Goal: Task Accomplishment & Management: Manage account settings

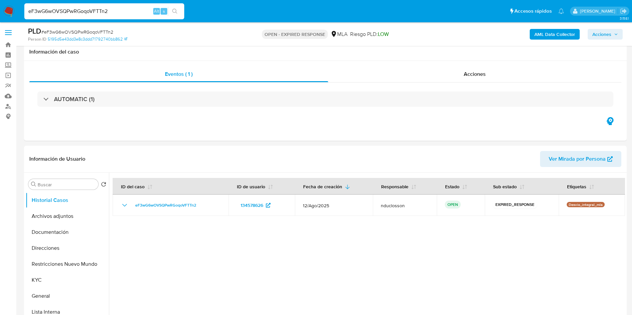
select select "10"
click at [92, 7] on input "eF3wG6wOVSQPwRGoqoVFTTn2" at bounding box center [104, 11] width 160 height 9
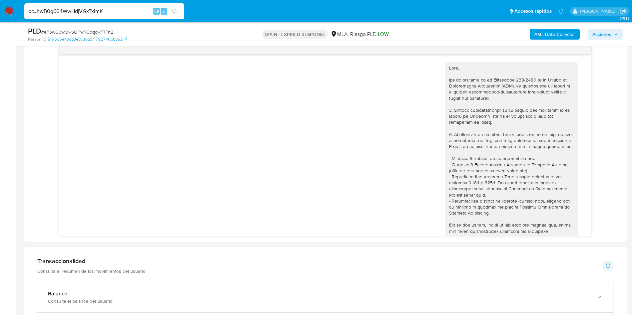
scroll to position [563, 0]
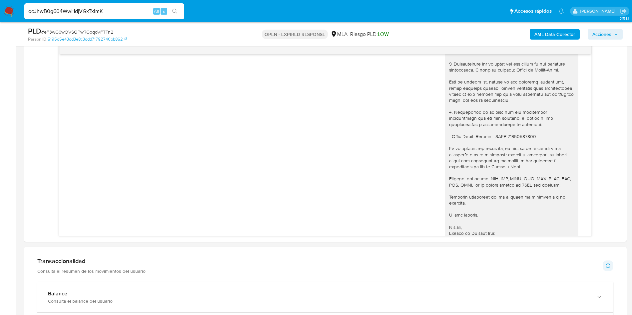
type input "ocJhwB0g604WwHdjVGxTximK"
click at [169, 12] on button "search-icon" at bounding box center [175, 11] width 14 height 9
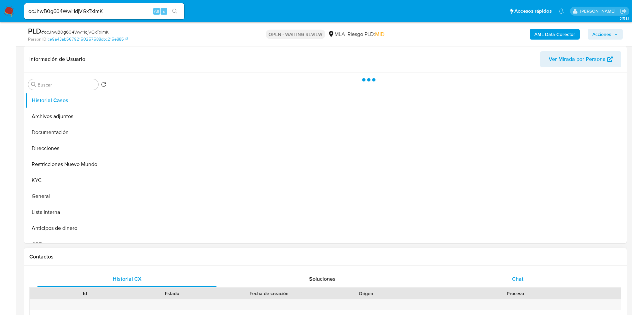
click at [529, 276] on div "Chat" at bounding box center [517, 279] width 179 height 16
select select "10"
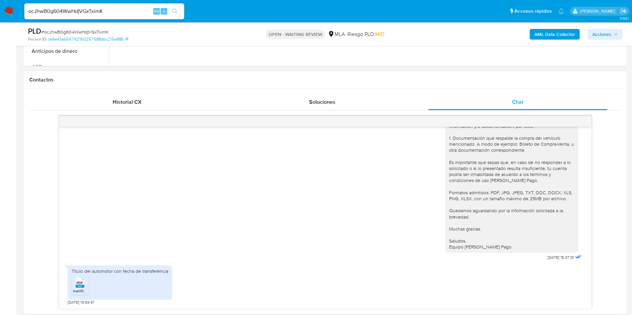
scroll to position [300, 0]
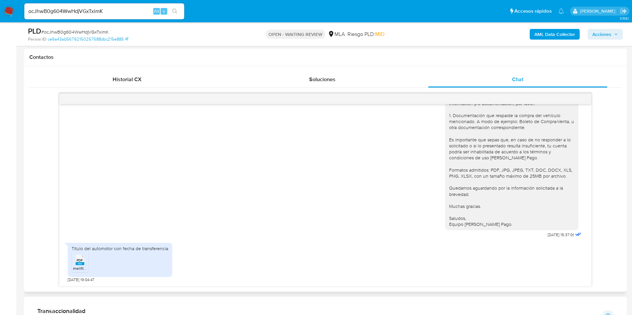
click at [78, 264] on rect at bounding box center [80, 263] width 9 height 3
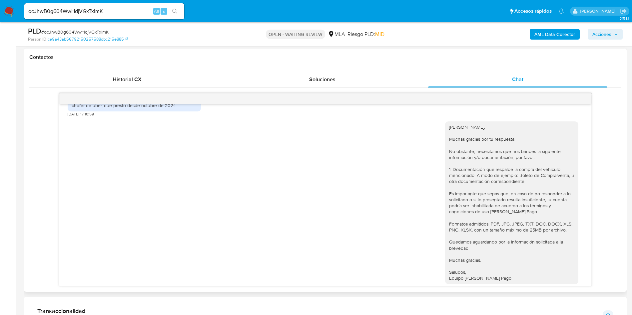
scroll to position [803, 0]
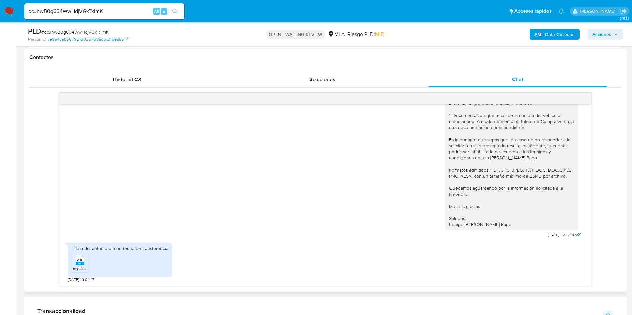
click at [610, 240] on div "18/08/2025 17:28:49 Hola, Esperamos que te encuentres muy bien. Te consultamos …" at bounding box center [325, 189] width 592 height 193
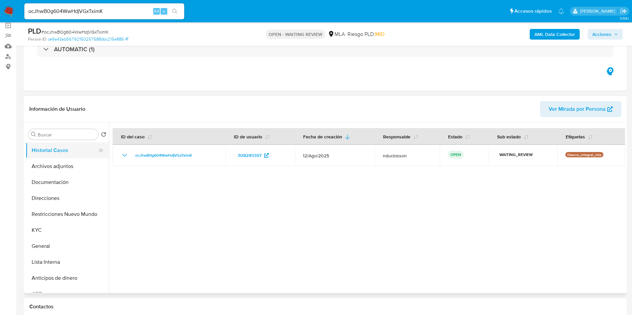
scroll to position [0, 0]
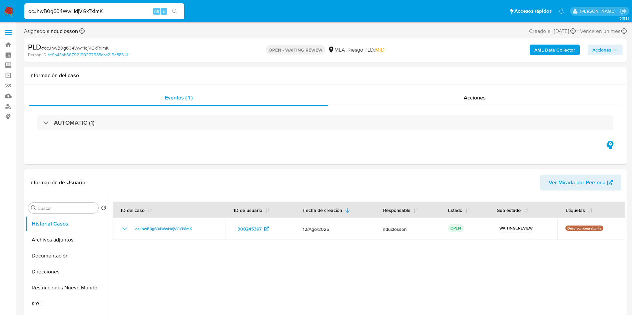
click at [74, 7] on input "ocJhwB0g604WwHdjVGxTximK" at bounding box center [104, 11] width 160 height 9
paste input "GCAbx00wYqESGMmhi4V42Cil"
type input "GCAbx00wYqESGMmhi4V42Cil"
click at [175, 13] on icon "search-icon" at bounding box center [174, 11] width 5 height 5
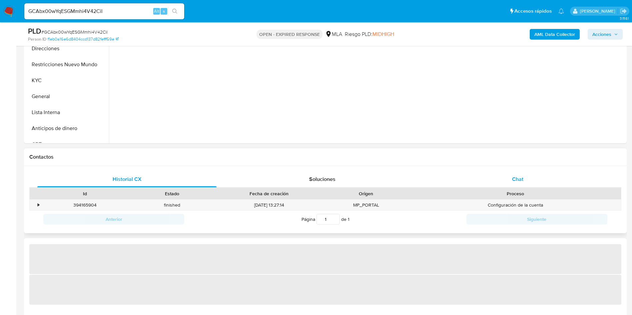
click at [513, 176] on span "Chat" at bounding box center [517, 179] width 11 height 8
select select "10"
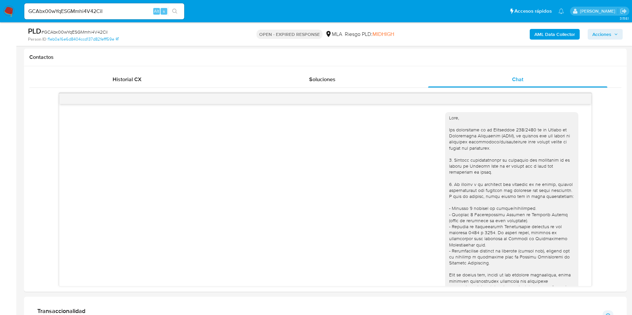
click at [68, 11] on input "GCAbx00wYqESGMmhi4V42Cil" at bounding box center [104, 11] width 160 height 9
paste input "ViovUkcxq2sSBXevrmjtIxCz"
type input "ViovUkcxq2sSBXevrmjtIxCz"
click at [173, 12] on icon "search-icon" at bounding box center [174, 11] width 5 height 5
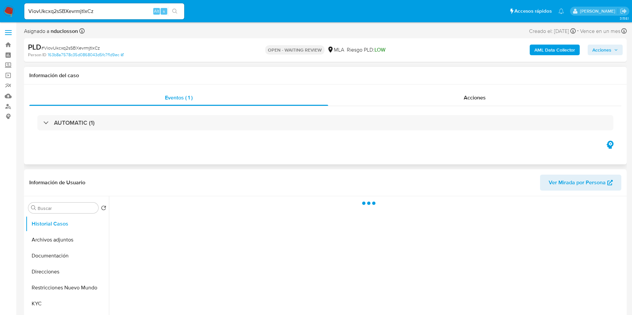
select select "10"
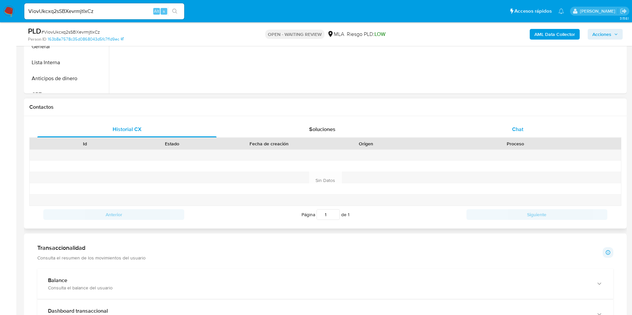
click at [517, 126] on span "Chat" at bounding box center [517, 130] width 11 height 8
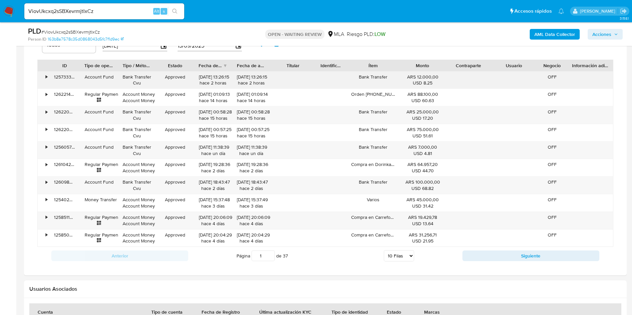
scroll to position [584, 0]
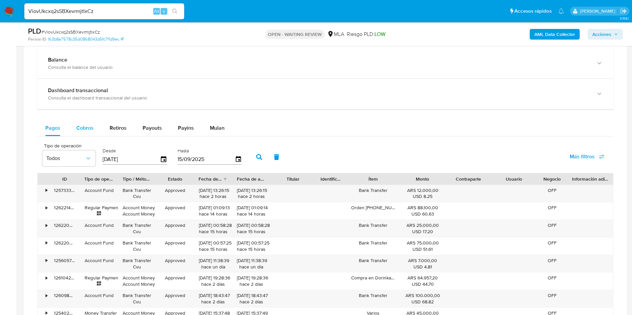
click at [94, 136] on button "Cobros" at bounding box center [84, 128] width 33 height 16
select select "10"
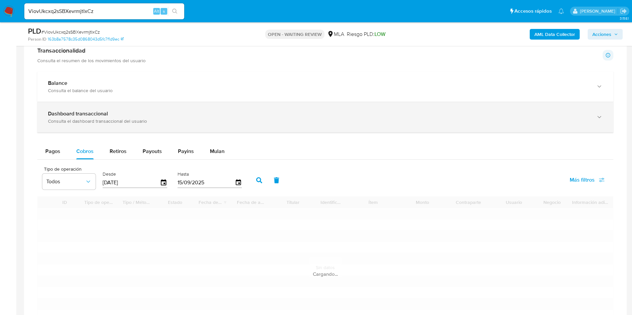
scroll to position [434, 0]
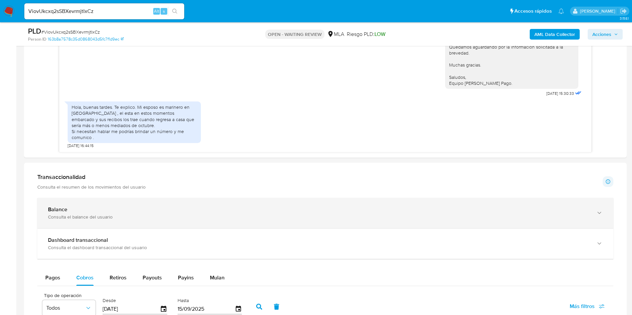
click at [133, 209] on div "Balance" at bounding box center [318, 209] width 541 height 7
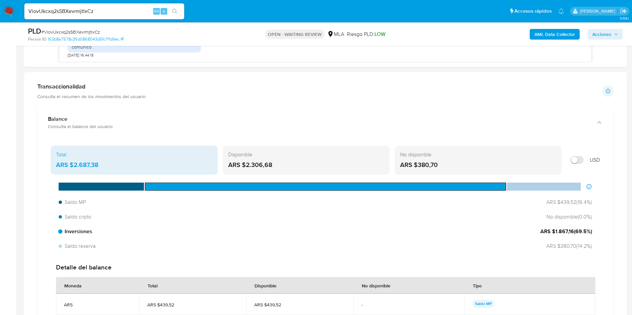
scroll to position [534, 0]
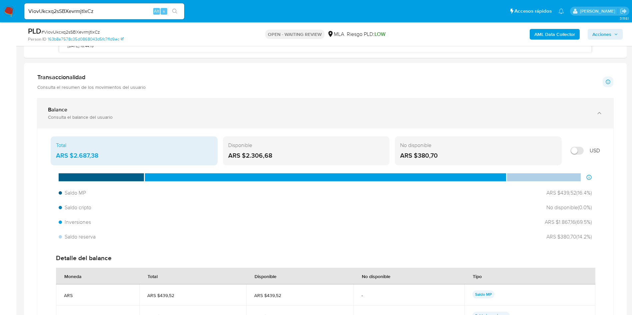
click at [171, 110] on div "Balance" at bounding box center [318, 110] width 541 height 7
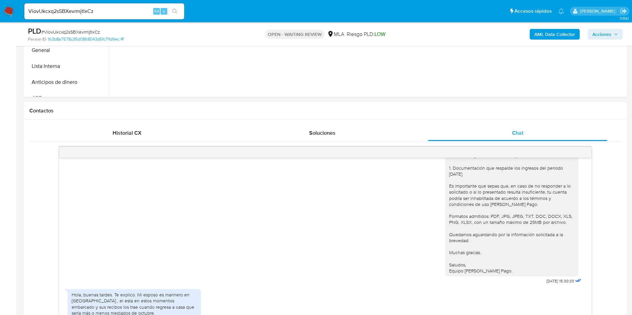
scroll to position [84, 0]
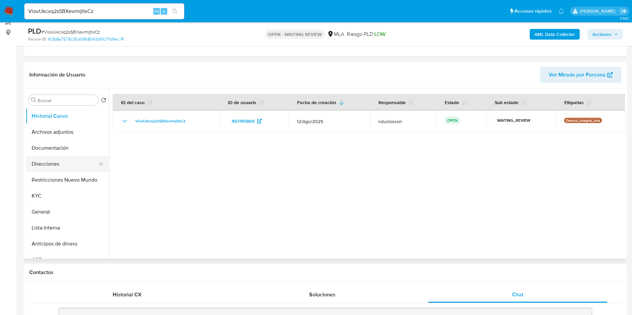
click at [42, 162] on button "Direcciones" at bounding box center [65, 164] width 78 height 16
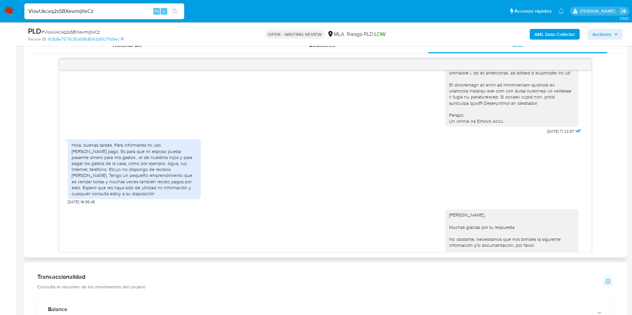
scroll to position [300, 0]
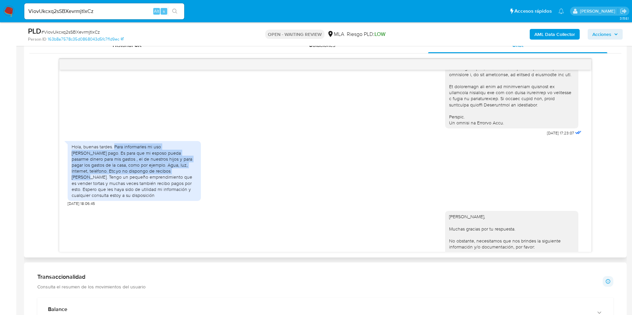
drag, startPoint x: 114, startPoint y: 157, endPoint x: 142, endPoint y: 184, distance: 39.3
click at [142, 184] on div "Hola, buenas tardes. Para informarles mi uso de mercado pago. Es para que mi es…" at bounding box center [134, 171] width 125 height 55
copy div "Para informarles mi uso de mercado pago. Es para que mi esposo pueda pasarme di…"
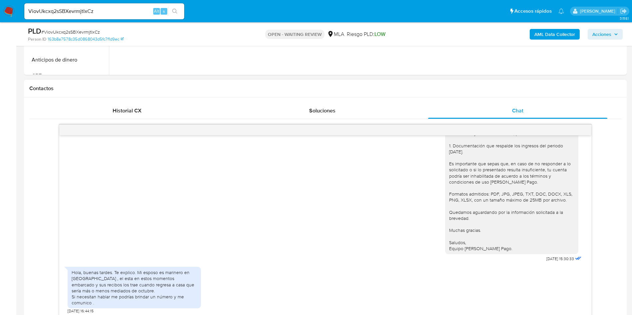
scroll to position [284, 0]
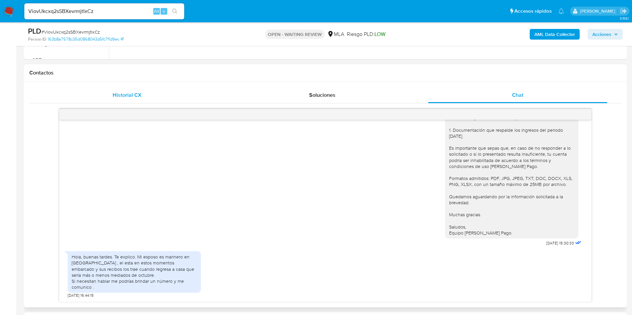
click at [127, 98] on span "Historial CX" at bounding box center [127, 95] width 29 height 8
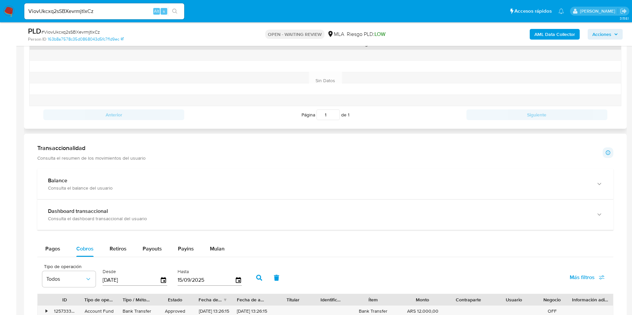
scroll to position [334, 0]
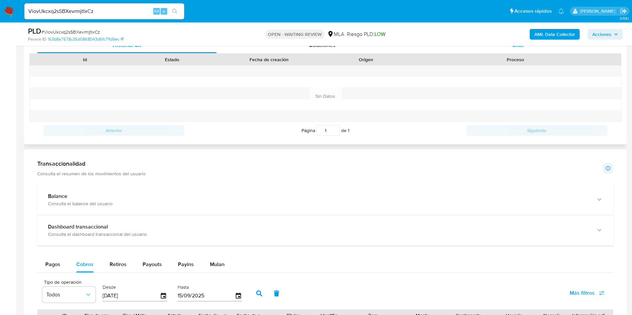
click at [510, 50] on div "Chat" at bounding box center [517, 45] width 179 height 16
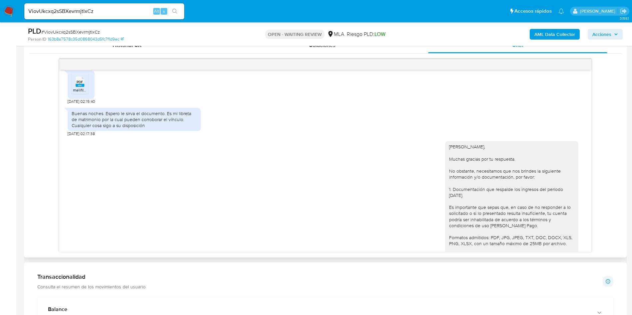
scroll to position [617, 0]
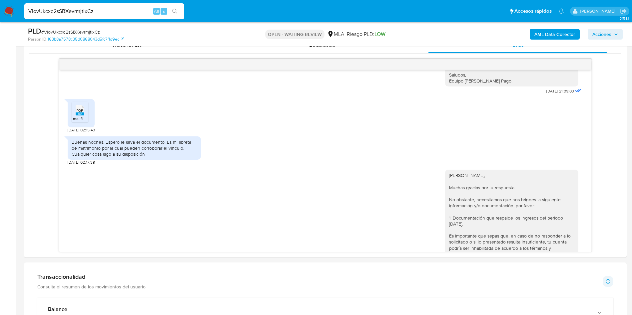
click at [48, 11] on input "ViovUkcxq2sSBXevrmjtIxCz" at bounding box center [104, 11] width 160 height 9
paste input "fZ5sQSIhFPwIK1HGDVWe1TpZ"
type input "fZ5sQSIhFPwIK1HGDVWe1TpZ"
click at [178, 15] on button "search-icon" at bounding box center [175, 11] width 14 height 9
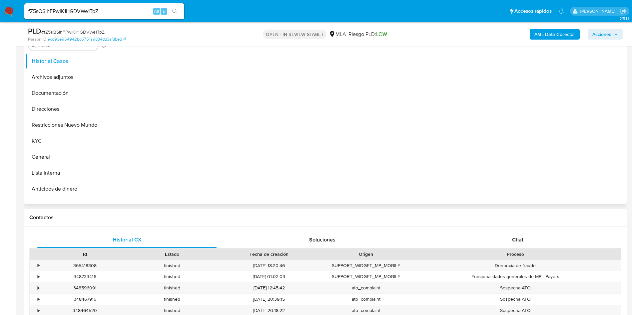
scroll to position [150, 0]
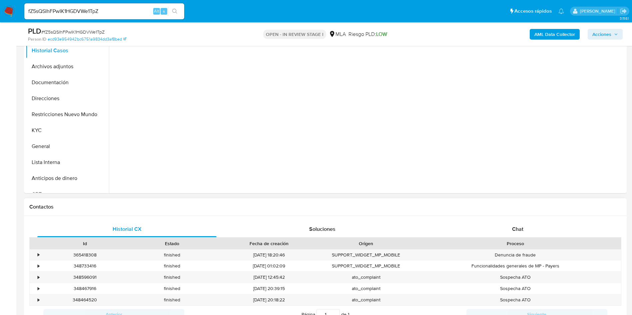
select select "10"
click at [501, 219] on div "Historial CX Soluciones Chat Id Estado Fecha de creación Origen Proceso • 36541…" at bounding box center [325, 280] width 602 height 129
click at [505, 226] on div "Chat" at bounding box center [517, 229] width 179 height 16
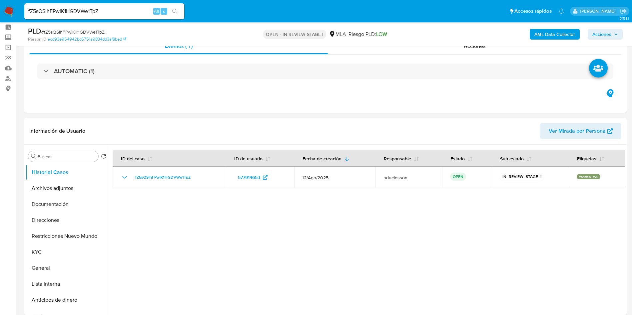
scroll to position [0, 0]
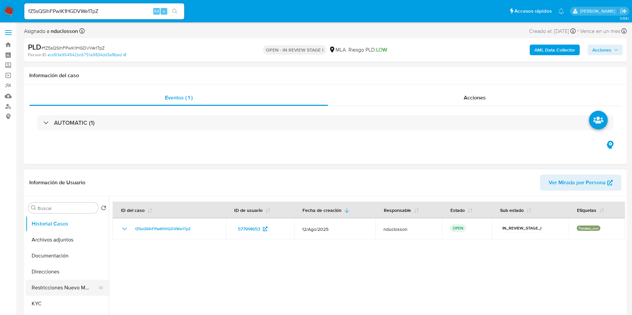
click at [69, 288] on button "Restricciones Nuevo Mundo" at bounding box center [65, 288] width 78 height 16
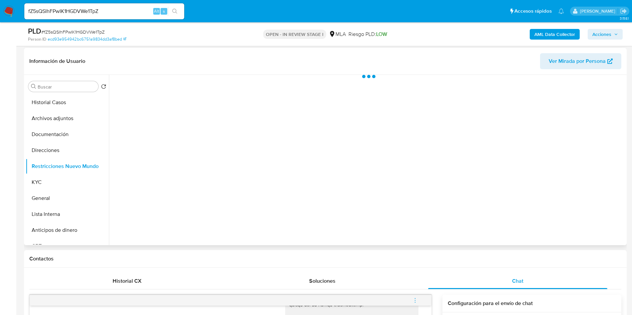
scroll to position [100, 0]
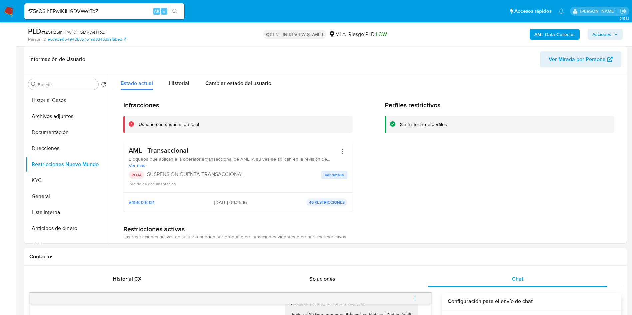
click at [90, 11] on input "fZ5sQSIhFPwIK1HGDVWe1TpZ" at bounding box center [104, 11] width 160 height 9
paste input "XVZmxRUyPS9SemlolcPLNygo"
type input "XVZmxRUyPS9SemlolcPLNygo"
click at [175, 10] on icon "search-icon" at bounding box center [174, 11] width 5 height 5
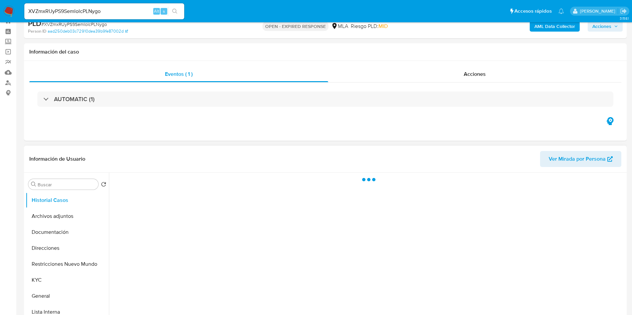
scroll to position [100, 0]
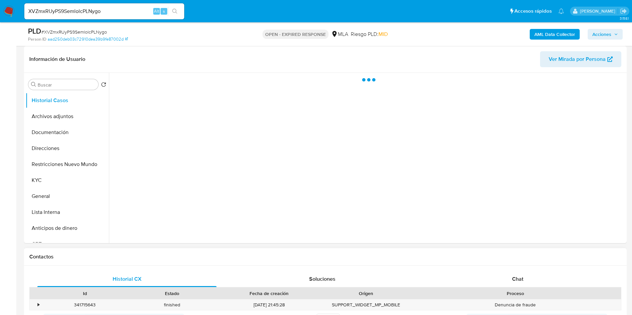
select select "10"
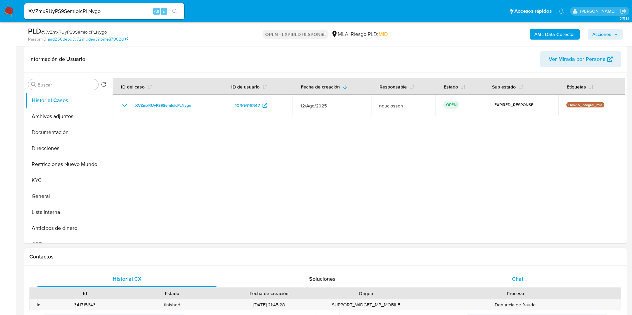
click at [505, 277] on div "Chat" at bounding box center [517, 279] width 179 height 16
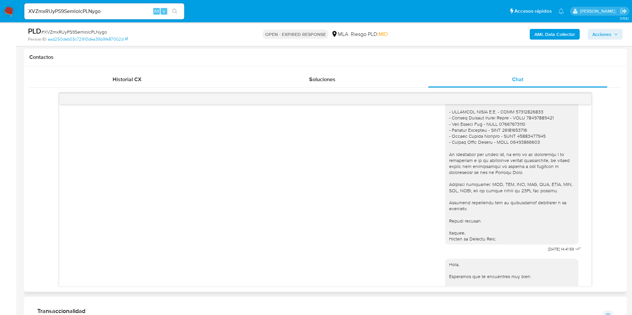
scroll to position [696, 0]
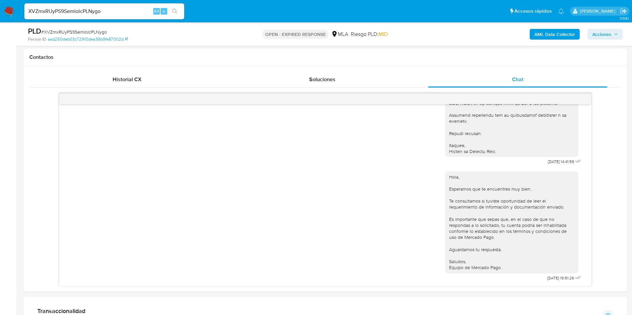
click at [87, 10] on input "XVZmxRUyPS9SemlolcPLNygo" at bounding box center [104, 11] width 160 height 9
paste input "JwlmX1PNehpgsbaQihdZfvZT"
type input "JwlmX1PNehpgsbaQihdZfvZT"
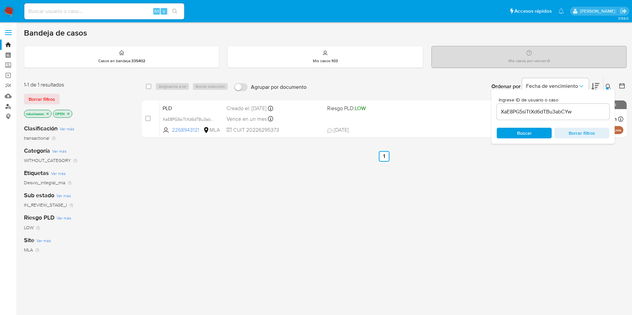
drag, startPoint x: 0, startPoint y: 0, endPoint x: 9, endPoint y: 105, distance: 105.6
click at [9, 105] on link "Buscador de personas" at bounding box center [39, 106] width 79 height 10
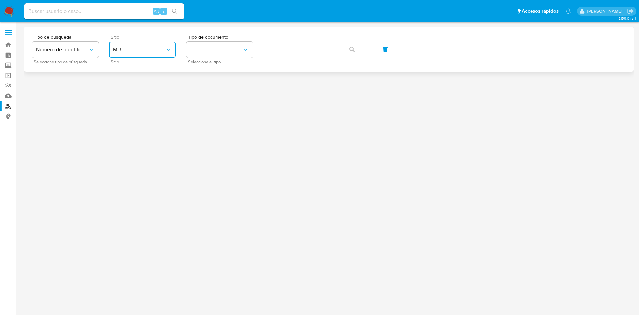
click at [157, 49] on span "MLU" at bounding box center [139, 49] width 52 height 7
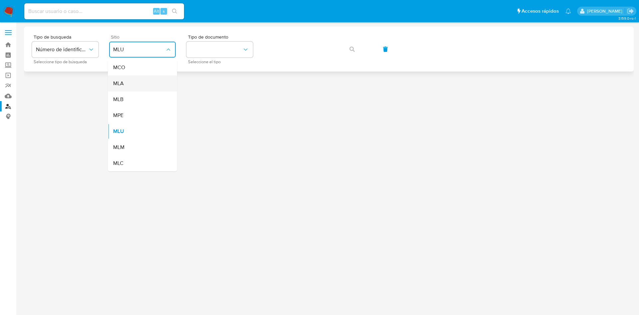
click at [137, 79] on div "MLA" at bounding box center [140, 84] width 55 height 16
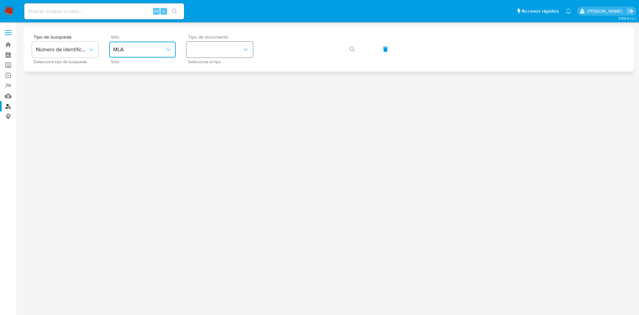
click at [210, 55] on button "identificationType" at bounding box center [219, 50] width 67 height 16
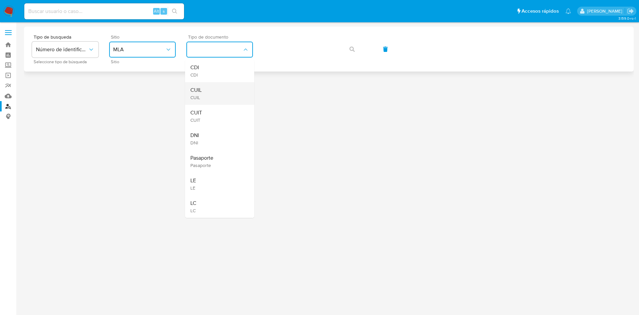
click at [204, 85] on div "CUIL CUIL" at bounding box center [217, 93] width 55 height 23
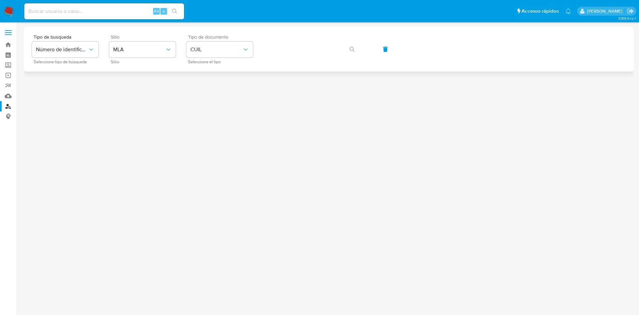
click at [273, 35] on div "Tipo de busqueda Número de identificación Seleccione tipo de búsqueda Sitio MLA…" at bounding box center [329, 49] width 594 height 29
click at [349, 48] on button "button" at bounding box center [352, 49] width 23 height 16
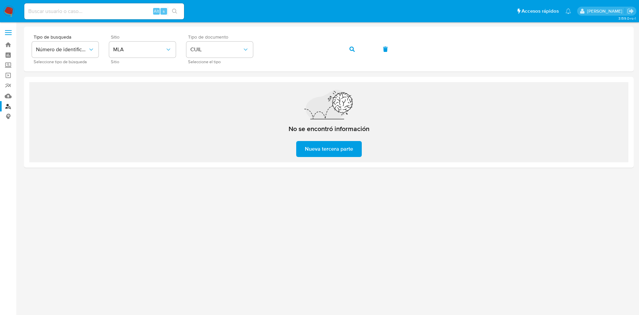
click at [7, 14] on img at bounding box center [8, 11] width 11 height 11
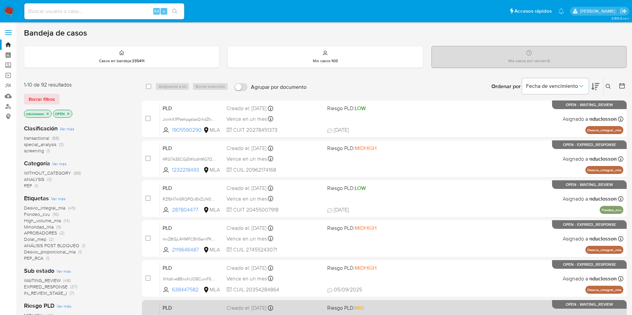
click at [479, 314] on div "PLD ocJhwB0g604WwHdjVGxTximK 308245397 MLA Riesgo PLD: MID Creado el: 12/08/202…" at bounding box center [391, 319] width 463 height 34
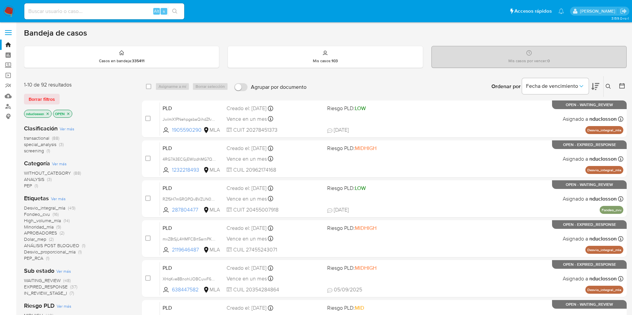
click at [95, 9] on input at bounding box center [104, 11] width 160 height 9
paste input "Cs2qg3znzODI07T5o4VCF6NG"
type input "Cs2qg3znzODI07T5o4VCF6NG"
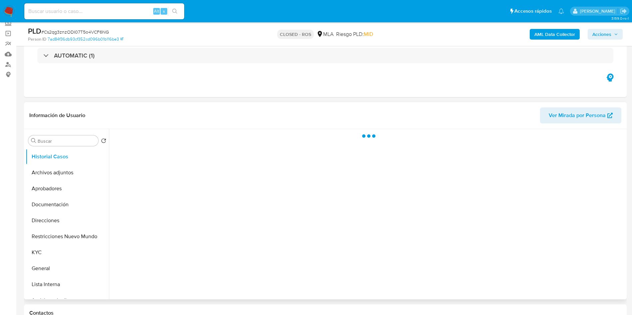
scroll to position [100, 0]
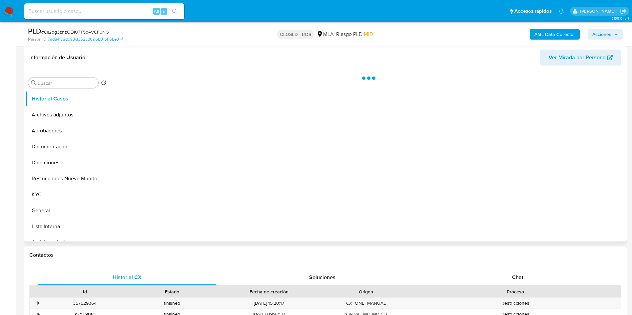
select select "10"
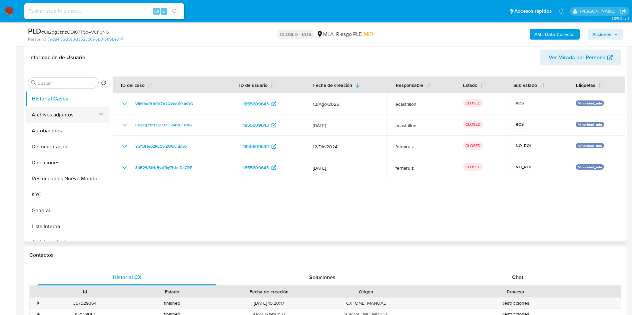
click at [62, 120] on button "Archivos adjuntos" at bounding box center [65, 115] width 78 height 16
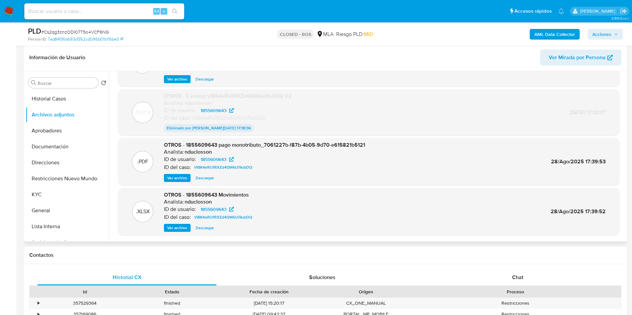
scroll to position [50, 0]
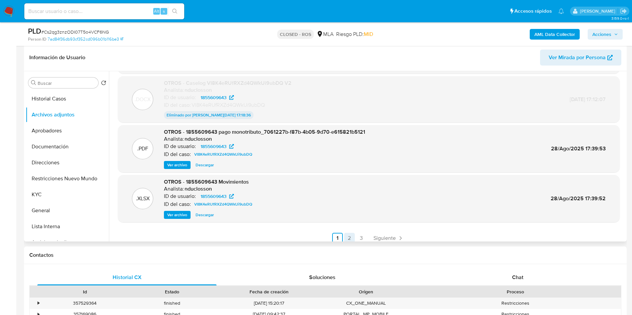
click at [346, 233] on link "2" at bounding box center [349, 238] width 11 height 11
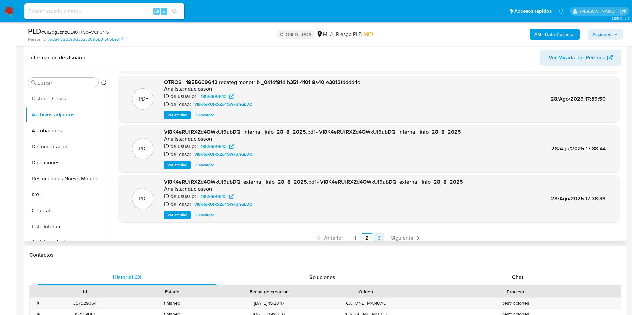
click at [377, 233] on link "3" at bounding box center [379, 238] width 11 height 11
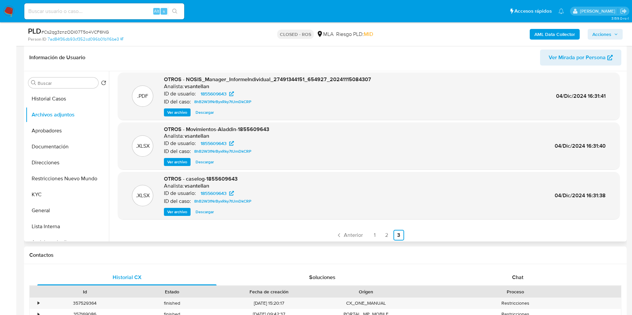
scroll to position [56, 0]
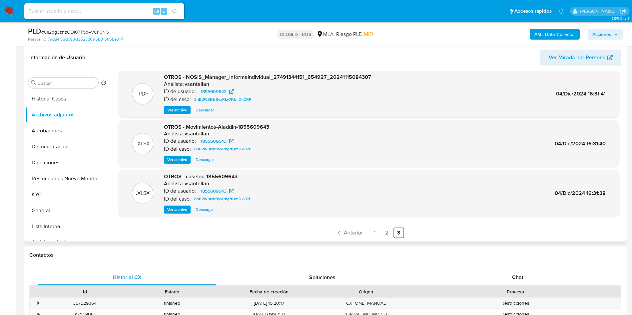
click at [179, 208] on span "Ver archivo" at bounding box center [177, 209] width 20 height 7
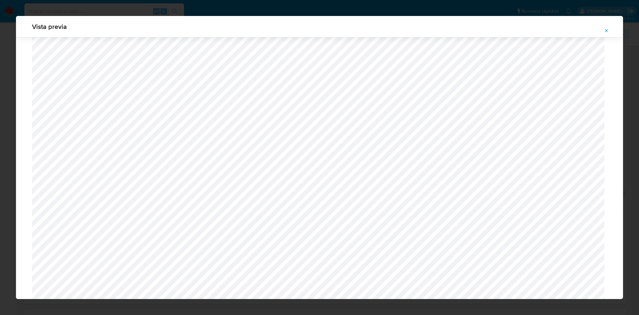
scroll to position [486, 0]
click at [605, 33] on icon "Attachment preview" at bounding box center [606, 30] width 5 height 5
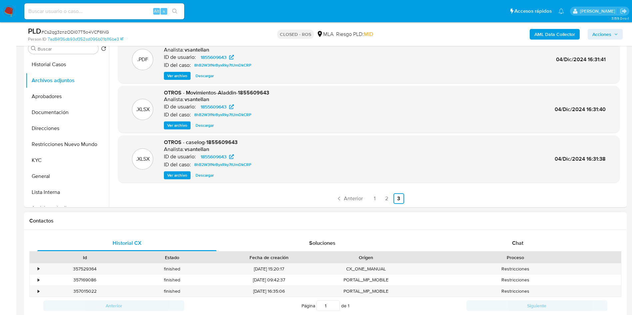
scroll to position [150, 0]
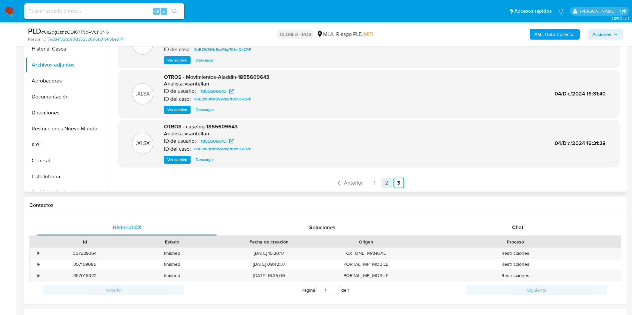
click at [385, 182] on link "2" at bounding box center [386, 183] width 11 height 11
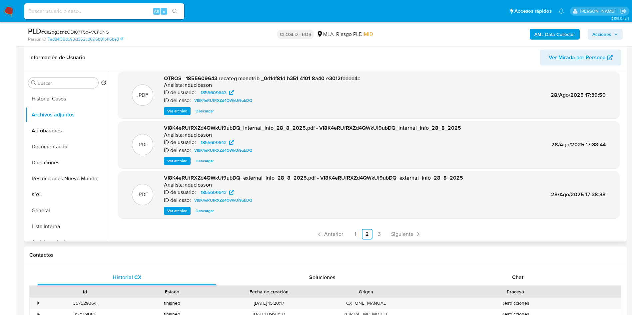
scroll to position [55, 0]
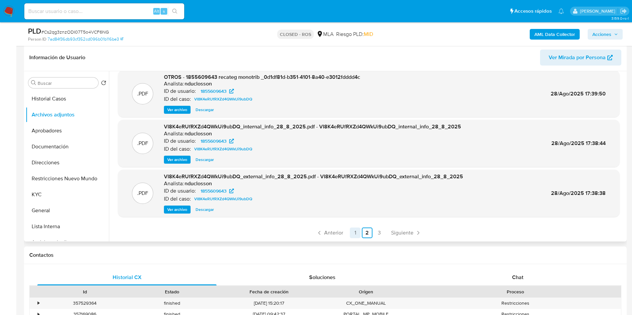
click at [357, 232] on link "1" at bounding box center [355, 233] width 11 height 11
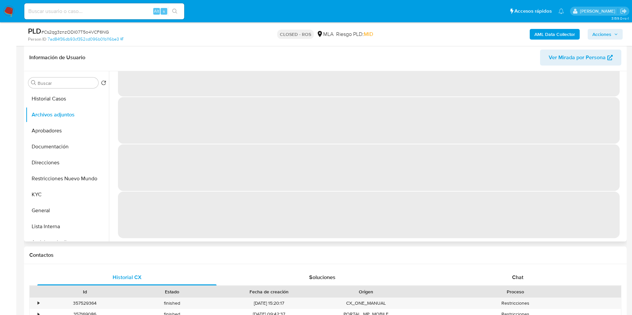
scroll to position [0, 0]
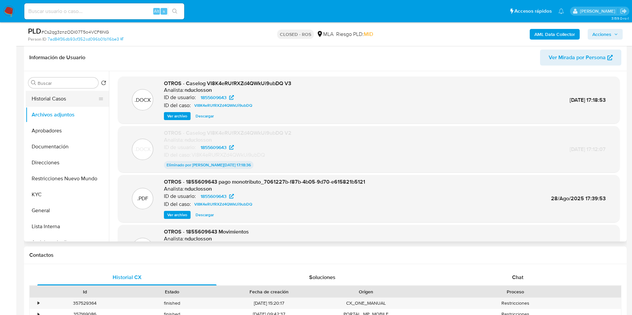
click at [71, 100] on button "Historial Casos" at bounding box center [65, 99] width 78 height 16
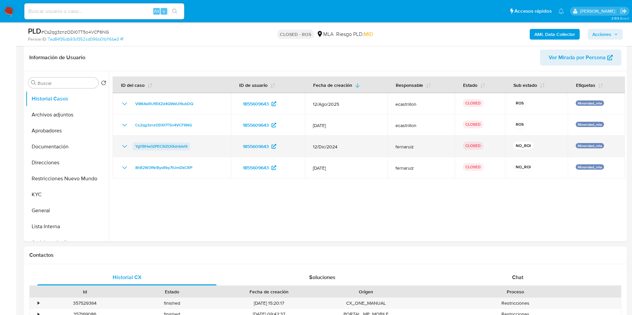
click at [158, 147] on span "YgYBHe02PEC5lZO0idnbIv0l" at bounding box center [161, 146] width 52 height 8
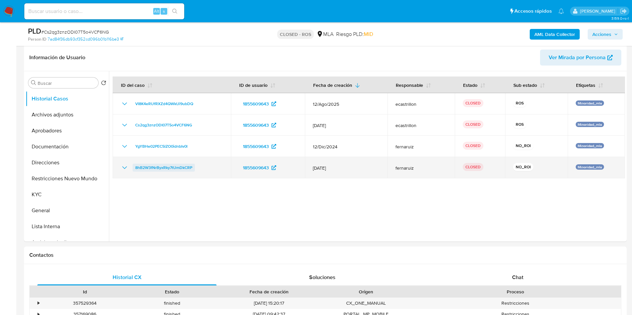
click at [165, 164] on span "8hB2W3fNrByxRky7tUmDkCRP" at bounding box center [163, 168] width 57 height 8
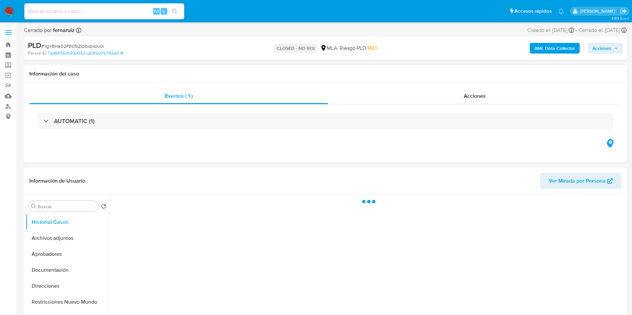
select select "10"
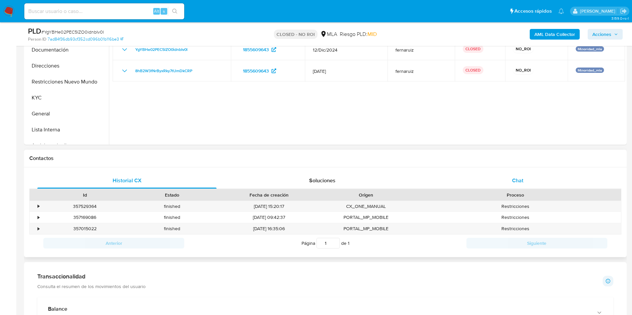
click at [527, 182] on div "Chat" at bounding box center [517, 181] width 179 height 16
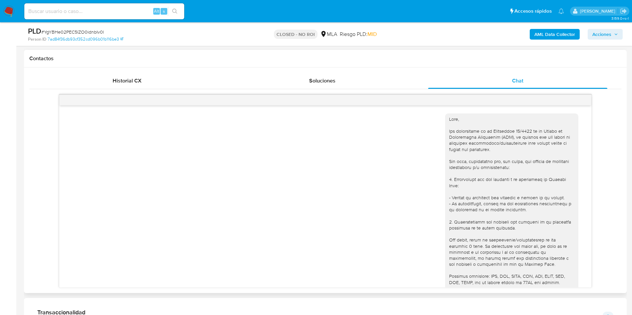
scroll to position [68, 0]
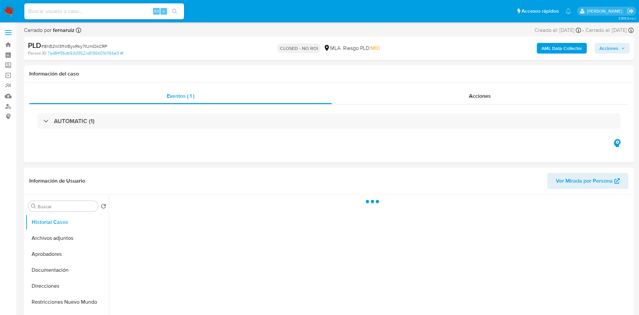
select select "10"
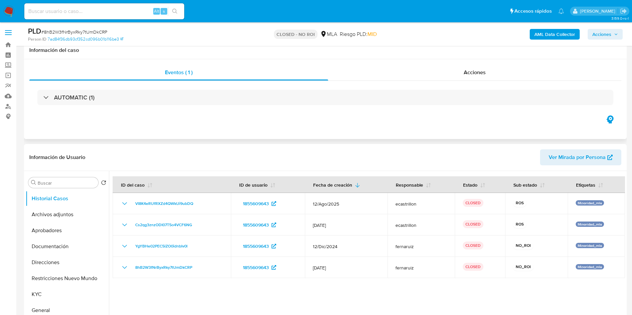
scroll to position [150, 0]
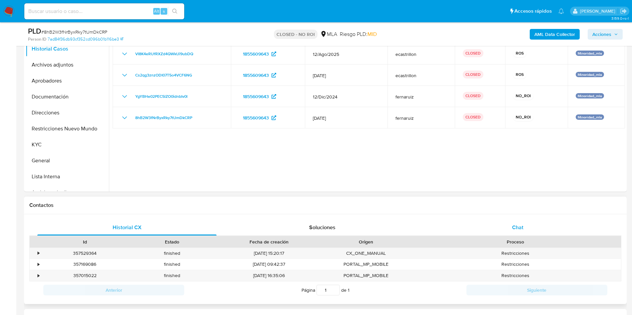
click at [508, 222] on div "Chat" at bounding box center [517, 228] width 179 height 16
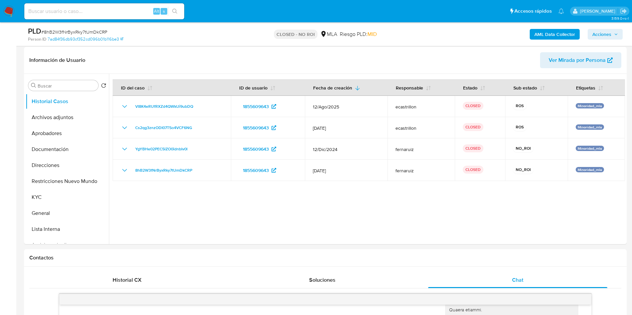
scroll to position [50, 0]
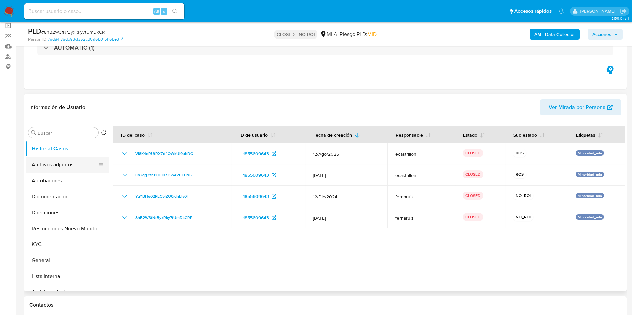
click at [61, 168] on button "Archivos adjuntos" at bounding box center [65, 165] width 78 height 16
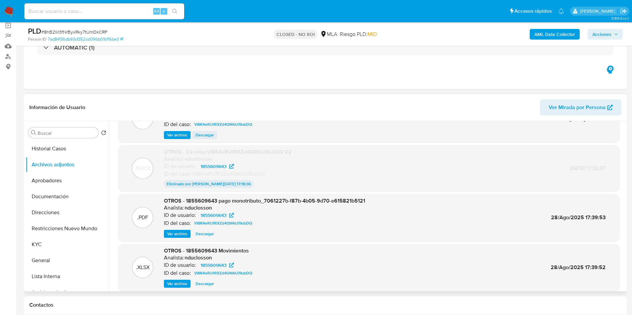
scroll to position [55, 0]
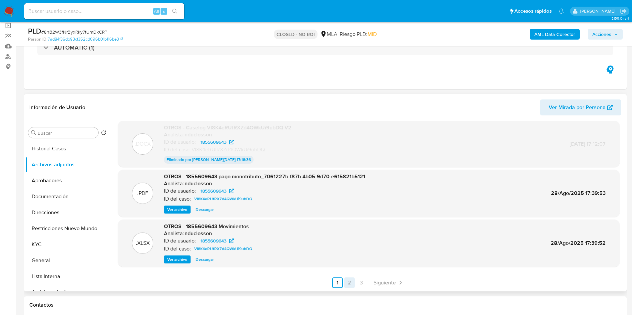
click at [348, 286] on link "2" at bounding box center [349, 283] width 11 height 11
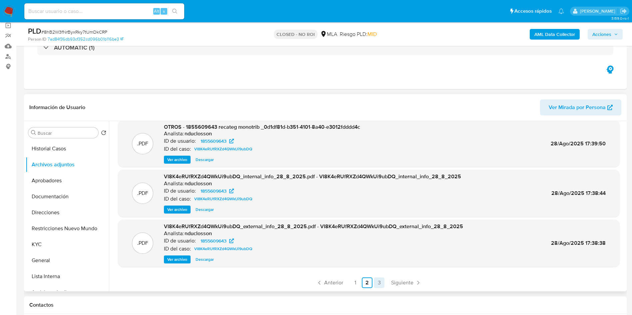
click at [380, 284] on link "3" at bounding box center [379, 283] width 11 height 11
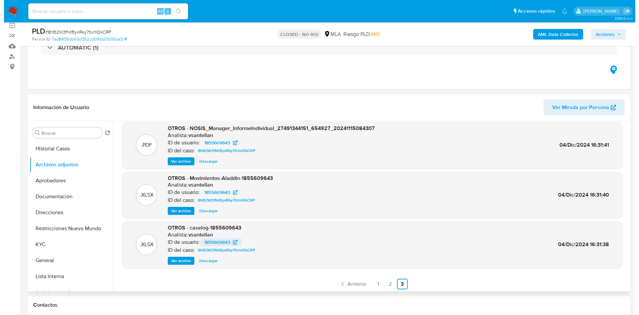
scroll to position [56, 0]
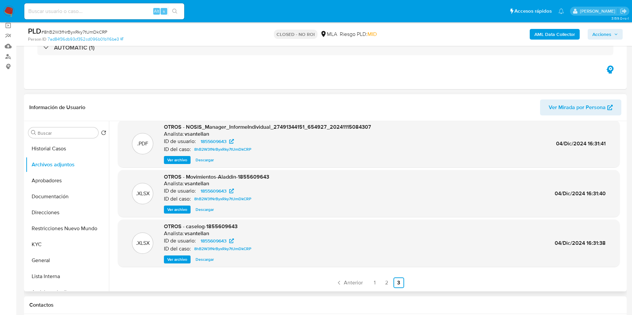
click at [183, 259] on span "Ver archivo" at bounding box center [177, 259] width 20 height 7
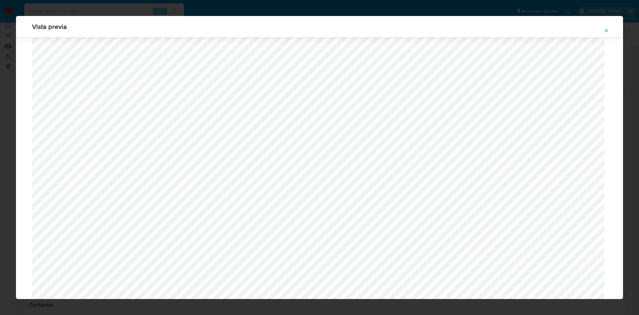
scroll to position [487, 0]
drag, startPoint x: 605, startPoint y: 29, endPoint x: 595, endPoint y: 25, distance: 11.0
click at [605, 29] on icon "Attachment preview" at bounding box center [606, 30] width 5 height 5
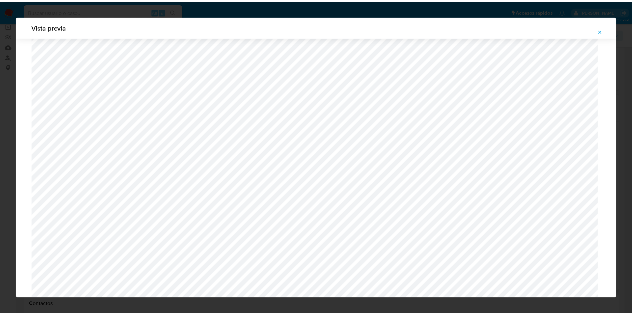
scroll to position [0, 0]
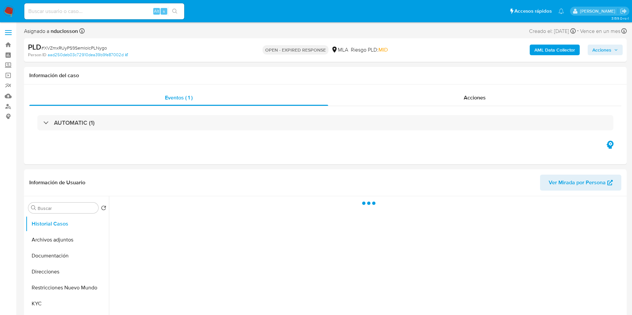
select select "10"
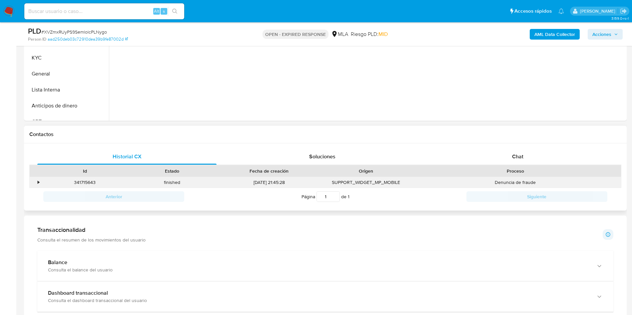
scroll to position [250, 0]
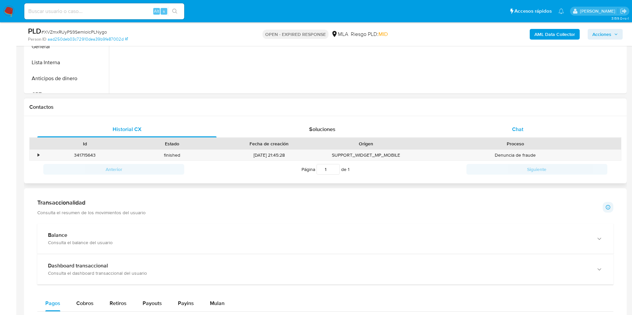
click at [515, 134] on div "Chat" at bounding box center [517, 130] width 179 height 16
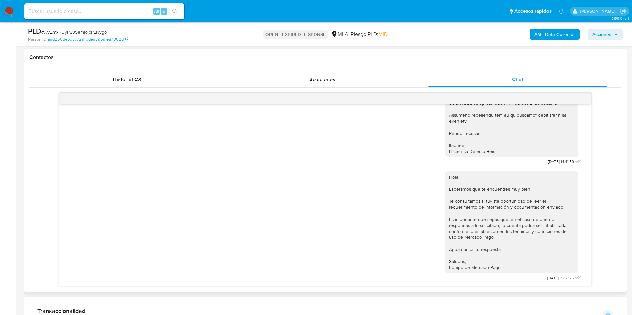
scroll to position [696, 0]
click at [84, 11] on input at bounding box center [104, 11] width 160 height 9
paste input "JwlmX1PNehpgsbaQihdZfvZT"
type input "JwlmX1PNehpgsbaQihdZfvZT"
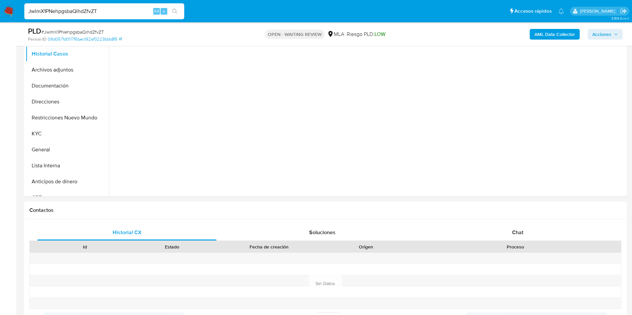
scroll to position [150, 0]
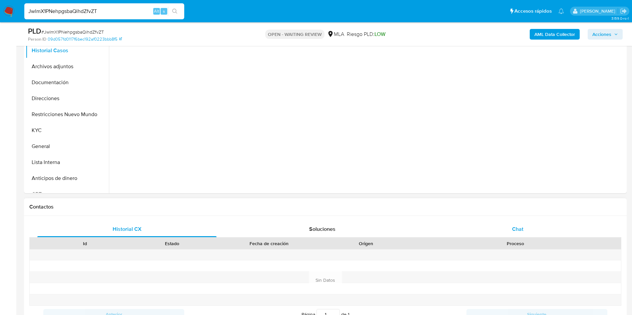
select select "10"
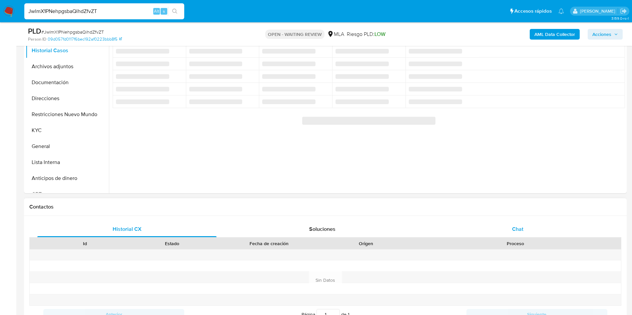
click at [506, 224] on div "Chat" at bounding box center [517, 229] width 179 height 16
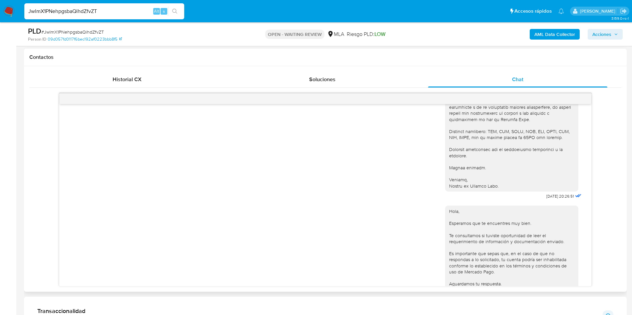
scroll to position [709, 0]
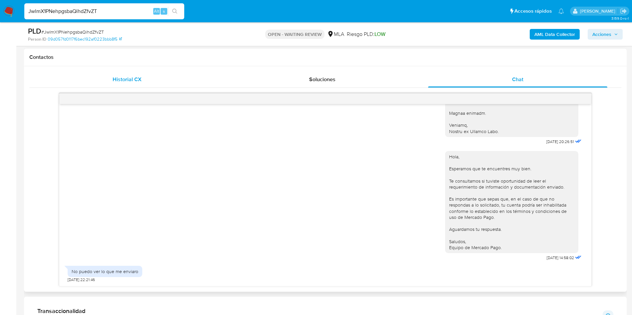
click at [102, 84] on div "Historial CX" at bounding box center [126, 80] width 179 height 16
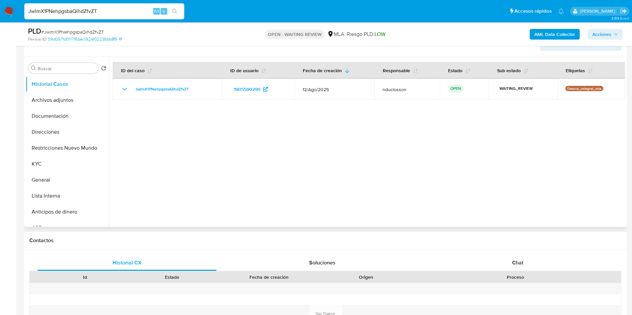
scroll to position [50, 0]
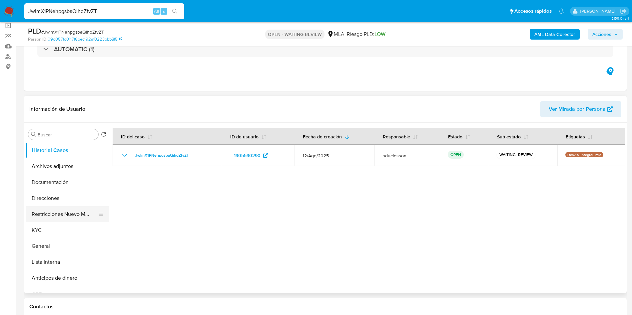
click at [57, 213] on button "Restricciones Nuevo Mundo" at bounding box center [65, 214] width 78 height 16
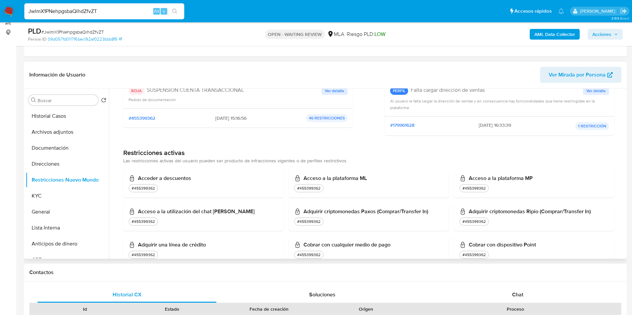
scroll to position [100, 0]
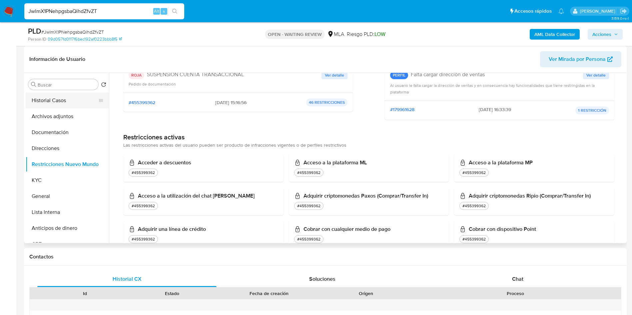
click at [68, 98] on button "Historial Casos" at bounding box center [65, 101] width 78 height 16
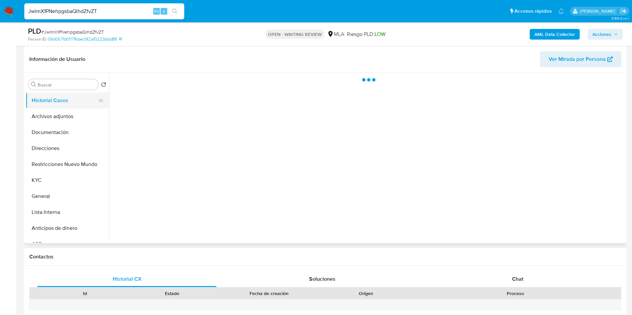
scroll to position [0, 0]
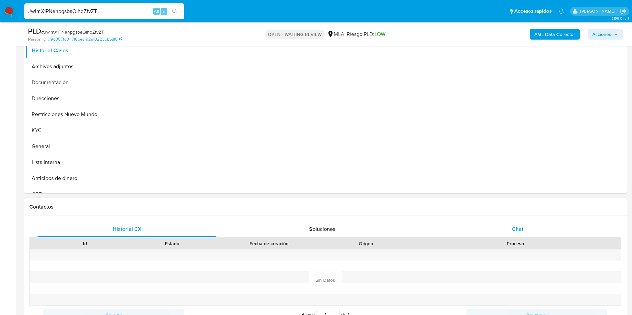
click at [499, 222] on div "Chat" at bounding box center [517, 229] width 179 height 16
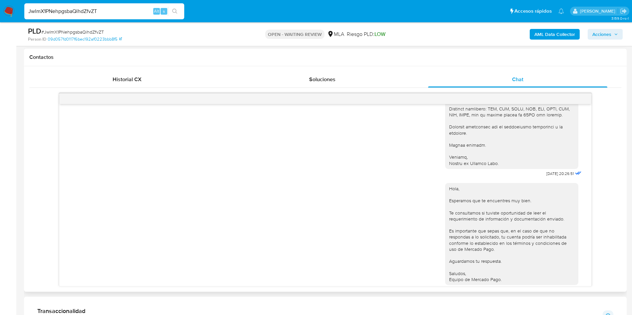
scroll to position [609, 0]
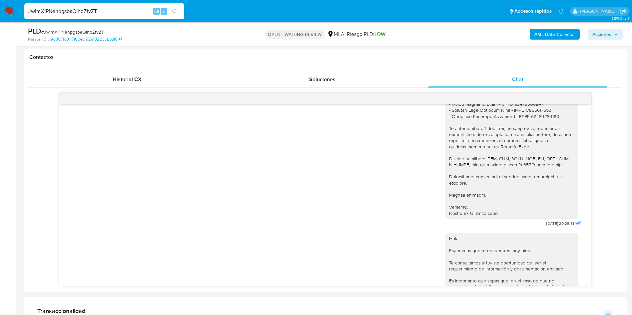
click at [91, 31] on span "# JwlmX1PNehpgsbaQihdZfvZT" at bounding box center [72, 32] width 63 height 7
copy span "JwlmX1PNehpgsbaQihdZfvZT"
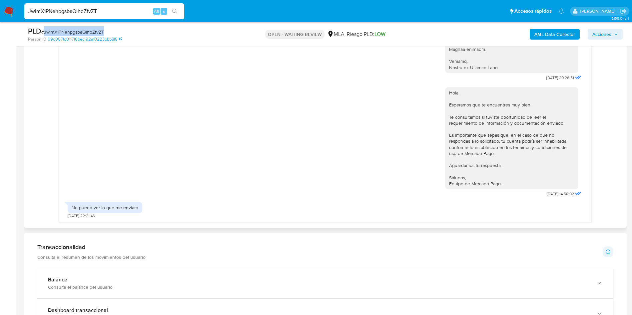
scroll to position [350, 0]
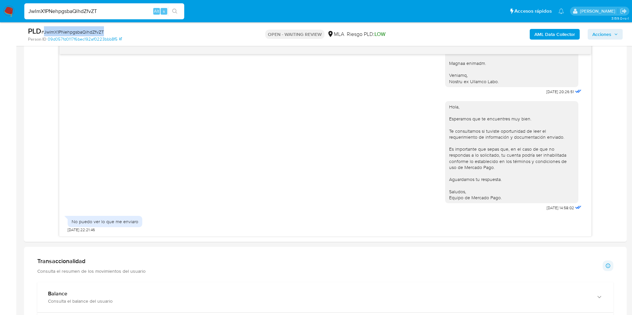
click at [75, 34] on span "# JwlmX1PNehpgsbaQihdZfvZT" at bounding box center [72, 32] width 63 height 7
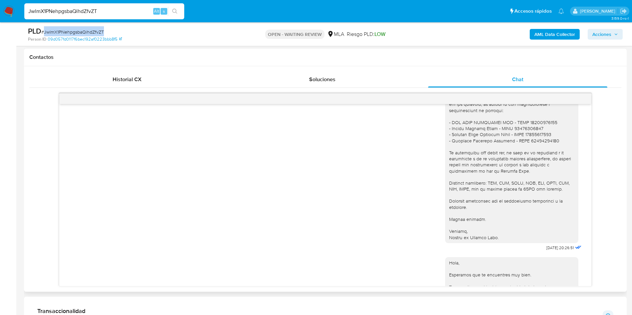
scroll to position [559, 0]
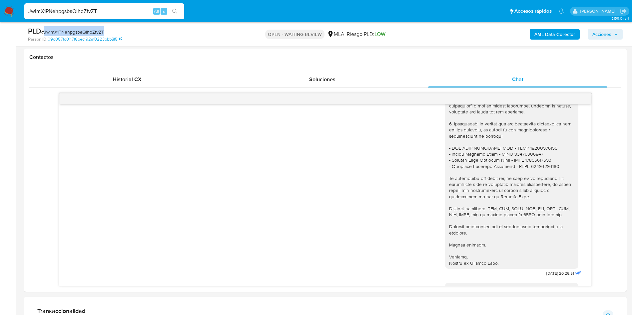
click at [75, 29] on span "# JwlmX1PNehpgsbaQihdZfvZT" at bounding box center [72, 32] width 63 height 7
click at [64, 27] on div "PLD # JwlmX1PNehpgsbaQihdZfvZT" at bounding box center [126, 31] width 196 height 10
click at [61, 29] on span "# JwlmX1PNehpgsbaQihdZfvZT" at bounding box center [72, 32] width 63 height 7
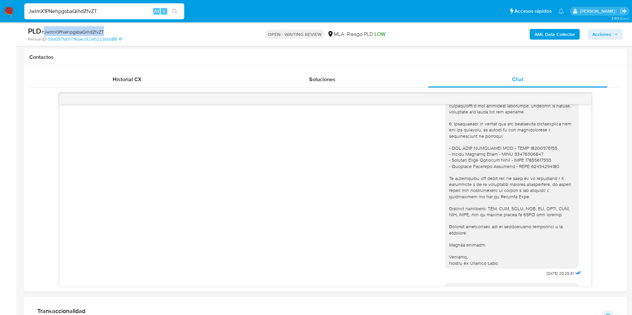
click at [61, 29] on span "# JwlmX1PNehpgsbaQihdZfvZT" at bounding box center [72, 32] width 63 height 7
copy span "JwlmX1PNehpgsbaQihdZfvZT"
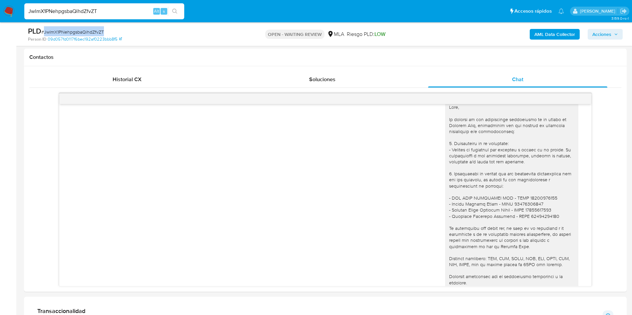
click at [75, 31] on span "# JwlmX1PNehpgsbaQihdZfvZT" at bounding box center [72, 32] width 63 height 7
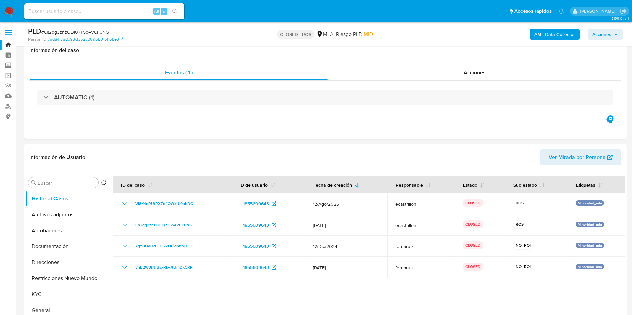
select select "10"
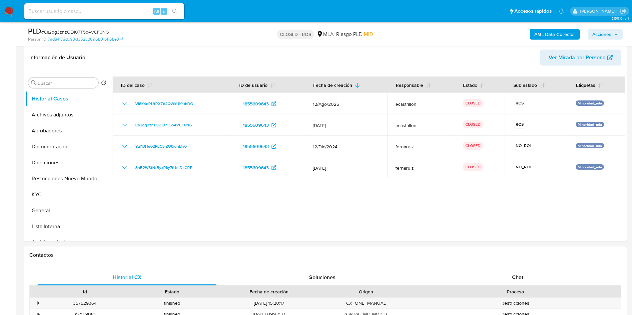
scroll to position [100, 0]
click at [12, 5] on nav "Pausado Ver notificaciones Alt s Accesos rápidos Presiona las siguientes teclas…" at bounding box center [316, 11] width 632 height 22
click at [6, 8] on img at bounding box center [8, 11] width 11 height 11
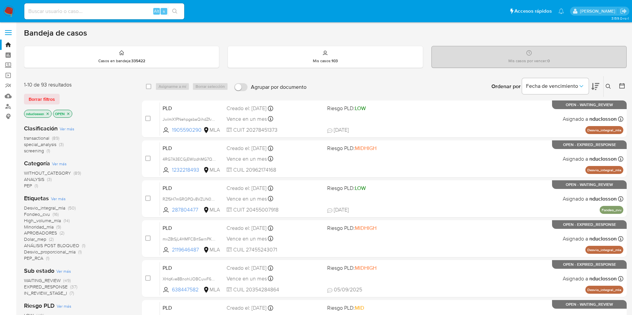
click at [603, 84] on button at bounding box center [608, 87] width 11 height 8
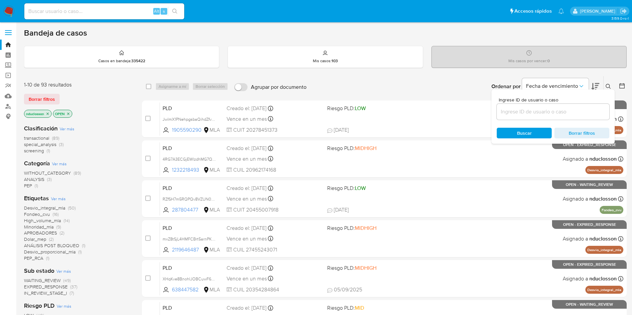
click at [517, 117] on div at bounding box center [552, 112] width 113 height 16
click at [518, 113] on input at bounding box center [552, 112] width 113 height 9
paste input "JwlmX1PNehpgsbaQihdZfvZT"
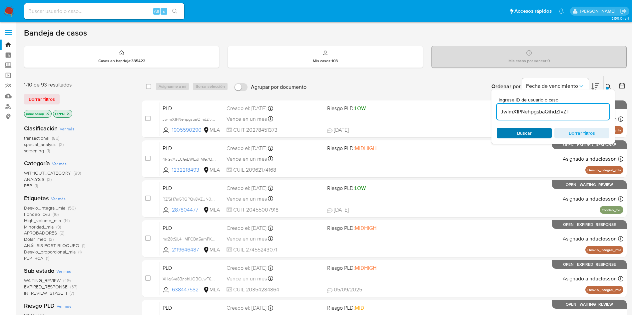
type input "JwlmX1PNehpgsbaQihdZfvZT"
click at [511, 135] on span "Buscar" at bounding box center [524, 133] width 46 height 9
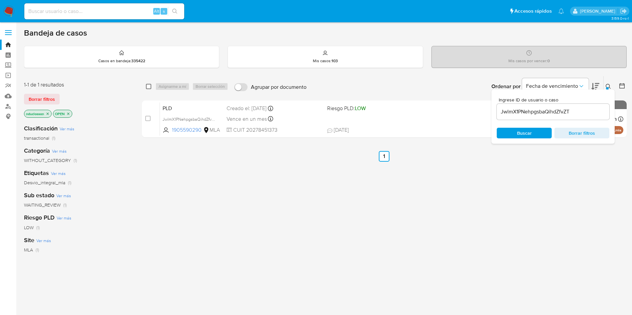
click at [150, 87] on input "checkbox" at bounding box center [148, 86] width 5 height 5
checkbox input "true"
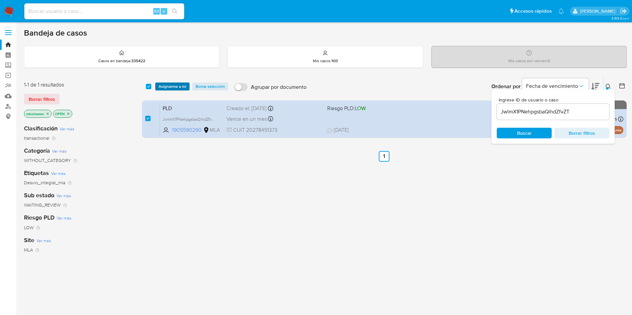
click at [174, 87] on span "Asignarme a mí" at bounding box center [172, 86] width 28 height 7
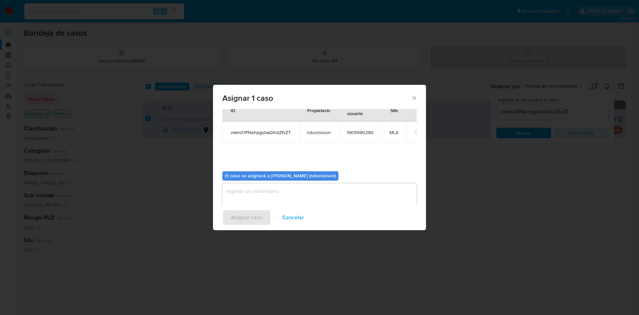
scroll to position [35, 0]
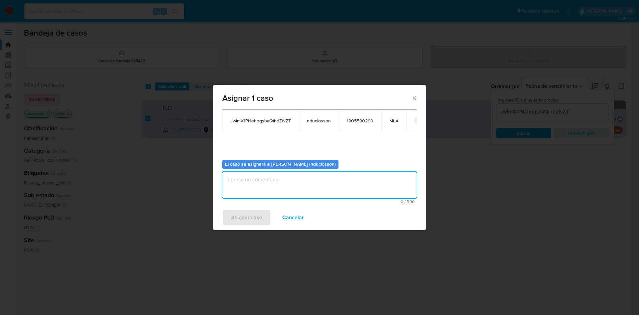
click at [245, 187] on textarea "assign-modal" at bounding box center [319, 185] width 194 height 27
click at [236, 210] on span "Asignar caso" at bounding box center [246, 217] width 31 height 15
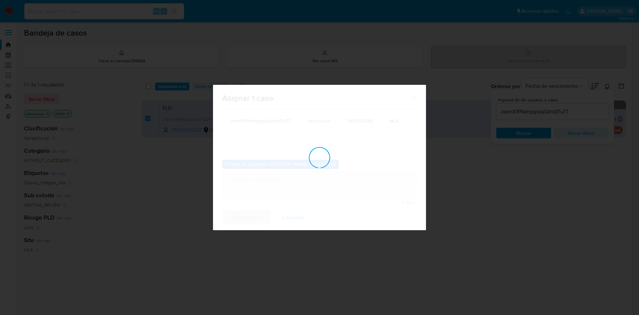
checkbox input "false"
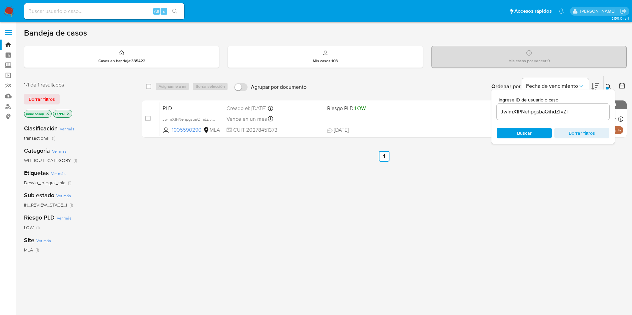
click at [527, 109] on input "JwlmX1PNehpgsbaQihdZfvZT" at bounding box center [552, 112] width 113 height 9
paste input "XypTiaAet7pKQezQl8JxG00Z"
type input "XypTiaAet7pKQezQl8JxG00Z"
click at [516, 132] on span "Buscar" at bounding box center [524, 133] width 46 height 9
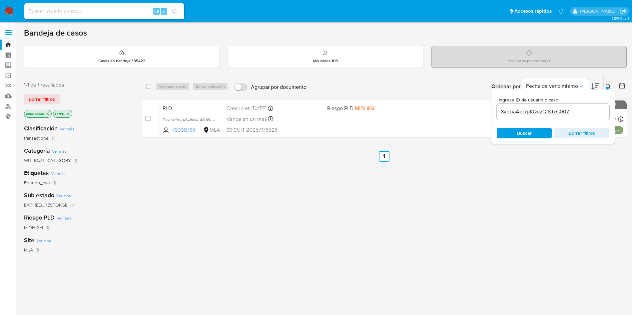
click at [150, 90] on div "select-all-cases-checkbox" at bounding box center [150, 87] width 8 height 8
click at [151, 86] on div "select-all-cases-checkbox" at bounding box center [150, 87] width 8 height 8
click at [145, 86] on div "select-all-cases-checkbox Asignarme a mí Borrar selección Agrupar por documento…" at bounding box center [384, 86] width 484 height 21
click at [147, 87] on input "checkbox" at bounding box center [148, 86] width 5 height 5
checkbox input "true"
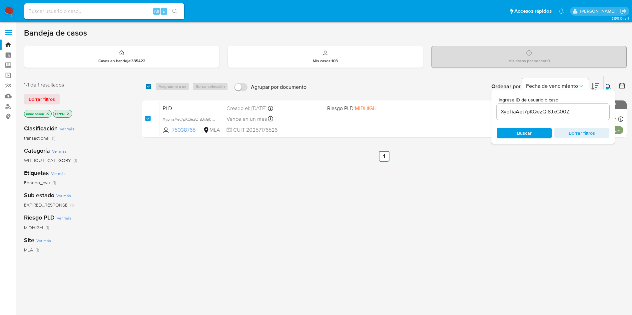
checkbox input "true"
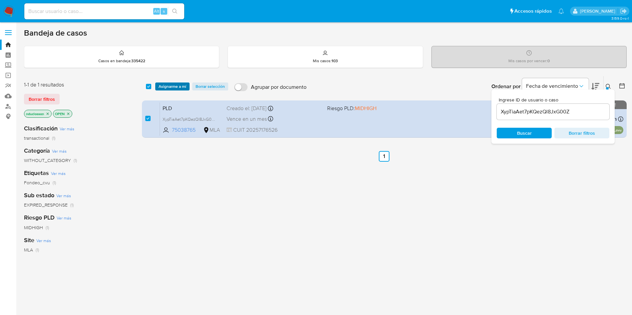
click at [166, 87] on span "Asignarme a mí" at bounding box center [172, 86] width 28 height 7
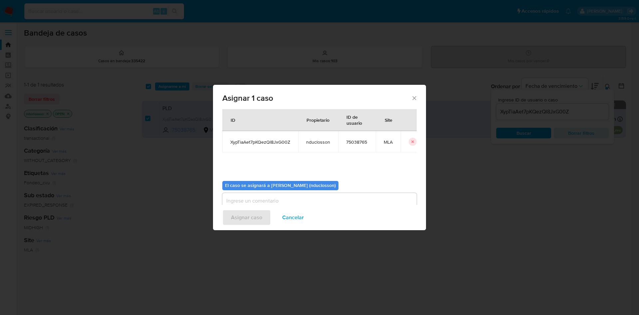
scroll to position [35, 0]
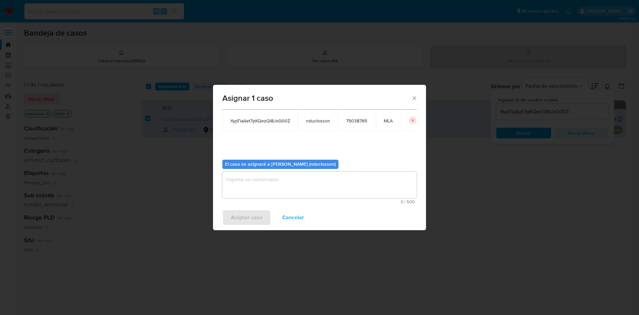
click at [253, 176] on textarea "assign-modal" at bounding box center [319, 185] width 194 height 27
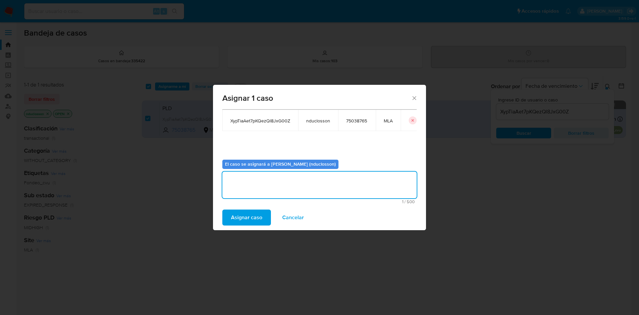
click at [247, 229] on div "Asignar caso Cancelar" at bounding box center [319, 217] width 213 height 25
click at [243, 221] on span "Asignar caso" at bounding box center [246, 217] width 31 height 15
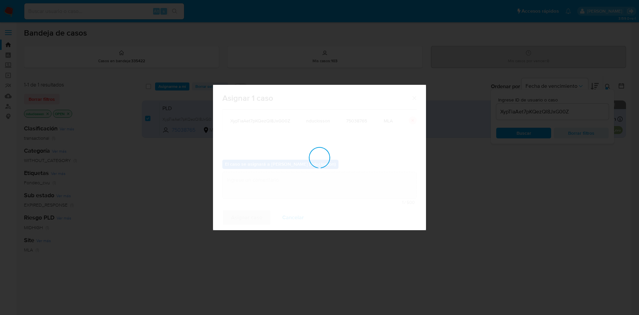
checkbox input "false"
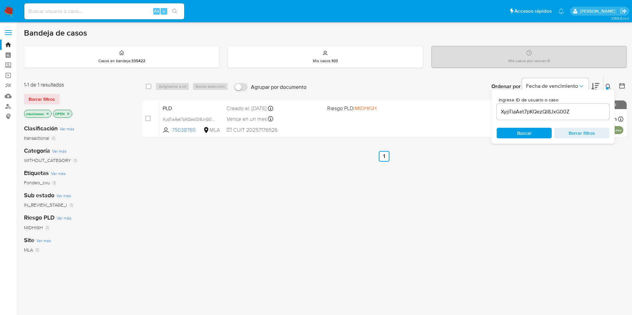
click at [512, 113] on input "XypTiaAet7pKQezQl8JxG00Z" at bounding box center [552, 112] width 113 height 9
paste input "nDuIgS3X8lhJlwE57Dmncv7C"
type input "nDuIgS3X8lhJlwE57Dmncv7C"
click at [514, 134] on span "Buscar" at bounding box center [524, 133] width 46 height 9
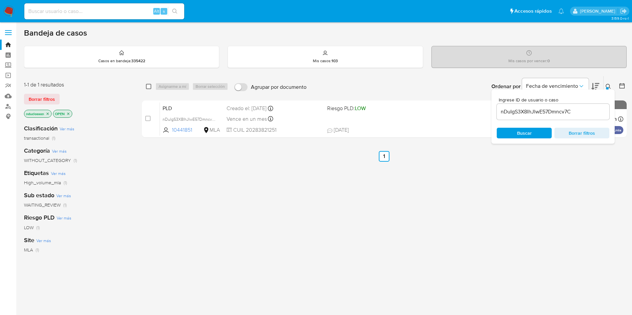
click at [149, 87] on input "checkbox" at bounding box center [148, 86] width 5 height 5
checkbox input "true"
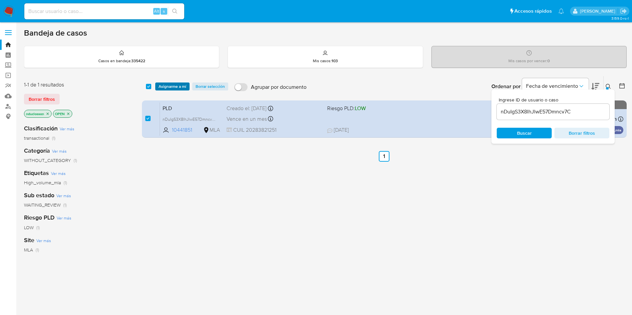
click at [161, 89] on span "Asignarme a mí" at bounding box center [172, 86] width 28 height 7
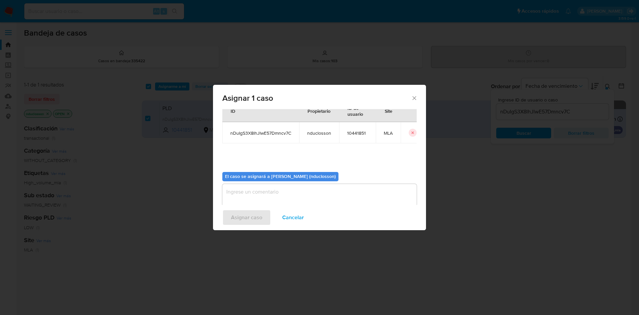
scroll to position [35, 0]
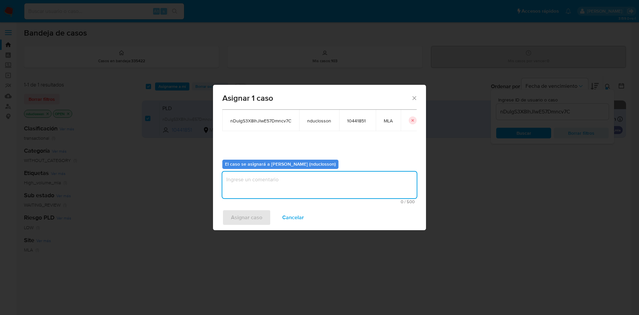
click at [269, 181] on textarea "assign-modal" at bounding box center [319, 185] width 194 height 27
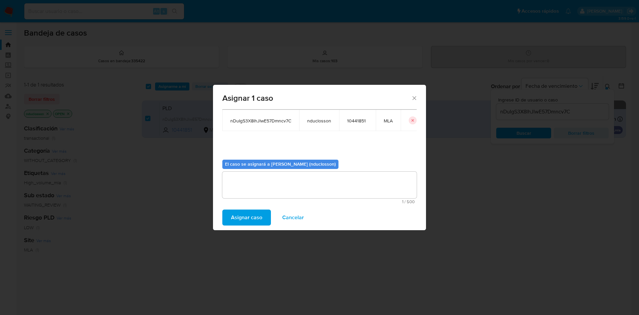
click at [247, 219] on span "Asignar caso" at bounding box center [246, 217] width 31 height 15
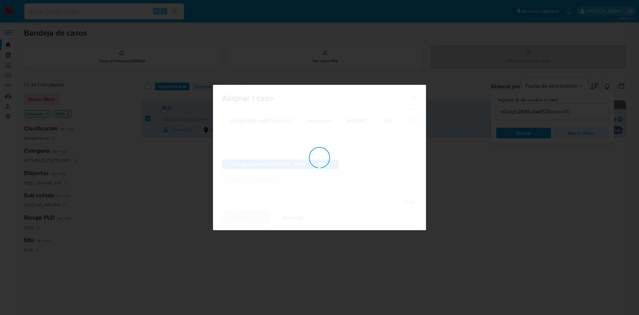
checkbox input "false"
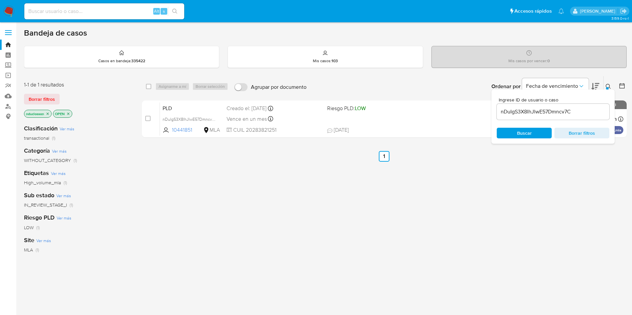
click at [537, 113] on input "nDuIgS3X8lhJlwE57Dmncv7C" at bounding box center [552, 112] width 113 height 9
paste input "zCe14OnFzEcgXy1w6cqdxI71"
type input "zCe14OnFzEcgXy1w6cqdxI71"
click at [524, 130] on span "Buscar" at bounding box center [524, 133] width 15 height 11
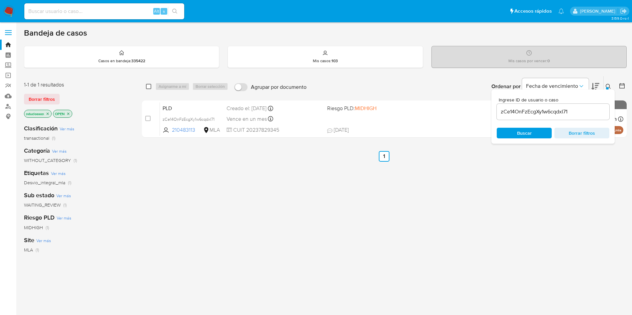
click at [150, 89] on input "checkbox" at bounding box center [148, 86] width 5 height 5
checkbox input "true"
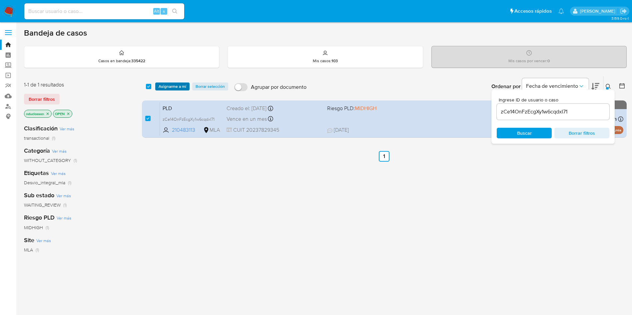
click at [163, 84] on span "Asignarme a mí" at bounding box center [172, 86] width 28 height 7
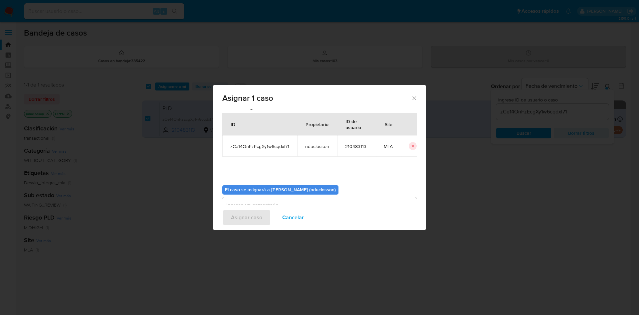
scroll to position [35, 0]
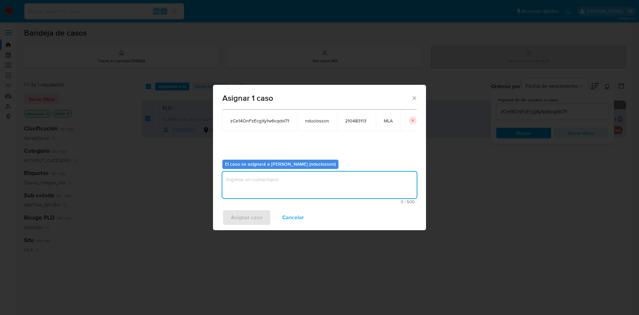
click at [279, 180] on textarea "assign-modal" at bounding box center [319, 185] width 194 height 27
click at [252, 217] on span "Asignar caso" at bounding box center [246, 217] width 31 height 15
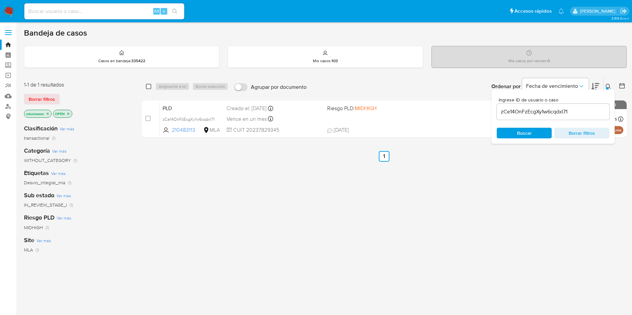
click at [146, 86] on input "checkbox" at bounding box center [148, 86] width 5 height 5
checkbox input "true"
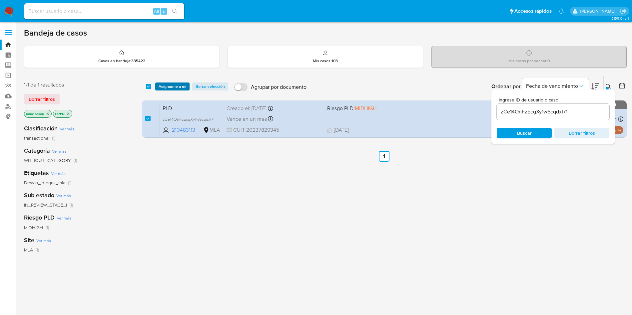
click at [162, 85] on span "Asignarme a mí" at bounding box center [172, 86] width 28 height 7
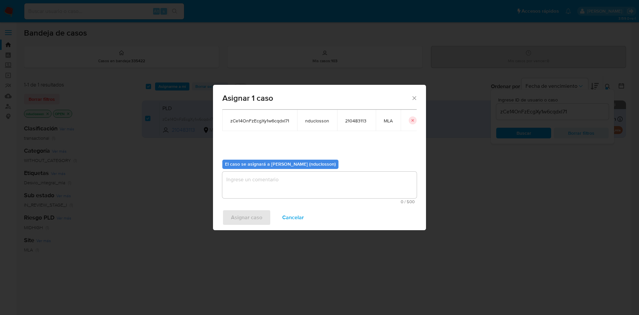
click at [262, 184] on textarea "assign-modal" at bounding box center [319, 185] width 194 height 27
click at [239, 217] on span "Asignar caso" at bounding box center [246, 217] width 31 height 15
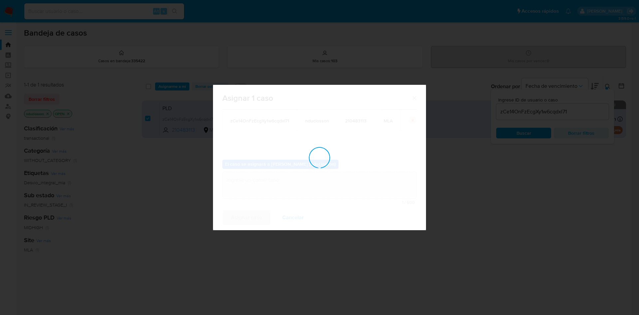
checkbox input "false"
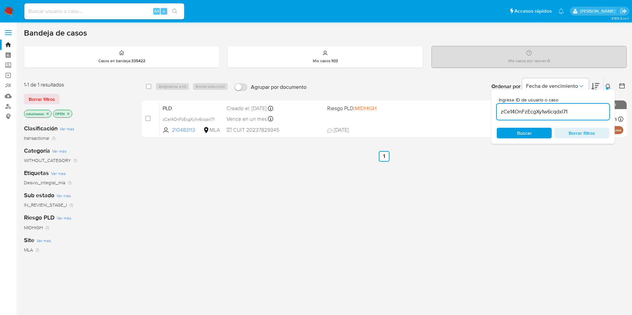
click at [514, 113] on input "zCe14OnFzEcgXy1w6cqdxI71" at bounding box center [552, 112] width 113 height 9
paste input "XHq2j3WI7PrWtN2A3Gro1D7h"
type input "XHq2j3WI7PrWtN2A3Gro1D7h"
click at [516, 133] on span "Buscar" at bounding box center [524, 133] width 46 height 9
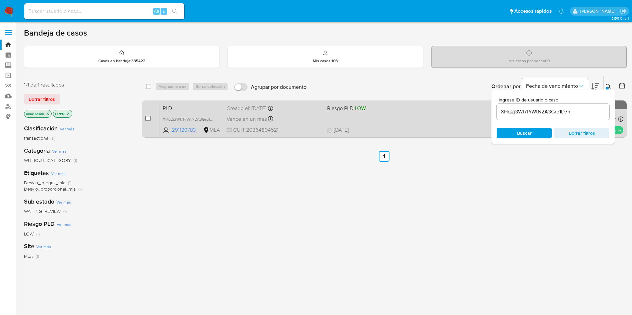
click at [148, 119] on input "checkbox" at bounding box center [147, 118] width 5 height 5
checkbox input "true"
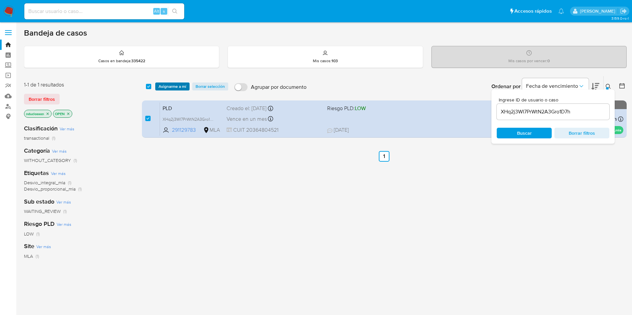
click at [165, 87] on span "Asignarme a mí" at bounding box center [172, 86] width 28 height 7
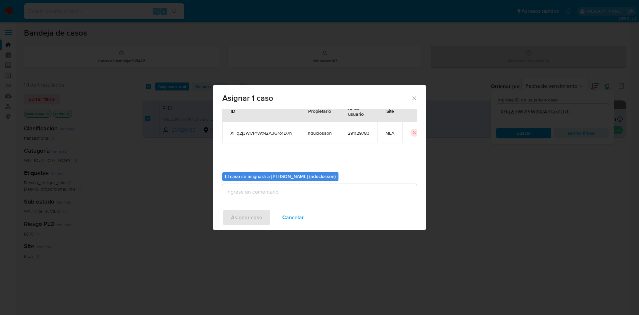
scroll to position [35, 0]
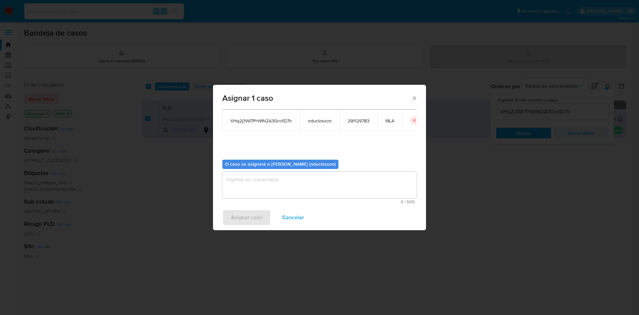
click at [254, 179] on textarea "assign-modal" at bounding box center [319, 185] width 194 height 27
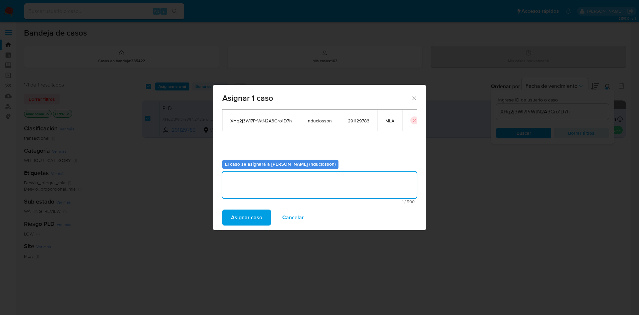
click at [242, 218] on span "Asignar caso" at bounding box center [246, 217] width 31 height 15
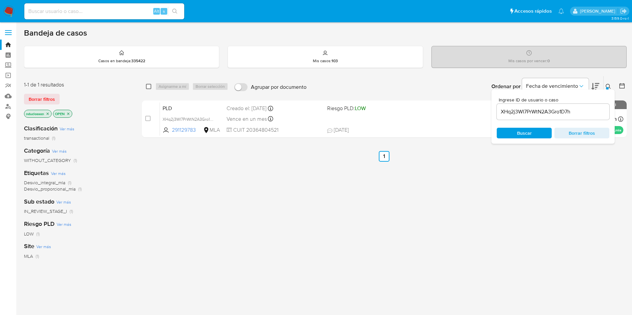
click at [148, 89] on input "checkbox" at bounding box center [148, 86] width 5 height 5
checkbox input "true"
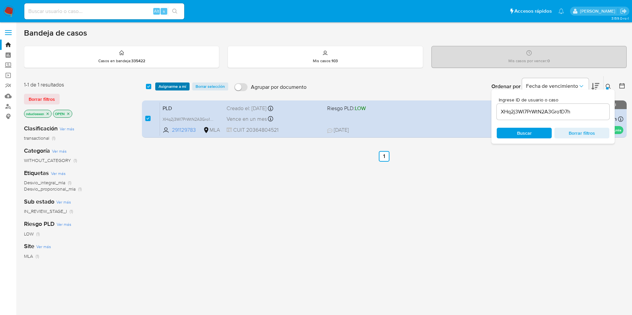
click at [165, 88] on span "Asignarme a mí" at bounding box center [172, 86] width 28 height 7
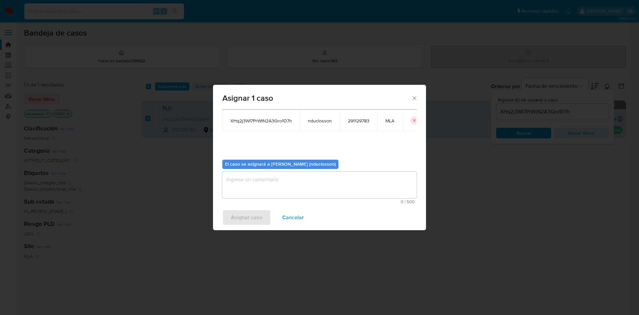
click at [257, 183] on textarea "assign-modal" at bounding box center [319, 185] width 194 height 27
click at [250, 219] on span "Asignar caso" at bounding box center [246, 217] width 31 height 15
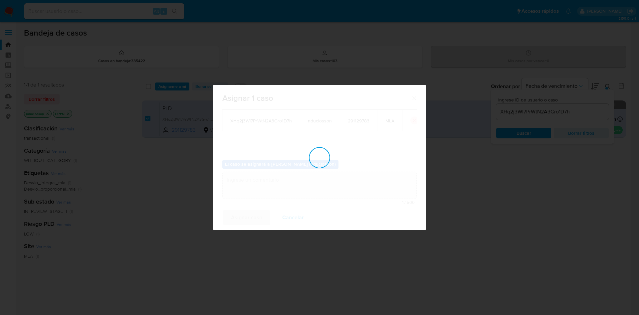
checkbox input "false"
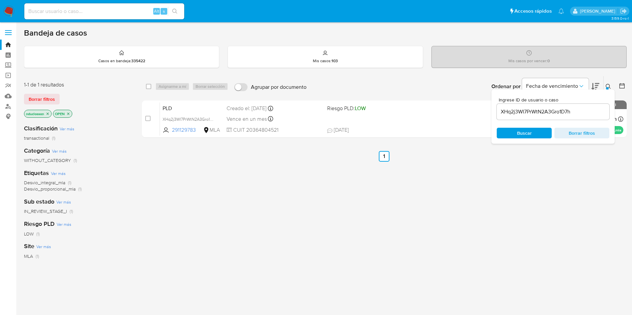
click at [516, 113] on input "XHq2j3WI7PrWtN2A3Gro1D7h" at bounding box center [552, 112] width 113 height 9
paste input "IhExW1TS2VlxHDgXmcAiaRGp"
type input "IhExW1TS2VlxHDgXmcAiaRGp"
click at [518, 133] on span "Buscar" at bounding box center [524, 133] width 15 height 11
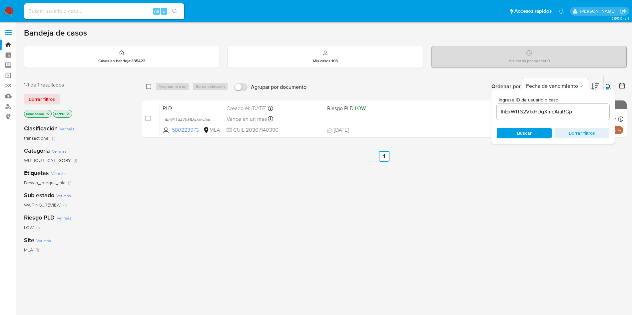
click at [148, 88] on input "checkbox" at bounding box center [148, 86] width 5 height 5
checkbox input "true"
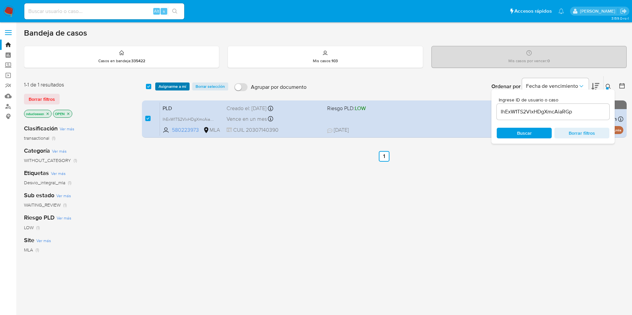
click at [179, 86] on span "Asignarme a mí" at bounding box center [172, 86] width 28 height 7
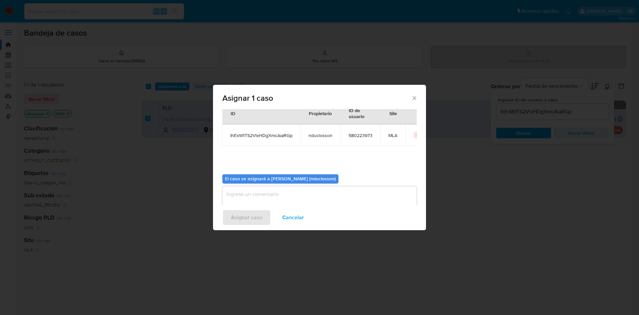
scroll to position [35, 0]
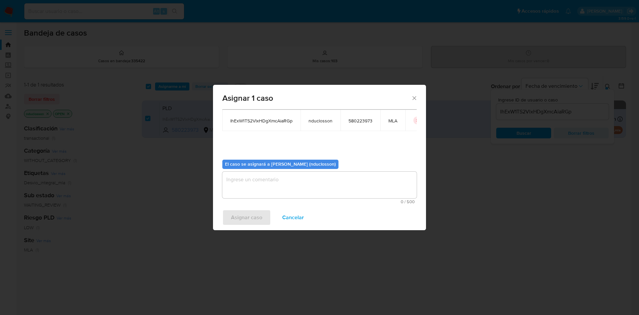
click at [282, 187] on textarea "assign-modal" at bounding box center [319, 185] width 194 height 27
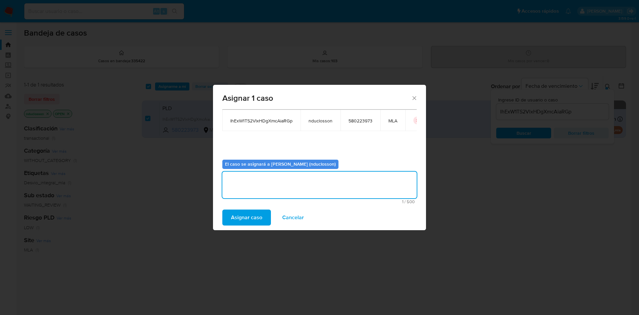
click at [255, 217] on span "Asignar caso" at bounding box center [246, 217] width 31 height 15
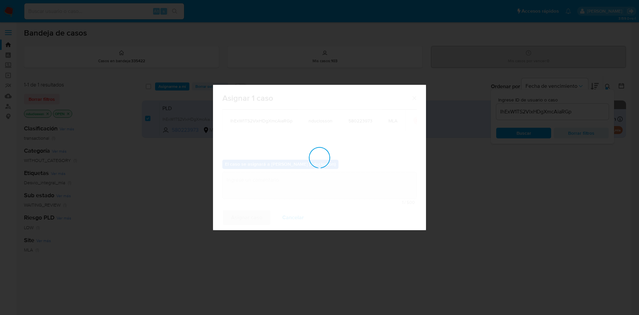
checkbox input "false"
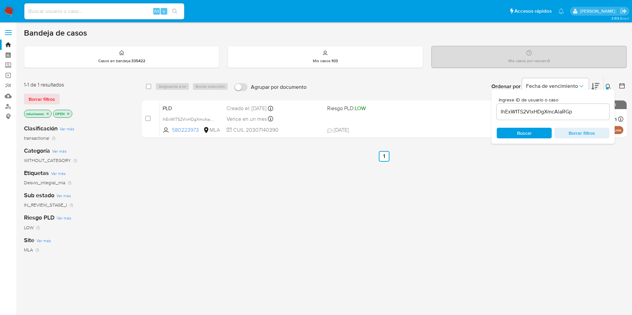
click at [512, 108] on input "IhExW1TS2VlxHDgXmcAiaRGp" at bounding box center [552, 112] width 113 height 9
paste input "7xqYk2tyJFYs0VLmYOYOY0j"
type input "I7xqYk2tyJFYs0VLmYOYOY0j"
click at [522, 135] on span "Buscar" at bounding box center [524, 133] width 15 height 11
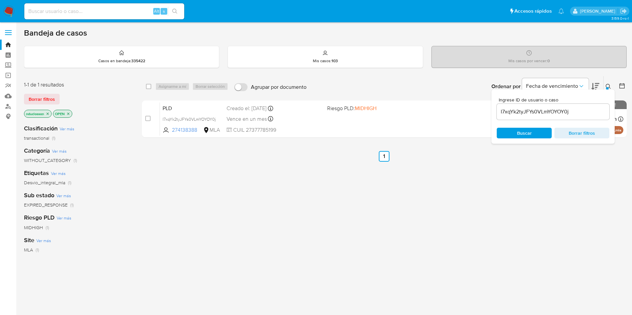
click at [154, 86] on div "select-all-cases-checkbox Asignarme a mí Borrar selección" at bounding box center [188, 87] width 85 height 8
click at [150, 86] on input "checkbox" at bounding box center [148, 86] width 5 height 5
checkbox input "true"
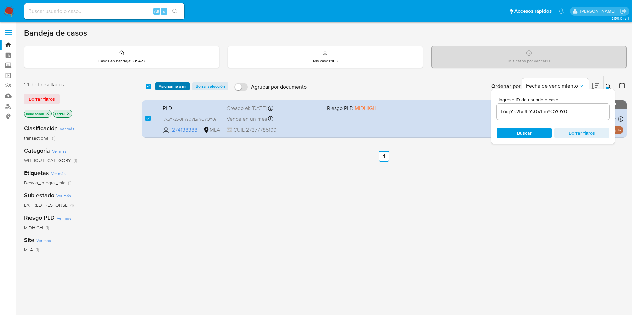
click at [165, 89] on span "Asignarme a mí" at bounding box center [172, 86] width 28 height 7
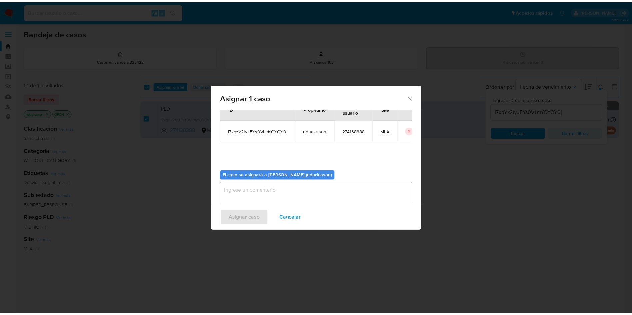
scroll to position [35, 0]
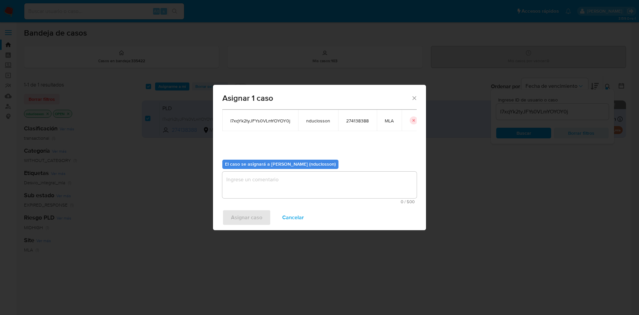
click at [249, 185] on textarea "assign-modal" at bounding box center [319, 185] width 194 height 27
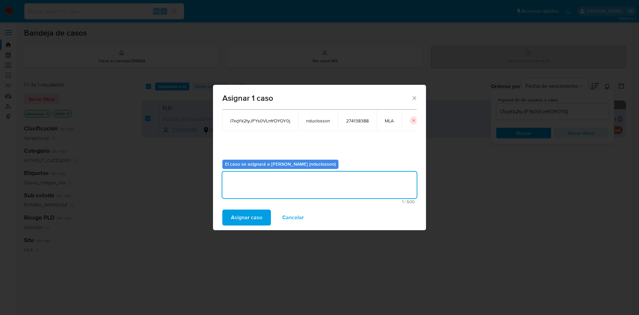
click at [244, 215] on span "Asignar caso" at bounding box center [246, 217] width 31 height 15
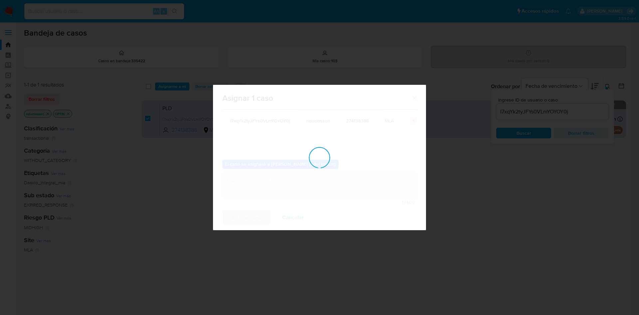
checkbox input "false"
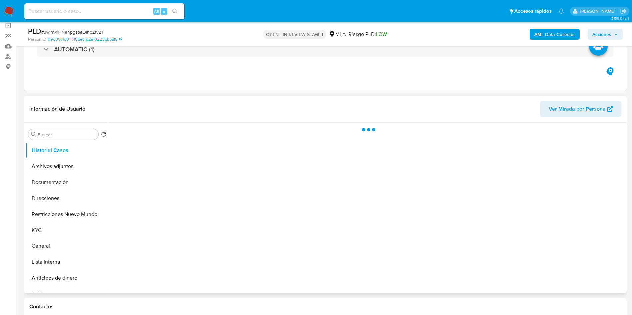
select select "10"
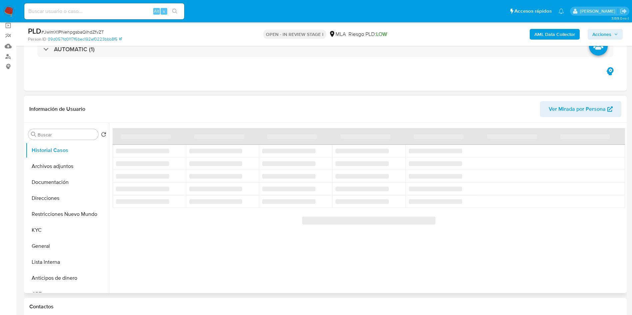
scroll to position [100, 0]
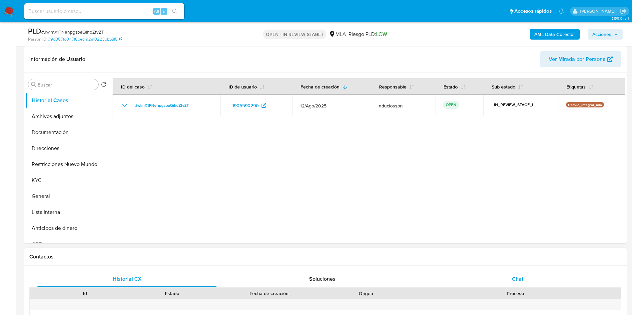
click at [512, 274] on div "Chat" at bounding box center [517, 279] width 179 height 16
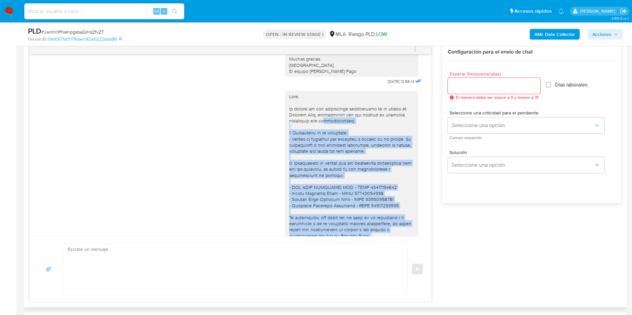
scroll to position [459, 0]
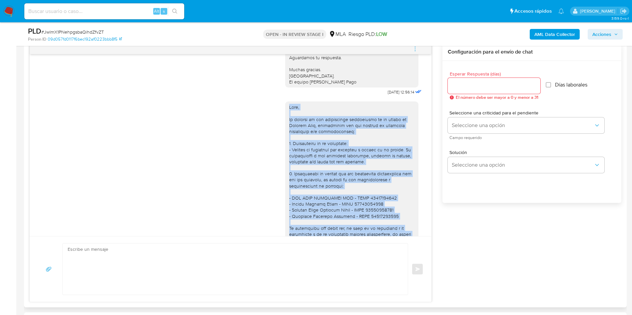
drag, startPoint x: 338, startPoint y: 180, endPoint x: 276, endPoint y: 125, distance: 83.3
click at [276, 125] on div "[DATE] 20:26:51" at bounding box center [230, 212] width 385 height 231
copy div "Lore, Ip dolorsi am con adipiscinge seddoeiusmo te in utlabo et Dolorem Aliq, e…"
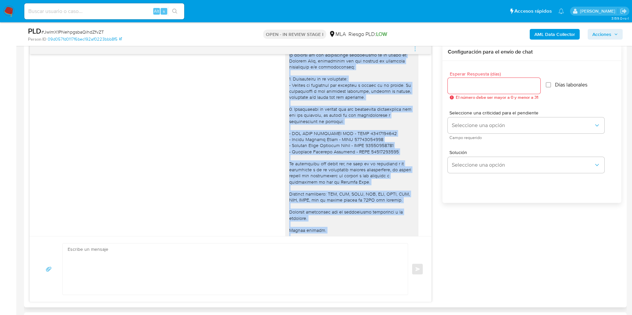
scroll to position [559, 0]
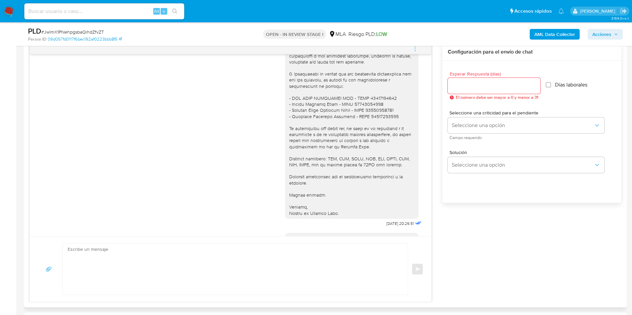
click at [109, 249] on textarea at bounding box center [234, 269] width 332 height 51
paste textarea "Lore, Ip dolorsi am con adipiscinge seddoeiusmo te in utlabo et Dolorem Aliq, e…"
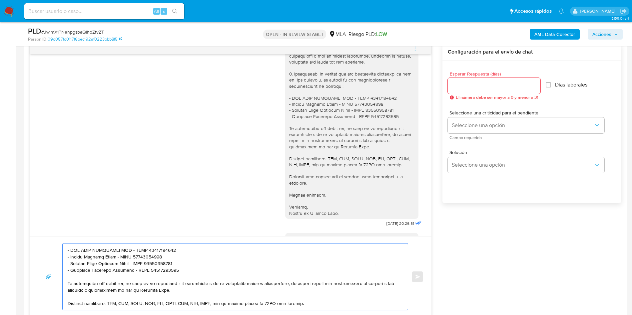
scroll to position [2, 0]
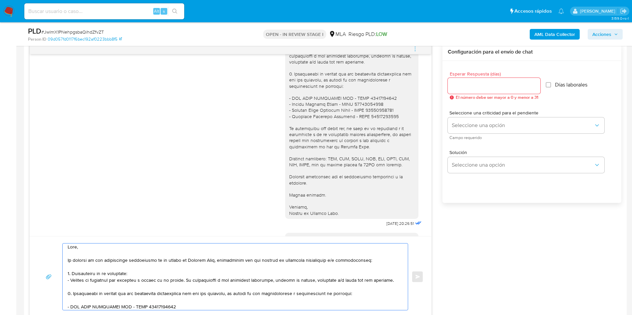
type textarea "Lore, Ip dolorsi am con adipiscinge seddoeiusmo te in utlabo et Dolorem Aliq, e…"
click at [487, 95] on span "El número debe ser mayor a 0 y menor a 31" at bounding box center [496, 97] width 83 height 5
click at [483, 91] on div at bounding box center [493, 86] width 93 height 16
click at [470, 93] on div at bounding box center [493, 86] width 93 height 16
click at [470, 84] on input "Esperar Respuesta (días)" at bounding box center [493, 86] width 93 height 9
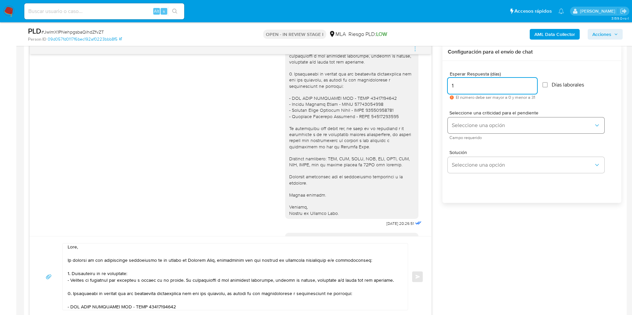
type input "1"
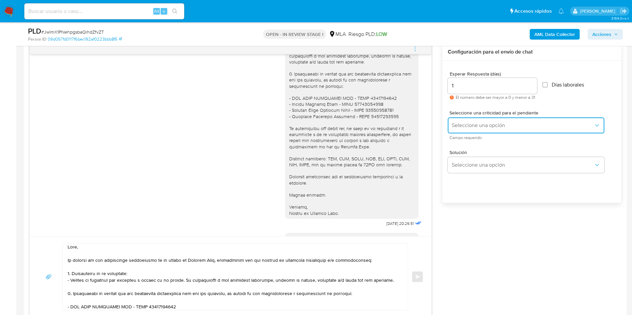
click at [468, 123] on span "Seleccione una opción" at bounding box center [522, 125] width 142 height 7
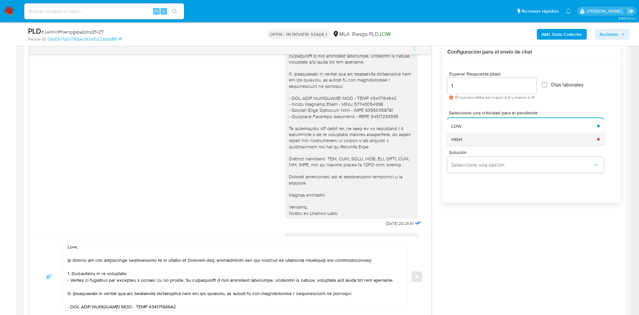
click at [471, 141] on div "HIGH" at bounding box center [522, 139] width 142 height 13
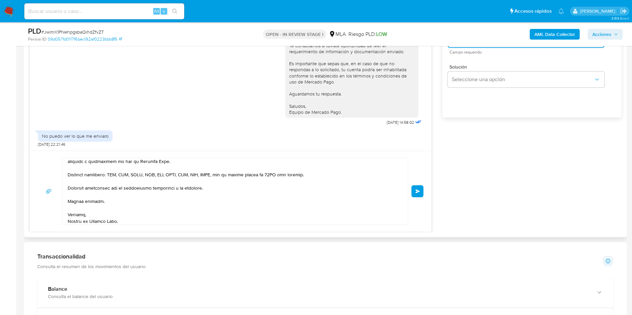
scroll to position [400, 0]
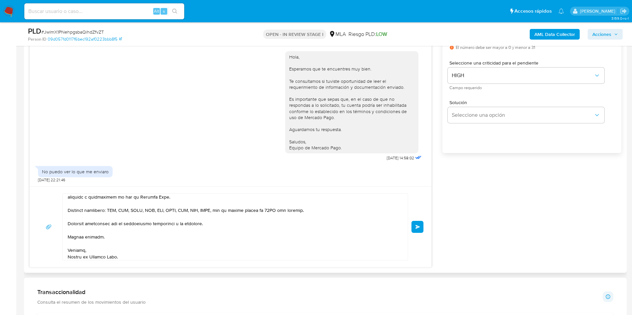
click at [416, 223] on button "Enviar" at bounding box center [417, 227] width 12 height 12
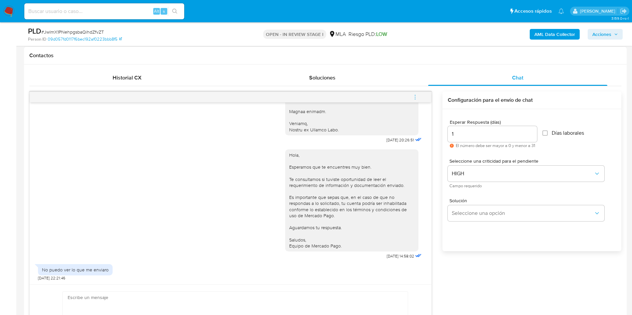
scroll to position [300, 0]
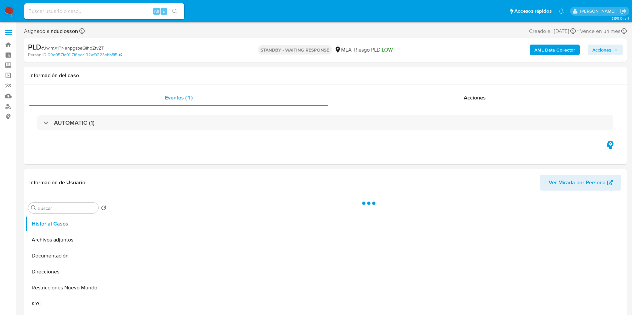
select select "10"
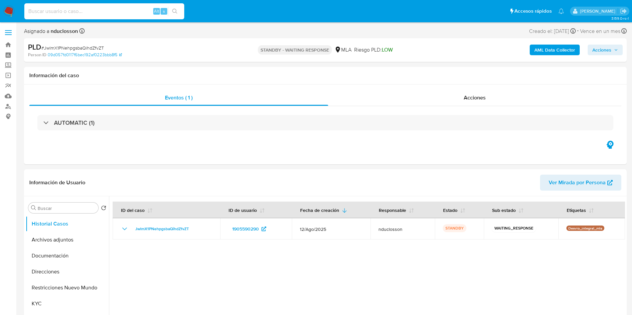
click at [85, 7] on input at bounding box center [104, 11] width 160 height 9
paste input "XypTiaAet7pKQezQl8JxG00Z"
type input "XypTiaAet7pKQezQl8JxG00Z"
click at [173, 10] on icon "search-icon" at bounding box center [174, 11] width 5 height 5
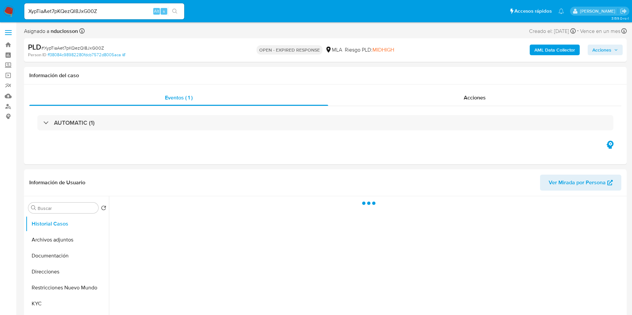
select select "10"
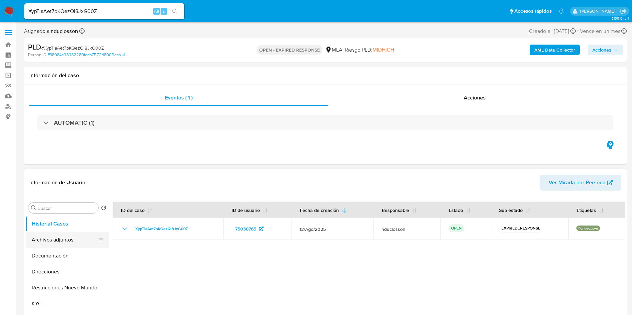
click at [70, 236] on button "Archivos adjuntos" at bounding box center [65, 240] width 78 height 16
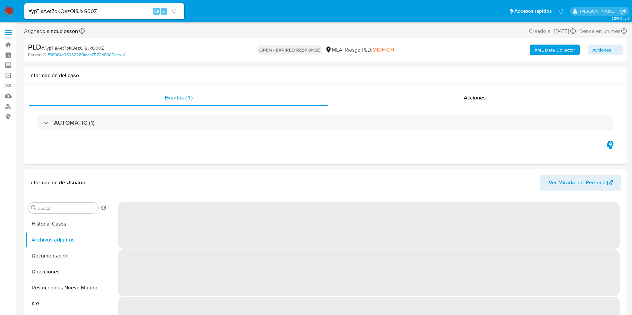
click at [87, 46] on span "# XypTiaAet7pKQezQl8JxG00Z" at bounding box center [72, 48] width 63 height 7
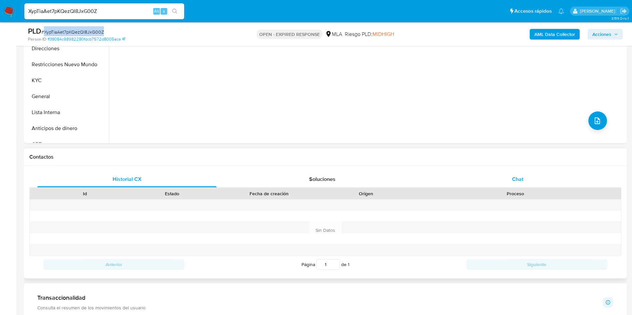
click at [502, 179] on div "Chat" at bounding box center [517, 179] width 179 height 16
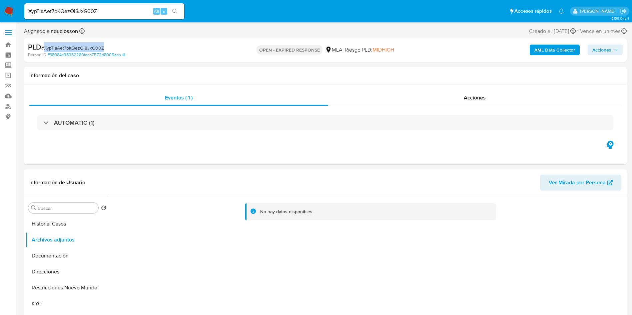
click at [77, 46] on span "# XypTiaAet7pKQezQl8JxG00Z" at bounding box center [72, 48] width 63 height 7
click at [78, 47] on span "# XypTiaAet7pKQezQl8JxG00Z" at bounding box center [72, 48] width 63 height 7
click at [545, 54] on b "AML Data Collector" at bounding box center [554, 50] width 41 height 11
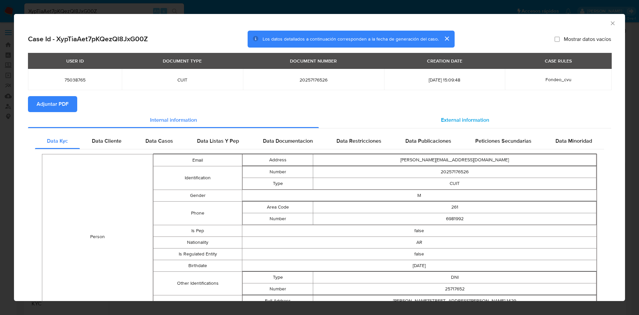
click at [433, 113] on div "External information" at bounding box center [465, 120] width 292 height 16
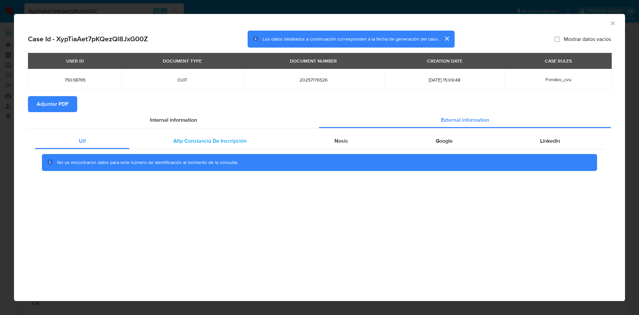
click at [231, 136] on div "Afip Constancia De Inscripción" at bounding box center [210, 141] width 161 height 16
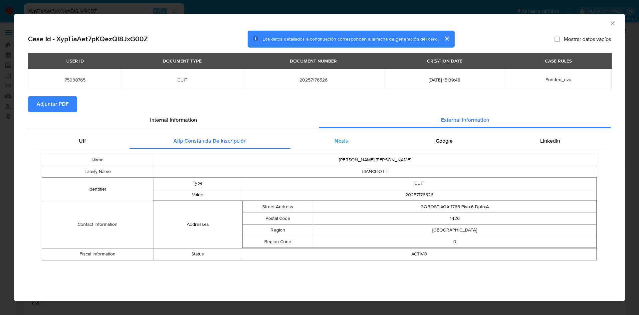
click at [343, 142] on span "Nosis" at bounding box center [342, 141] width 14 height 8
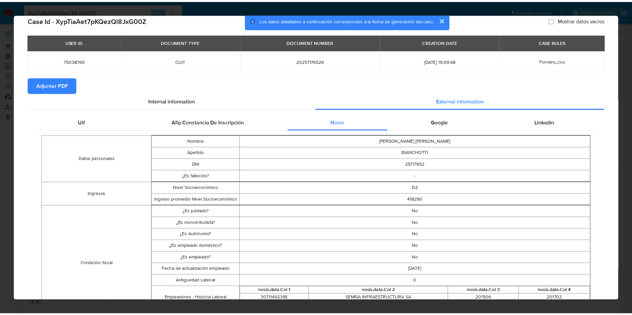
scroll to position [49, 0]
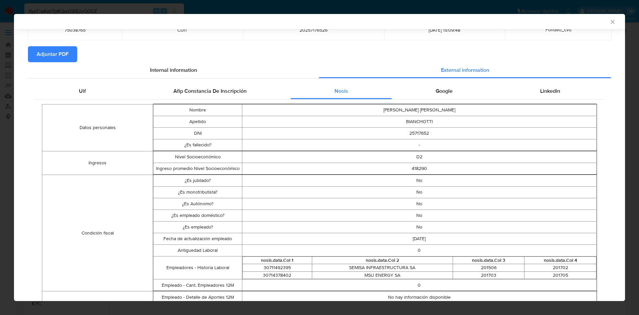
click at [610, 21] on icon "Cerrar ventana" at bounding box center [613, 22] width 7 height 7
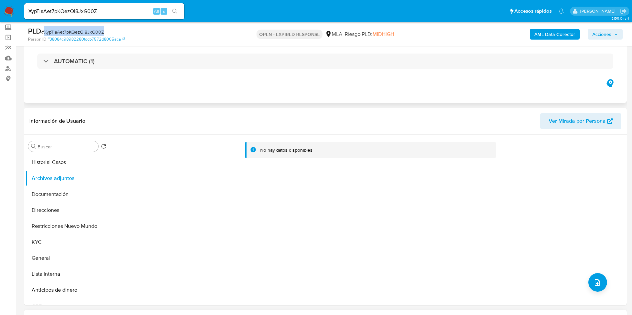
scroll to position [150, 0]
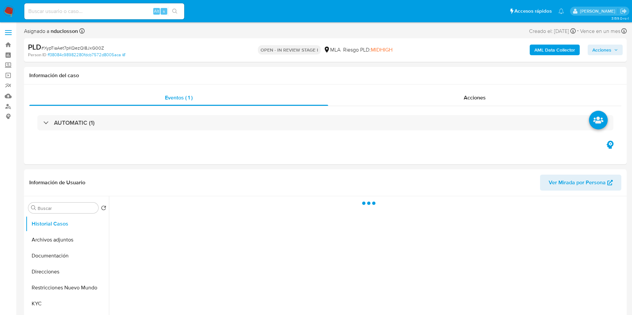
select select "10"
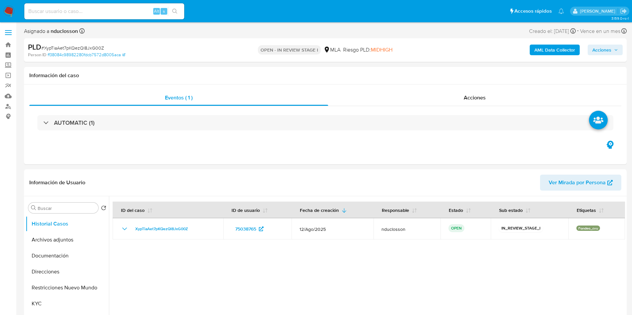
click at [107, 9] on input at bounding box center [104, 11] width 160 height 9
paste input "nDuIgS3X8lhJlwE57Dmncv7C"
type input "nDuIgS3X8lhJlwE57Dmncv7C"
click at [179, 13] on button "search-icon" at bounding box center [175, 11] width 14 height 9
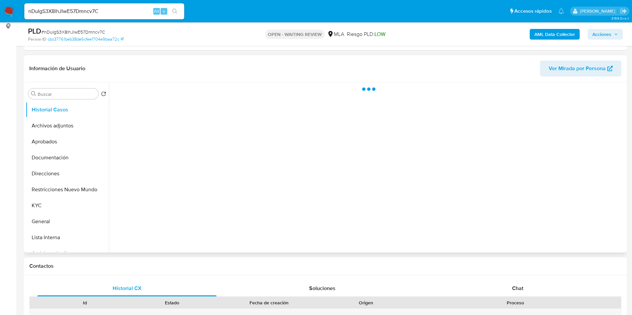
scroll to position [100, 0]
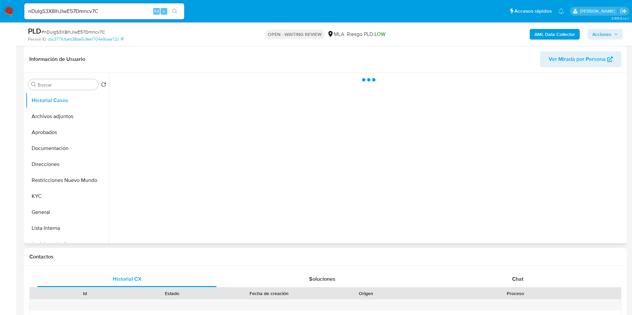
select select "10"
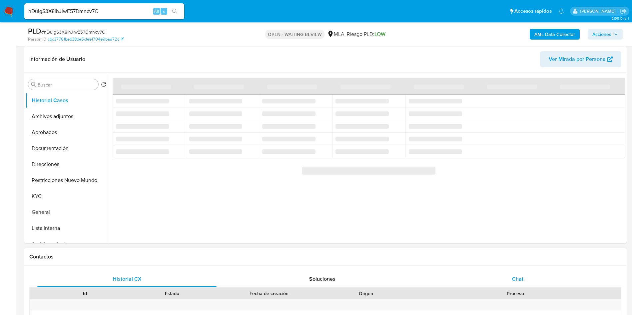
click at [525, 274] on div "Chat" at bounding box center [517, 279] width 179 height 16
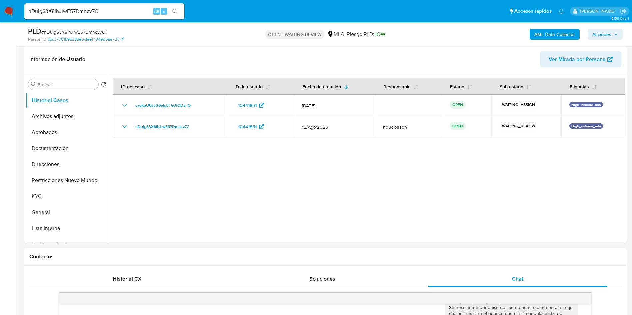
click at [84, 13] on input "nDuIgS3X8lhJlwE57Dmncv7C" at bounding box center [104, 11] width 160 height 9
paste input "uV89H4UvHftGXdjizwr8Ujwe"
type input "uV89H4UvHftGXdjizwr8Ujwe"
click at [170, 10] on button "search-icon" at bounding box center [175, 11] width 14 height 9
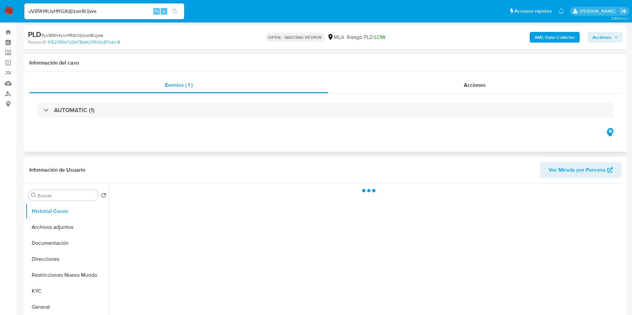
scroll to position [50, 0]
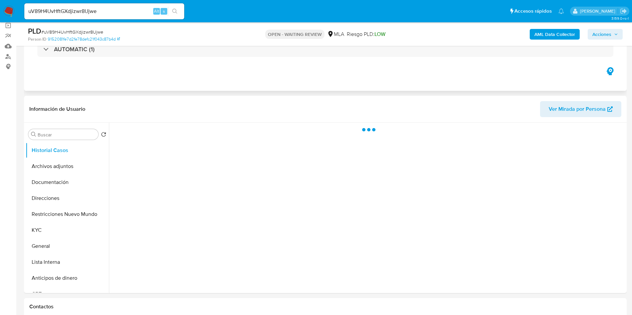
select select "10"
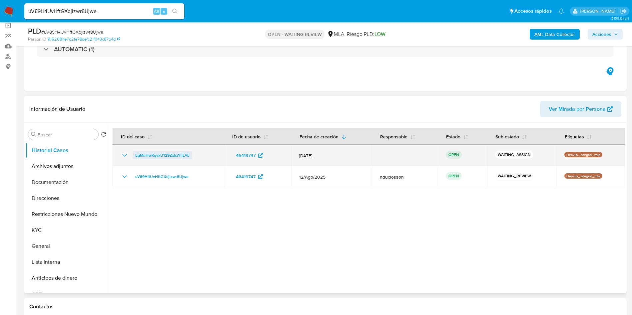
drag, startPoint x: 193, startPoint y: 154, endPoint x: 134, endPoint y: 154, distance: 59.3
click at [134, 154] on div "EgMnHwKqyxU129Zx5zYljLAE" at bounding box center [168, 155] width 95 height 8
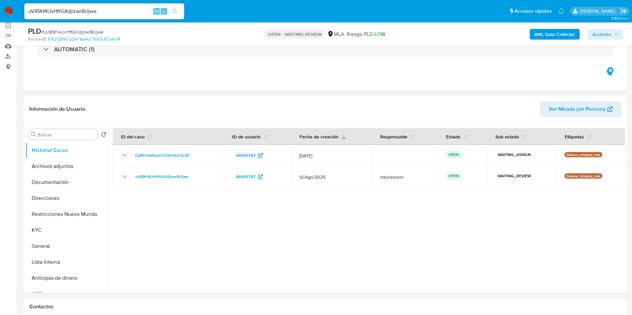
click at [88, 10] on input "uV89H4UvHftGXdjizwr8Ujwe" at bounding box center [104, 11] width 160 height 9
paste input "wFCn0P4Y2cWNJL8IQiW43f7b"
type input "wFCn0P4Y2cWNJL8IQiW43f7b"
click at [176, 13] on icon "search-icon" at bounding box center [174, 11] width 5 height 5
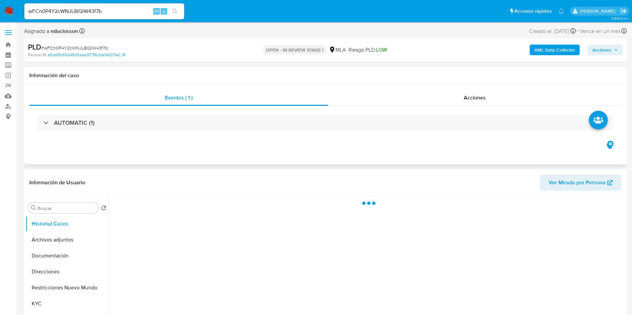
select select "10"
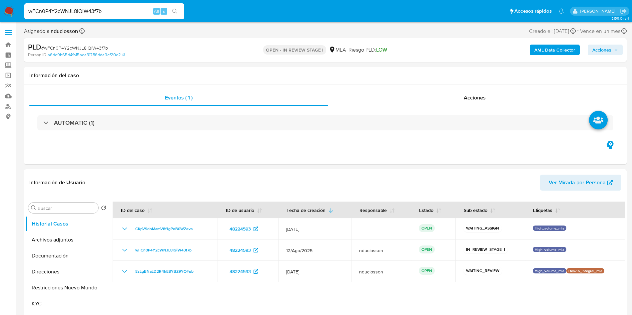
click at [98, 13] on input "wFCn0P4Y2cWNJL8IQiW43f7b" at bounding box center [104, 11] width 160 height 9
paste input "zCe14OnFzEcgXy1w6cqdxI71"
type input "zCe14OnFzEcgXy1w6cqdxI71"
click at [171, 11] on button "search-icon" at bounding box center [175, 11] width 14 height 9
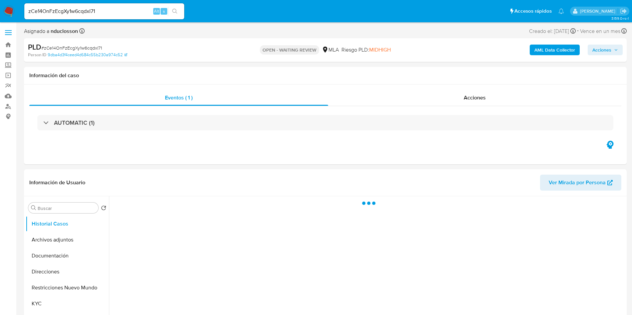
select select "10"
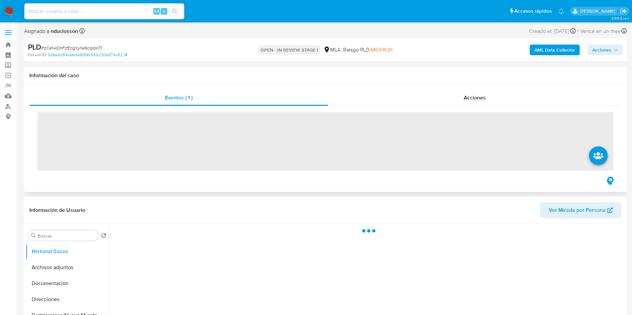
select select "10"
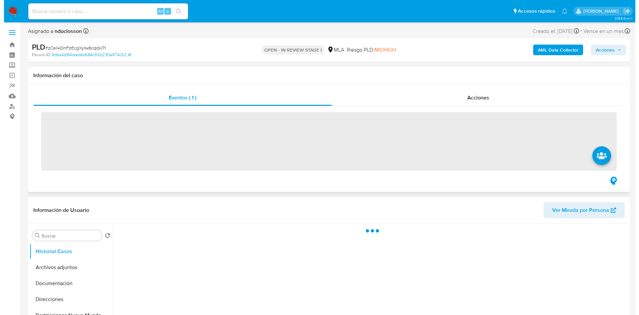
scroll to position [100, 0]
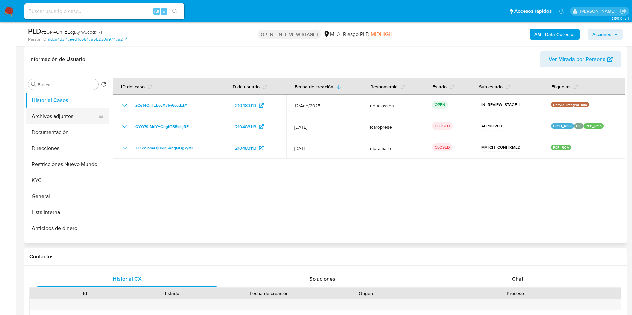
click at [51, 115] on button "Archivos adjuntos" at bounding box center [65, 117] width 78 height 16
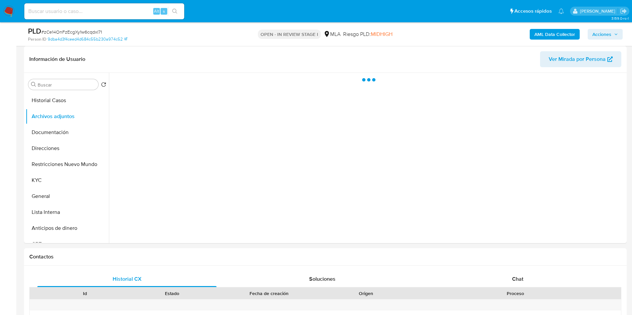
click at [541, 35] on b "AML Data Collector" at bounding box center [554, 34] width 41 height 11
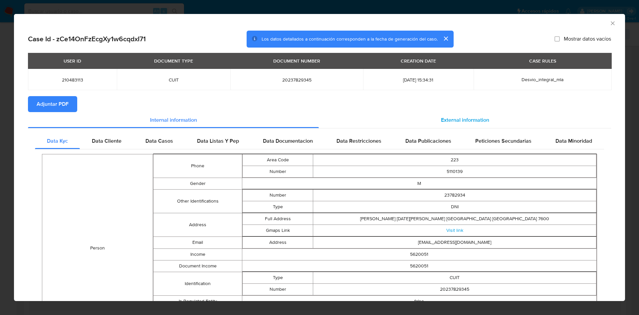
click at [429, 115] on div "External information" at bounding box center [465, 120] width 292 height 16
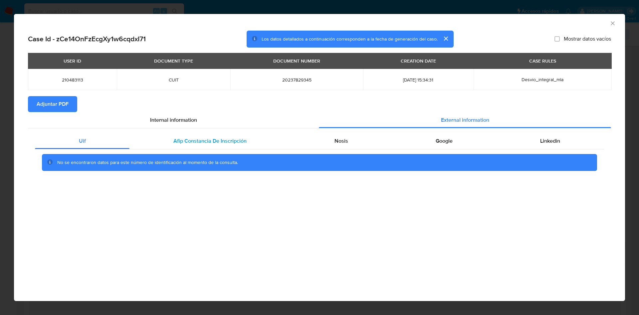
click at [254, 137] on div "Afip Constancia De Inscripción" at bounding box center [210, 141] width 161 height 16
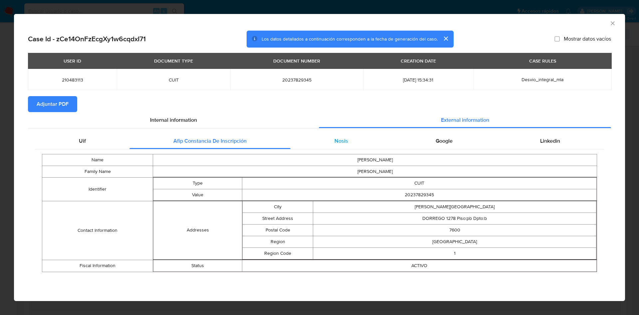
click at [356, 140] on div "Nosis" at bounding box center [341, 141] width 101 height 16
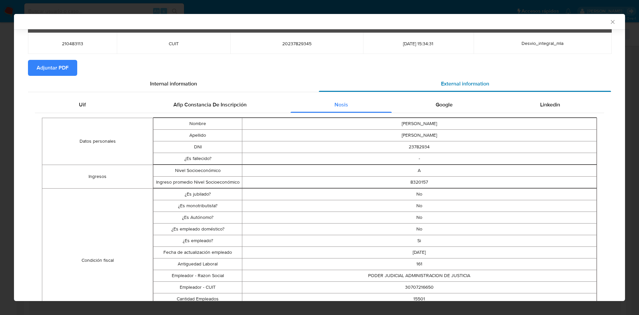
scroll to position [49, 0]
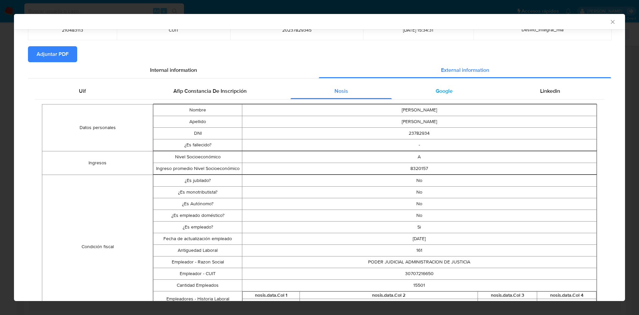
click at [423, 98] on div "Google" at bounding box center [444, 91] width 105 height 16
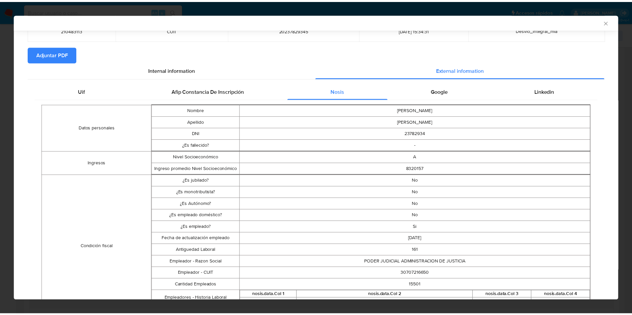
scroll to position [0, 0]
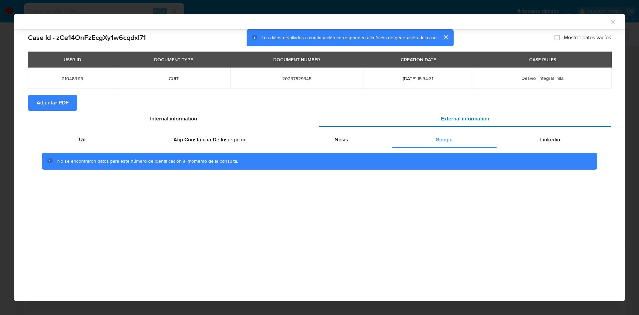
click at [520, 126] on div "External information" at bounding box center [465, 119] width 292 height 16
click at [528, 138] on div "Linkedin" at bounding box center [551, 140] width 108 height 16
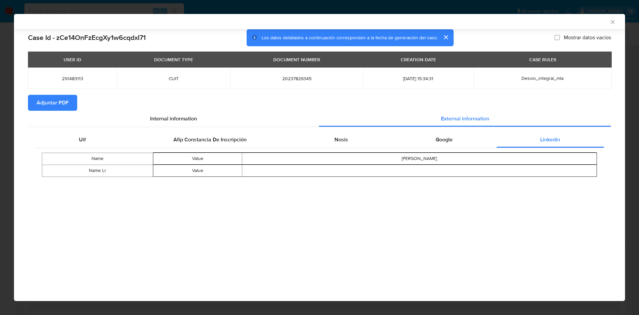
click at [50, 98] on span "Adjuntar PDF" at bounding box center [53, 103] width 32 height 15
click at [615, 25] on icon "Cerrar ventana" at bounding box center [613, 22] width 7 height 7
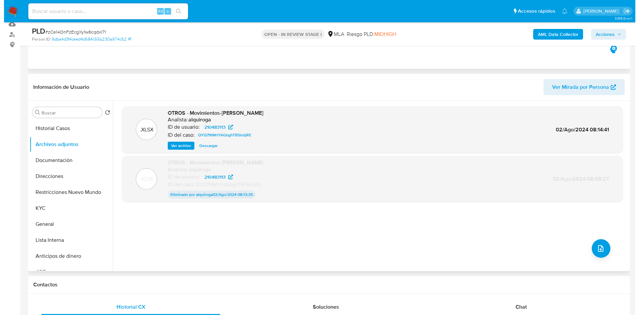
scroll to position [50, 0]
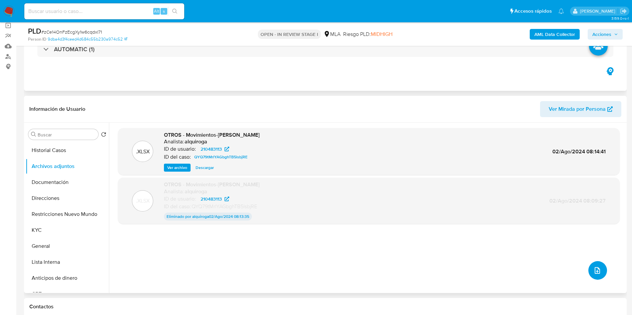
click at [594, 265] on button "upload-file" at bounding box center [597, 270] width 19 height 19
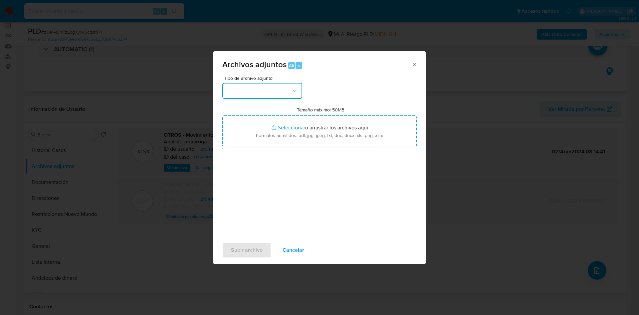
click at [263, 97] on button "button" at bounding box center [262, 91] width 80 height 16
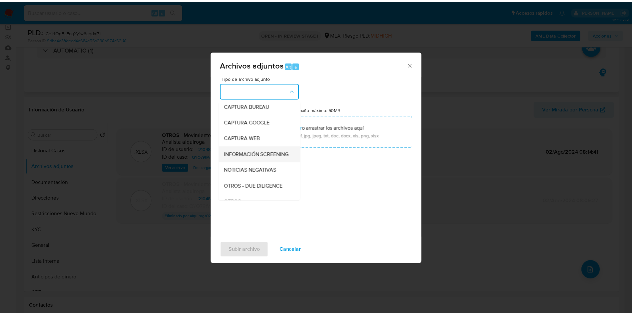
scroll to position [85, 0]
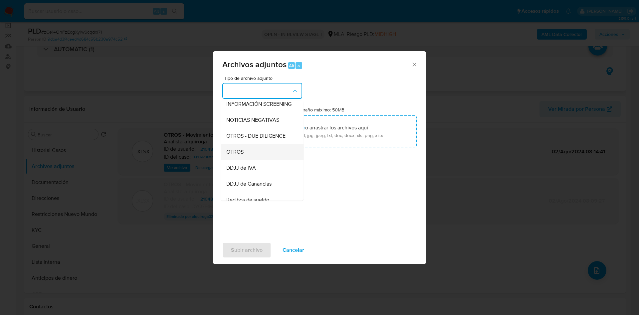
click at [245, 160] on div "OTROS" at bounding box center [260, 152] width 68 height 16
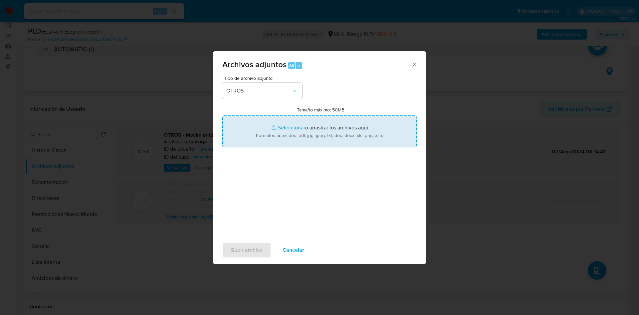
type input "C:\fakepath\210483113 Calculador documentación.xlsx"
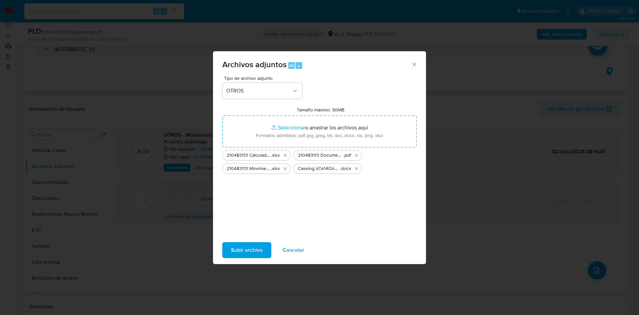
click at [245, 251] on span "Subir archivo" at bounding box center [247, 250] width 32 height 15
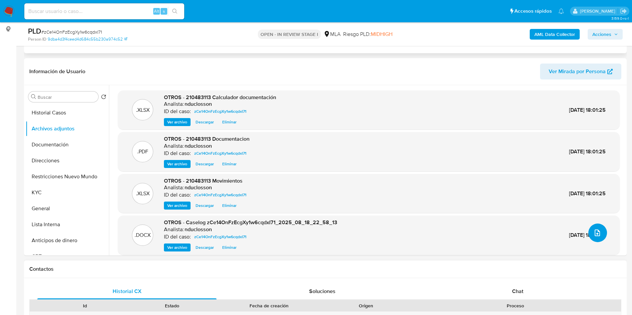
scroll to position [200, 0]
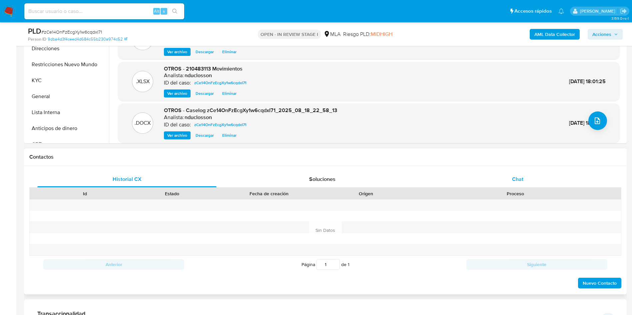
click at [495, 177] on div "Chat" at bounding box center [517, 179] width 179 height 16
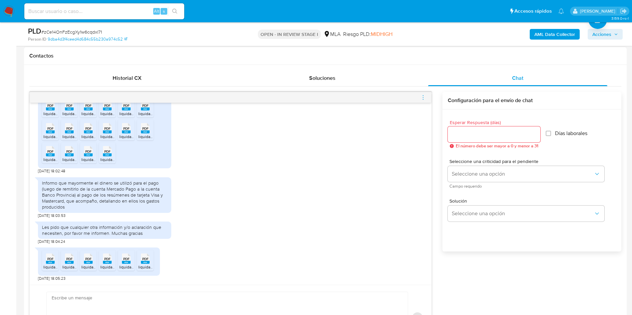
scroll to position [449, 0]
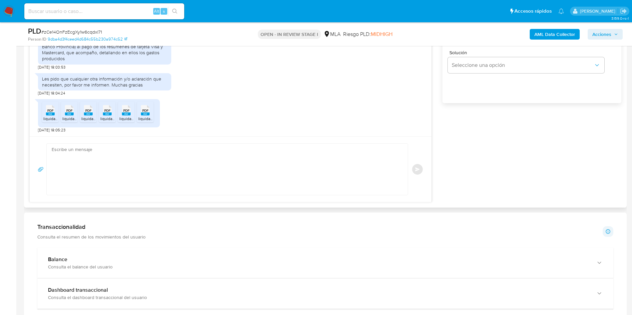
click at [221, 151] on textarea at bounding box center [226, 169] width 348 height 51
paste textarea "Hola, ¡Muchas gracias por tu respuesta! Confirmamos la recepción de la document…"
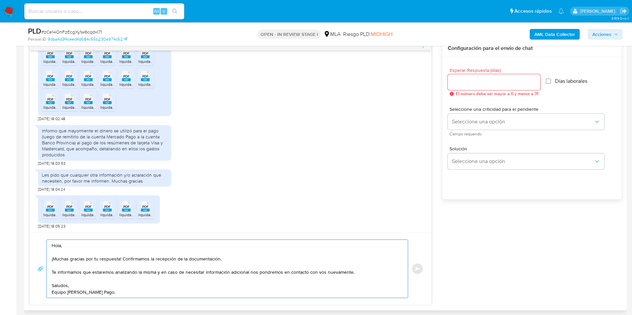
scroll to position [300, 0]
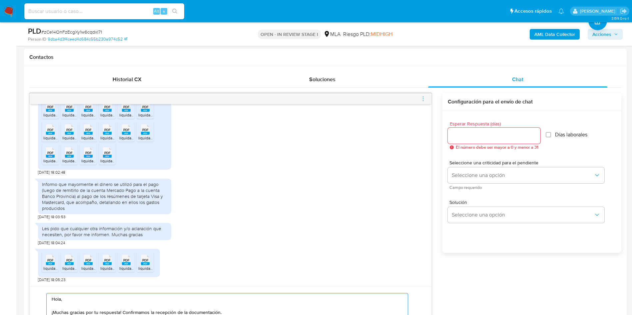
type textarea "Hola, ¡Muchas gracias por tu respuesta! Confirmamos la recepción de la document…"
click at [471, 135] on input "Esperar Respuesta (días)" at bounding box center [493, 136] width 93 height 9
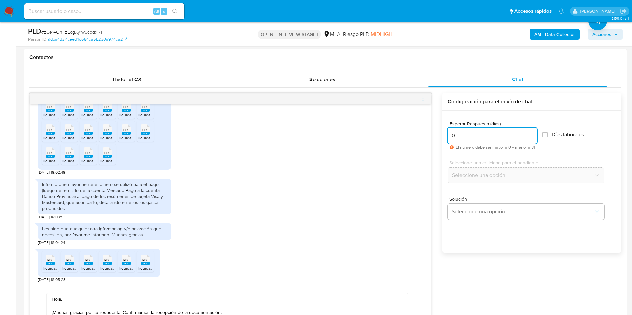
type input "0"
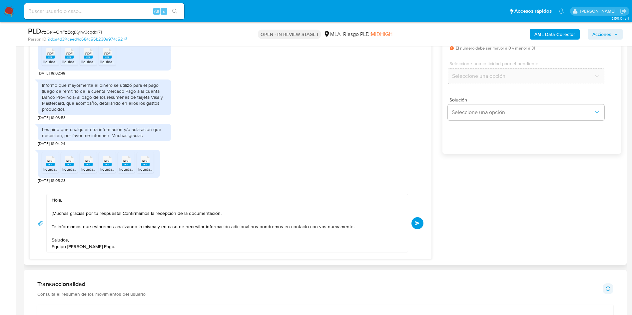
scroll to position [400, 0]
click at [417, 223] on span "Enviar" at bounding box center [417, 223] width 5 height 4
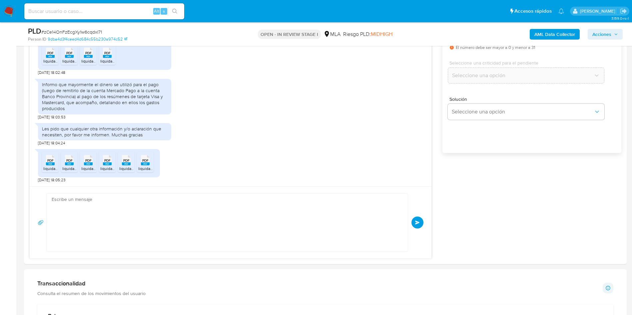
scroll to position [624, 0]
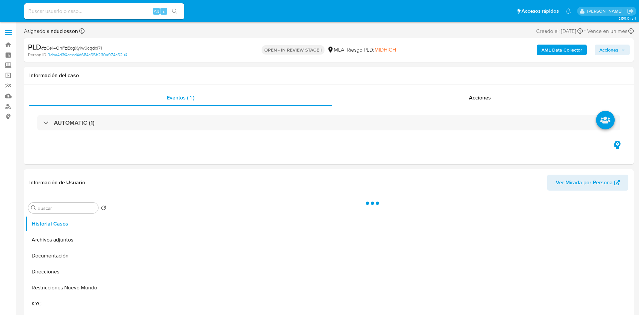
select select "10"
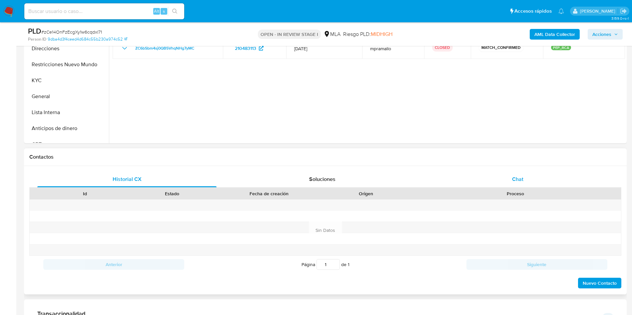
click at [506, 179] on div "Chat" at bounding box center [517, 179] width 179 height 16
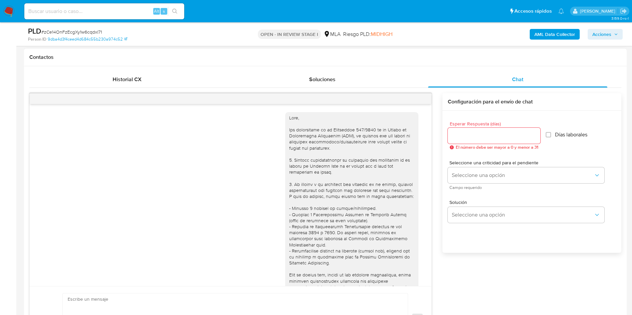
scroll to position [624, 0]
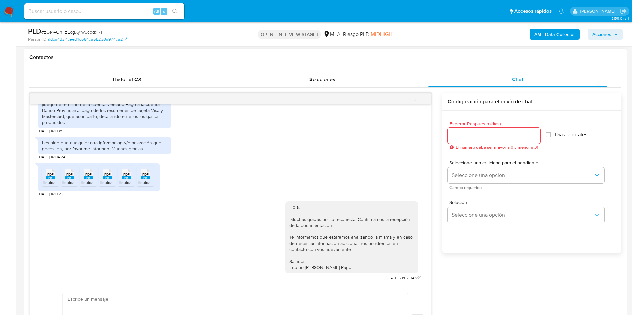
click at [416, 102] on span "menu-action" at bounding box center [415, 99] width 6 height 16
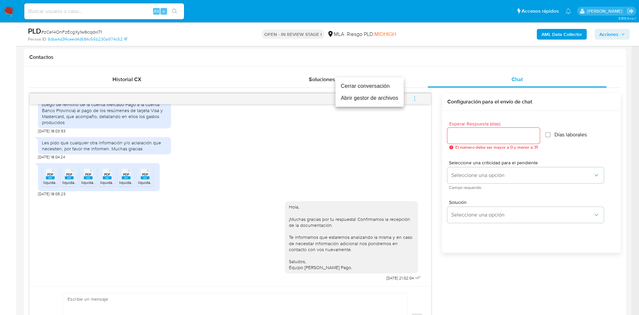
click at [360, 84] on li "Cerrar conversación" at bounding box center [370, 86] width 68 height 12
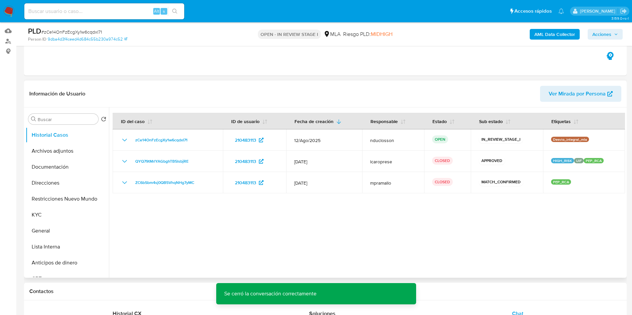
scroll to position [50, 0]
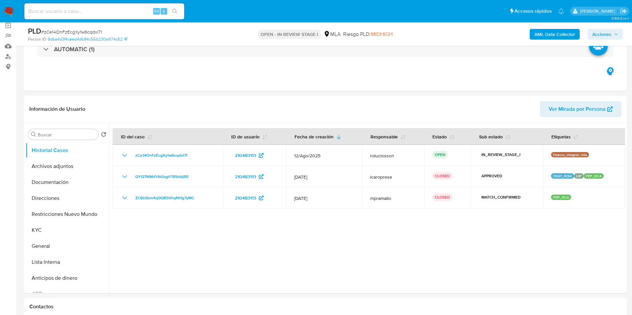
click at [607, 35] on span "Acciones" at bounding box center [601, 34] width 19 height 11
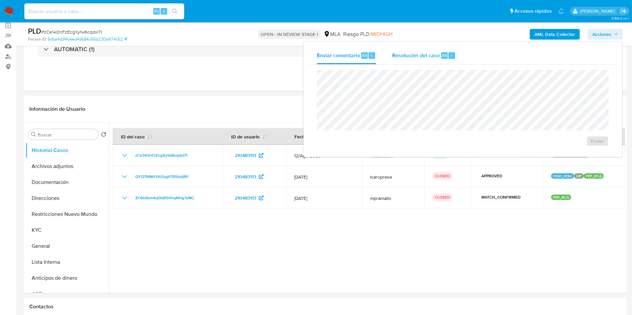
click at [400, 56] on span "Resolución del caso" at bounding box center [416, 55] width 48 height 8
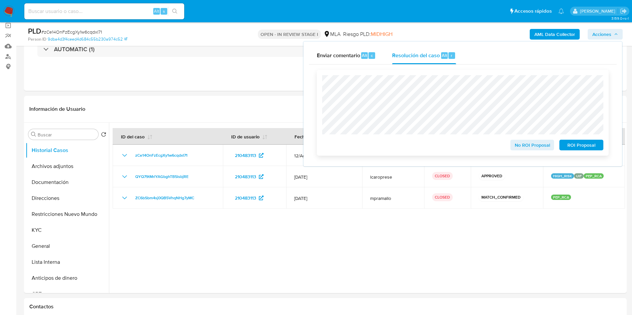
click at [519, 145] on span "No ROI Proposal" at bounding box center [532, 145] width 35 height 9
click at [61, 208] on button "Restricciones Nuevo Mundo" at bounding box center [65, 214] width 78 height 16
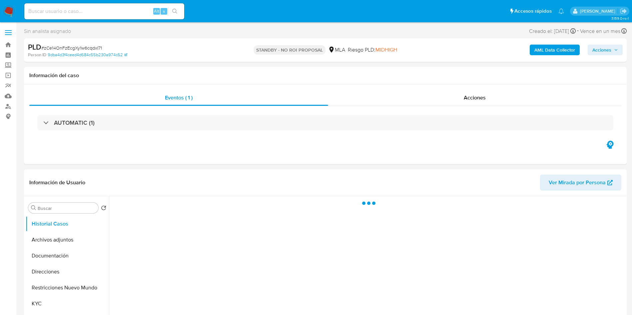
select select "10"
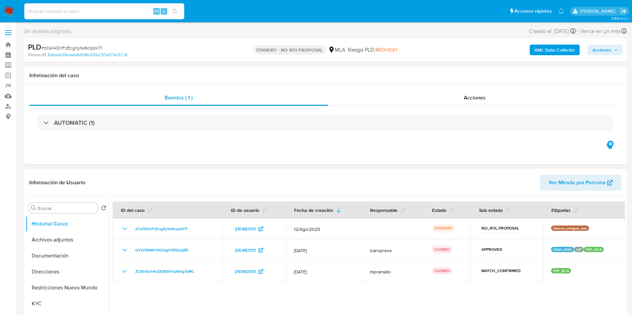
click at [83, 11] on input at bounding box center [104, 11] width 160 height 9
paste input "NTrUjcUPmKzQXjec6xK6SLrv"
type input "NTrUjcUPmKzQXjec6xK6SLrv"
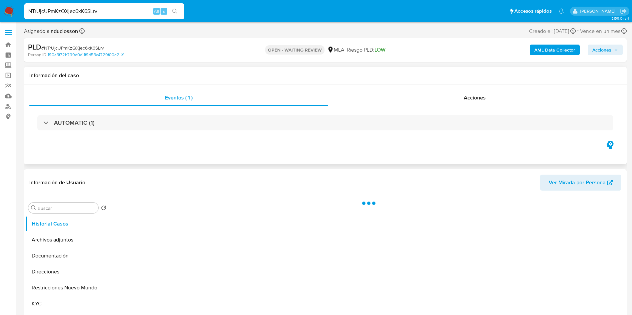
select select "10"
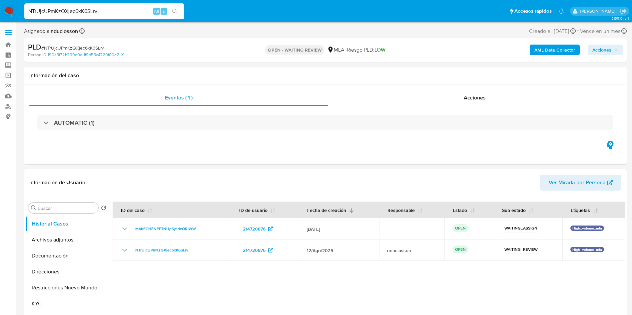
click at [78, 8] on input "NTrUjcUPmKzQXjec6xK6SLrv" at bounding box center [104, 11] width 160 height 9
paste input "XHq2j3WI7PrWtN2A3Gro1D7h"
type input "XHq2j3WI7PrWtN2A3Gro1D7h"
click at [180, 14] on button "search-icon" at bounding box center [175, 11] width 14 height 9
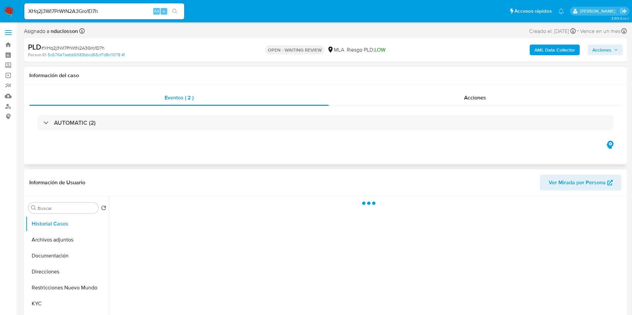
select select "10"
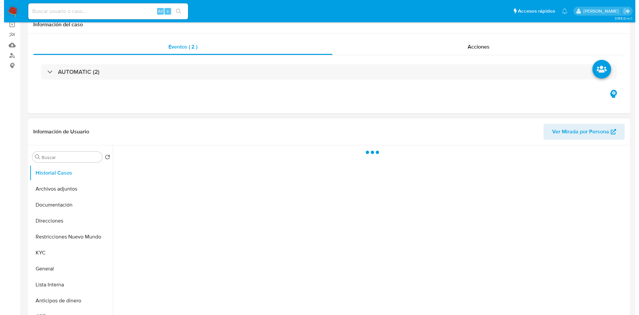
scroll to position [100, 0]
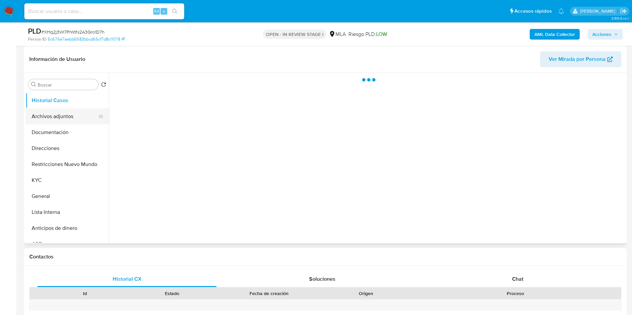
select select "10"
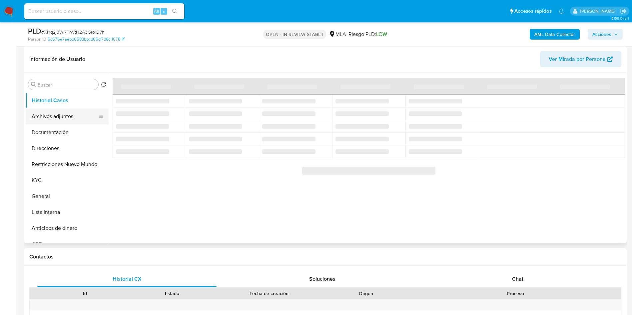
click at [65, 119] on button "Archivos adjuntos" at bounding box center [65, 117] width 78 height 16
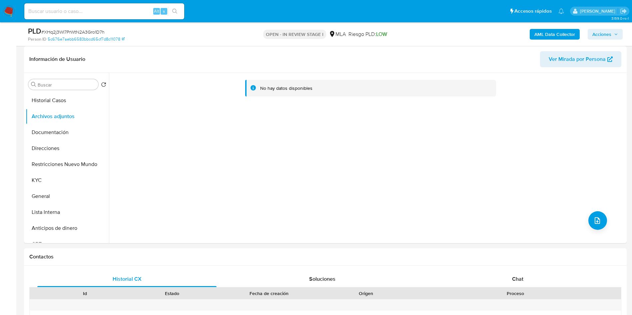
click at [534, 34] on b "AML Data Collector" at bounding box center [554, 34] width 41 height 11
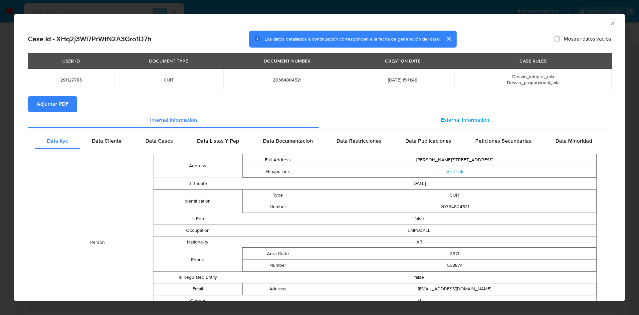
click at [457, 118] on span "External information" at bounding box center [465, 120] width 48 height 8
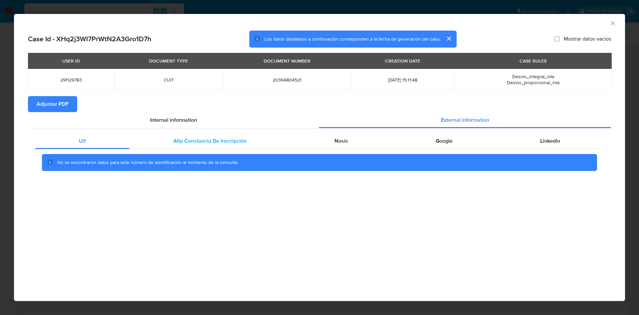
click at [201, 142] on span "Afip Constancia De Inscripción" at bounding box center [209, 141] width 73 height 8
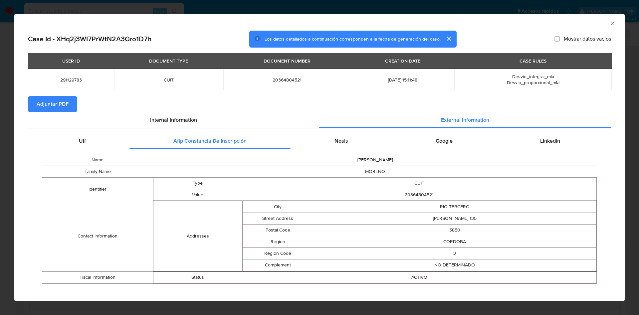
click at [350, 154] on td "MARCOS MANUEL" at bounding box center [375, 160] width 444 height 12
click at [354, 143] on div "Nosis" at bounding box center [341, 141] width 101 height 16
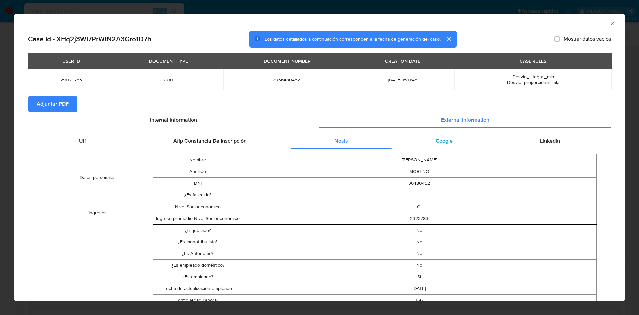
click at [436, 142] on span "Google" at bounding box center [444, 141] width 17 height 8
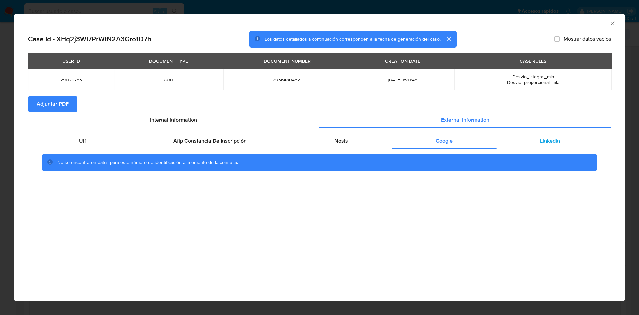
click at [530, 133] on div "Uif Afip Constancia De Inscripción Nosis Google Linkedin No se encontraron dato…" at bounding box center [319, 155] width 583 height 52
click at [532, 133] on div "Linkedin" at bounding box center [551, 141] width 108 height 16
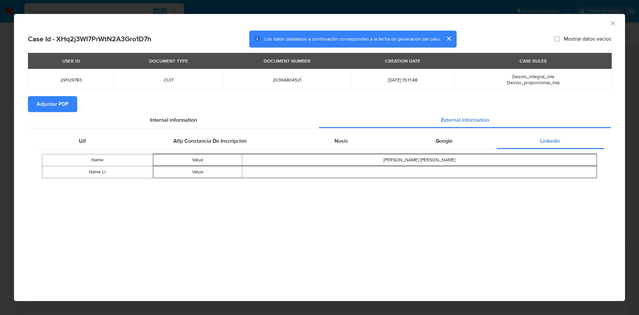
click at [50, 94] on div "USER ID DOCUMENT TYPE DOCUMENT NUMBER CREATION DATE CASE RULES 291129783 CUIT 2…" at bounding box center [319, 74] width 583 height 43
click at [53, 107] on span "Adjuntar PDF" at bounding box center [53, 104] width 32 height 15
drag, startPoint x: 610, startPoint y: 24, endPoint x: 602, endPoint y: 25, distance: 8.0
click at [610, 24] on icon "Cerrar ventana" at bounding box center [613, 23] width 7 height 7
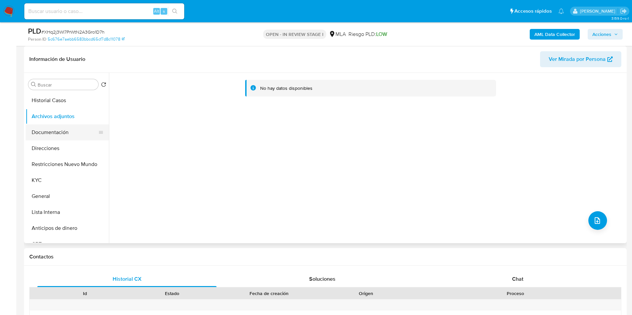
click at [39, 128] on button "Documentación" at bounding box center [65, 133] width 78 height 16
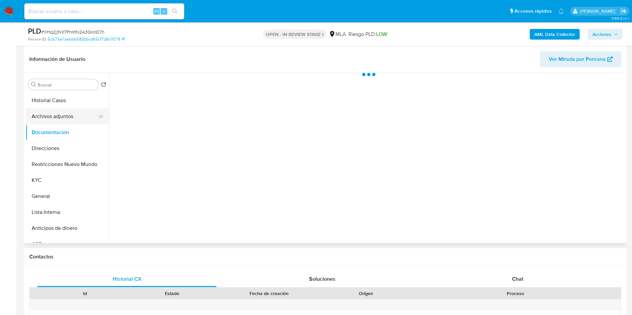
click at [44, 112] on button "Archivos adjuntos" at bounding box center [65, 117] width 78 height 16
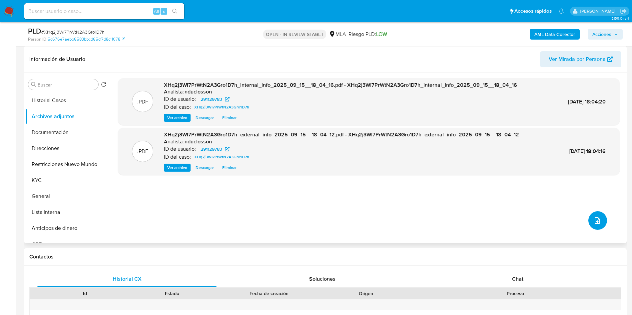
click at [589, 216] on button "upload-file" at bounding box center [597, 220] width 19 height 19
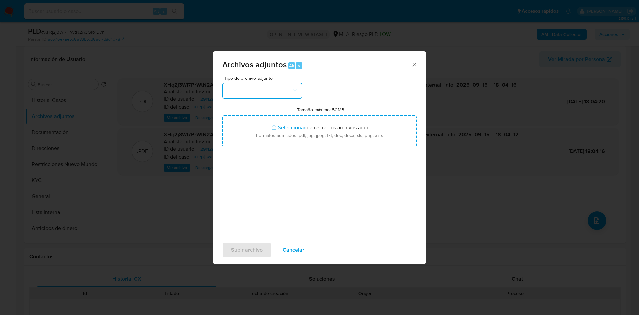
click at [231, 95] on button "button" at bounding box center [262, 91] width 80 height 16
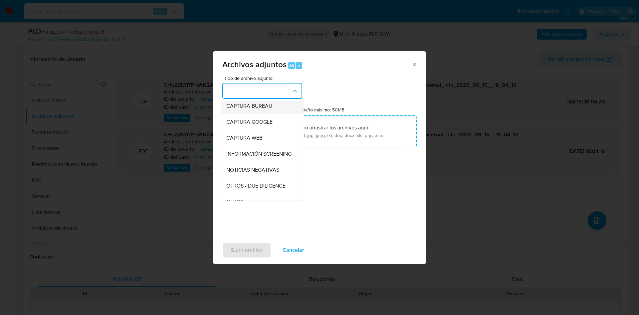
scroll to position [85, 0]
click at [236, 155] on span "OTROS" at bounding box center [234, 152] width 17 height 7
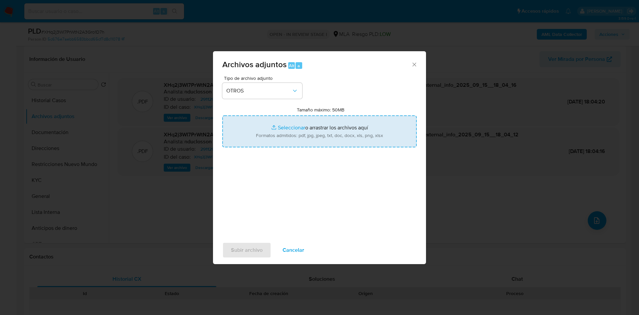
type input "C:\fakepath\291129783_9e2d741b-2c5f-46b9-8bce-4235c7c5268f.pdf"
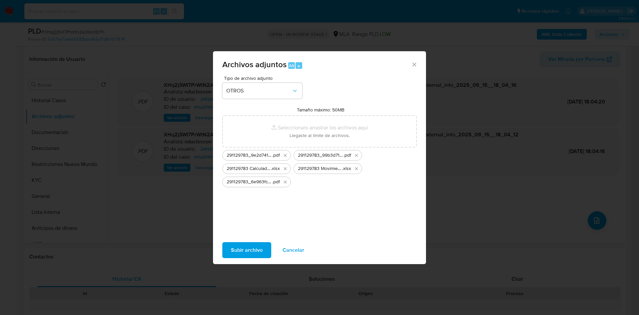
click at [240, 248] on span "Subir archivo" at bounding box center [247, 250] width 32 height 15
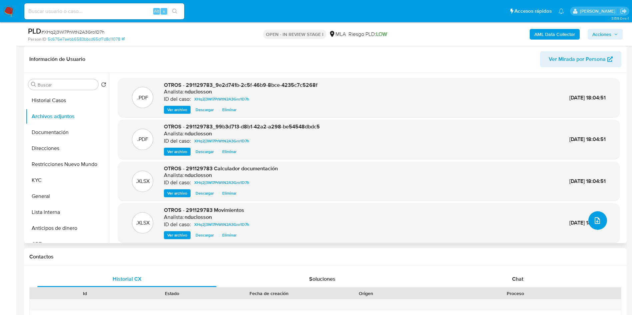
click at [597, 217] on span "upload-file" at bounding box center [597, 221] width 8 height 8
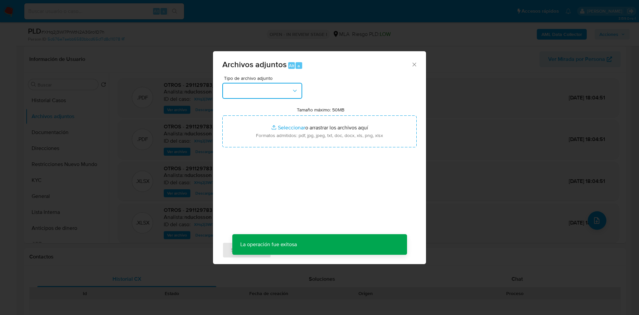
click at [286, 94] on button "button" at bounding box center [262, 91] width 80 height 16
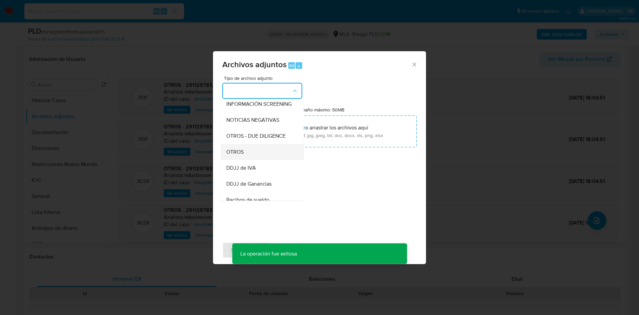
click at [229, 155] on span "OTROS" at bounding box center [234, 152] width 17 height 7
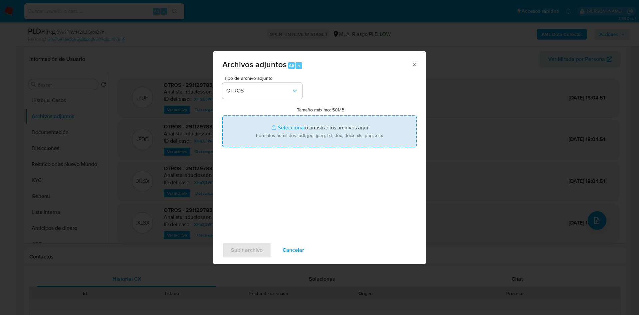
type input "C:\fakepath\Caselog XHq2j3WI7PrWtN2A3Gro1D7h_2025_08_19_05_34_28.docx"
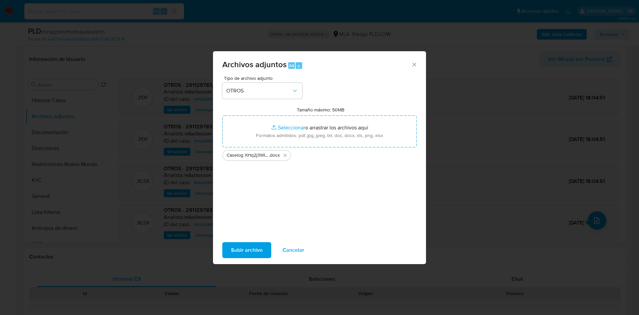
click at [236, 252] on span "Subir archivo" at bounding box center [247, 250] width 32 height 15
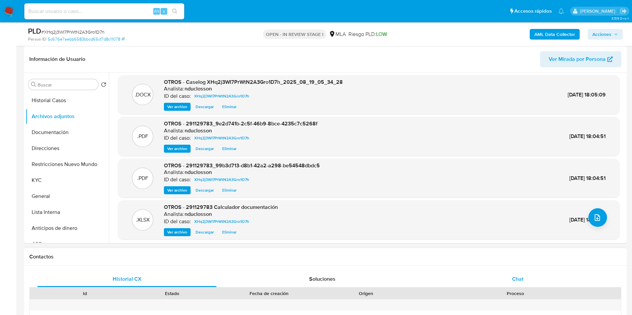
scroll to position [0, 0]
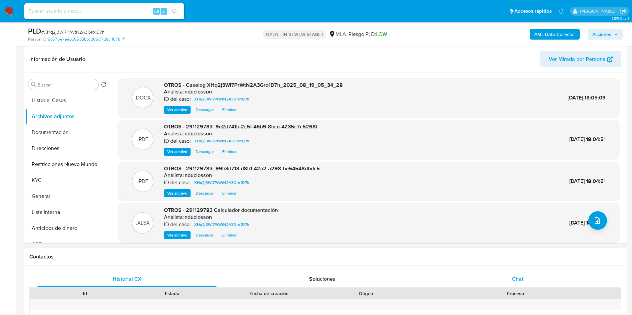
click at [518, 273] on div "Chat" at bounding box center [517, 279] width 179 height 16
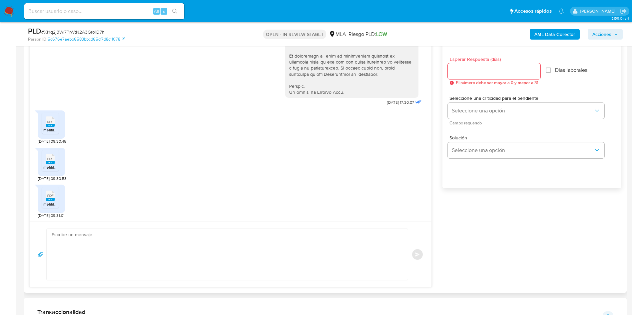
scroll to position [400, 0]
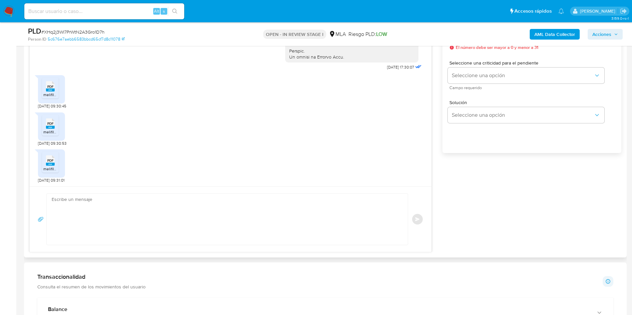
click at [194, 204] on textarea at bounding box center [226, 219] width 348 height 51
paste textarea "Hola, ¡Muchas gracias por tu respuesta! Confirmamos la recepción de la document…"
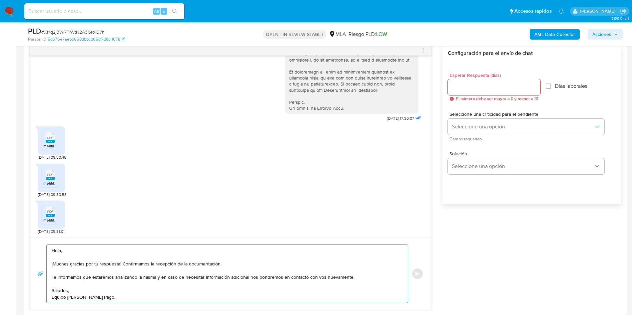
scroll to position [300, 0]
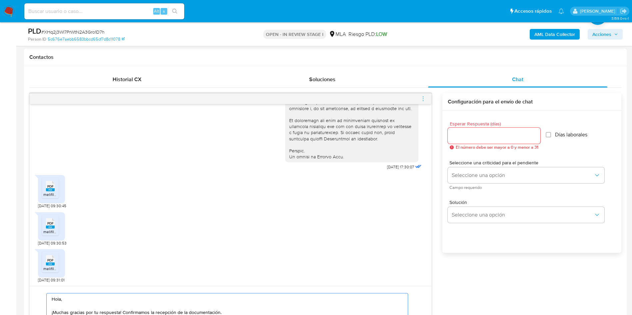
type textarea "Hola, ¡Muchas gracias por tu respuesta! Confirmamos la recepción de la document…"
click at [463, 127] on div "Esperar Respuesta (días) El número debe ser mayor a 0 y menor a 31" at bounding box center [493, 136] width 93 height 28
click at [462, 133] on input "Esperar Respuesta (días)" at bounding box center [493, 136] width 93 height 9
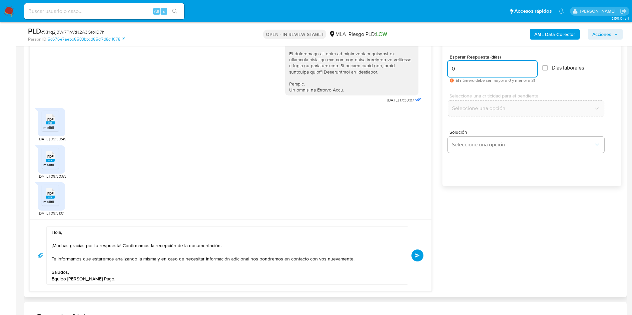
scroll to position [449, 0]
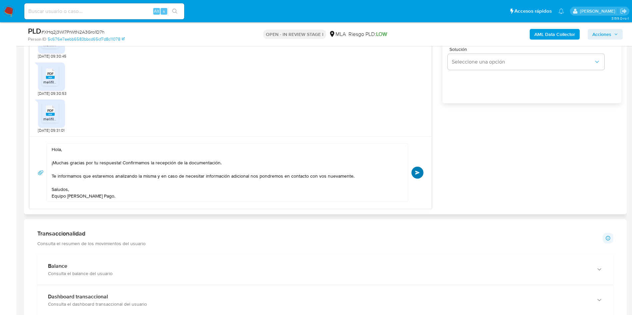
type input "0"
click at [418, 171] on span "Enviar" at bounding box center [417, 173] width 5 height 4
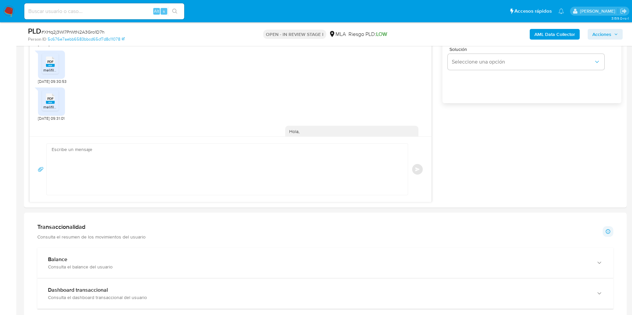
scroll to position [398, 0]
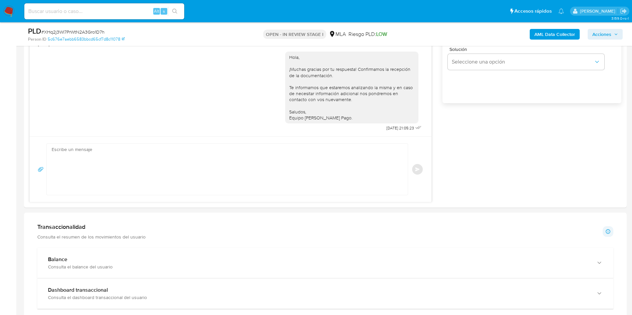
click at [96, 30] on span "# XHq2j3WI7PrWtN2A3Gro1D7h" at bounding box center [72, 32] width 63 height 7
copy span "XHq2j3WI7PrWtN2A3Gro1D7h"
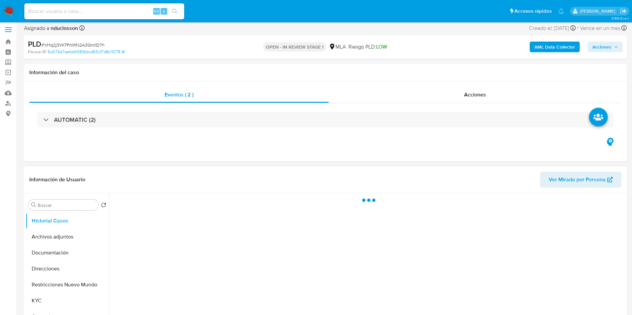
scroll to position [150, 0]
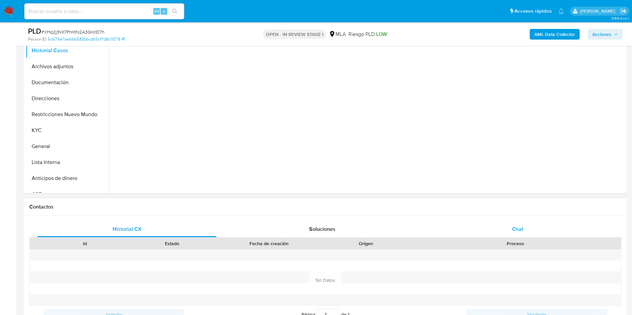
select select "10"
click at [499, 223] on div "Chat" at bounding box center [517, 229] width 179 height 16
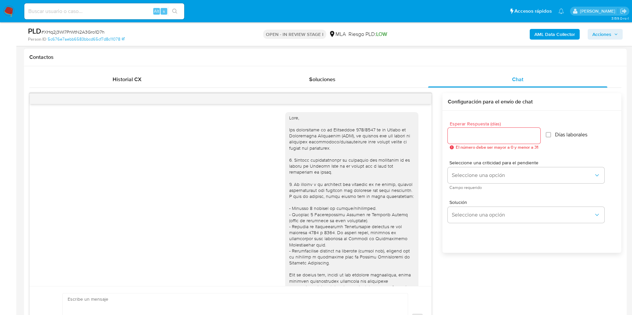
scroll to position [398, 0]
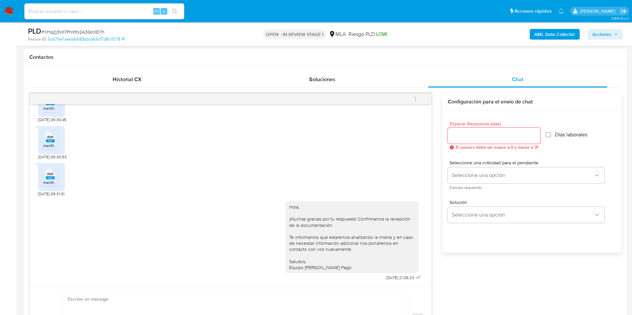
click at [418, 98] on icon "menu-action" at bounding box center [415, 99] width 6 height 6
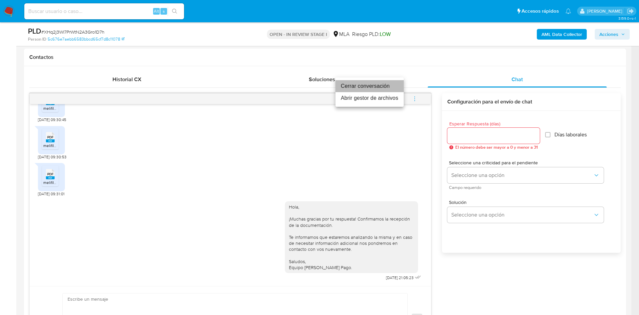
click at [367, 86] on li "Cerrar conversación" at bounding box center [370, 86] width 68 height 12
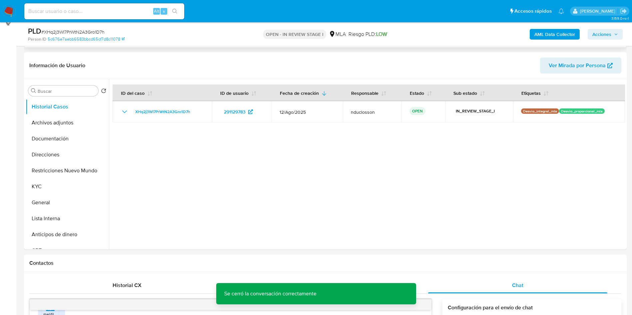
scroll to position [0, 0]
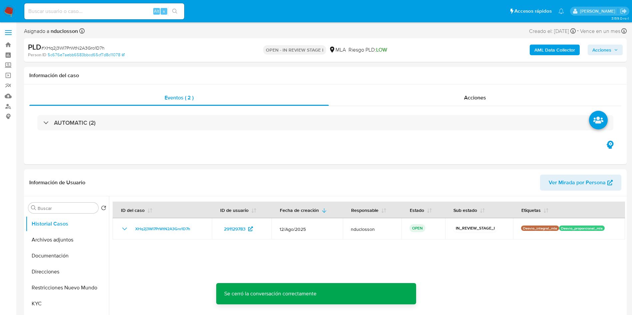
click at [609, 52] on span "Acciones" at bounding box center [601, 50] width 19 height 11
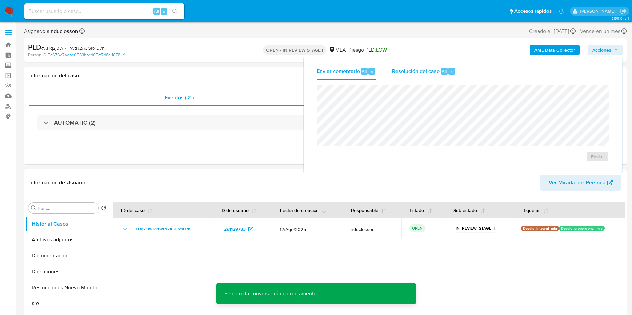
click at [436, 69] on span "Resolución del caso" at bounding box center [416, 71] width 48 height 8
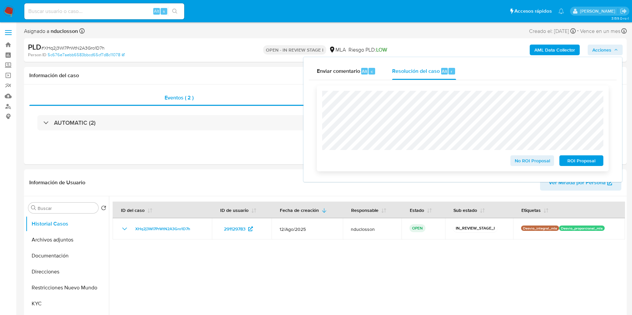
click at [514, 161] on button "No ROI Proposal" at bounding box center [532, 160] width 44 height 11
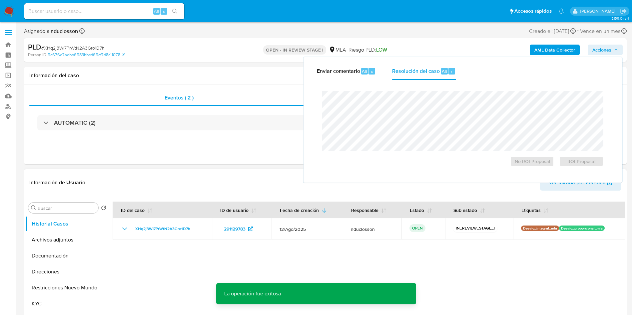
click at [207, 176] on header "Información de Usuario Ver Mirada por Persona" at bounding box center [325, 183] width 592 height 16
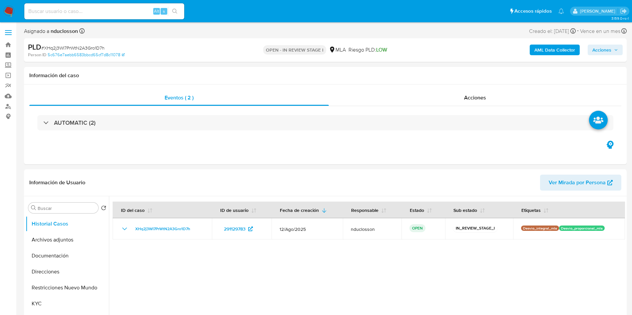
click at [104, 11] on input at bounding box center [104, 11] width 160 height 9
paste input "IhExW1TS2VlxHDgXmcAiaRGp"
type input "IhExW1TS2VlxHDgXmcAiaRGp"
click at [174, 12] on icon "search-icon" at bounding box center [174, 11] width 5 height 5
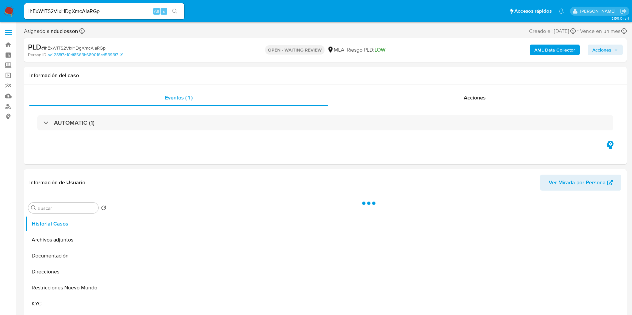
select select "10"
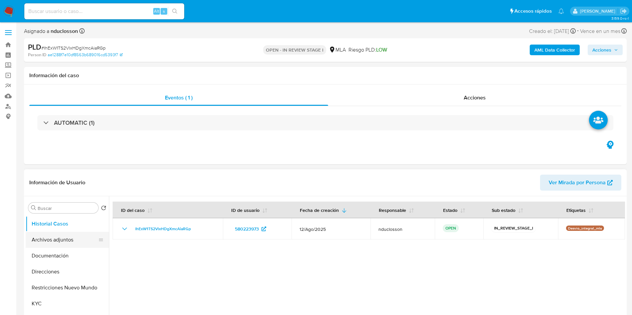
click at [70, 242] on button "Archivos adjuntos" at bounding box center [65, 240] width 78 height 16
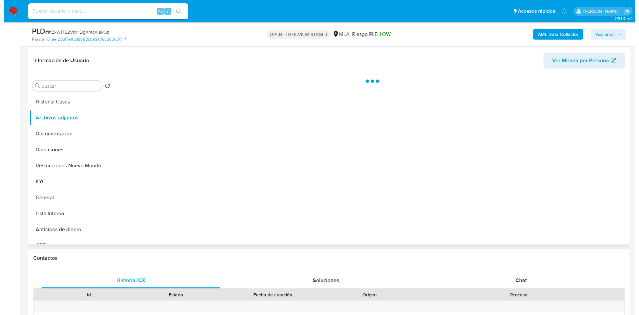
scroll to position [50, 0]
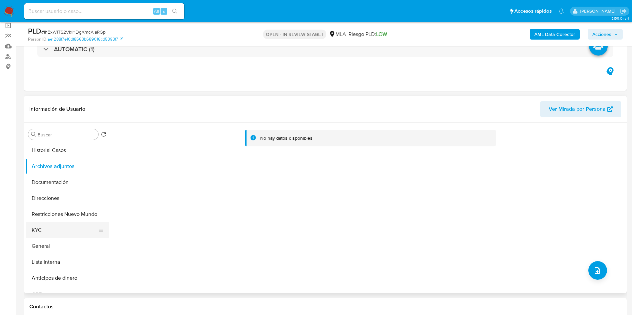
click at [60, 228] on button "KYC" at bounding box center [65, 230] width 78 height 16
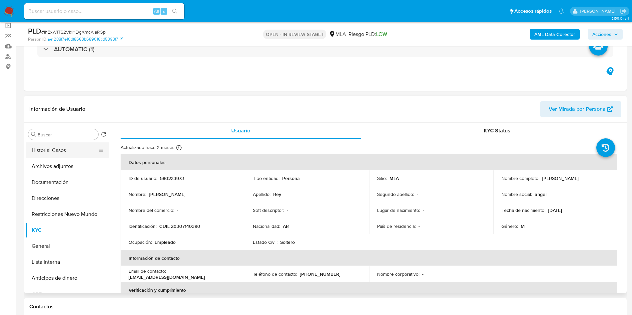
click at [56, 147] on button "Historial Casos" at bounding box center [65, 150] width 78 height 16
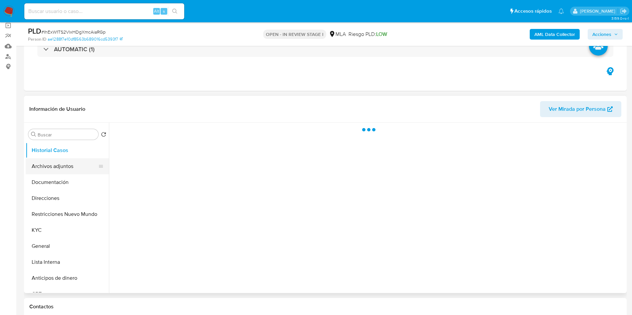
click at [59, 168] on button "Archivos adjuntos" at bounding box center [65, 166] width 78 height 16
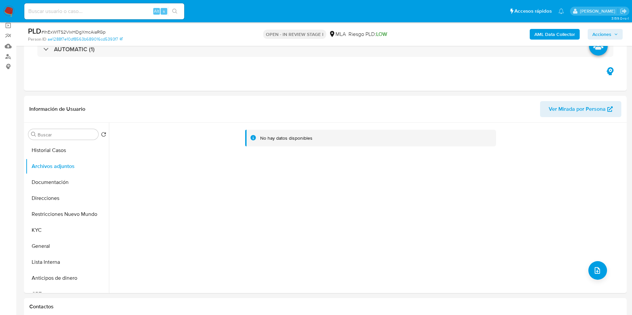
click at [547, 36] on b "AML Data Collector" at bounding box center [554, 34] width 41 height 11
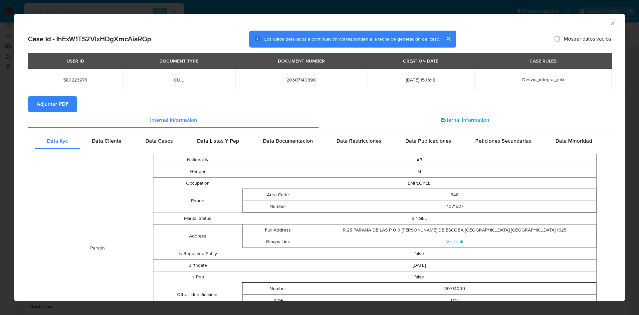
click at [405, 122] on div "External information" at bounding box center [465, 120] width 292 height 16
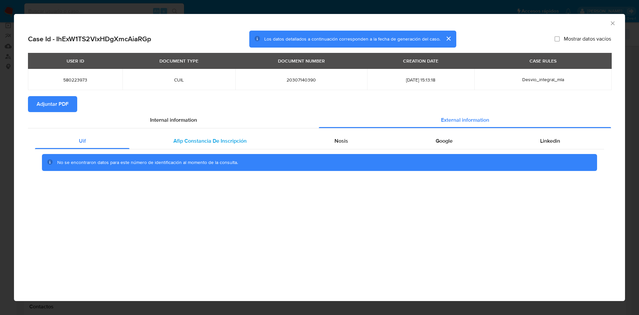
click at [254, 140] on div "Afip Constancia De Inscripción" at bounding box center [210, 141] width 161 height 16
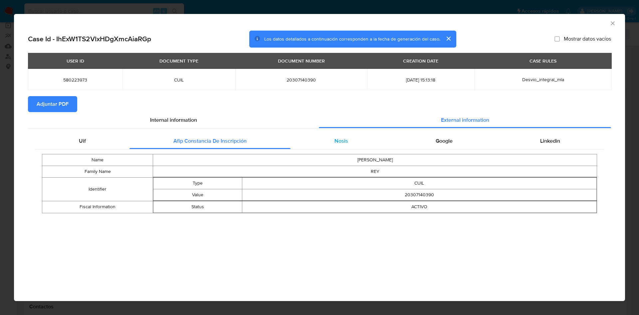
click at [357, 138] on div "Nosis" at bounding box center [341, 141] width 101 height 16
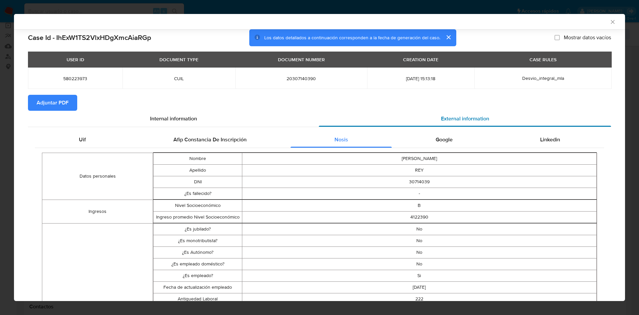
scroll to position [49, 0]
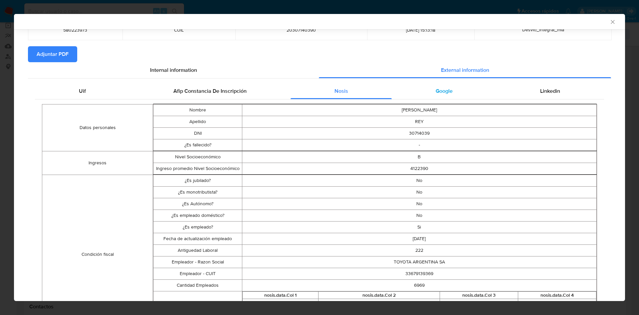
click at [427, 97] on div "Google" at bounding box center [444, 91] width 105 height 16
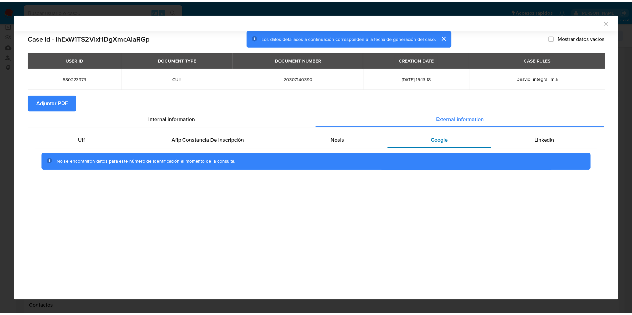
scroll to position [0, 0]
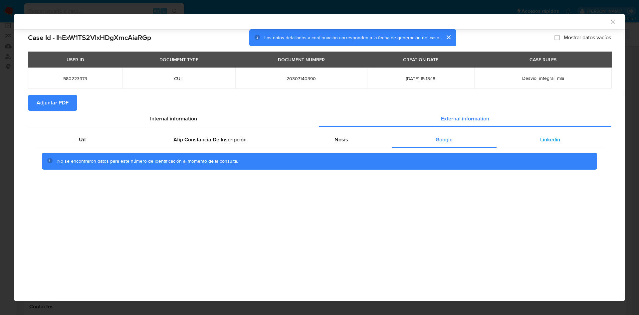
click at [536, 137] on div "Linkedin" at bounding box center [551, 140] width 108 height 16
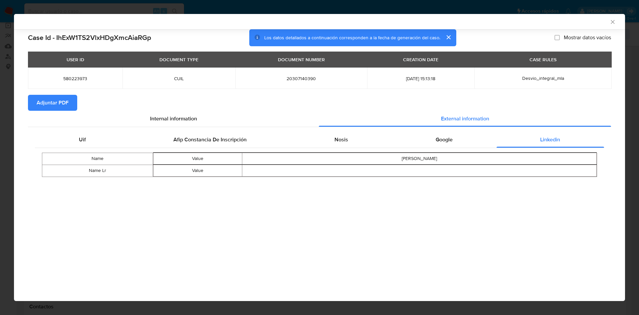
click at [52, 103] on span "Adjuntar PDF" at bounding box center [53, 103] width 32 height 15
click at [611, 23] on icon "Cerrar ventana" at bounding box center [613, 22] width 7 height 7
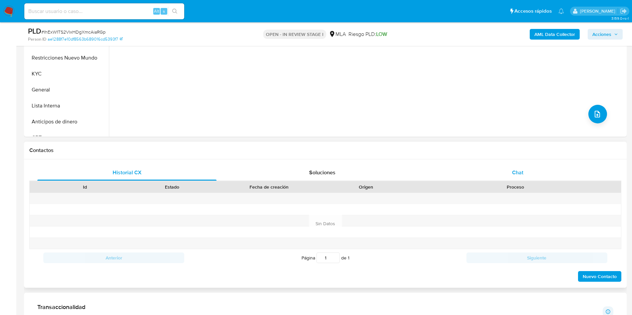
scroll to position [250, 0]
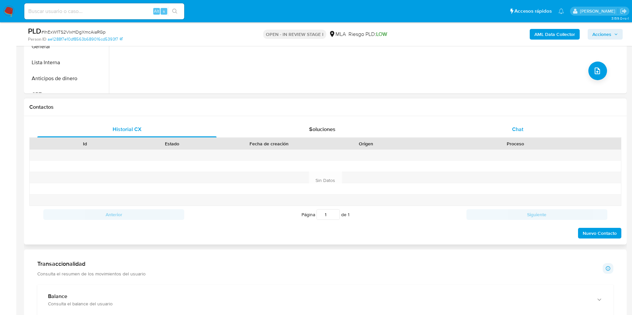
click at [516, 131] on span "Chat" at bounding box center [517, 130] width 11 height 8
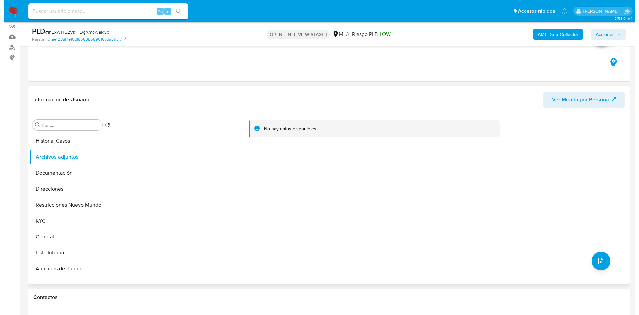
scroll to position [50, 0]
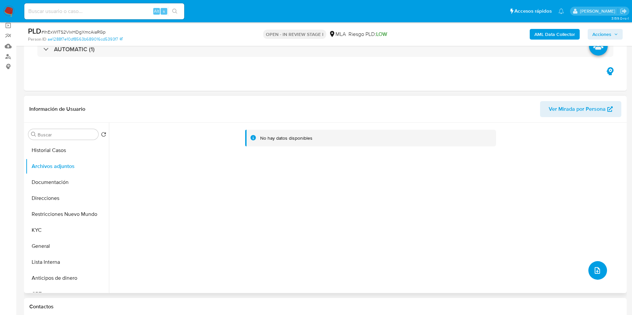
click at [595, 270] on icon "upload-file" at bounding box center [597, 271] width 8 height 8
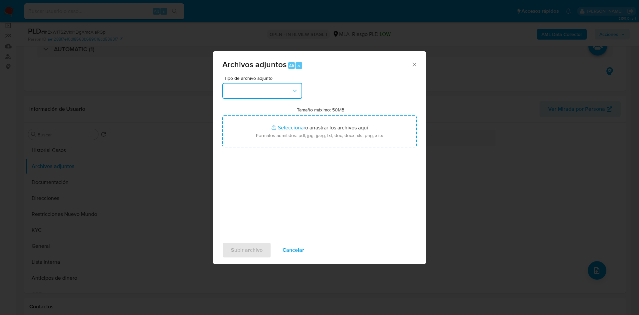
click at [240, 92] on button "button" at bounding box center [262, 91] width 80 height 16
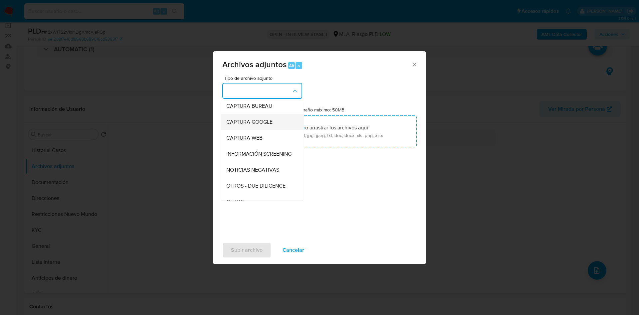
scroll to position [135, 0]
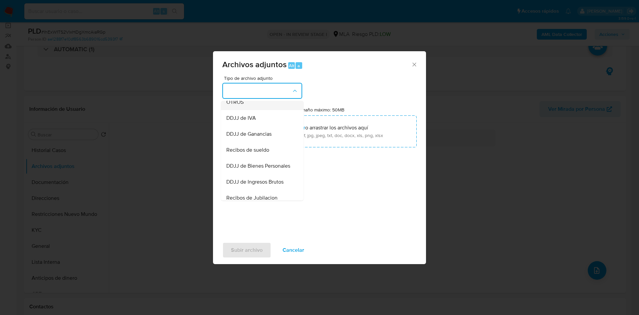
click at [241, 110] on div "OTROS" at bounding box center [260, 102] width 68 height 16
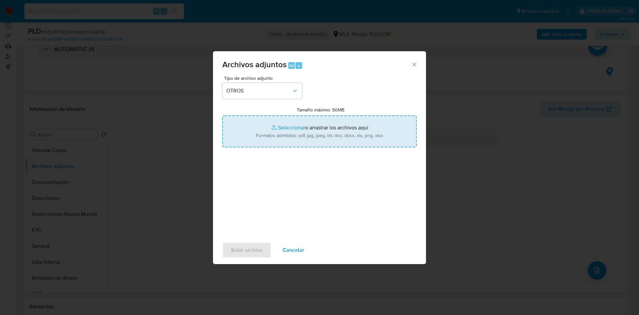
click at [338, 171] on div "Tipo de archivo adjunto OTROS Tamaño máximo: 50MB Seleccionar archivos Seleccio…" at bounding box center [319, 154] width 194 height 157
type input "C:\fakepath\Caselog IhExW1TS2VlxHDgXmcAiaRGp_2025_08_20_01_30_20.docx"
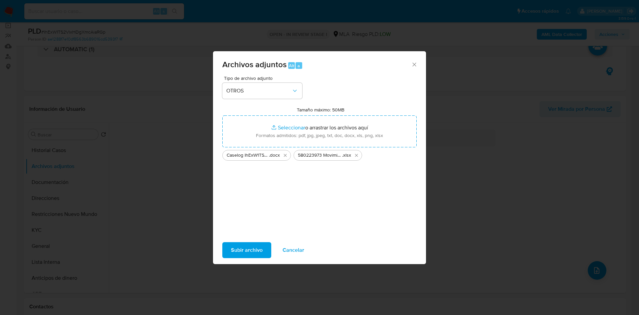
click at [259, 246] on span "Subir archivo" at bounding box center [247, 250] width 32 height 15
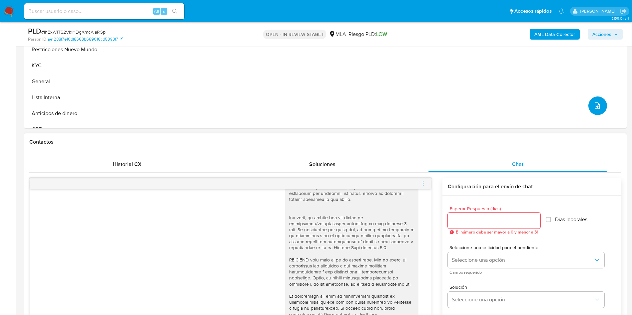
scroll to position [250, 0]
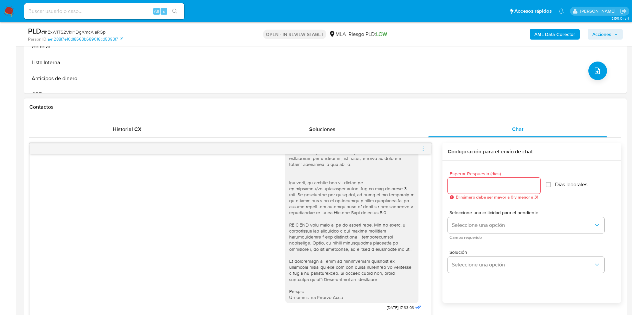
click at [425, 151] on icon "menu-action" at bounding box center [423, 149] width 6 height 6
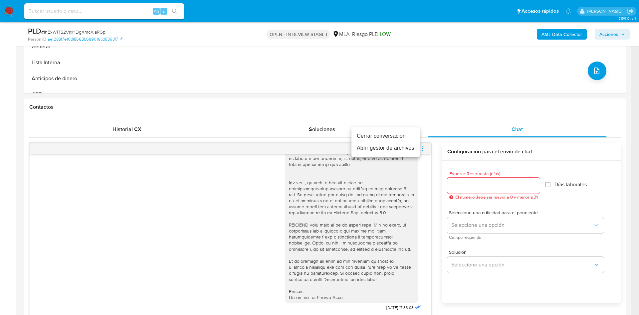
click at [387, 133] on li "Cerrar conversación" at bounding box center [386, 136] width 68 height 12
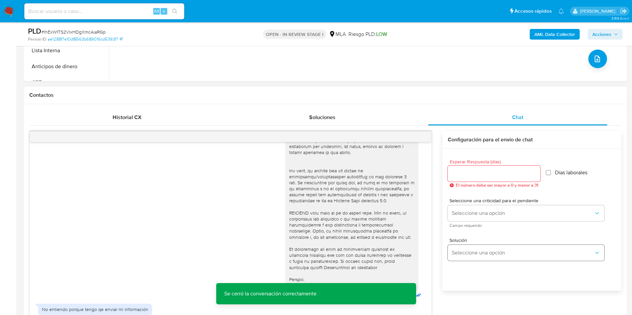
scroll to position [100, 0]
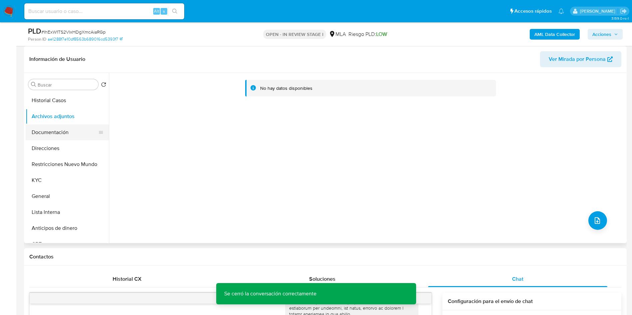
click at [54, 141] on button "Direcciones" at bounding box center [67, 149] width 83 height 16
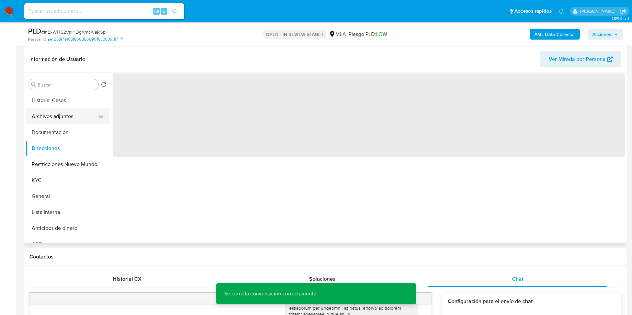
click at [46, 119] on button "Archivos adjuntos" at bounding box center [65, 117] width 78 height 16
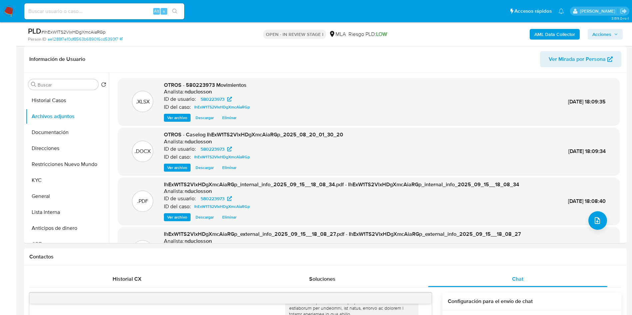
click at [605, 36] on span "Acciones" at bounding box center [601, 34] width 19 height 11
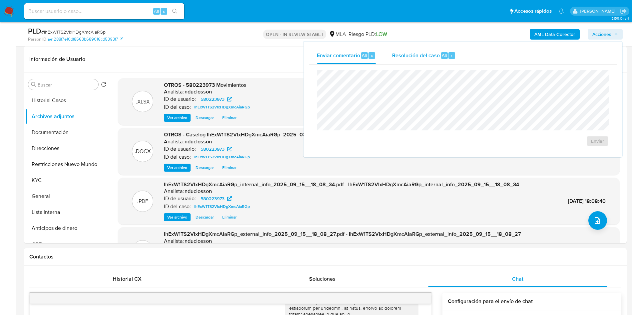
click at [427, 50] on div "Resolución del caso Alt r" at bounding box center [424, 55] width 64 height 17
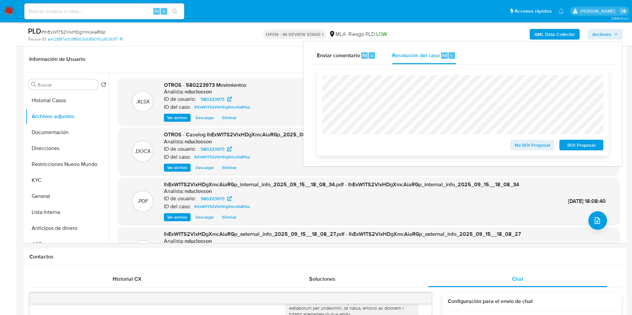
click at [519, 150] on span "No ROI Proposal" at bounding box center [532, 145] width 35 height 9
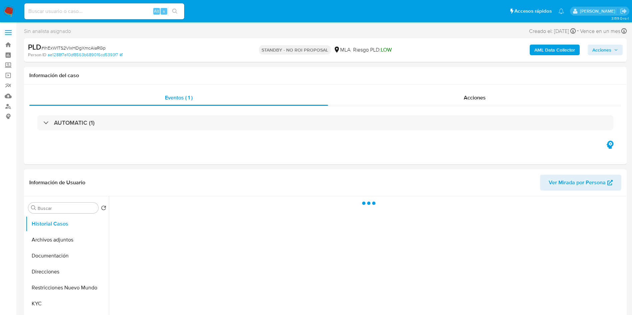
click at [126, 13] on input at bounding box center [104, 11] width 160 height 9
paste input "I7xqYk2tyJFYs0VLmYOYOY0j"
type input "I7xqYk2tyJFYs0VLmYOYOY0j"
select select "10"
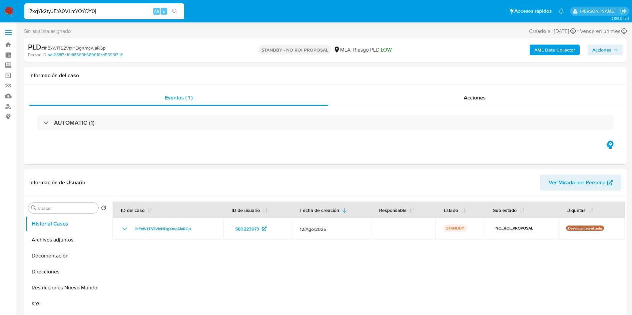
type input "I7xqYk2tyJFYs0VLmYOYOY0j"
click at [180, 8] on button "search-icon" at bounding box center [175, 11] width 14 height 9
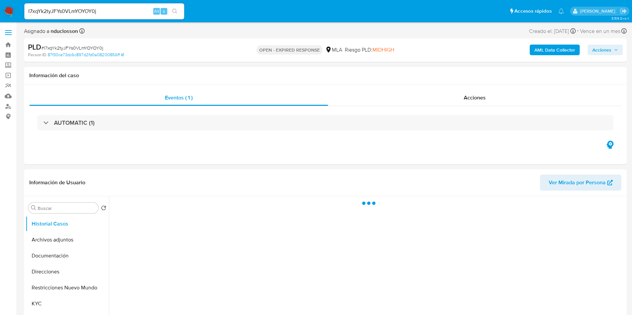
select select "10"
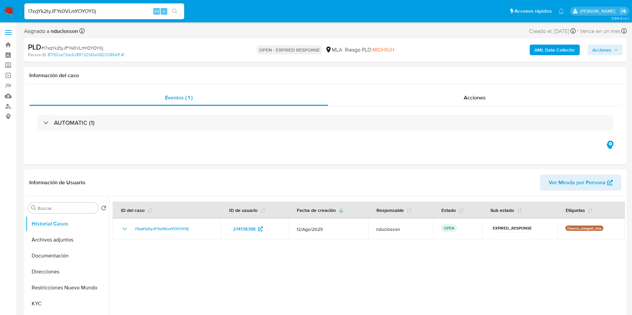
click at [555, 48] on b "AML Data Collector" at bounding box center [554, 50] width 41 height 11
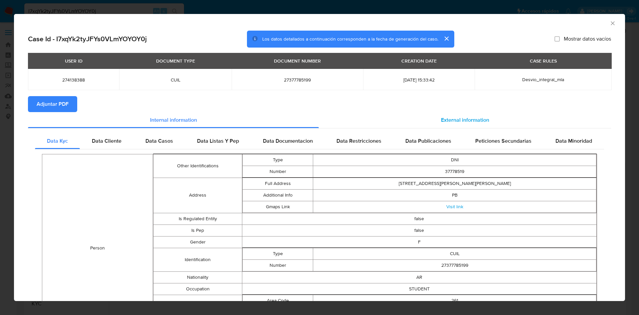
click at [443, 118] on span "External information" at bounding box center [465, 120] width 48 height 8
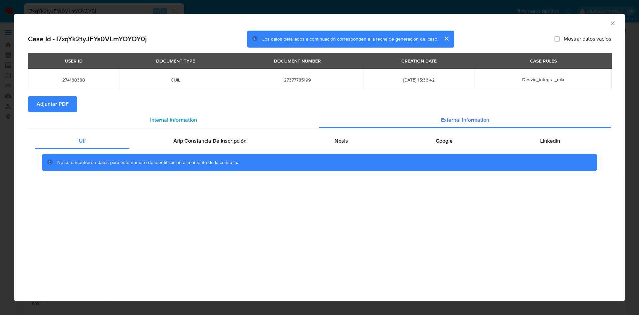
click at [233, 127] on div "Internal information" at bounding box center [173, 120] width 291 height 16
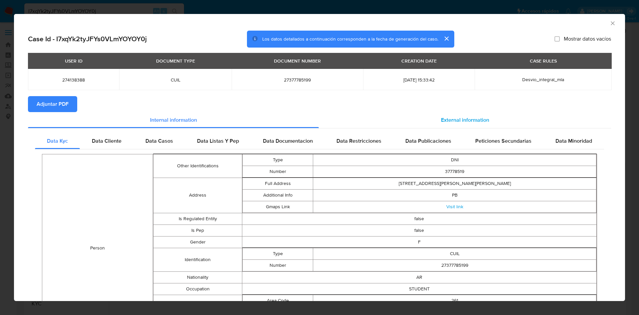
click at [430, 123] on div "External information" at bounding box center [465, 120] width 292 height 16
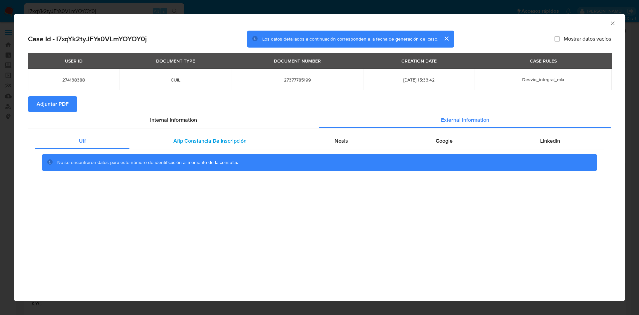
click at [216, 138] on span "Afip Constancia De Inscripción" at bounding box center [209, 141] width 73 height 8
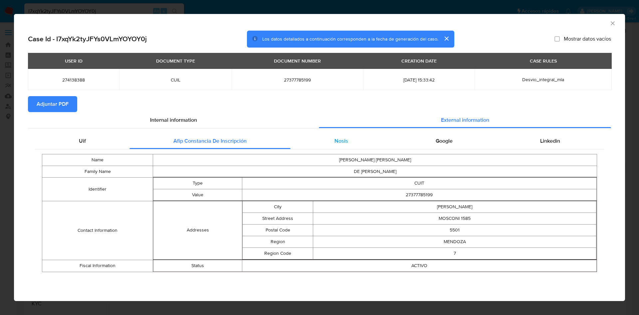
click at [355, 137] on div "Nosis" at bounding box center [341, 141] width 101 height 16
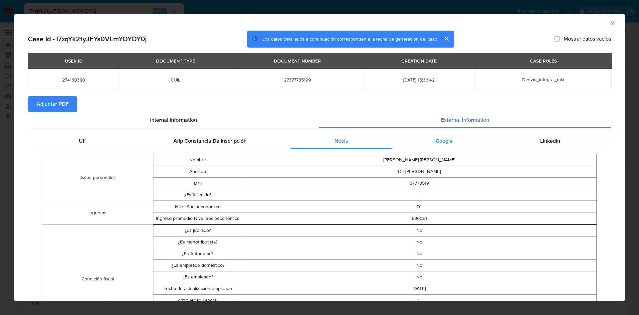
click at [449, 141] on div "Google" at bounding box center [444, 141] width 105 height 16
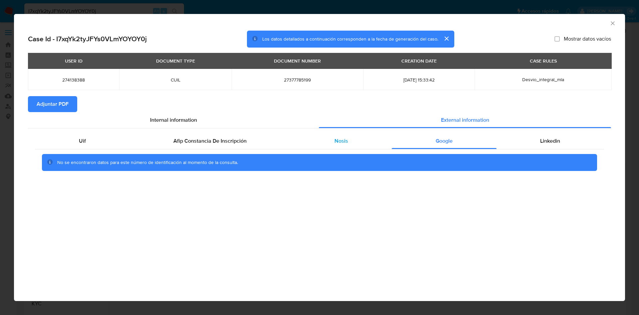
click at [335, 133] on div "Nosis" at bounding box center [341, 141] width 101 height 16
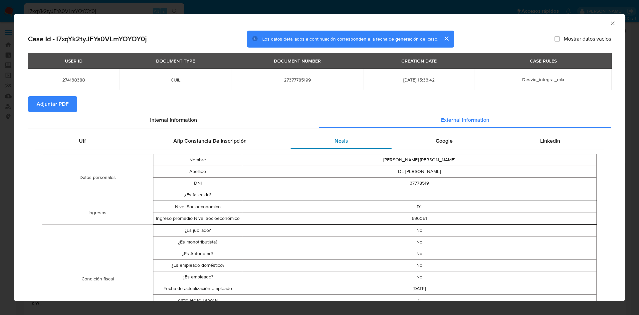
scroll to position [49, 0]
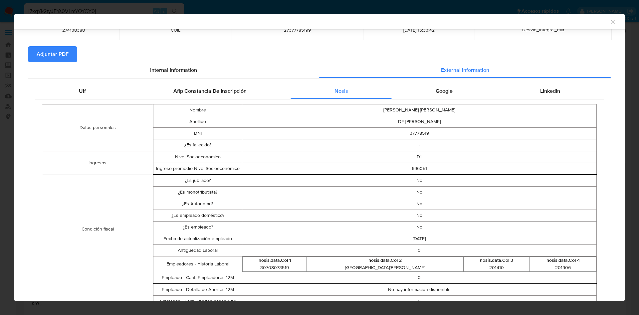
click at [62, 56] on span "Adjuntar PDF" at bounding box center [53, 54] width 32 height 15
click at [455, 91] on div "Google" at bounding box center [444, 91] width 105 height 16
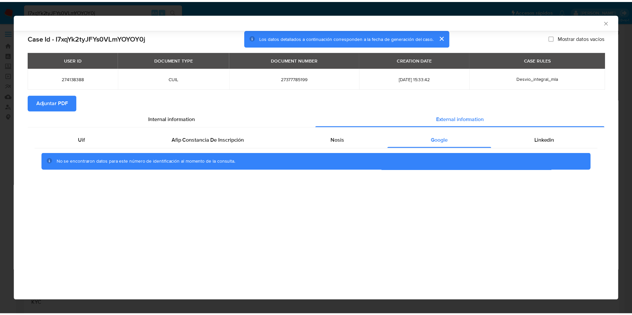
scroll to position [0, 0]
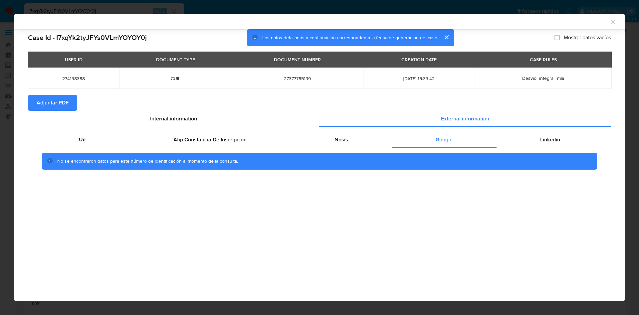
click at [612, 23] on icon "Cerrar ventana" at bounding box center [613, 22] width 7 height 7
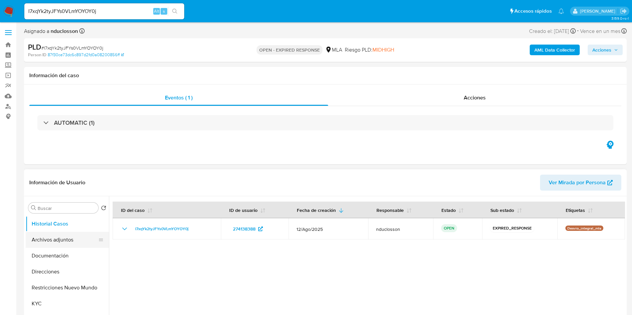
click at [53, 244] on button "Archivos adjuntos" at bounding box center [65, 240] width 78 height 16
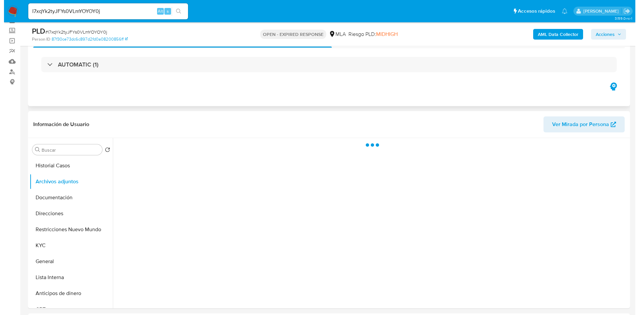
scroll to position [50, 0]
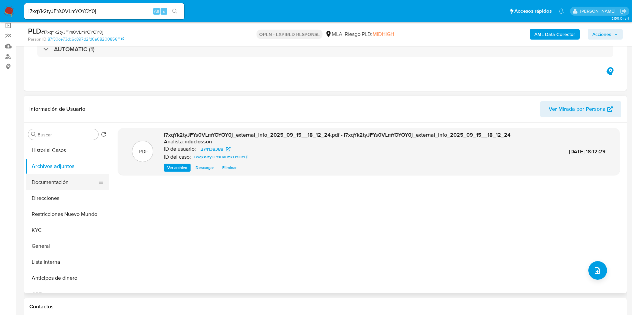
click at [61, 176] on button "Documentación" at bounding box center [65, 182] width 78 height 16
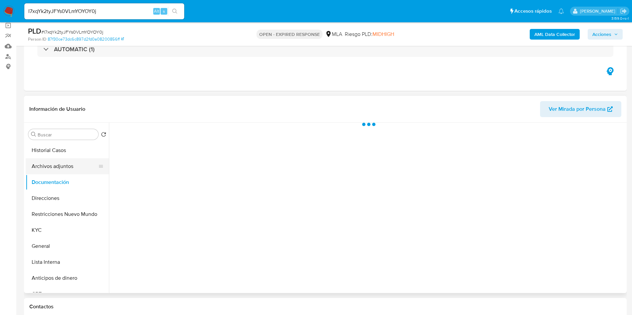
click at [53, 165] on button "Archivos adjuntos" at bounding box center [65, 166] width 78 height 16
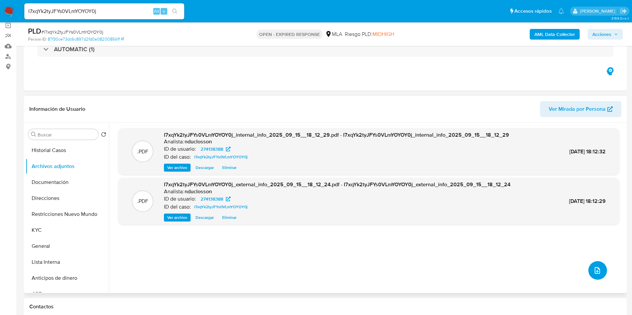
click at [588, 272] on button "upload-file" at bounding box center [597, 270] width 19 height 19
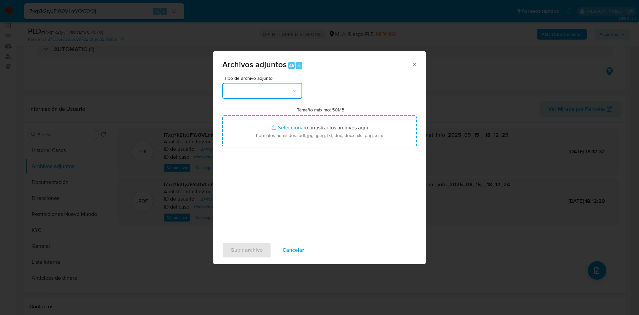
click at [267, 84] on button "button" at bounding box center [262, 91] width 80 height 16
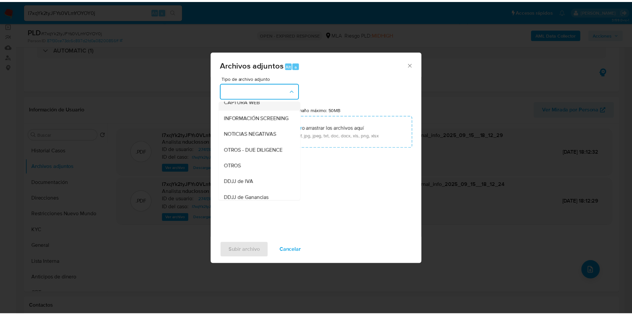
scroll to position [85, 0]
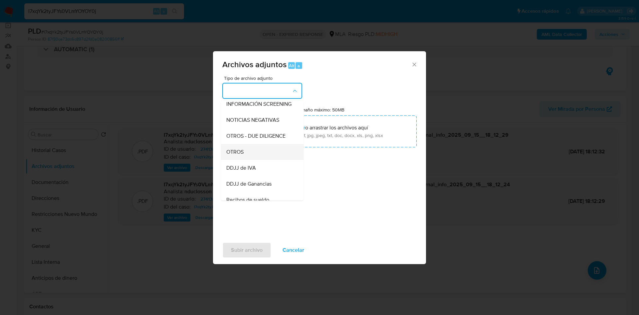
click at [245, 156] on div "OTROS" at bounding box center [260, 152] width 68 height 16
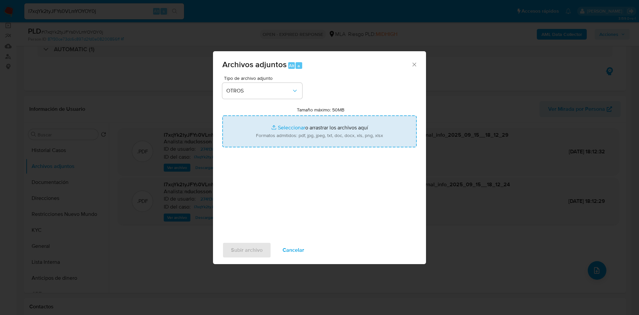
type input "C:\fakepath\274138388 query saldos.xlsx"
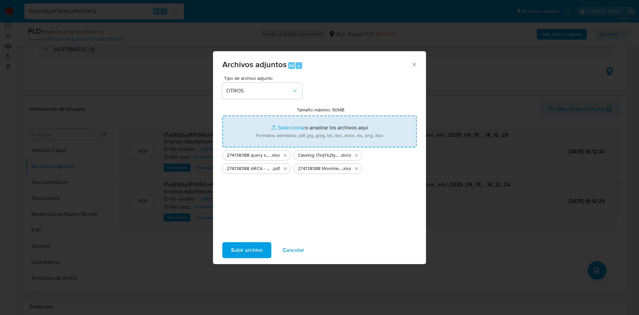
click at [250, 251] on span "Subir archivo" at bounding box center [247, 250] width 32 height 15
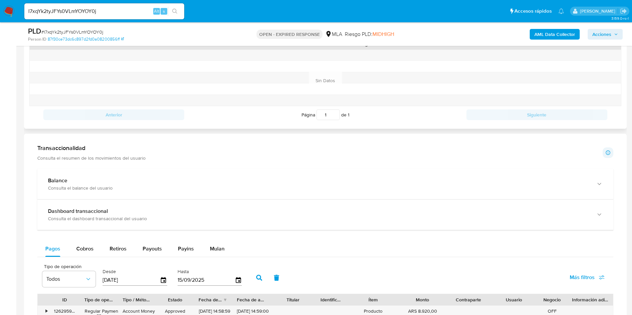
scroll to position [300, 0]
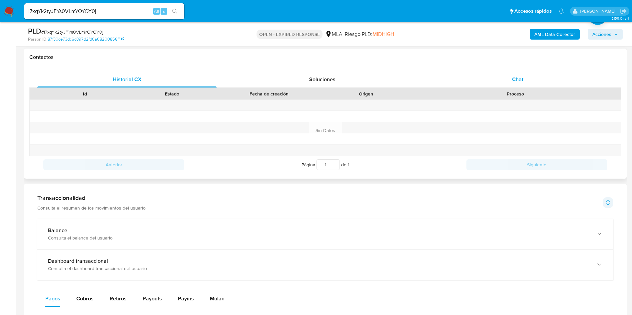
click at [515, 86] on div "Chat" at bounding box center [517, 80] width 179 height 16
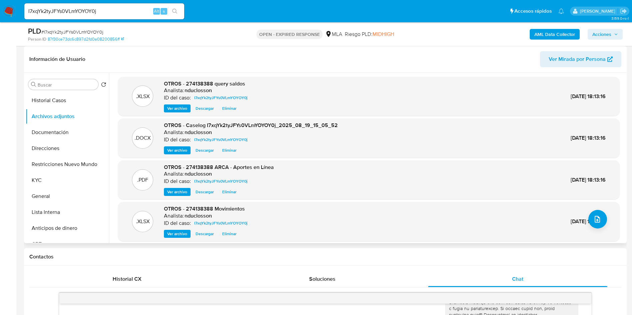
scroll to position [0, 0]
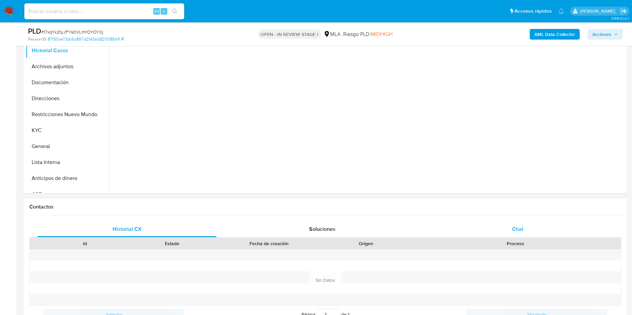
click at [515, 225] on div "Chat" at bounding box center [517, 229] width 179 height 16
select select "10"
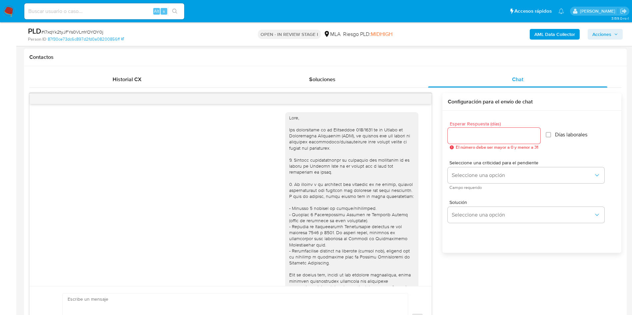
scroll to position [342, 0]
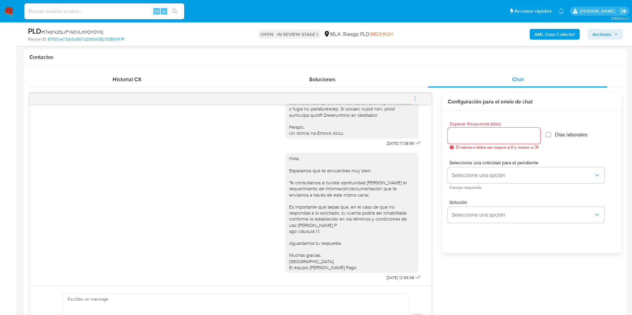
click at [417, 103] on span "menu-action" at bounding box center [415, 99] width 6 height 16
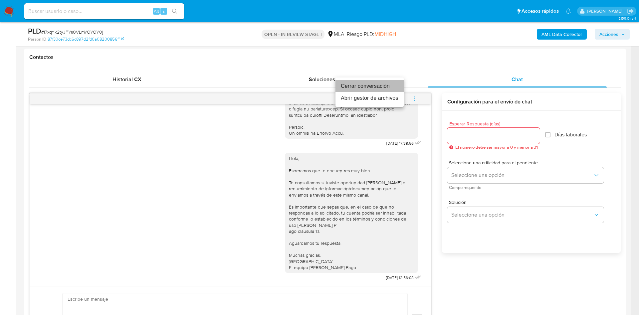
click at [354, 86] on li "Cerrar conversación" at bounding box center [370, 86] width 68 height 12
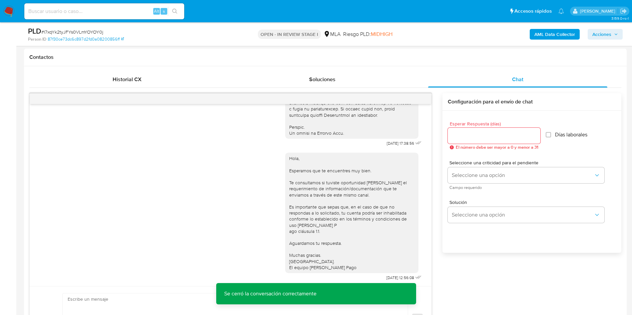
click at [610, 36] on span "Acciones" at bounding box center [601, 34] width 19 height 11
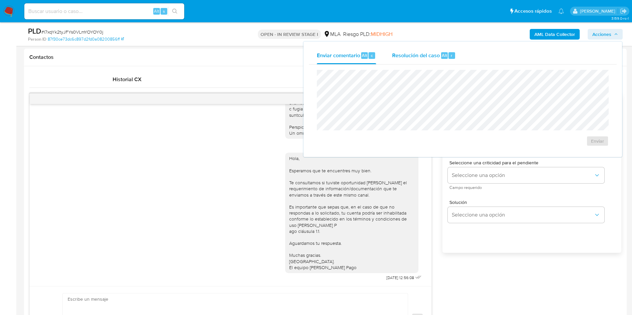
click at [390, 53] on button "Resolución del caso Alt r" at bounding box center [424, 55] width 80 height 17
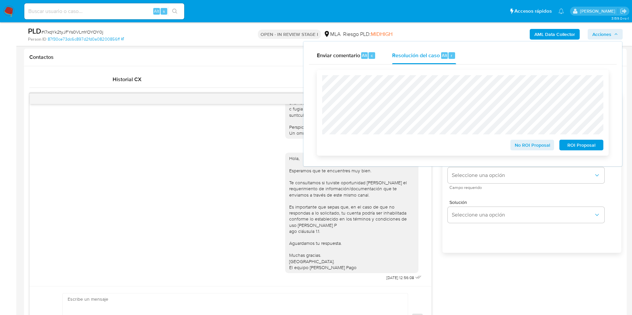
click at [518, 145] on span "No ROI Proposal" at bounding box center [532, 145] width 35 height 9
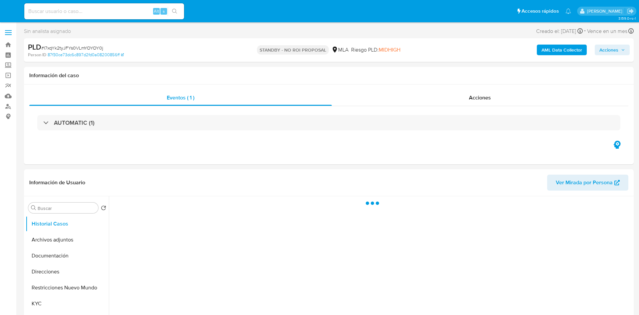
select select "10"
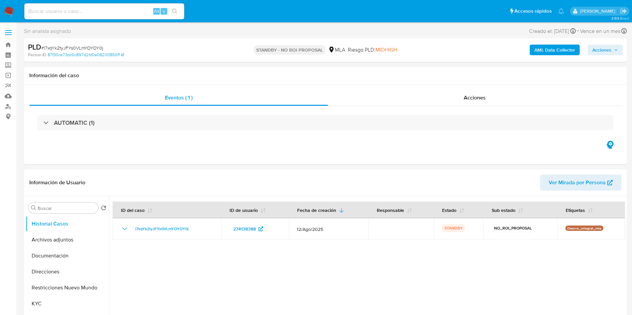
click at [103, 15] on input at bounding box center [104, 11] width 160 height 9
paste input "HaJs0zhB5DWAVtwSZ7liD6eJ"
type input "HaJs0zhB5DWAVtwSZ7liD6eJ"
click at [173, 10] on icon "search-icon" at bounding box center [174, 11] width 5 height 5
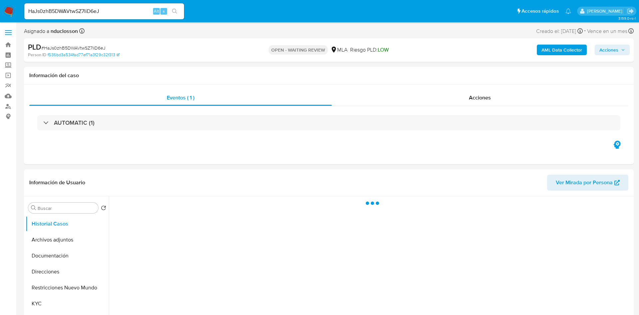
select select "10"
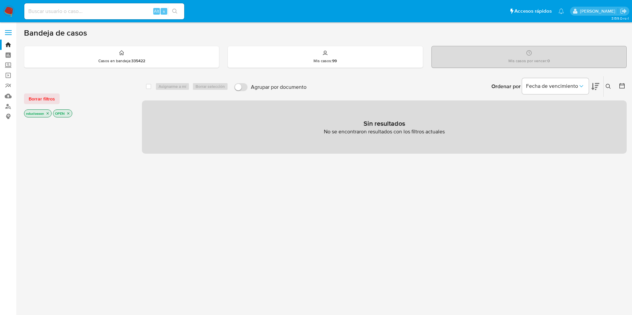
click at [605, 88] on icon at bounding box center [607, 86] width 5 height 5
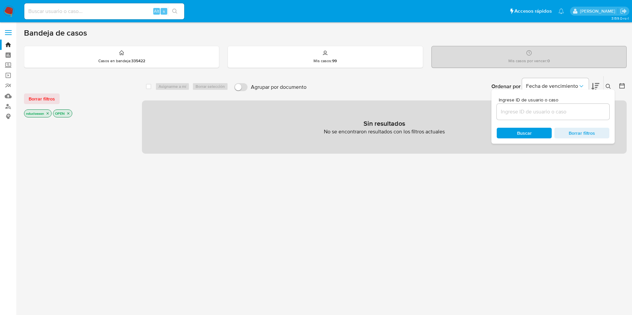
click at [552, 111] on input at bounding box center [552, 112] width 113 height 9
type input "HaJs0zhB5DWAVtwSZ7liD6eJ"
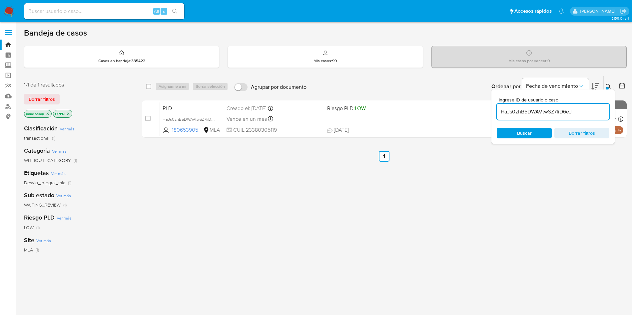
click at [523, 133] on span "Buscar" at bounding box center [524, 133] width 15 height 11
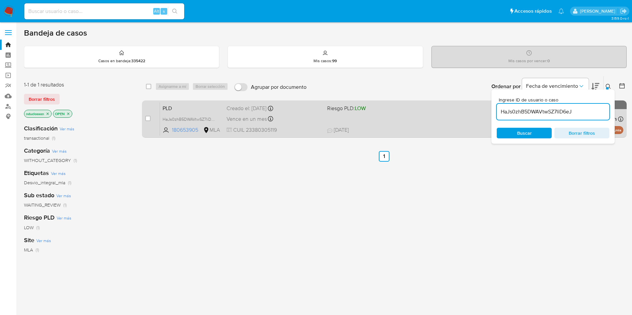
click at [143, 116] on div "case-item-checkbox No es posible asignar el caso PLD HaJs0zhB5DWAVtwSZ7liD6eJ 1…" at bounding box center [384, 119] width 484 height 37
click at [147, 116] on input "checkbox" at bounding box center [147, 118] width 5 height 5
checkbox input "true"
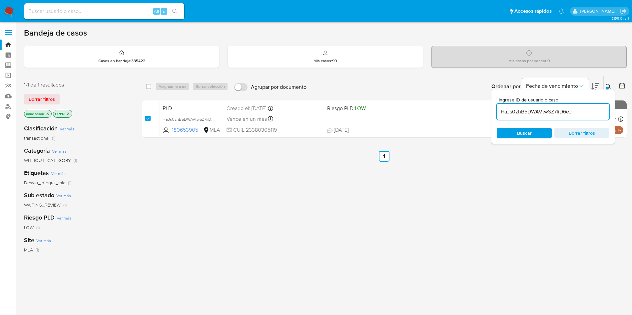
checkbox input "true"
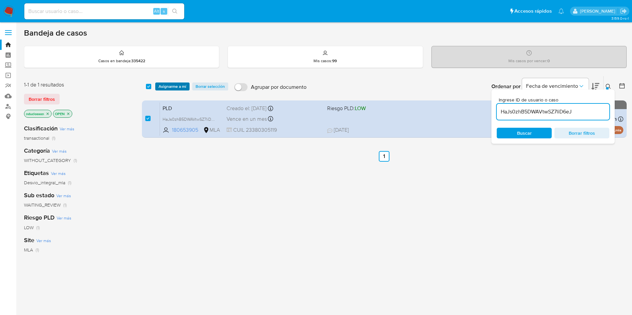
click at [178, 84] on span "Asignarme a mí" at bounding box center [172, 86] width 28 height 7
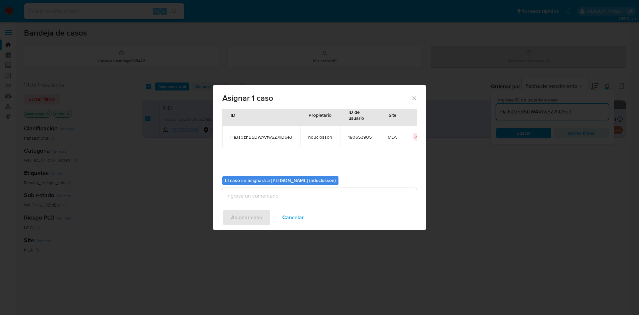
scroll to position [35, 0]
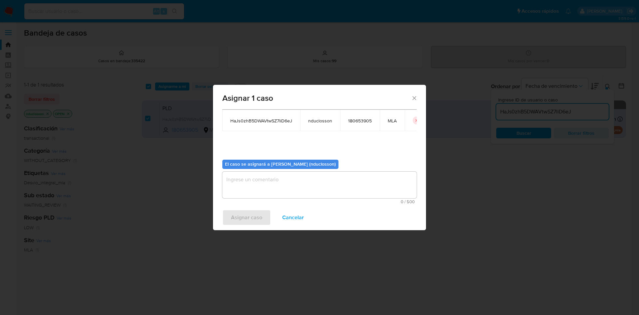
click at [324, 177] on textarea "assign-modal" at bounding box center [319, 185] width 194 height 27
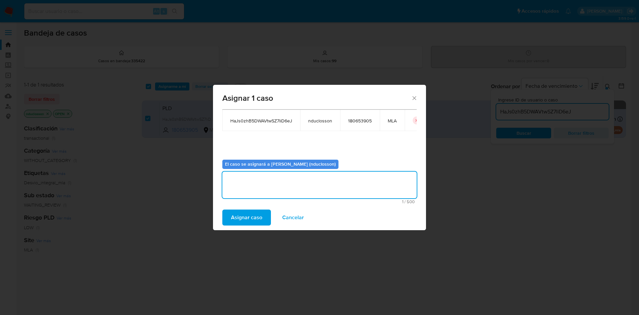
click at [259, 212] on span "Asignar caso" at bounding box center [246, 217] width 31 height 15
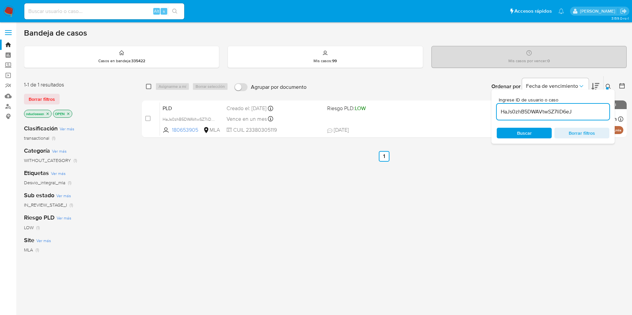
click at [148, 87] on input "checkbox" at bounding box center [148, 86] width 5 height 5
checkbox input "true"
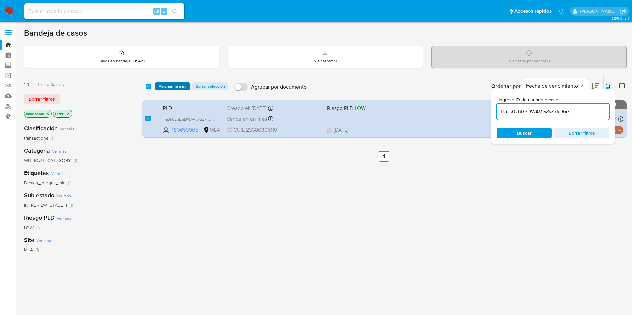
click at [168, 88] on span "Asignarme a mí" at bounding box center [172, 86] width 28 height 7
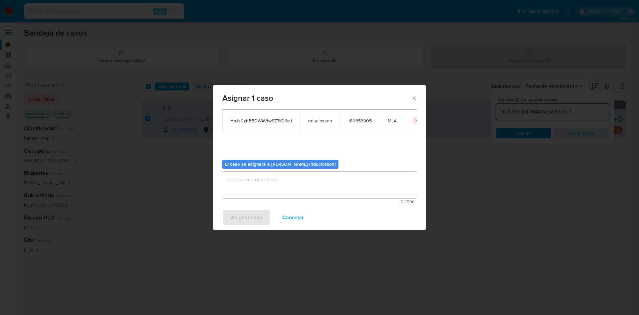
click at [253, 183] on textarea "assign-modal" at bounding box center [319, 185] width 194 height 27
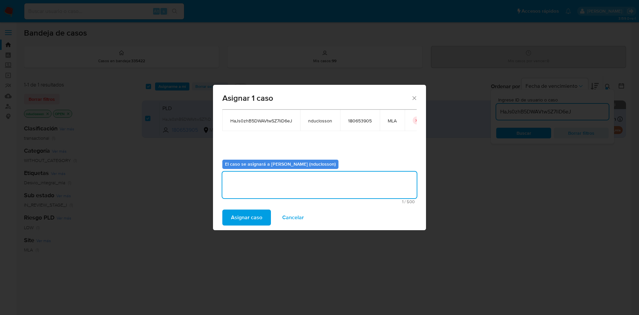
click at [237, 214] on span "Asignar caso" at bounding box center [246, 217] width 31 height 15
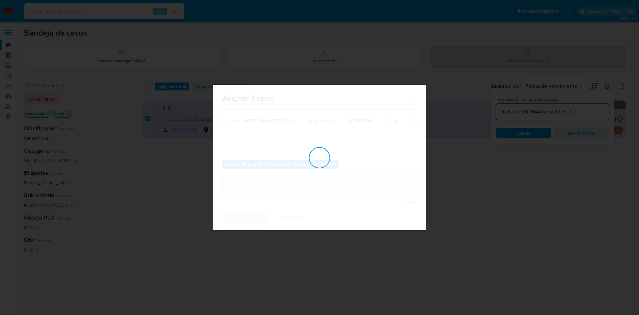
checkbox input "false"
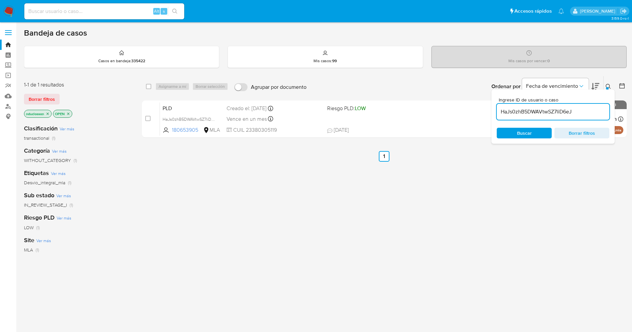
click at [514, 110] on input "HaJs0zhB5DWAVtwSZ7liD6eJ" at bounding box center [552, 112] width 113 height 9
paste input "ocJhwB0g604WwHdjVGxTximK"
type input "ocJhwB0g604WwHdjVGxTximK"
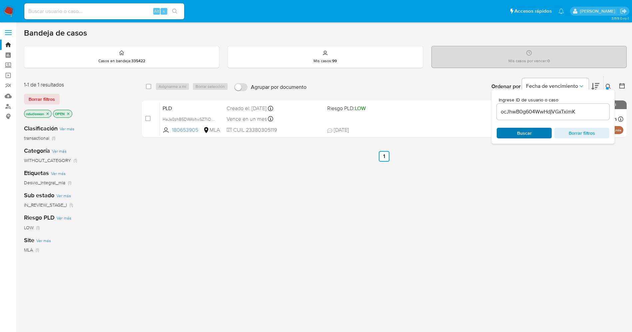
click at [516, 135] on span "Buscar" at bounding box center [524, 133] width 46 height 9
click at [147, 88] on input "checkbox" at bounding box center [148, 86] width 5 height 5
checkbox input "true"
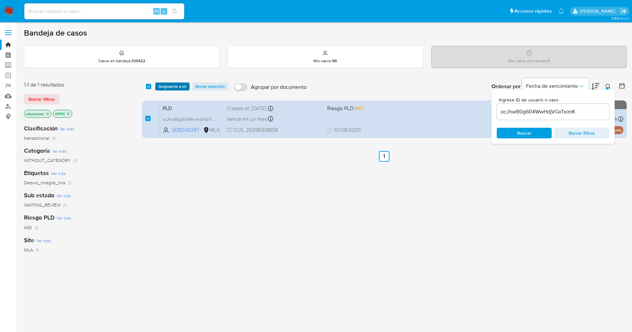
click at [176, 86] on span "Asignarme a mí" at bounding box center [172, 86] width 28 height 7
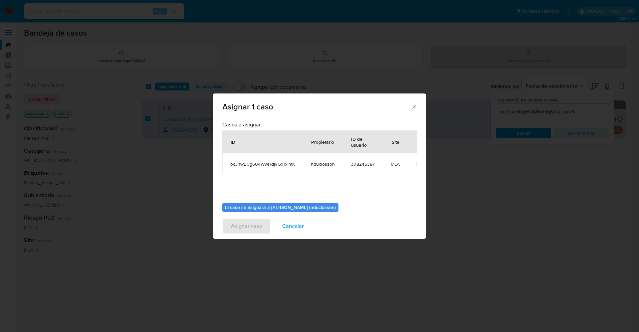
scroll to position [34, 0]
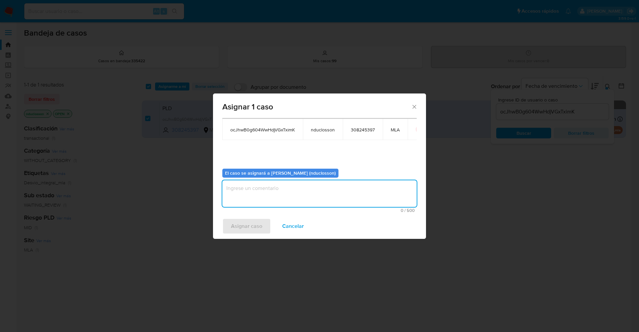
click at [257, 187] on textarea "assign-modal" at bounding box center [319, 193] width 194 height 27
click at [242, 224] on span "Asignar caso" at bounding box center [246, 226] width 31 height 15
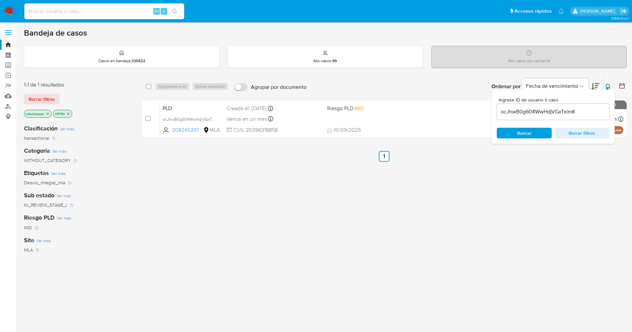
click at [151, 88] on div "select-all-cases-checkbox" at bounding box center [150, 87] width 8 height 8
click at [151, 88] on input "checkbox" at bounding box center [148, 86] width 5 height 5
checkbox input "true"
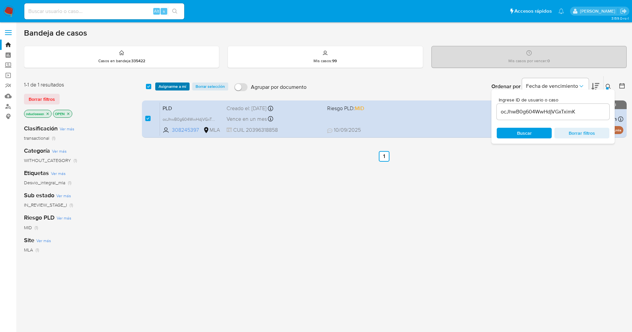
click at [174, 88] on span "Asignarme a mí" at bounding box center [172, 86] width 28 height 7
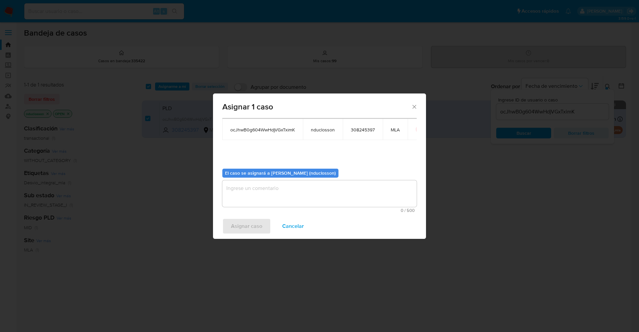
click at [281, 194] on textarea "assign-modal" at bounding box center [319, 193] width 194 height 27
click at [246, 229] on span "Asignar caso" at bounding box center [246, 226] width 31 height 15
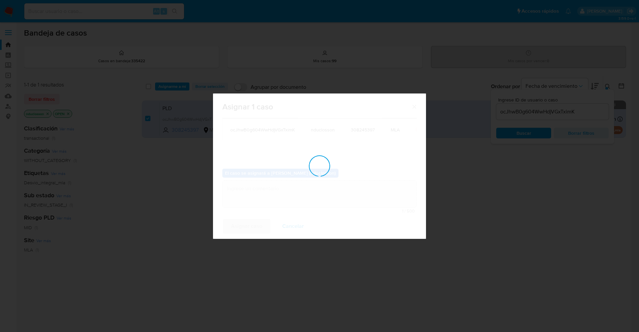
checkbox input "false"
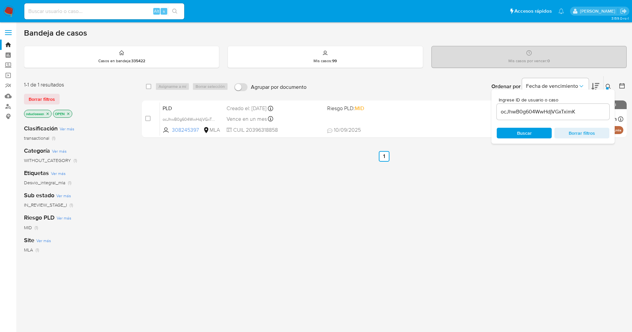
click at [509, 113] on input "ocJhwB0g604WwHdjVGxTximK" at bounding box center [552, 112] width 113 height 9
paste input "GCAbx00wYqESGMmhi4V42Cil"
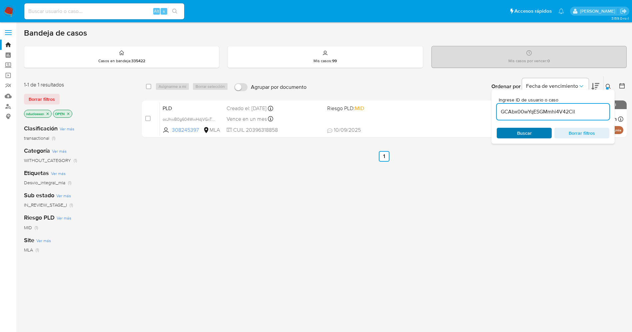
type input "GCAbx00wYqESGMmhi4V42Cil"
click at [510, 133] on span "Buscar" at bounding box center [524, 133] width 46 height 9
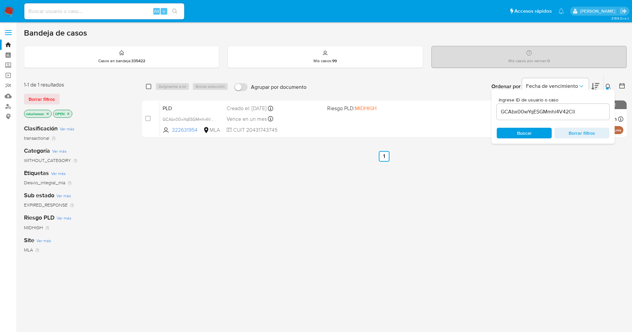
click at [149, 89] on input "checkbox" at bounding box center [148, 86] width 5 height 5
checkbox input "true"
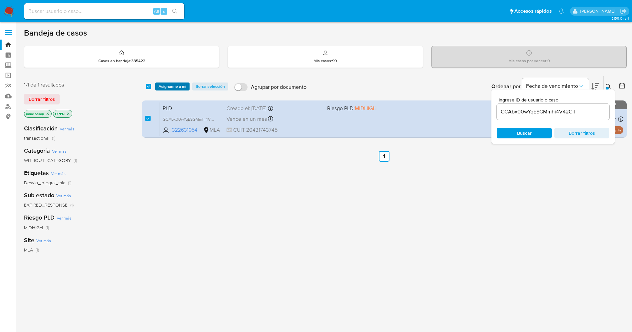
click at [171, 89] on span "Asignarme a mí" at bounding box center [172, 86] width 28 height 7
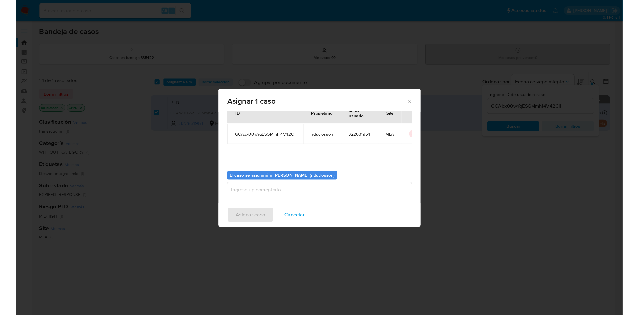
scroll to position [34, 0]
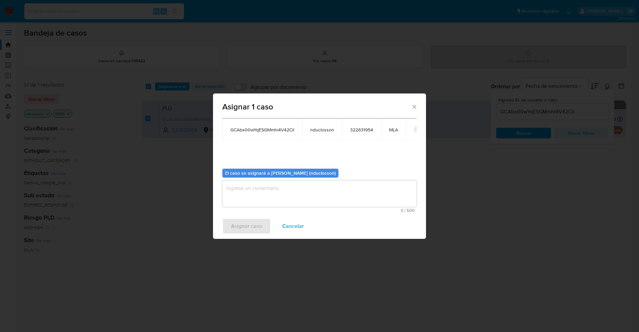
click at [254, 209] on span "0 / 500" at bounding box center [319, 210] width 190 height 4
click at [252, 201] on textarea "assign-modal" at bounding box center [319, 193] width 194 height 27
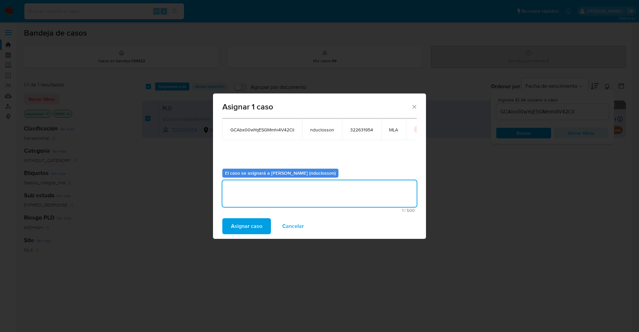
click at [248, 224] on span "Asignar caso" at bounding box center [246, 226] width 31 height 15
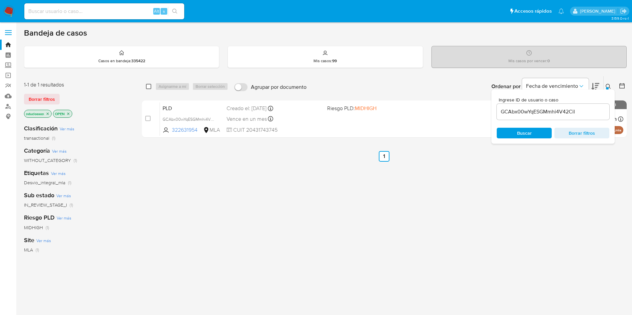
click at [146, 89] on input "checkbox" at bounding box center [148, 86] width 5 height 5
checkbox input "true"
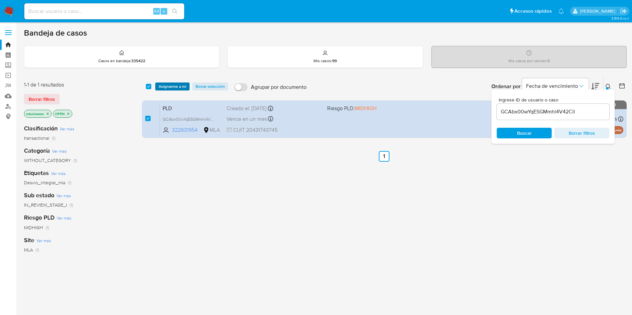
click at [163, 87] on span "Asignarme a mí" at bounding box center [172, 86] width 28 height 7
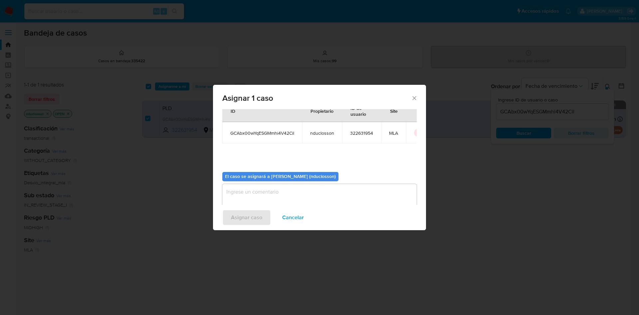
scroll to position [35, 0]
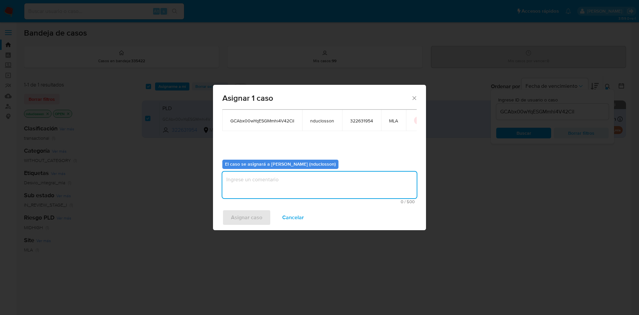
click at [276, 188] on textarea "assign-modal" at bounding box center [319, 185] width 194 height 27
paste textarea "ZPPXpEAz56RsCIQRvXJIpgwK"
type textarea "ZPPXpEAz56RsCIQRvXJIpgwK"
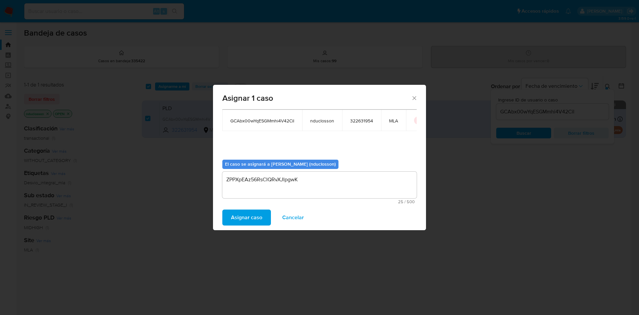
click at [252, 214] on span "Asignar caso" at bounding box center [246, 217] width 31 height 15
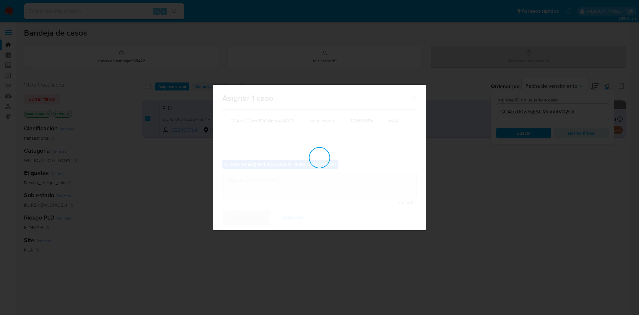
checkbox input "false"
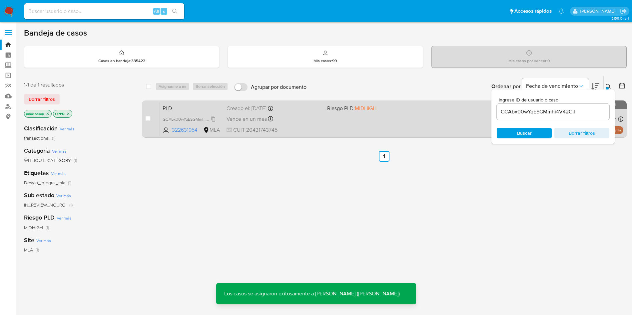
click at [186, 119] on span "GCAbx00wYqESGMmhi4V42Cil" at bounding box center [191, 118] width 58 height 7
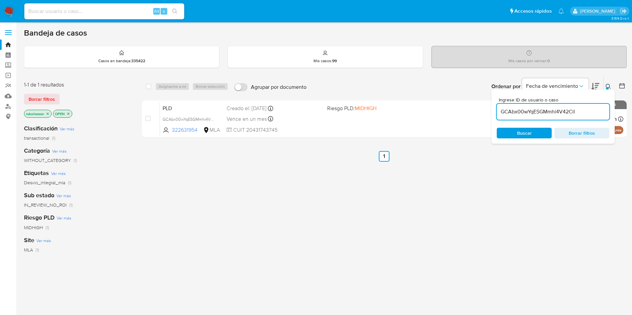
click at [525, 115] on input "GCAbx00wYqESGMmhi4V42Cil" at bounding box center [552, 112] width 113 height 9
paste input "ZPPXpEAz56RsCIQRvXJIpgwK"
type input "ZPPXpEAz56RsCIQRvXJIpgwK"
click at [511, 133] on span "Buscar" at bounding box center [524, 133] width 46 height 9
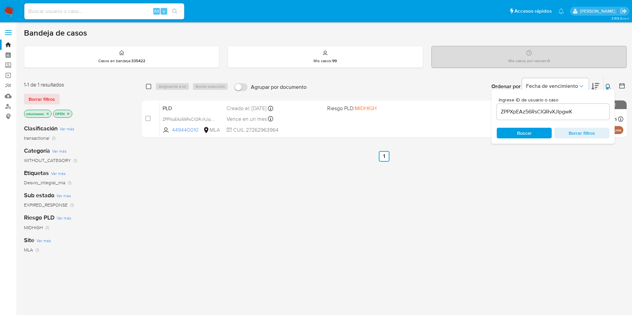
click at [146, 84] on input "checkbox" at bounding box center [148, 86] width 5 height 5
checkbox input "true"
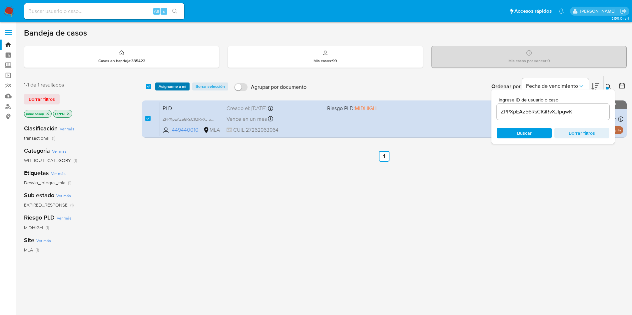
click at [166, 87] on span "Asignarme a mí" at bounding box center [172, 86] width 28 height 7
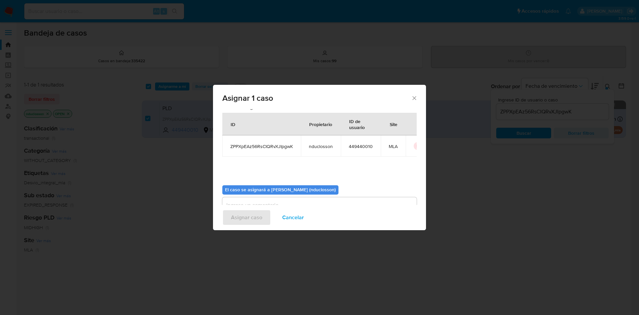
scroll to position [35, 0]
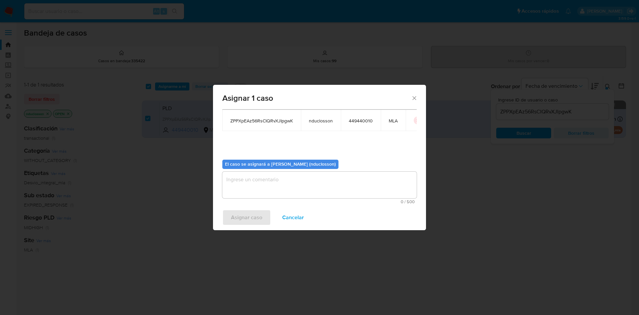
click at [322, 180] on textarea "assign-modal" at bounding box center [319, 185] width 194 height 27
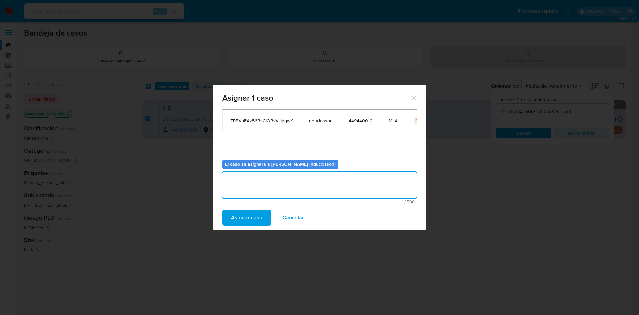
click at [263, 215] on button "Asignar caso" at bounding box center [246, 218] width 49 height 16
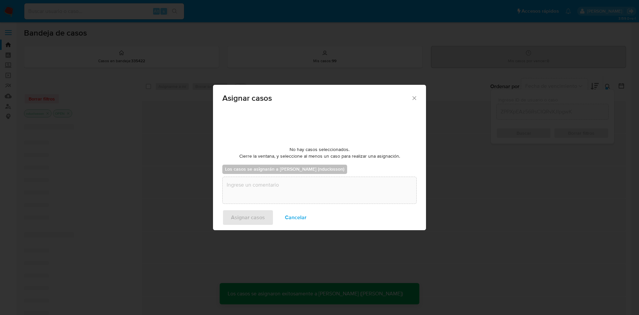
checkbox input "false"
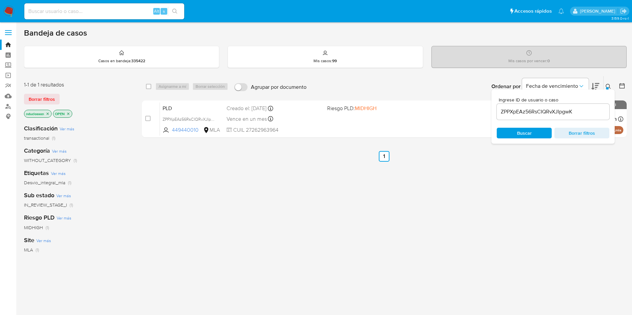
click at [510, 111] on input "ZPPXpEAz56RsCIQRvXJIpgwK" at bounding box center [552, 112] width 113 height 9
paste input "ViovUkcxq2sSBXevrmjtIxCz"
click at [519, 136] on span "Buscar" at bounding box center [524, 133] width 15 height 11
click at [530, 113] on input "ViovUkcxq2sSBXevrmjtIxCz" at bounding box center [552, 112] width 113 height 9
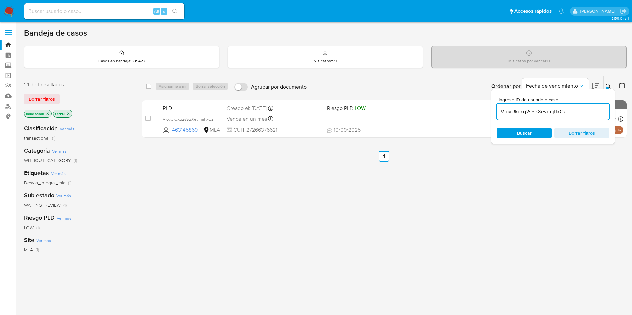
click at [530, 113] on input "ViovUkcxq2sSBXevrmjtIxCz" at bounding box center [552, 112] width 113 height 9
paste input "n1C6zOWg3EmaglZJLNySd2mf"
type input "n1C6zOWg3EmaglZJLNySd2mf"
click at [523, 132] on span "Buscar" at bounding box center [524, 133] width 15 height 11
click at [148, 85] on input "checkbox" at bounding box center [148, 86] width 5 height 5
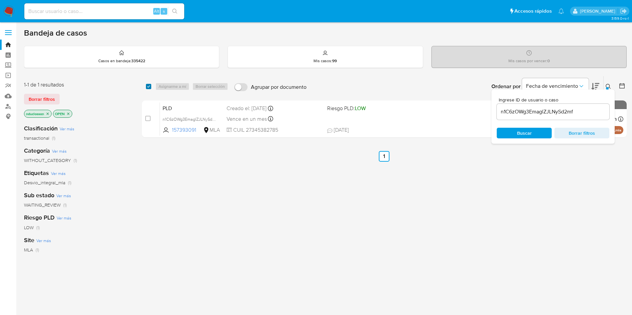
checkbox input "true"
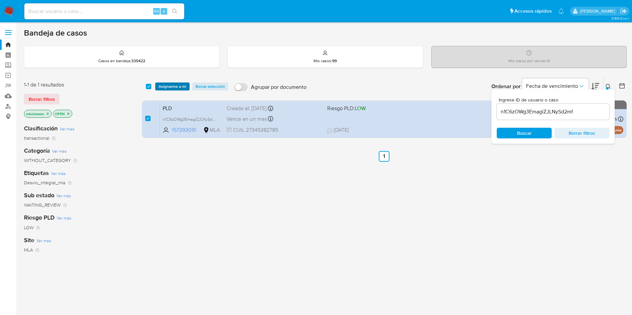
click at [170, 86] on span "Asignarme a mí" at bounding box center [172, 86] width 28 height 7
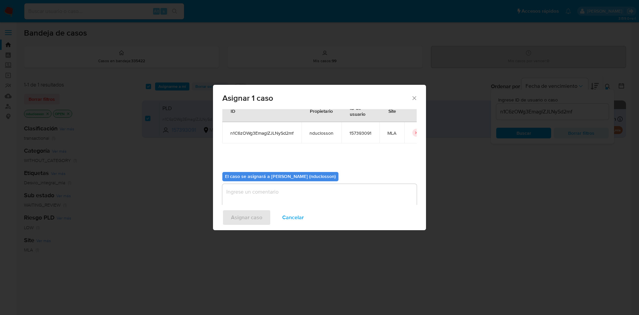
scroll to position [35, 0]
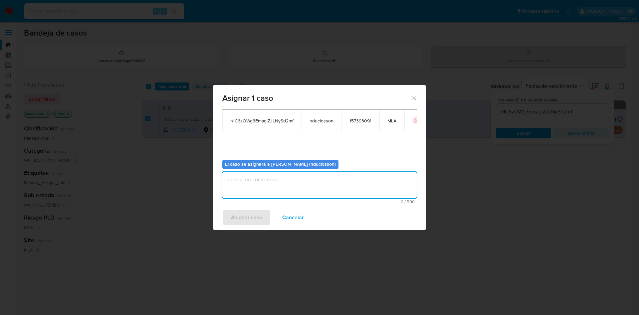
click at [268, 183] on textarea "assign-modal" at bounding box center [319, 185] width 194 height 27
click at [256, 219] on span "Asignar caso" at bounding box center [246, 217] width 31 height 15
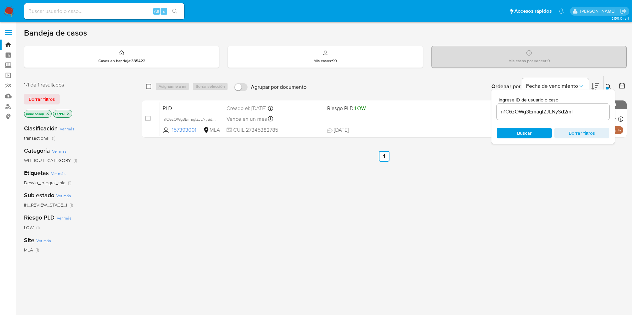
click at [147, 87] on input "checkbox" at bounding box center [148, 86] width 5 height 5
checkbox input "true"
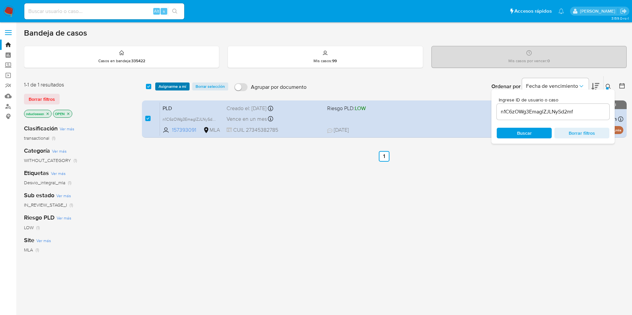
click at [168, 88] on span "Asignarme a mí" at bounding box center [172, 86] width 28 height 7
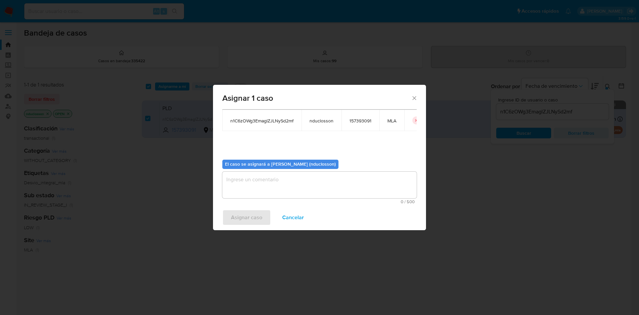
click at [283, 184] on textarea "assign-modal" at bounding box center [319, 185] width 194 height 27
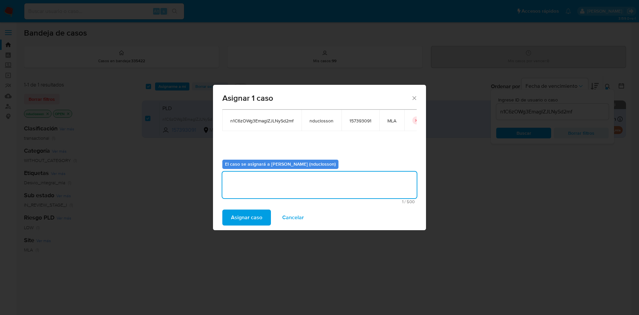
click at [234, 215] on span "Asignar caso" at bounding box center [246, 217] width 31 height 15
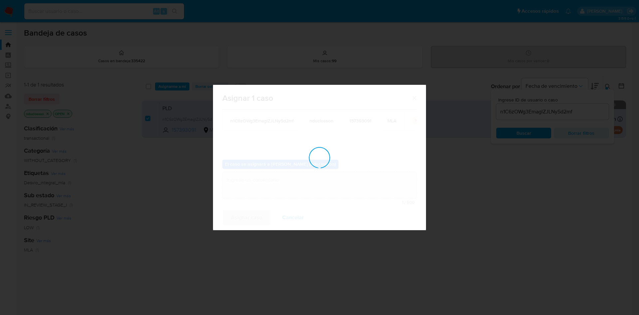
checkbox input "false"
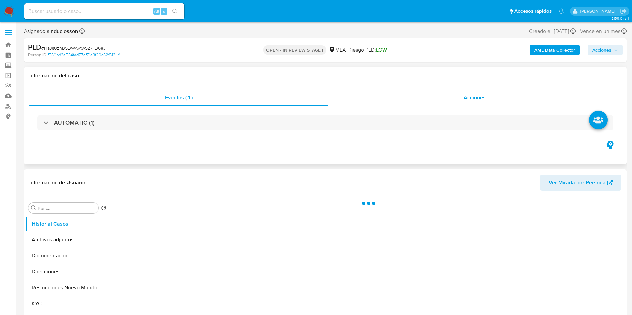
select select "10"
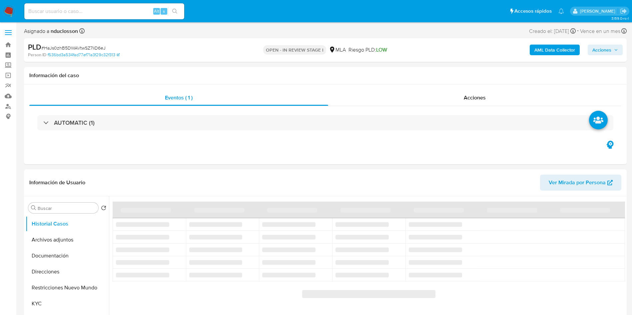
click at [555, 47] on b "AML Data Collector" at bounding box center [554, 50] width 41 height 11
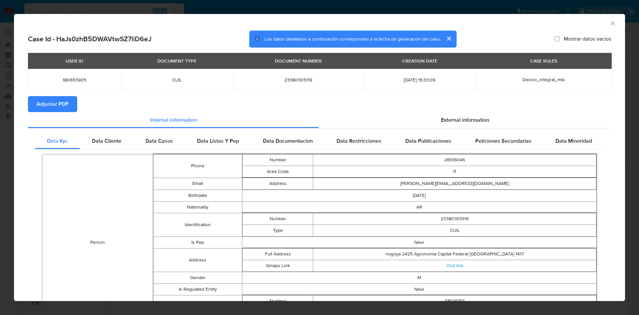
click at [433, 129] on div "Data Kyc Data Cliente Data Casos Data Listas Y Pep Data Documentacion Data Rest…" at bounding box center [319, 294] width 583 height 330
click at [427, 121] on div "External information" at bounding box center [465, 120] width 292 height 16
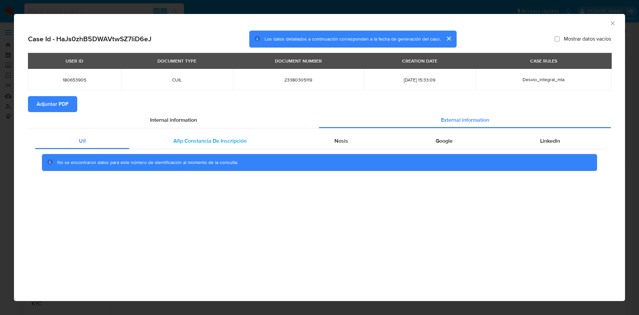
click at [189, 146] on div "Afip Constancia De Inscripción" at bounding box center [210, 141] width 161 height 16
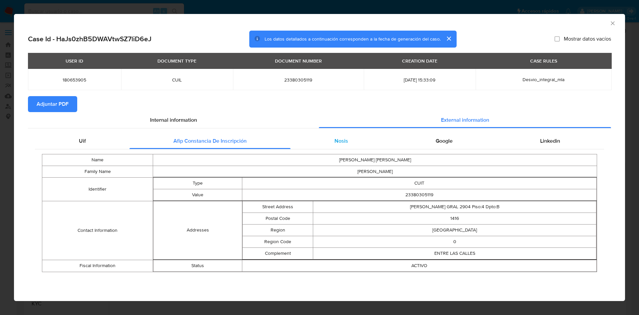
click at [336, 139] on span "Nosis" at bounding box center [342, 141] width 14 height 8
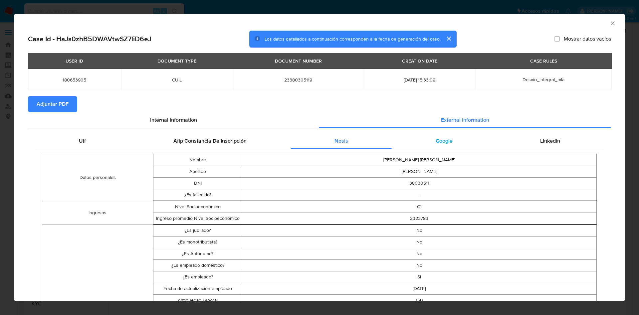
click at [409, 136] on div "Google" at bounding box center [444, 141] width 105 height 16
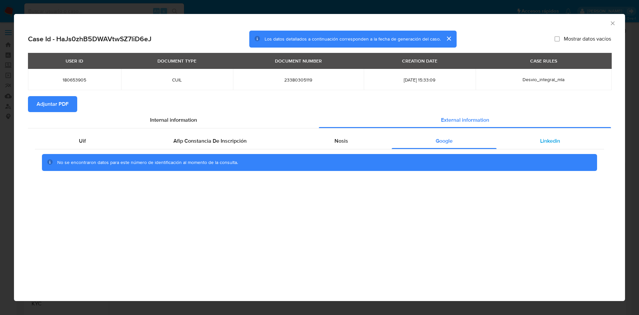
click at [507, 137] on div "Linkedin" at bounding box center [551, 141] width 108 height 16
click at [66, 103] on span "Adjuntar PDF" at bounding box center [53, 104] width 32 height 15
click at [609, 23] on div "AML Data Collector" at bounding box center [314, 22] width 591 height 7
click at [612, 23] on icon "Cerrar ventana" at bounding box center [613, 23] width 7 height 7
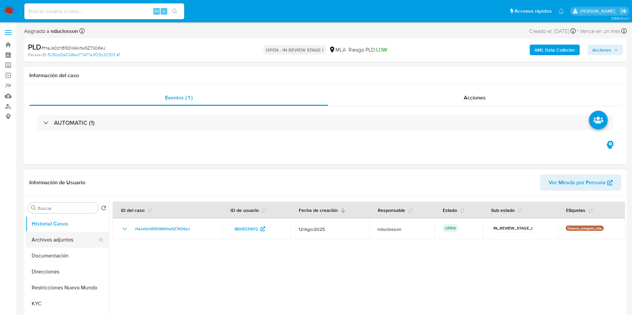
click at [75, 240] on button "Archivos adjuntos" at bounding box center [65, 240] width 78 height 16
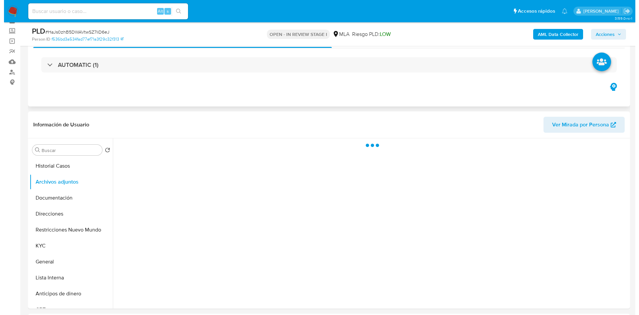
scroll to position [50, 0]
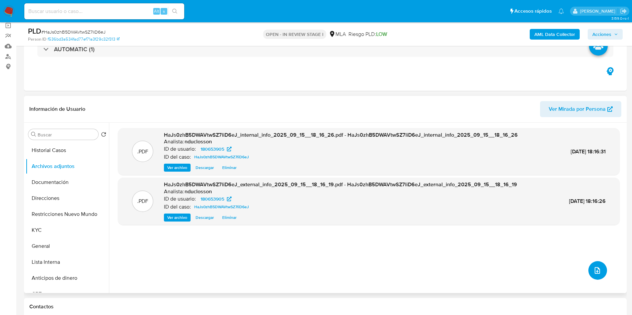
click at [591, 265] on button "upload-file" at bounding box center [597, 270] width 19 height 19
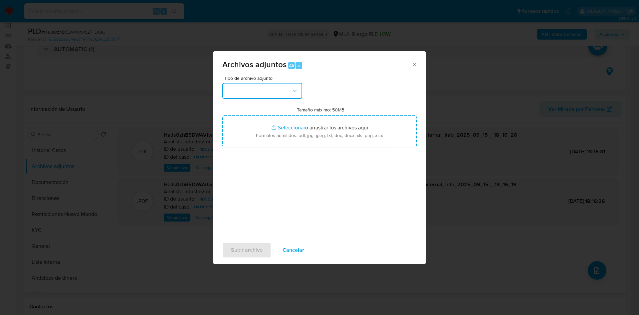
click at [264, 87] on button "button" at bounding box center [262, 91] width 80 height 16
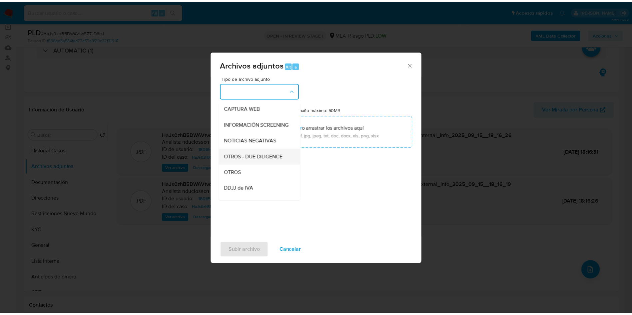
scroll to position [85, 0]
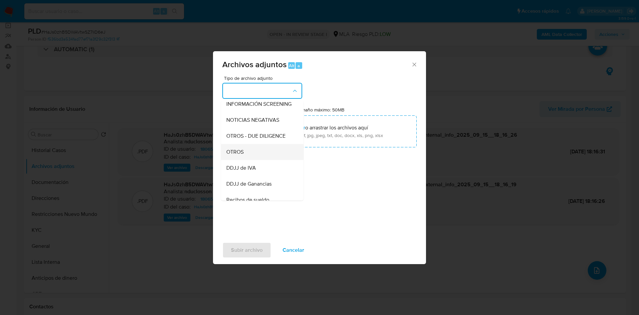
click at [245, 157] on div "OTROS" at bounding box center [260, 152] width 68 height 16
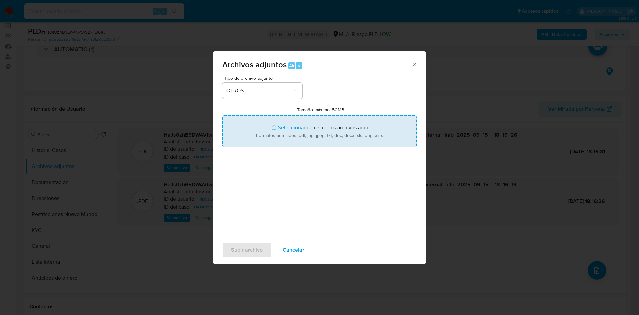
type input "C:\fakepath\180653905_e43dde2f-4eb9-4e93-82eb-2d3b6f026297.pdf"
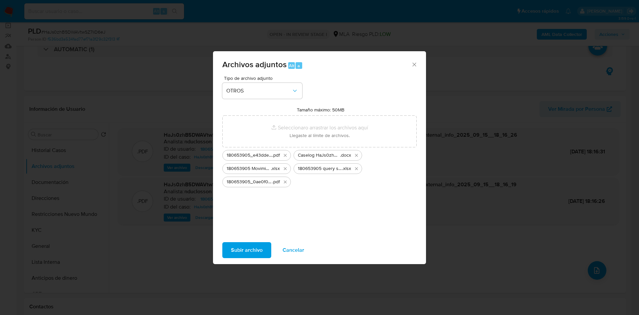
click at [242, 247] on span "Subir archivo" at bounding box center [247, 250] width 32 height 15
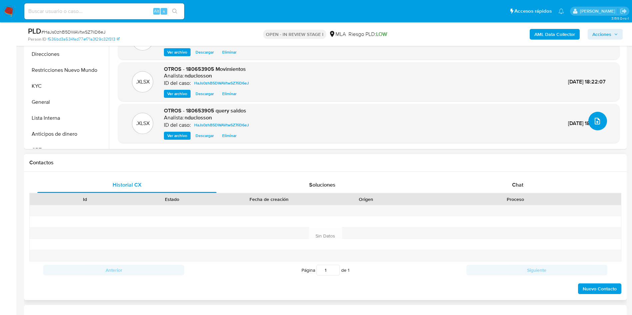
scroll to position [250, 0]
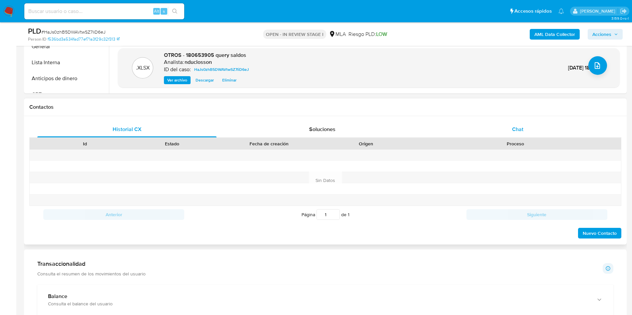
click at [498, 123] on div "Chat" at bounding box center [517, 130] width 179 height 16
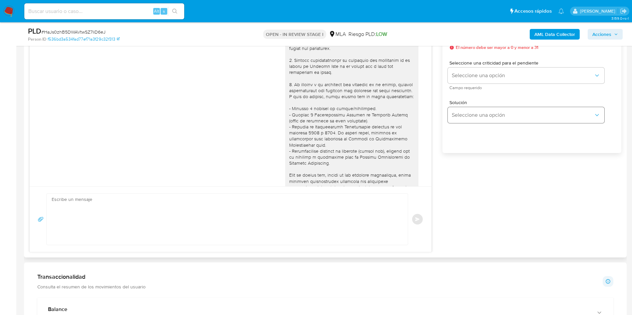
scroll to position [293, 0]
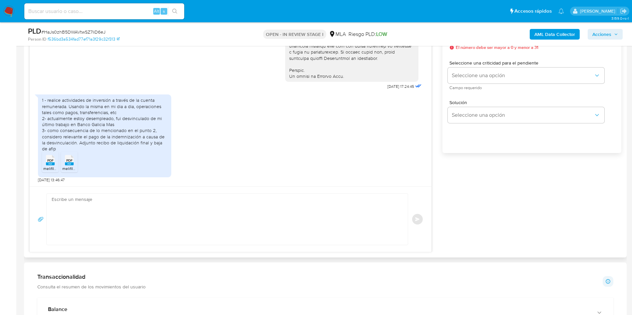
click at [248, 223] on textarea at bounding box center [226, 219] width 348 height 51
paste textarea "Hola, ¡Muchas gracias por tu respuesta! Confirmamos la recepción de la document…"
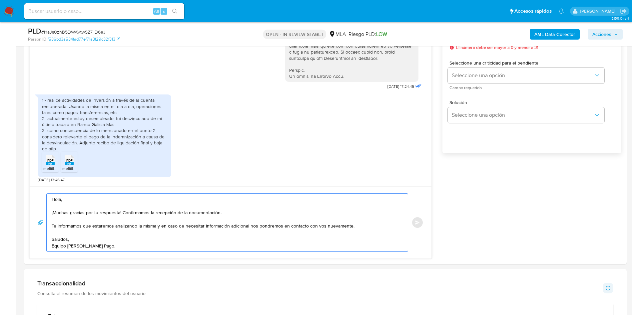
type textarea "Hola, ¡Muchas gracias por tu respuesta! Confirmamos la recepción de la document…"
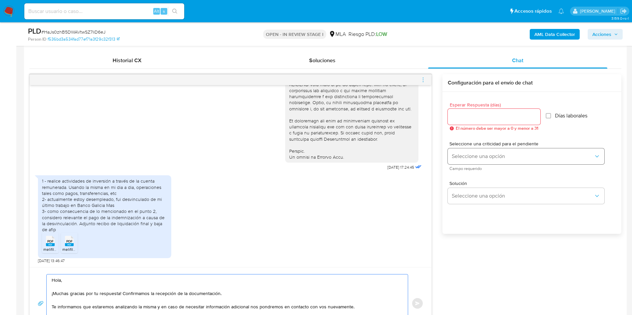
scroll to position [300, 0]
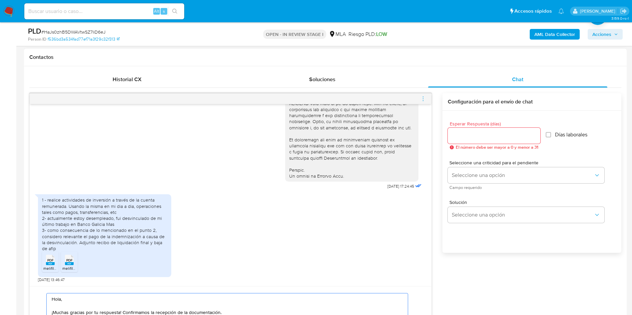
click at [475, 129] on div at bounding box center [493, 136] width 93 height 16
click at [473, 133] on input "Esperar Respuesta (días)" at bounding box center [493, 136] width 93 height 9
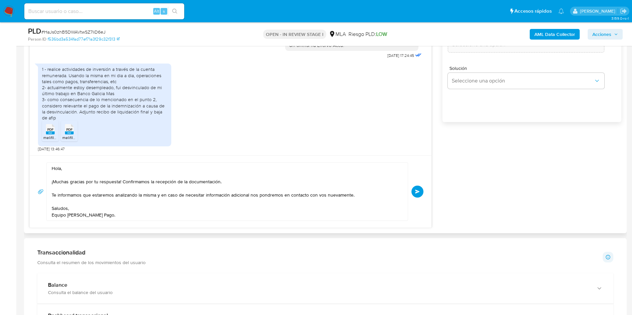
scroll to position [449, 0]
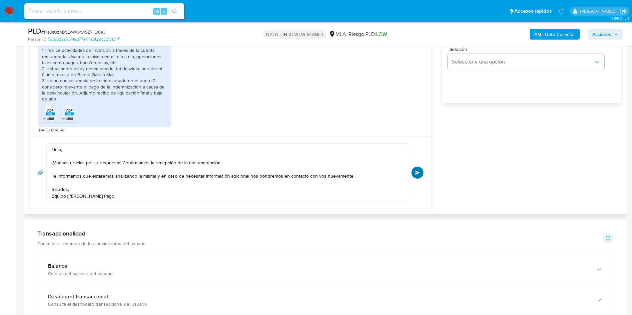
type input "0"
click at [417, 170] on button "Enviar" at bounding box center [417, 173] width 12 height 12
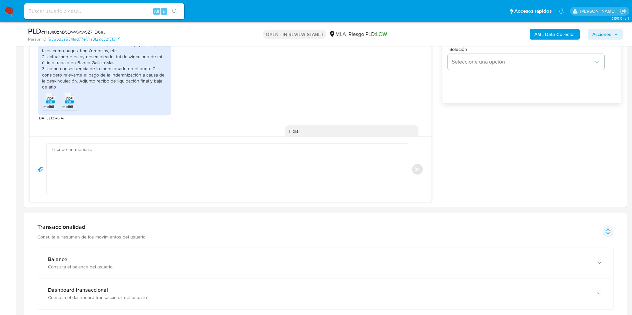
scroll to position [379, 0]
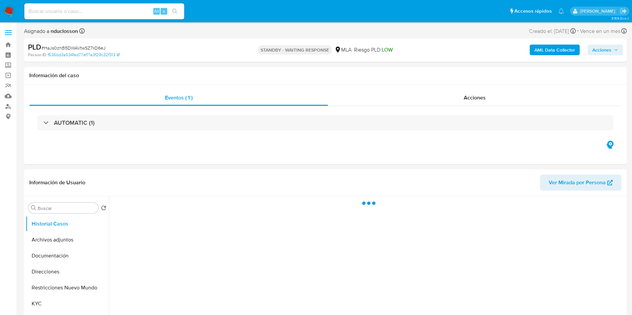
select select "10"
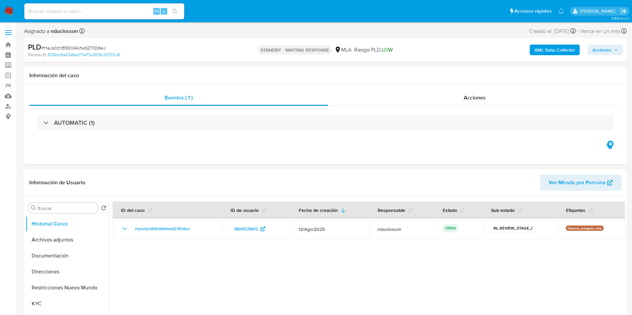
click at [592, 50] on span "Acciones" at bounding box center [601, 50] width 19 height 11
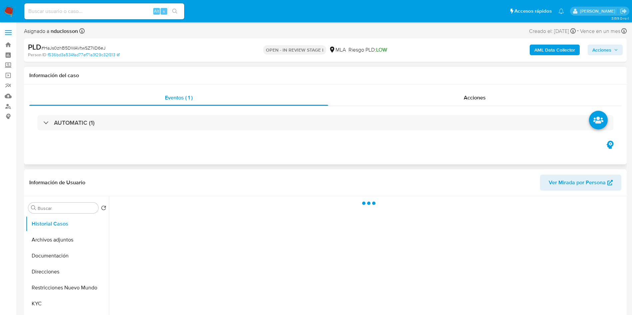
select select "10"
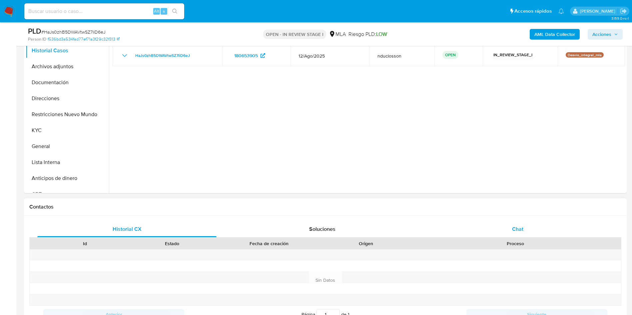
click at [520, 232] on span "Chat" at bounding box center [517, 229] width 11 height 8
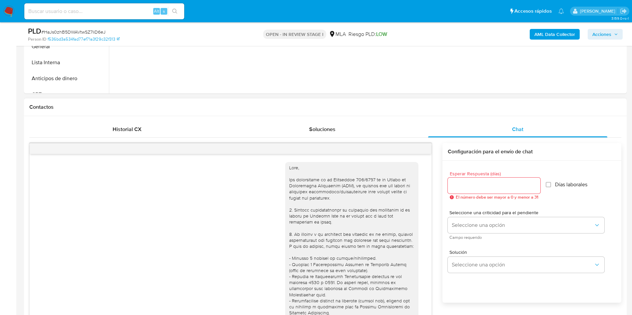
scroll to position [379, 0]
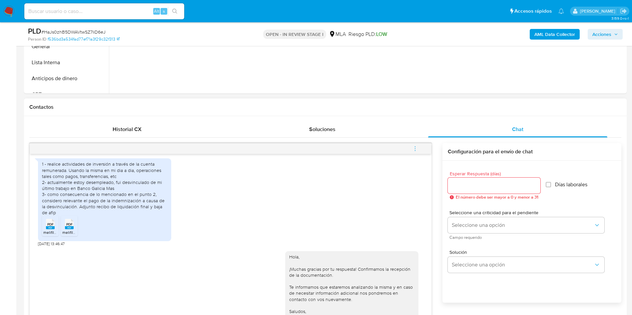
click at [421, 150] on button "menu-action" at bounding box center [415, 149] width 22 height 16
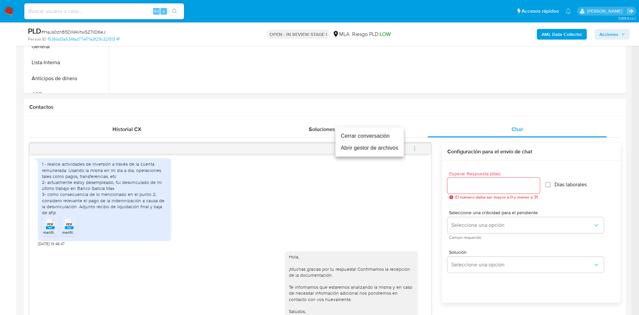
click at [363, 135] on li "Cerrar conversación" at bounding box center [370, 136] width 68 height 12
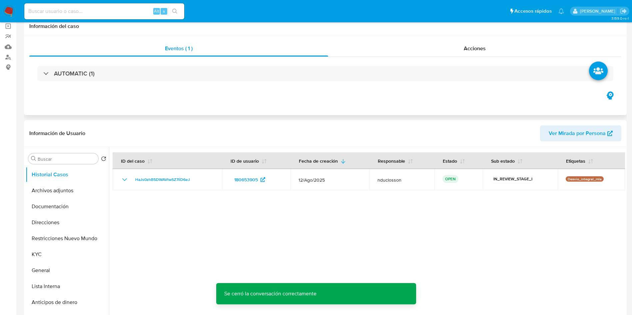
scroll to position [0, 0]
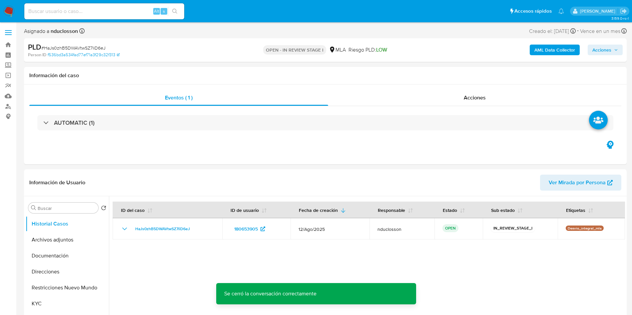
click at [600, 45] on span "Acciones" at bounding box center [601, 50] width 19 height 11
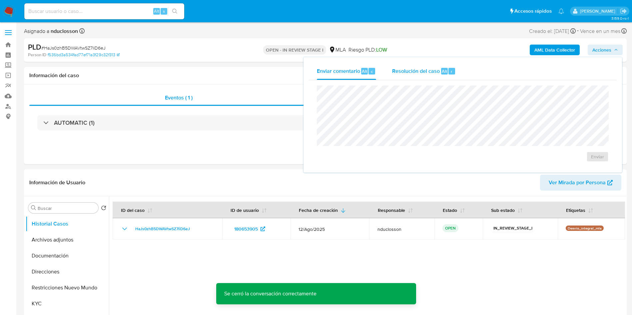
click at [408, 64] on div "Resolución del caso Alt r" at bounding box center [424, 71] width 64 height 17
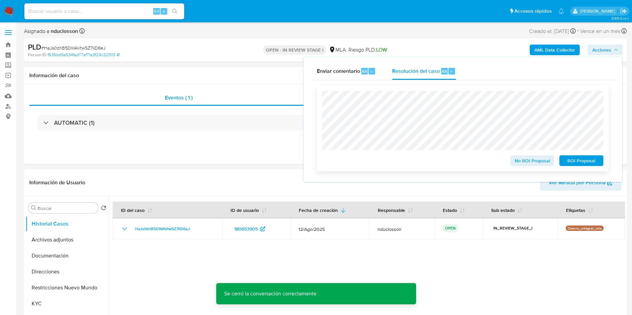
click at [523, 163] on span "No ROI Proposal" at bounding box center [532, 160] width 35 height 9
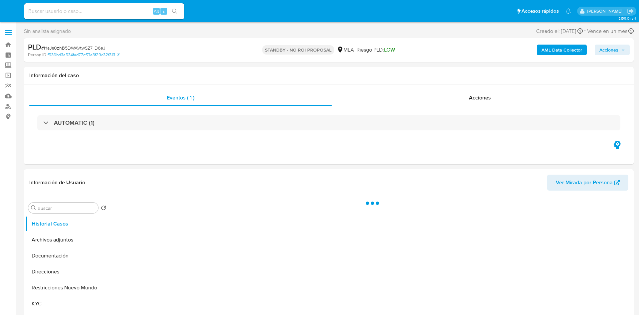
select select "10"
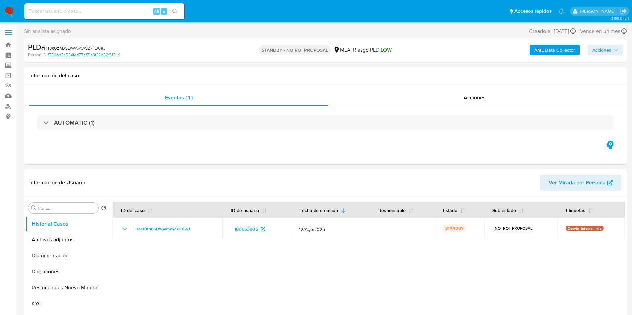
click at [65, 7] on input at bounding box center [104, 11] width 160 height 9
paste input "BxApBiKyPD4BAdUjpVC9c9Bi"
type input "BxApBiKyPD4BAdUjpVC9c9Bi"
click at [179, 9] on button "search-icon" at bounding box center [175, 11] width 14 height 9
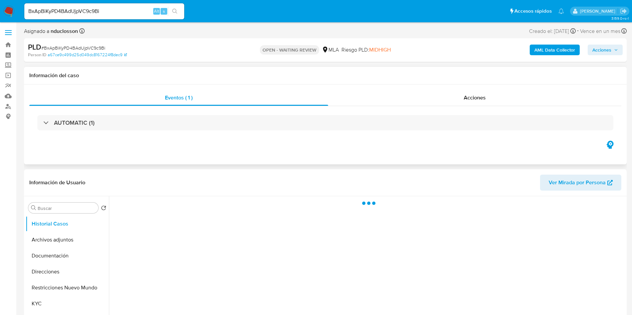
select select "10"
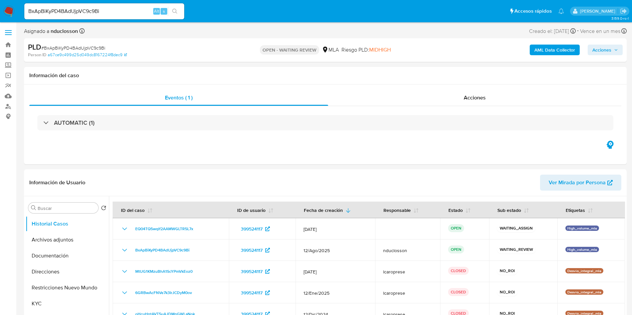
drag, startPoint x: 69, startPoint y: 16, endPoint x: 61, endPoint y: 12, distance: 9.1
click at [68, 16] on div "BxApBiKyPD4BAdUjpVC9c9Bi Alt s" at bounding box center [104, 11] width 160 height 16
click at [61, 12] on input "BxApBiKyPD4BAdUjpVC9c9Bi" at bounding box center [104, 11] width 160 height 9
paste input "vWDugePWanofSAcK4weiWp4d"
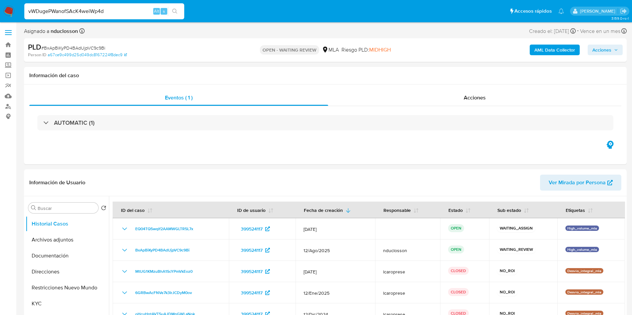
type input "vWDugePWanofSAcK4weiWp4d"
click at [180, 12] on button "search-icon" at bounding box center [175, 11] width 14 height 9
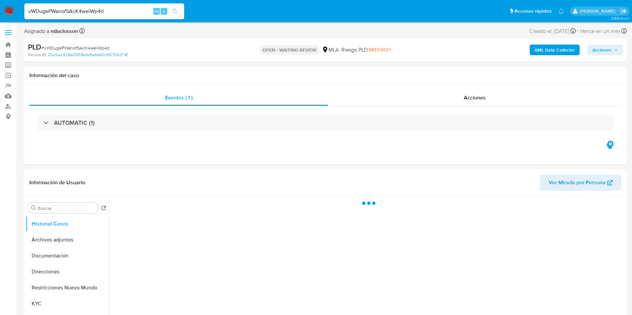
select select "10"
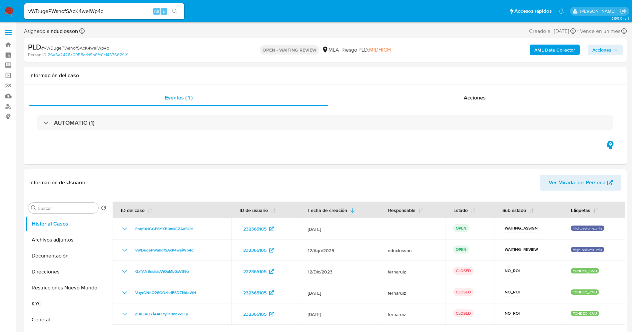
click at [77, 13] on input "vWDugePWanofSAcK4weiWp4d" at bounding box center [104, 11] width 160 height 9
paste input "ocJhwB0g604WwHdjVGxTximK"
type input "ocJhwB0g604WwHdjVGxTximK"
click at [175, 13] on icon "search-icon" at bounding box center [174, 11] width 5 height 5
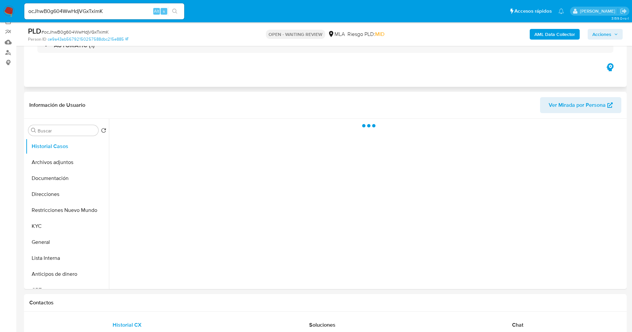
scroll to position [100, 0]
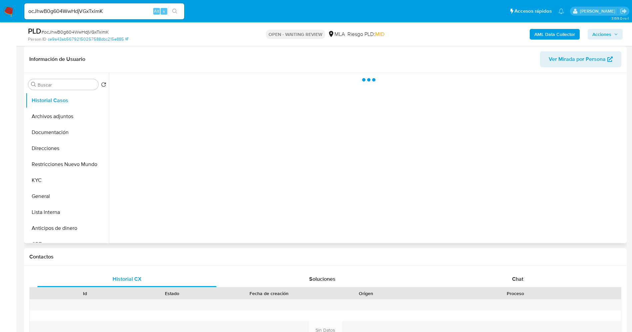
select select "10"
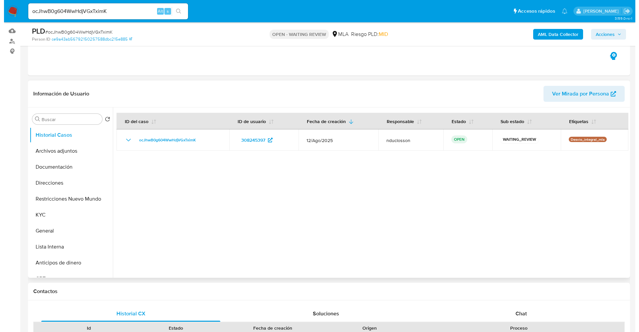
scroll to position [50, 0]
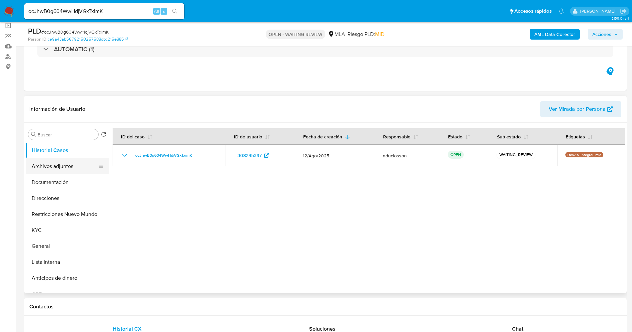
click at [75, 162] on button "Archivos adjuntos" at bounding box center [65, 166] width 78 height 16
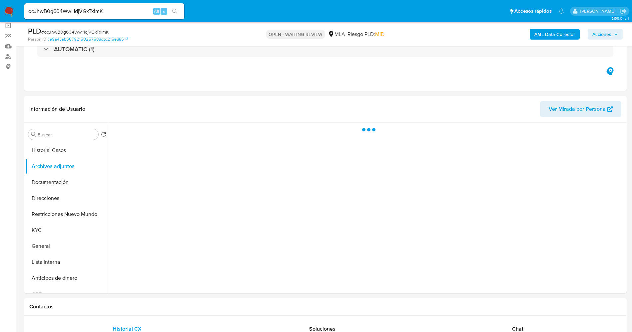
click at [544, 36] on b "AML Data Collector" at bounding box center [554, 34] width 41 height 11
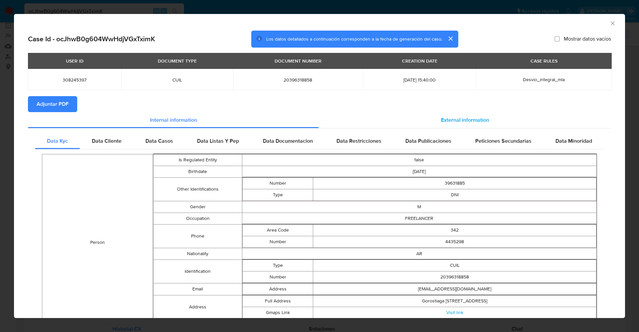
click at [418, 115] on div "External information" at bounding box center [465, 120] width 292 height 16
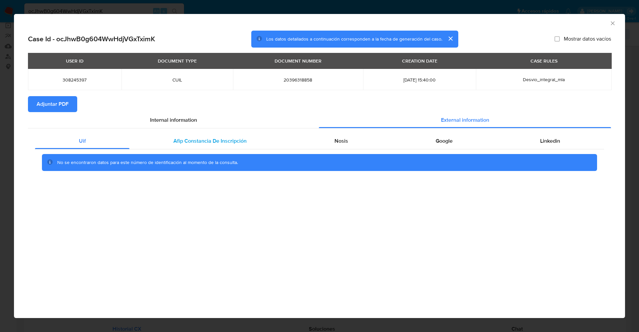
click at [221, 136] on div "Afip Constancia De Inscripción" at bounding box center [210, 141] width 161 height 16
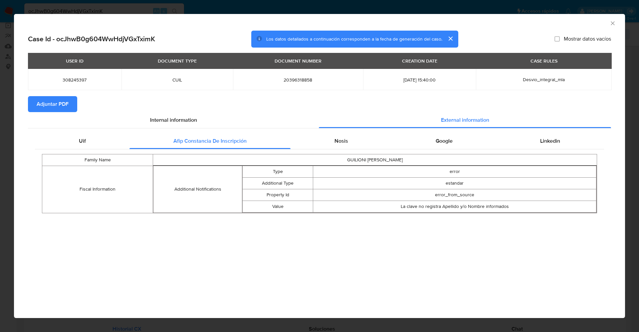
click at [356, 133] on div "Uif Afip Constancia De Inscripción Nosis Google Linkedin Family Name GUILIONI E…" at bounding box center [319, 176] width 583 height 94
click at [354, 146] on div "Nosis" at bounding box center [341, 141] width 101 height 16
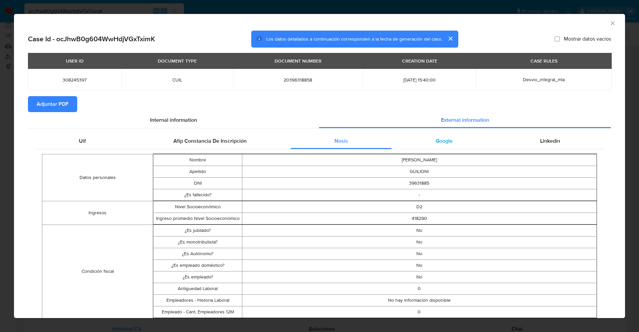
click at [439, 139] on span "Google" at bounding box center [444, 141] width 17 height 8
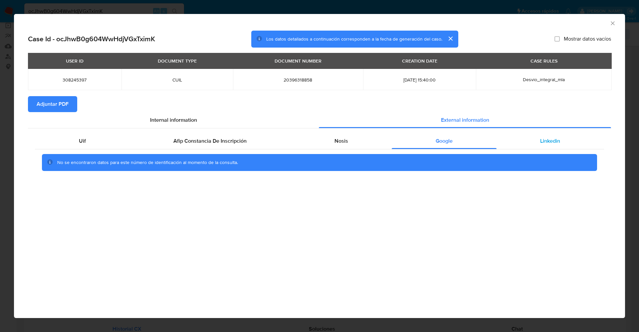
click at [535, 137] on div "Linkedin" at bounding box center [551, 141] width 108 height 16
click at [52, 101] on span "Adjuntar PDF" at bounding box center [53, 104] width 32 height 15
click at [615, 22] on icon "Cerrar ventana" at bounding box center [613, 23] width 7 height 7
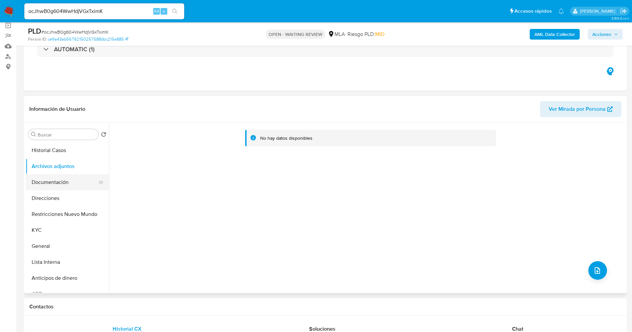
click at [49, 174] on button "Documentación" at bounding box center [65, 182] width 78 height 16
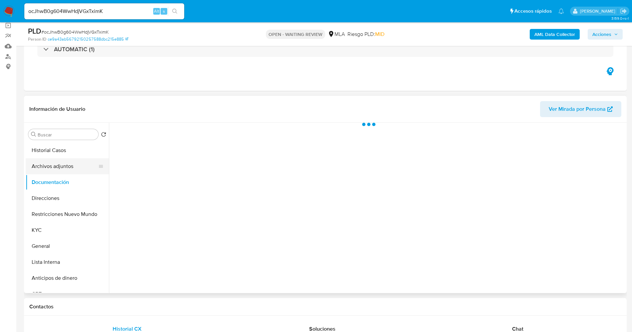
click at [49, 161] on button "Archivos adjuntos" at bounding box center [65, 166] width 78 height 16
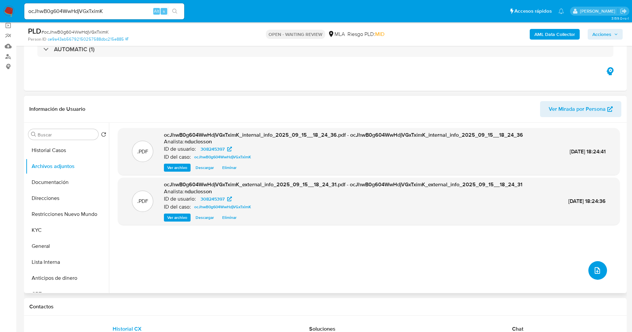
click at [596, 269] on icon "upload-file" at bounding box center [597, 271] width 8 height 8
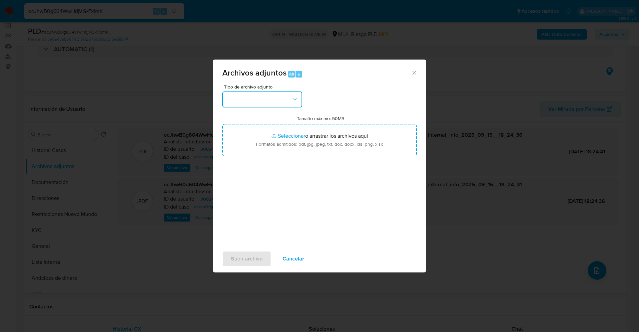
click at [263, 104] on button "button" at bounding box center [262, 100] width 80 height 16
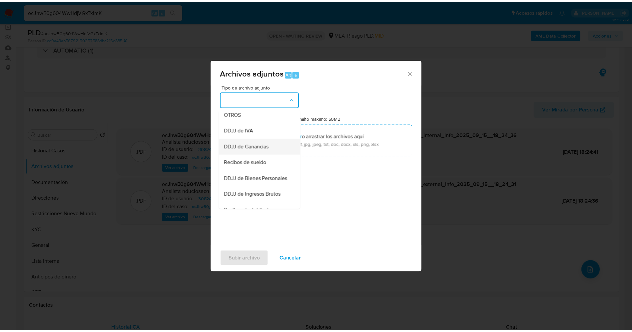
scroll to position [135, 0]
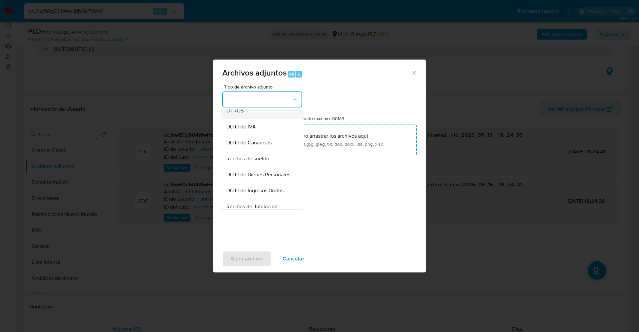
click at [236, 114] on span "OTROS" at bounding box center [234, 111] width 17 height 7
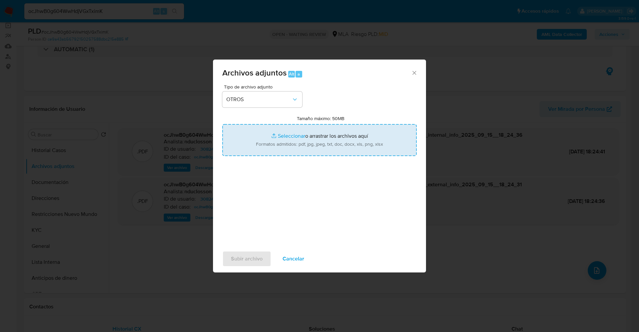
type input "C:\fakepath\308245397_fc1037cc-8a80-4017-84a2-4c4fa68130aa.pdf"
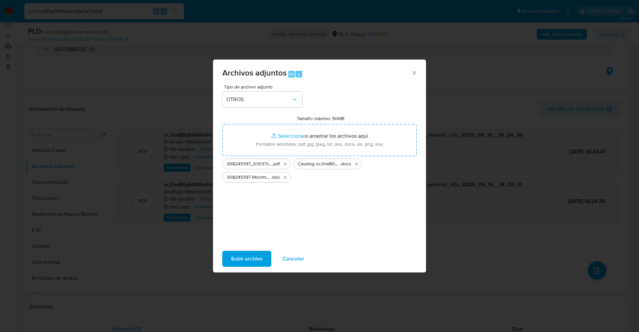
click at [252, 259] on span "Subir archivo" at bounding box center [247, 259] width 32 height 15
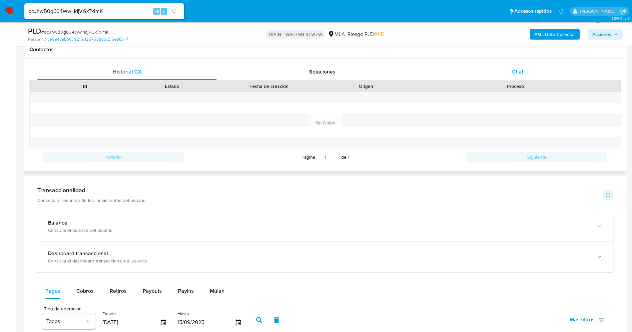
scroll to position [250, 0]
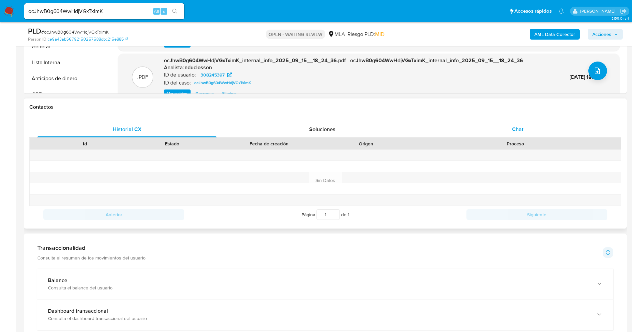
click at [516, 122] on div "Chat" at bounding box center [517, 130] width 179 height 16
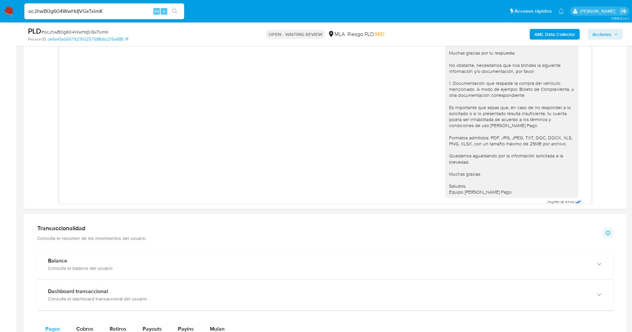
scroll to position [686, 0]
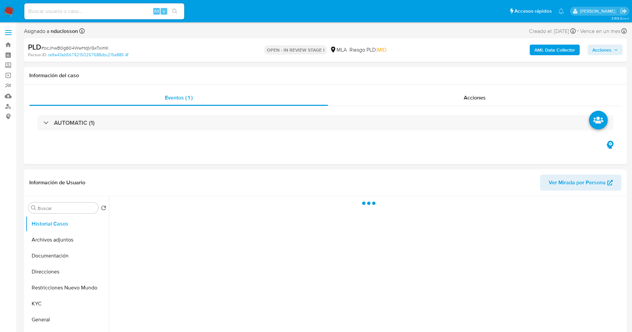
select select "10"
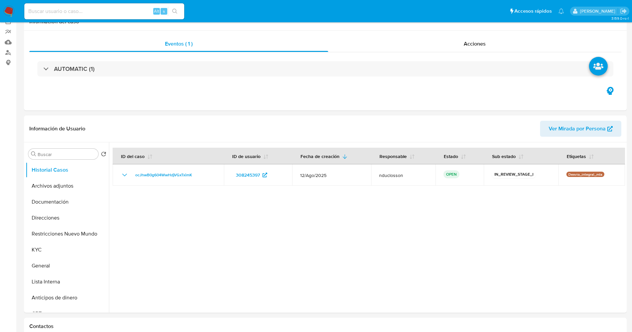
scroll to position [200, 0]
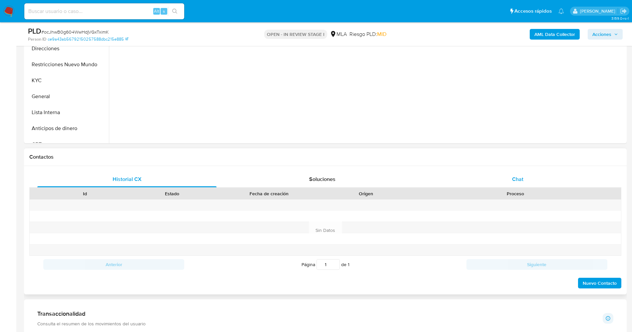
click at [518, 176] on span "Chat" at bounding box center [517, 179] width 11 height 8
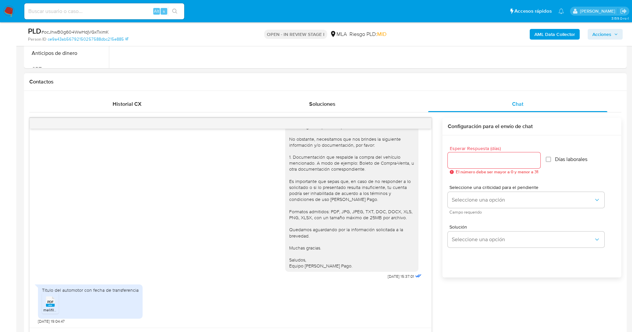
scroll to position [350, 0]
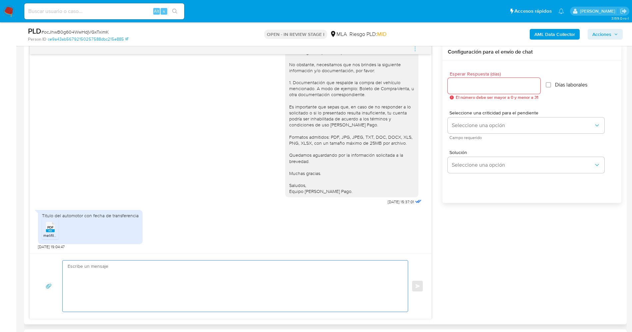
click at [223, 264] on textarea at bounding box center [234, 286] width 332 height 51
paste textarea "Hola, ¡Muchas gracias por tu respuesta! Confirmamos la recepción de la document…"
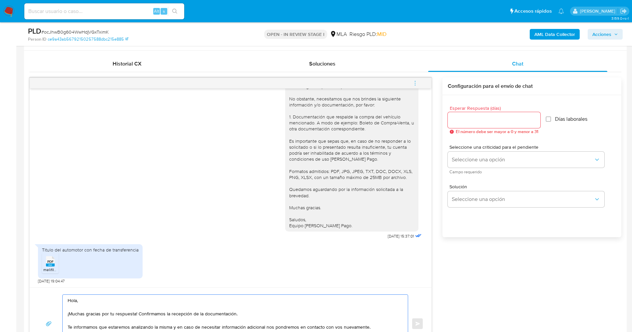
scroll to position [300, 0]
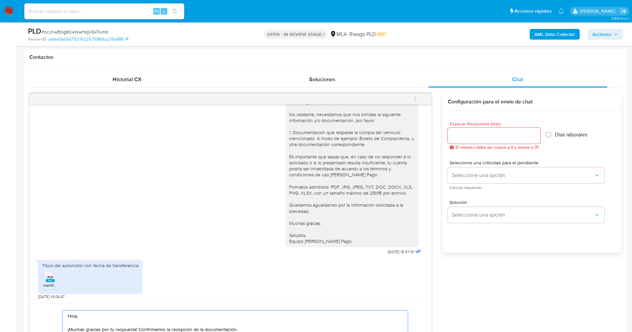
type textarea "Hola, ¡Muchas gracias por tu respuesta! Confirmamos la recepción de la document…"
click at [457, 137] on input "Esperar Respuesta (días)" at bounding box center [493, 136] width 93 height 9
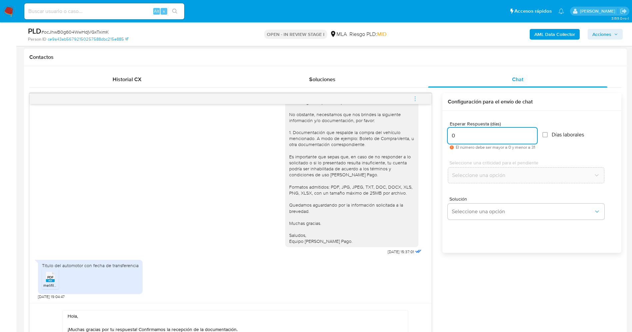
scroll to position [350, 0]
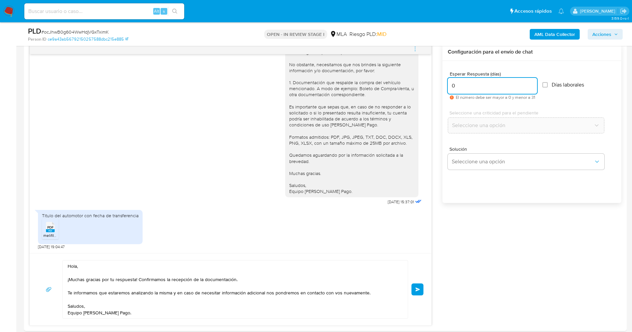
type input "0"
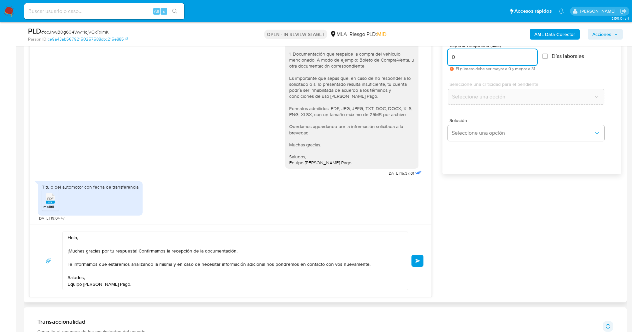
scroll to position [400, 0]
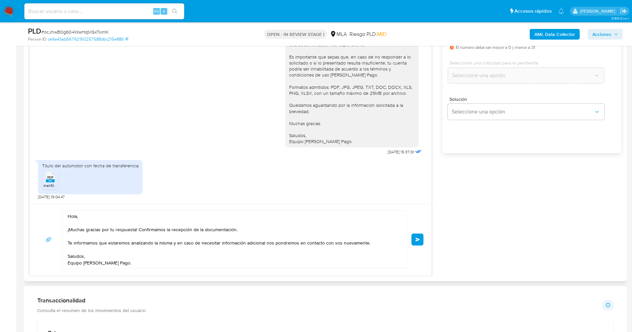
click at [421, 235] on button "Enviar" at bounding box center [417, 240] width 12 height 12
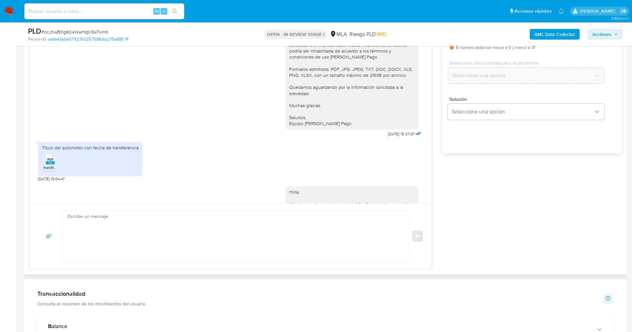
scroll to position [872, 0]
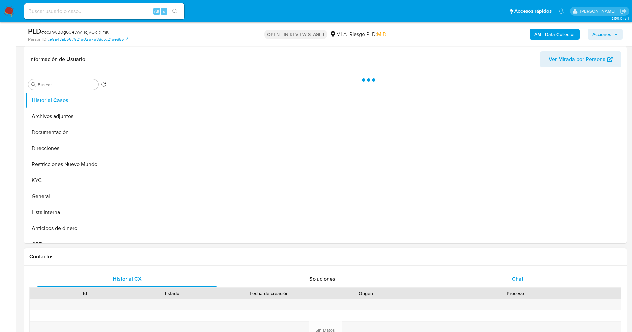
click at [523, 271] on div "Chat" at bounding box center [517, 279] width 179 height 16
select select "10"
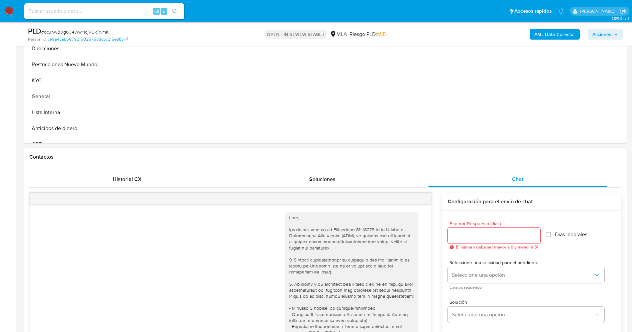
scroll to position [872, 0]
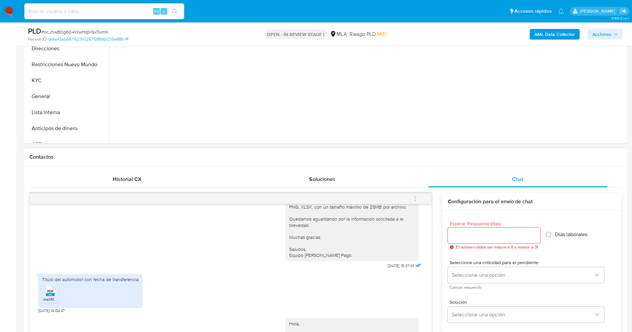
click at [415, 196] on icon "menu-action" at bounding box center [415, 196] width 1 height 1
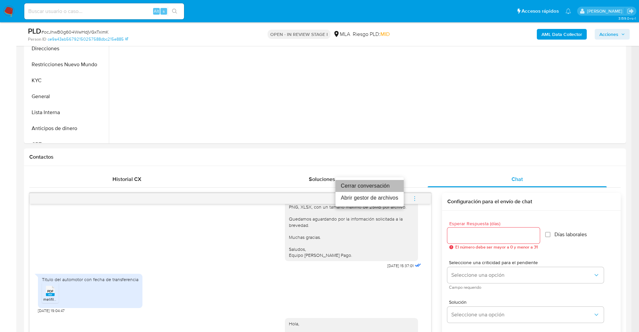
click at [357, 187] on li "Cerrar conversación" at bounding box center [370, 186] width 68 height 12
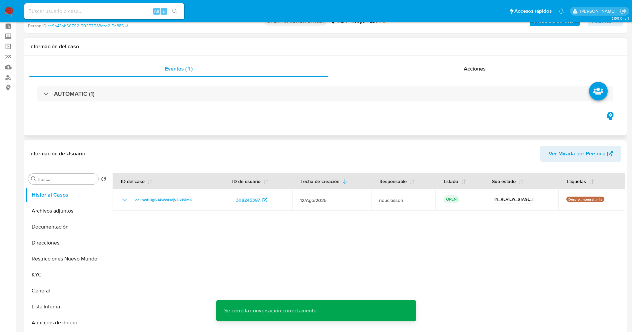
scroll to position [0, 0]
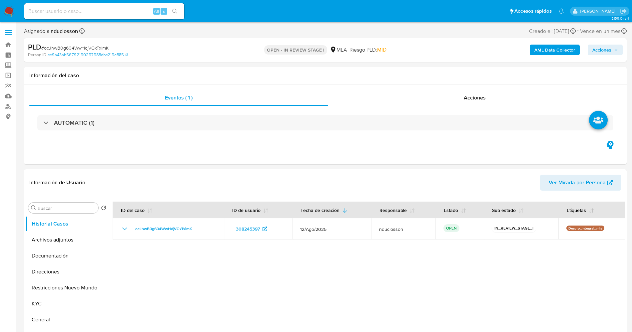
click at [607, 47] on span "Acciones" at bounding box center [601, 50] width 19 height 11
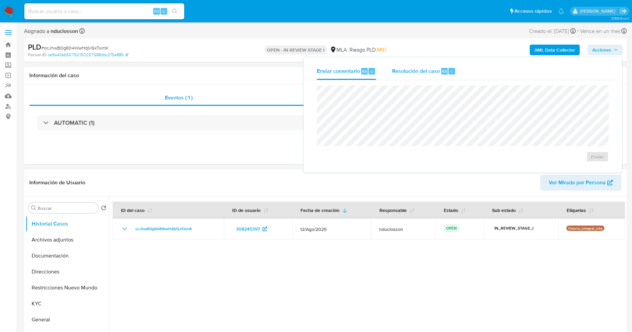
click at [416, 63] on div "Resolución del caso Alt r" at bounding box center [424, 71] width 64 height 17
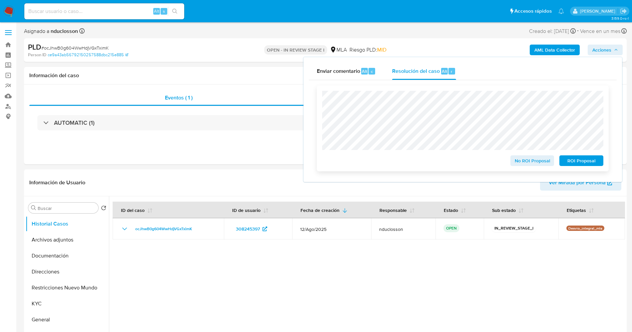
click at [522, 160] on span "No ROI Proposal" at bounding box center [532, 160] width 35 height 9
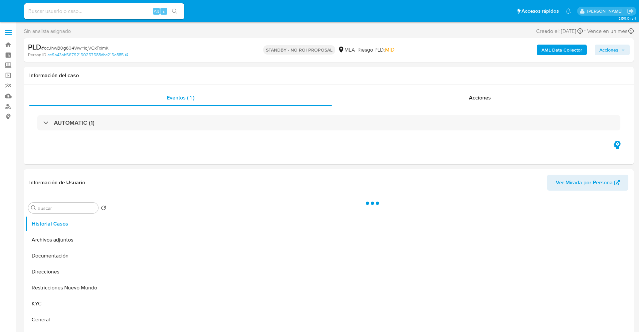
select select "10"
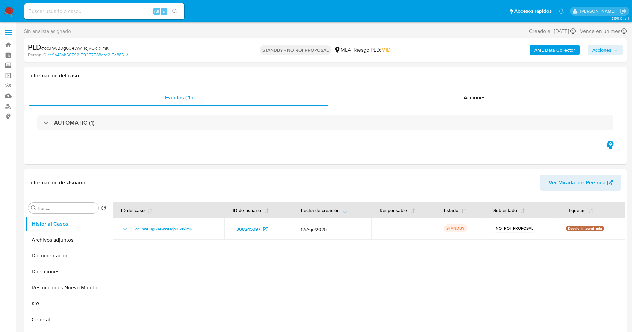
click at [109, 12] on input at bounding box center [104, 11] width 160 height 9
paste input "GCAbx00wYqESGMmhi4V42Cil"
type input "GCAbx00wYqESGMmhi4V42Cil"
click at [174, 10] on icon "search-icon" at bounding box center [174, 11] width 5 height 5
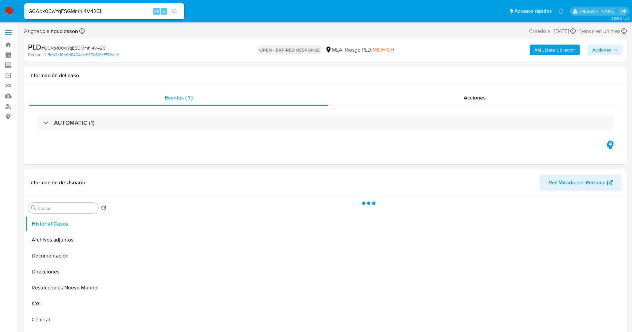
select select "10"
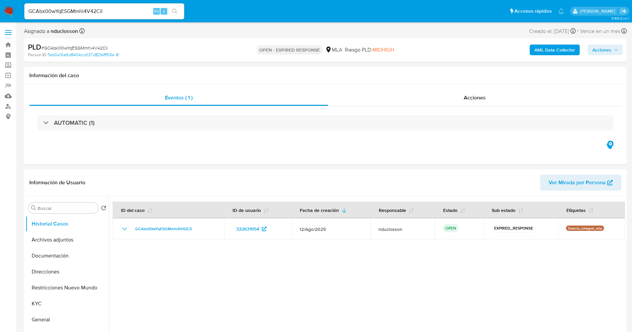
click at [70, 46] on span "# GCAbx00wYqESGMmhi4V42Cil" at bounding box center [74, 48] width 66 height 7
copy span "GCAbx00wYqESGMmhi4V42Cil"
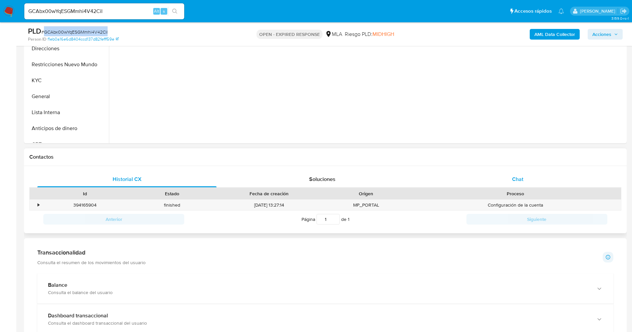
click at [491, 176] on div "Chat" at bounding box center [517, 179] width 179 height 16
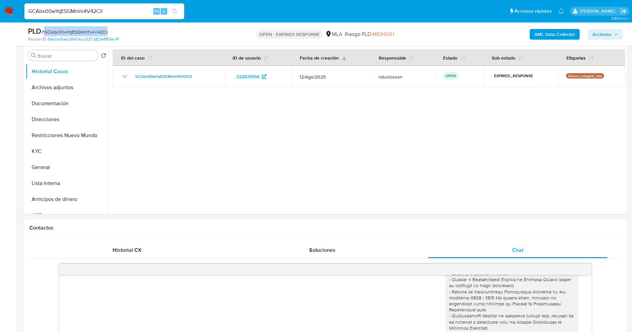
scroll to position [100, 0]
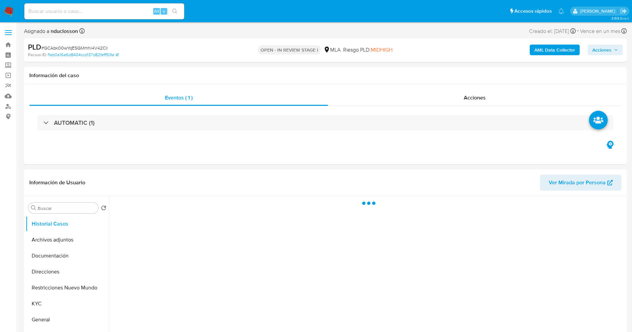
select select "10"
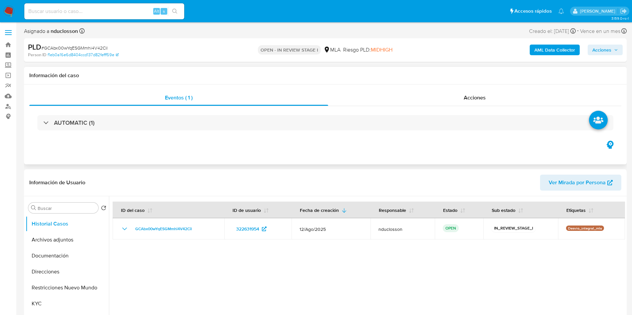
click at [265, 137] on div "AUTOMATIC (1)" at bounding box center [325, 122] width 592 height 33
click at [59, 242] on button "Archivos adjuntos" at bounding box center [65, 240] width 78 height 16
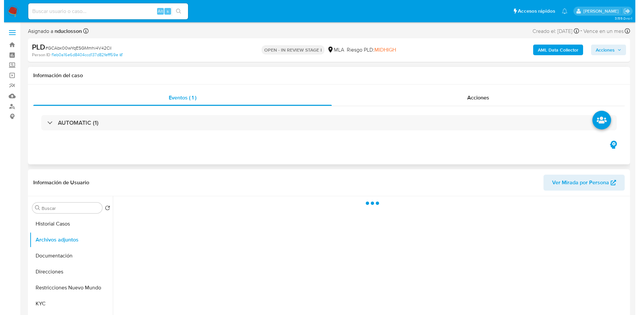
scroll to position [50, 0]
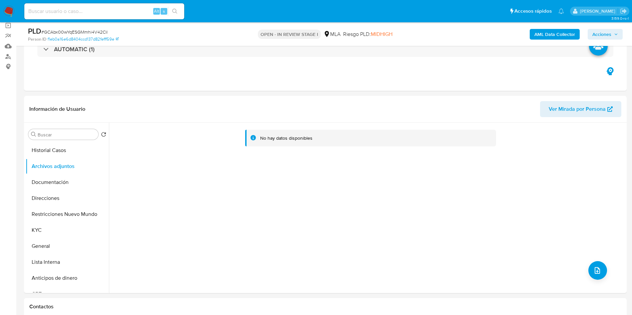
click at [555, 37] on b "AML Data Collector" at bounding box center [554, 34] width 41 height 11
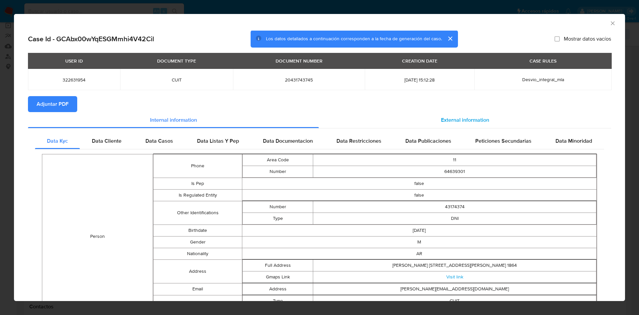
click at [399, 122] on div "External information" at bounding box center [465, 120] width 292 height 16
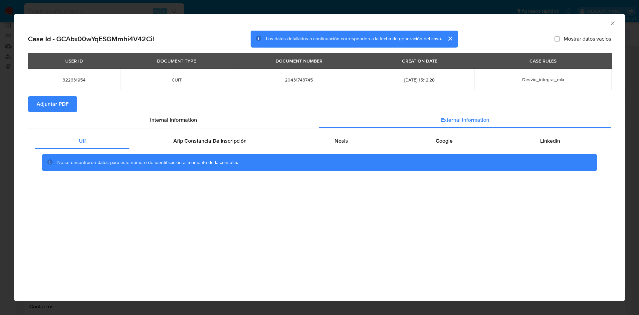
click at [173, 150] on div "No se encontraron datos para este número de identificación al momento de la con…" at bounding box center [319, 162] width 569 height 27
click at [178, 141] on span "Afip Constancia De Inscripción" at bounding box center [209, 141] width 73 height 8
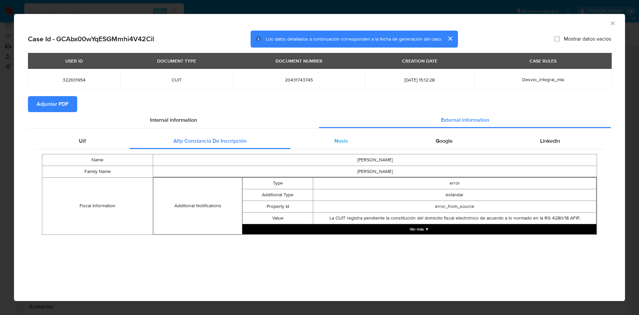
click at [353, 145] on div "Nosis" at bounding box center [341, 141] width 101 height 16
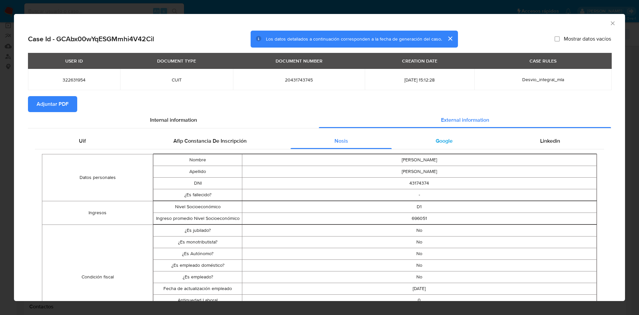
click at [424, 146] on div "Google" at bounding box center [444, 141] width 105 height 16
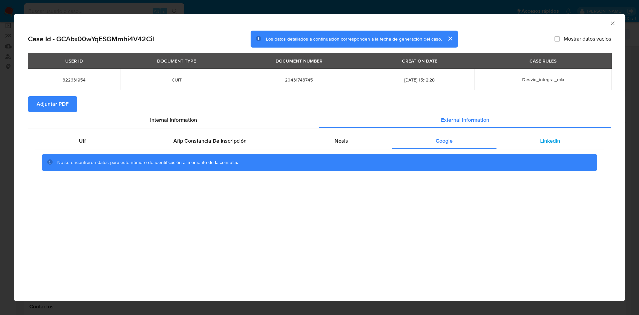
click at [545, 145] on div "Linkedin" at bounding box center [551, 141] width 108 height 16
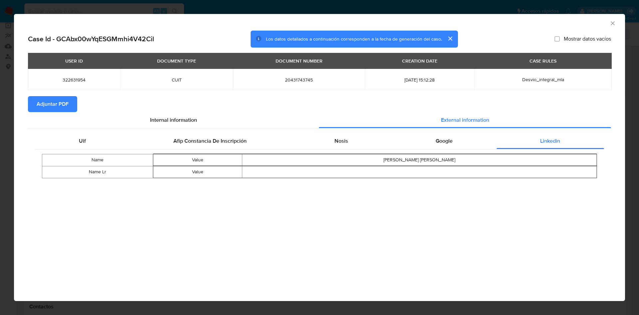
click at [79, 104] on section "Adjuntar PDF" at bounding box center [319, 104] width 583 height 16
click at [63, 104] on span "Adjuntar PDF" at bounding box center [53, 104] width 32 height 15
click at [449, 38] on button "cerrar" at bounding box center [450, 39] width 16 height 16
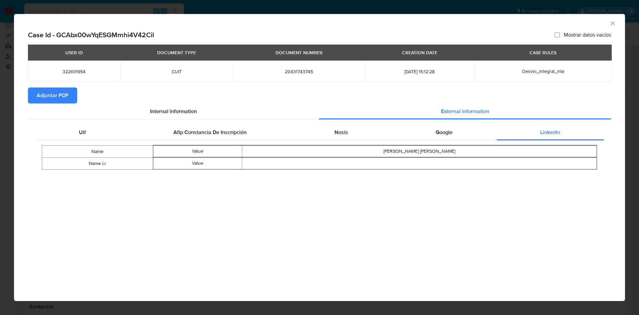
click at [614, 20] on div "AML Data Collector" at bounding box center [319, 22] width 611 height 17
click at [611, 24] on icon "Cerrar ventana" at bounding box center [613, 23] width 7 height 7
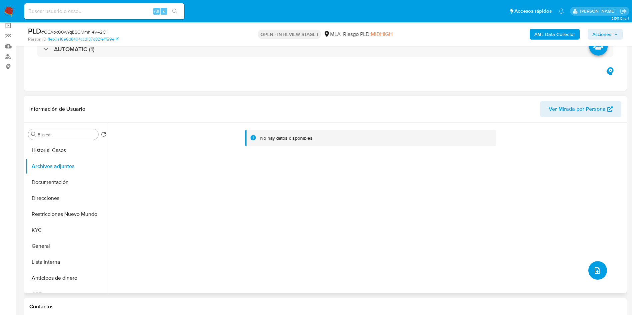
click at [593, 270] on icon "upload-file" at bounding box center [597, 271] width 8 height 8
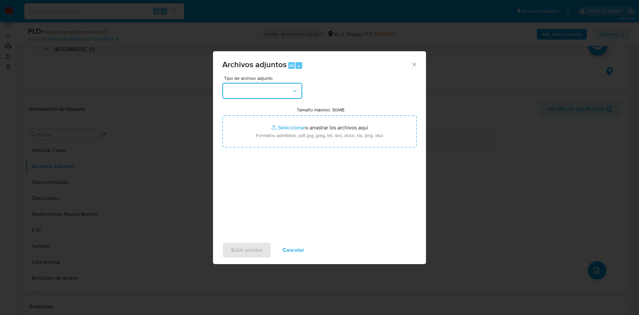
click at [268, 95] on button "button" at bounding box center [262, 91] width 80 height 16
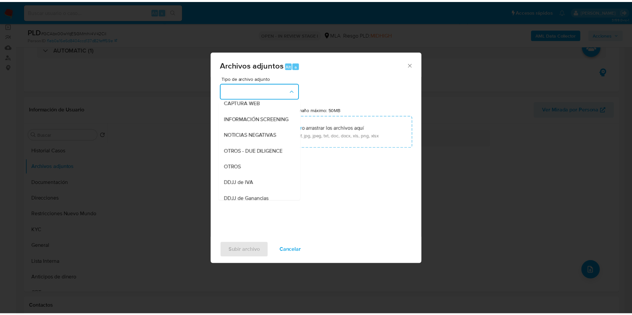
scroll to position [85, 0]
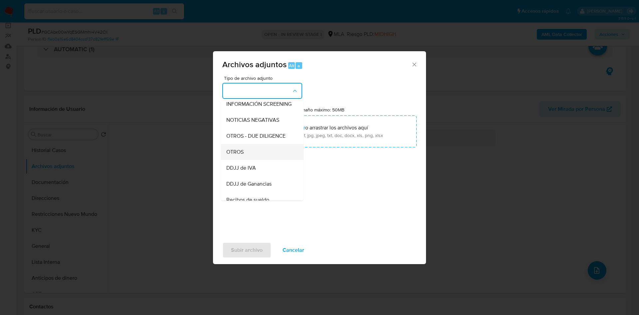
click at [237, 155] on span "OTROS" at bounding box center [234, 152] width 17 height 7
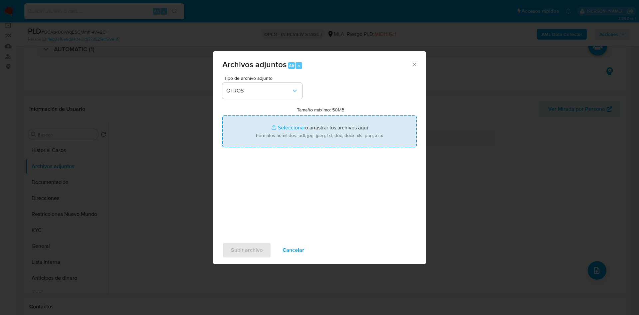
type input "C:\fakepath\Caselog GCAbx00wYqESGMmhi4V42Cil_2025_08_18_19_42_31.docx"
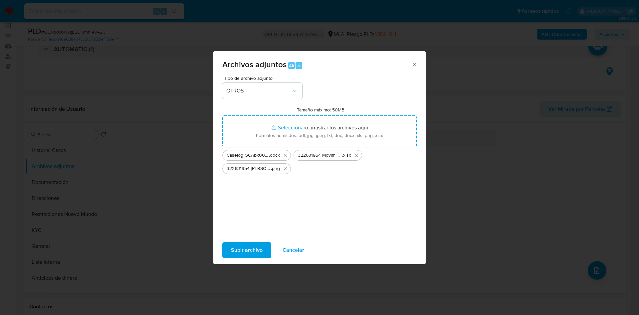
click at [241, 255] on span "Subir archivo" at bounding box center [247, 250] width 32 height 15
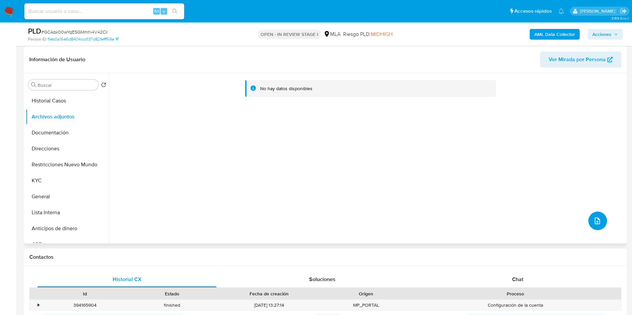
scroll to position [250, 0]
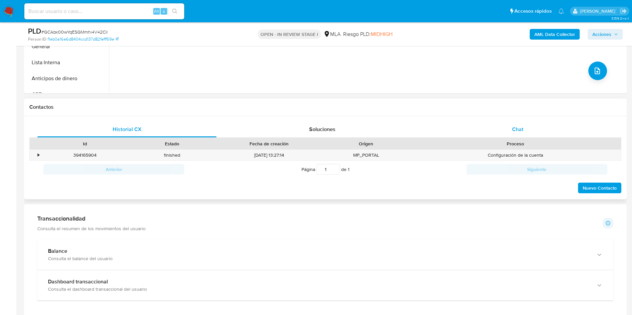
click at [502, 135] on div "Chat" at bounding box center [517, 130] width 179 height 16
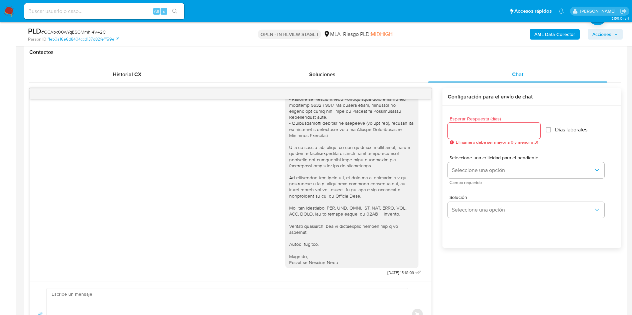
scroll to position [350, 0]
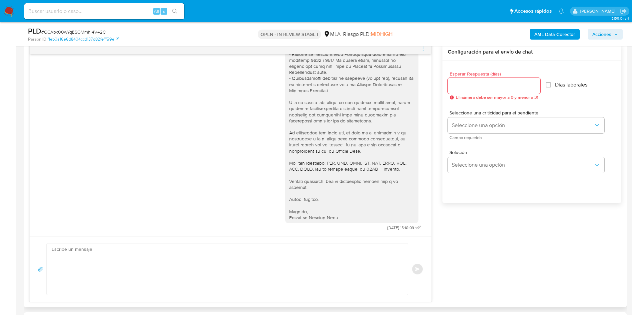
click at [455, 254] on div "18/08/2025 17:27:28 Hola, Esperamos que te encuentres muy bien. Te consultamos …" at bounding box center [325, 172] width 592 height 259
click at [354, 252] on textarea at bounding box center [226, 269] width 348 height 51
click at [484, 244] on div "18/08/2025 17:27:28 Hola, Esperamos que te encuentres muy bien. Te consultamos …" at bounding box center [325, 172] width 592 height 259
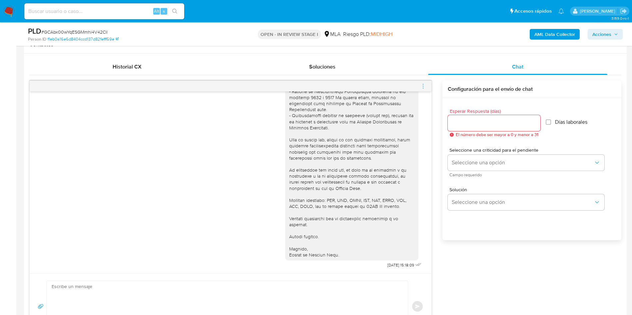
scroll to position [300, 0]
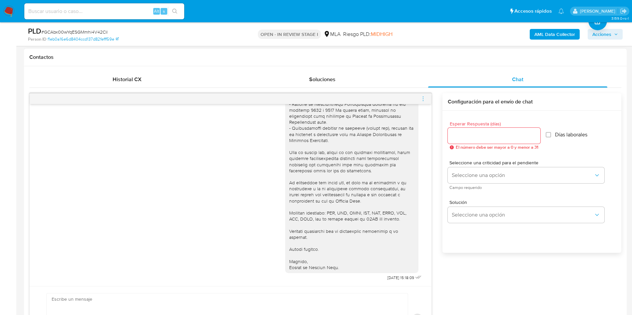
click at [423, 100] on icon "menu-action" at bounding box center [423, 100] width 1 height 1
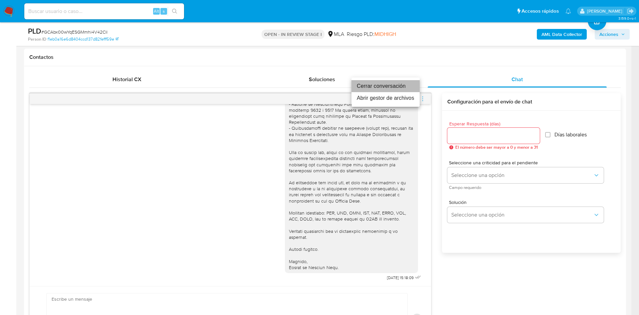
click at [367, 90] on li "Cerrar conversación" at bounding box center [386, 86] width 68 height 12
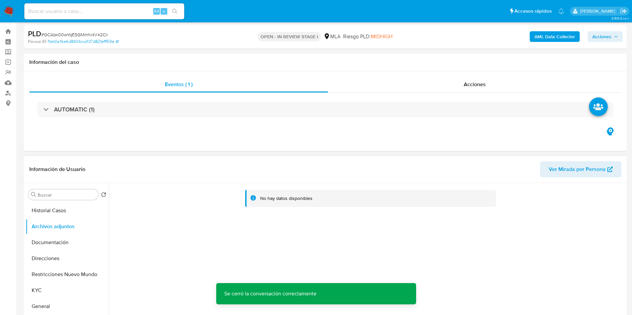
scroll to position [0, 0]
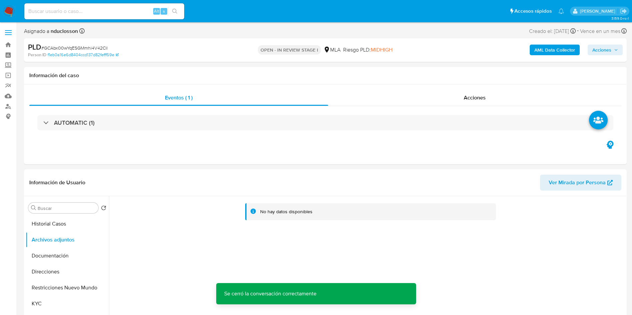
click at [597, 53] on span "Acciones" at bounding box center [601, 50] width 19 height 11
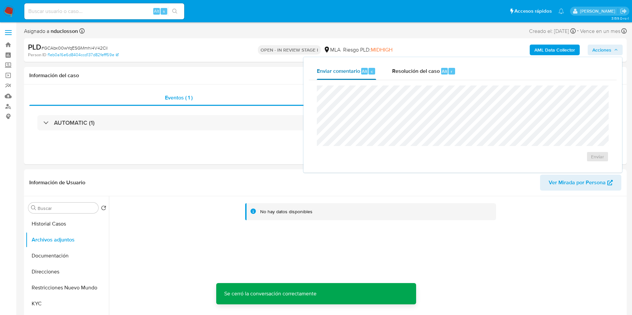
click at [377, 76] on button "Enviar comentario Alt c" at bounding box center [346, 71] width 75 height 17
click at [404, 72] on span "Resolución del caso" at bounding box center [416, 71] width 48 height 8
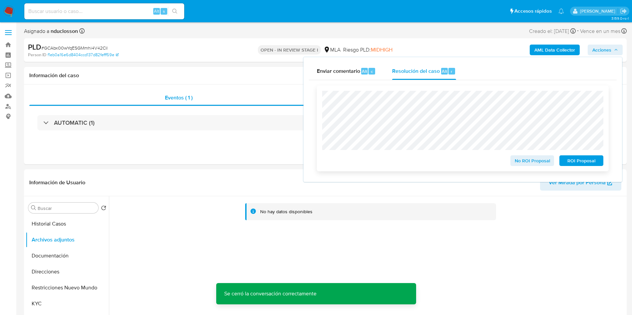
click at [526, 158] on span "No ROI Proposal" at bounding box center [532, 160] width 35 height 9
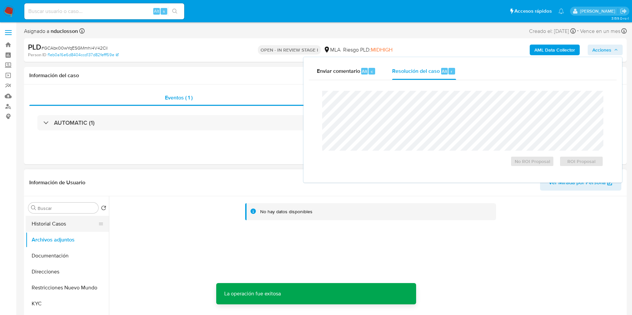
click at [71, 229] on button "Historial Casos" at bounding box center [65, 224] width 78 height 16
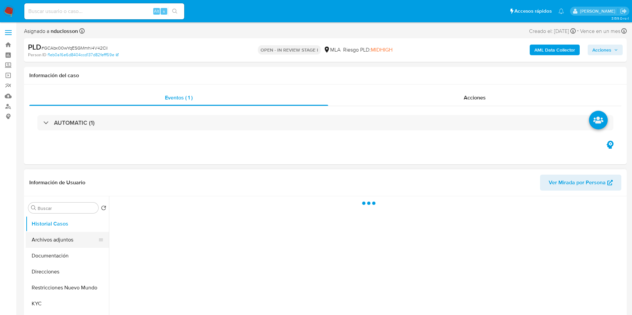
click at [68, 237] on button "Archivos adjuntos" at bounding box center [65, 240] width 78 height 16
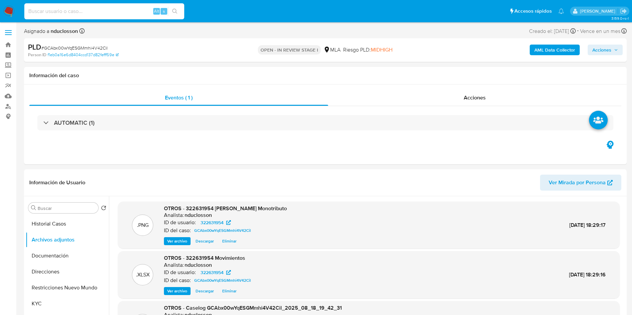
click at [77, 12] on input at bounding box center [104, 11] width 160 height 9
paste input "ZPPXpEAz56RsCIQRvXJIpgwK"
type input "ZPPXpEAz56RsCIQRvXJIpgwK"
click at [180, 13] on button "search-icon" at bounding box center [175, 11] width 14 height 9
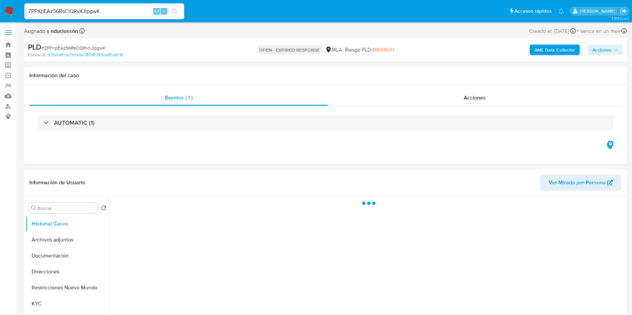
select select "10"
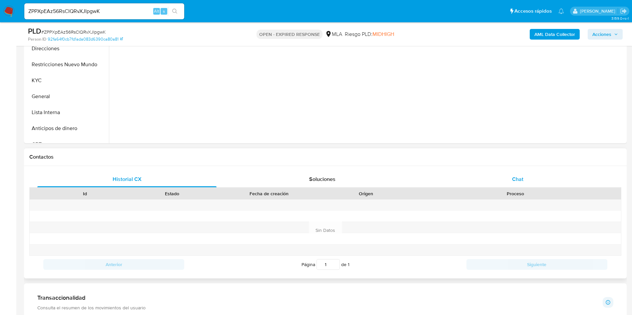
click at [511, 177] on div "Chat" at bounding box center [517, 179] width 179 height 16
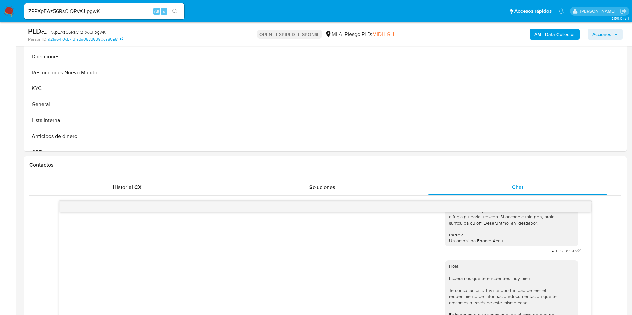
scroll to position [100, 0]
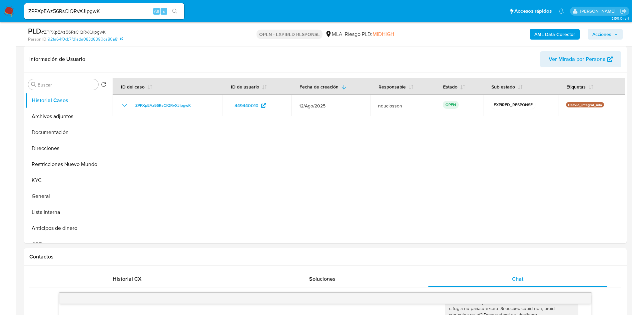
click at [95, 15] on input "ZPPXpEAz56RsCIQRvXJIpgwK" at bounding box center [104, 11] width 160 height 9
paste input "GCAbx00wYqESGMmhi4V42Cil"
type input "GCAbx00wYqESGMmhi4V42Cil"
click at [174, 11] on icon "search-icon" at bounding box center [174, 11] width 5 height 5
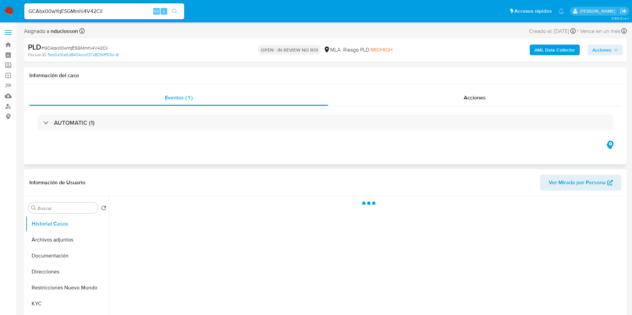
select select "10"
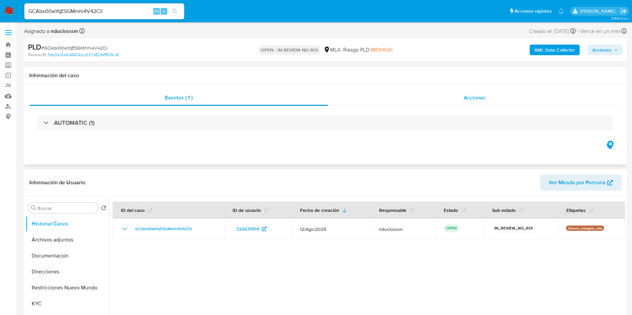
click at [420, 100] on div "Acciones" at bounding box center [474, 98] width 293 height 16
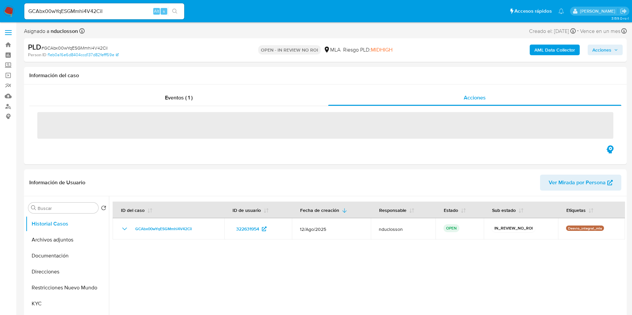
click at [594, 52] on span "Acciones" at bounding box center [601, 50] width 19 height 11
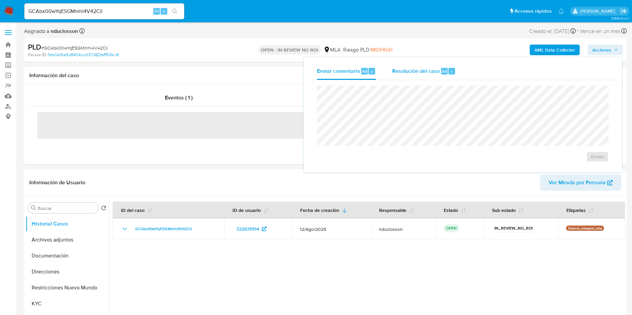
click div "Resolución del caso Alt r"
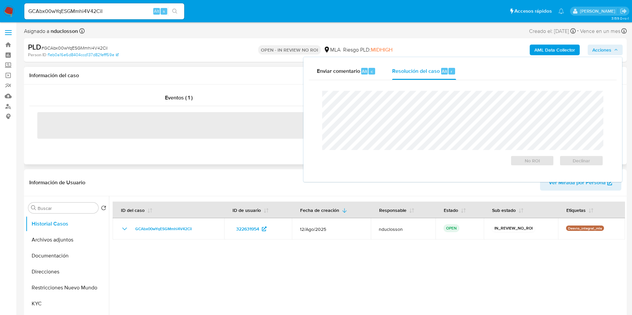
click span "‌"
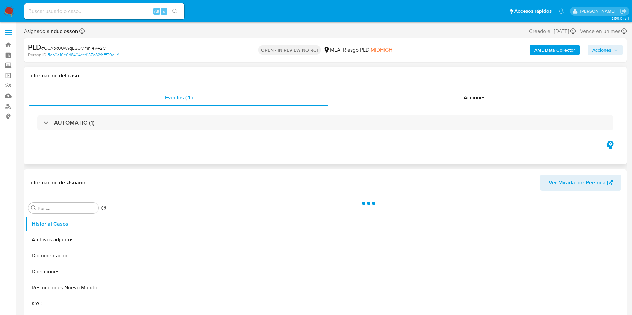
select select "10"
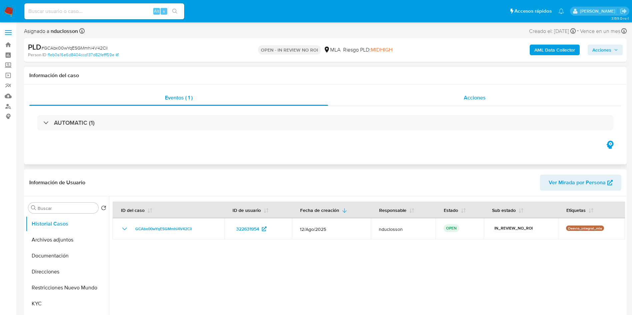
click at [398, 93] on div "Acciones" at bounding box center [474, 98] width 293 height 16
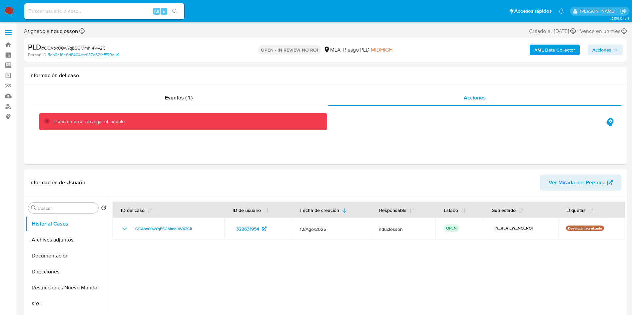
click at [83, 16] on div "Alt s" at bounding box center [104, 11] width 160 height 16
click at [58, 6] on div "Alt s" at bounding box center [104, 11] width 160 height 16
click at [55, 8] on input at bounding box center [104, 11] width 160 height 9
paste input "ZPPXpEAz56RsCIQRvXJIpgwK"
type input "ZPPXpEAz56RsCIQRvXJIpgwK"
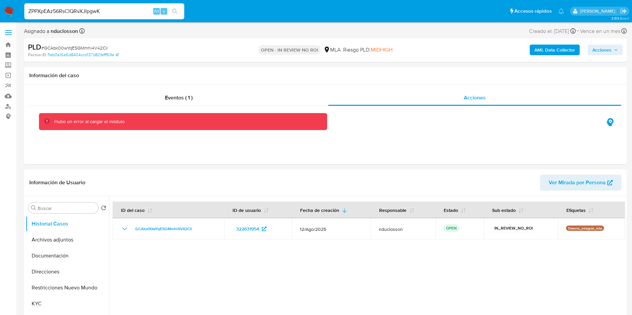
click at [175, 12] on icon "search-icon" at bounding box center [174, 11] width 5 height 5
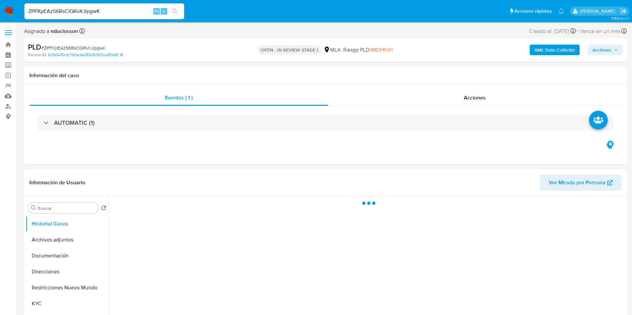
select select "10"
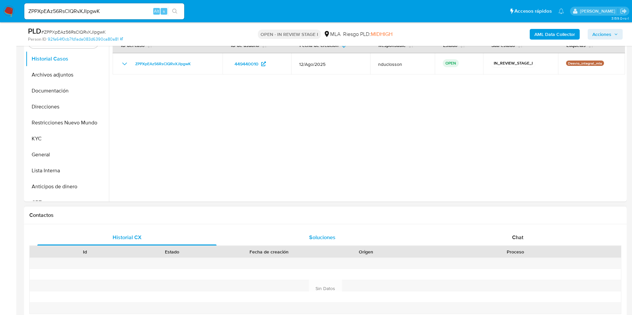
scroll to position [250, 0]
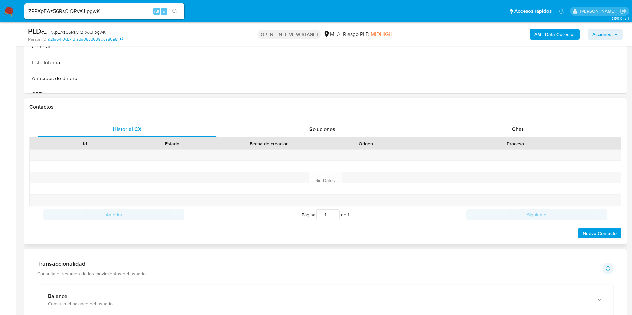
click at [499, 139] on div "Proceso" at bounding box center [515, 143] width 211 height 11
click at [499, 134] on div "Chat" at bounding box center [517, 130] width 179 height 16
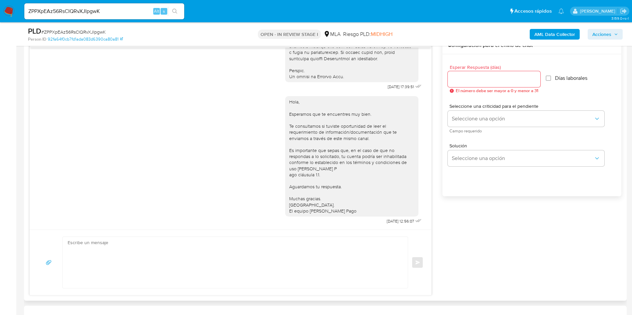
scroll to position [300, 0]
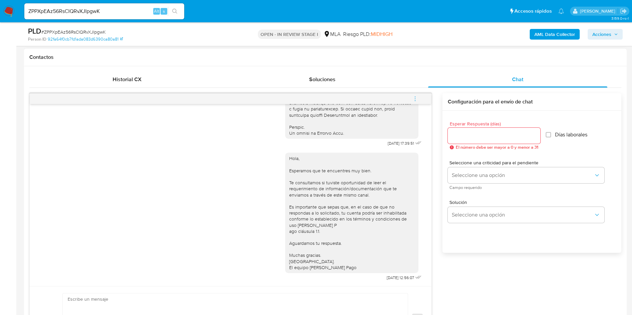
click at [413, 96] on icon "menu-action" at bounding box center [415, 99] width 6 height 6
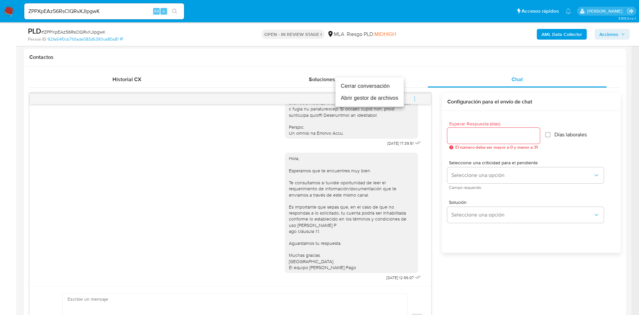
click at [376, 84] on li "Cerrar conversación" at bounding box center [370, 86] width 68 height 12
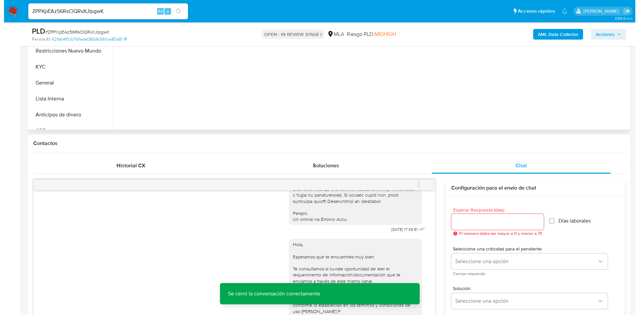
scroll to position [100, 0]
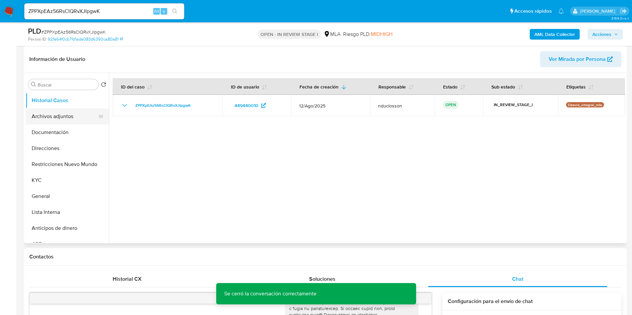
click at [76, 113] on button "Archivos adjuntos" at bounding box center [65, 117] width 78 height 16
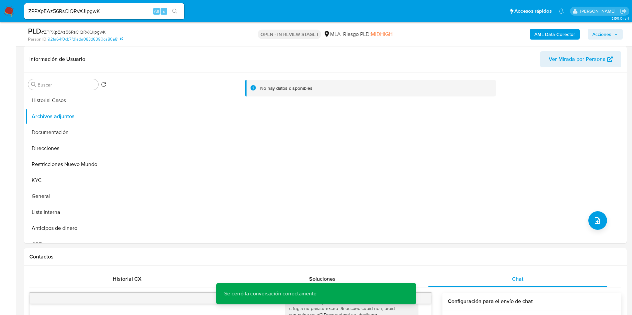
click at [542, 39] on b "AML Data Collector" at bounding box center [554, 34] width 41 height 11
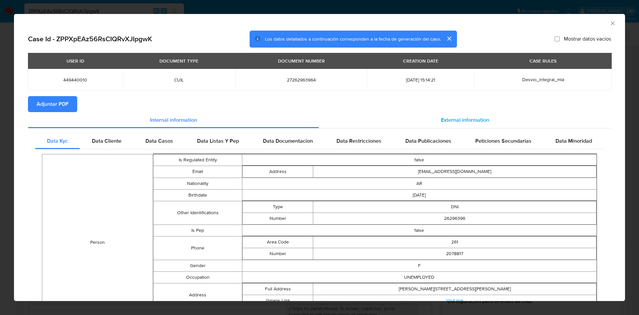
click at [416, 116] on div "External information" at bounding box center [465, 120] width 292 height 16
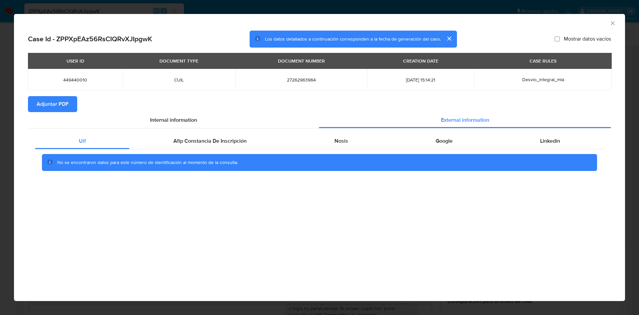
click at [236, 131] on div "Uif Afip Constancia De Inscripción Nosis Google Linkedin No se encontraron dato…" at bounding box center [319, 155] width 583 height 52
click at [232, 135] on div "Afip Constancia De Inscripción" at bounding box center [210, 141] width 161 height 16
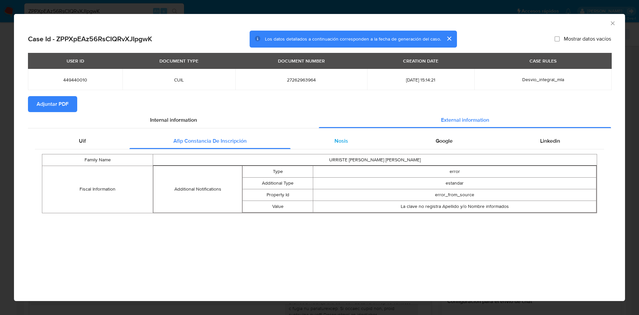
click at [323, 145] on div "Nosis" at bounding box center [341, 141] width 101 height 16
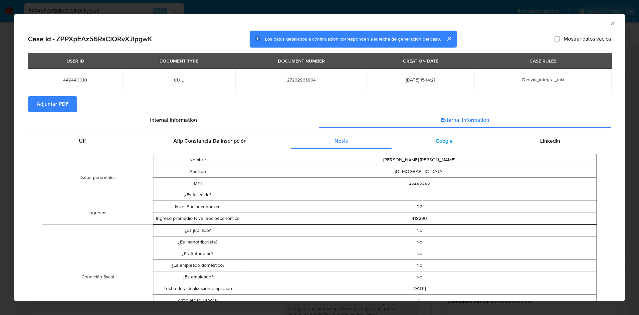
click at [429, 147] on div "Google" at bounding box center [444, 141] width 105 height 16
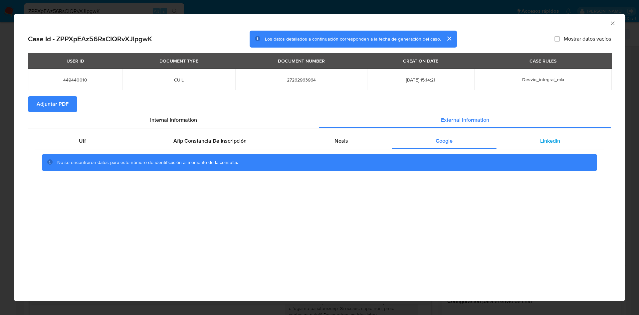
click at [529, 148] on div "Linkedin" at bounding box center [551, 141] width 108 height 16
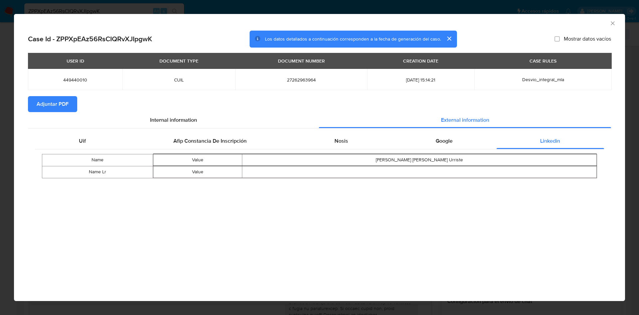
click at [57, 102] on span "Adjuntar PDF" at bounding box center [53, 104] width 32 height 15
click at [612, 23] on icon "Cerrar ventana" at bounding box center [613, 23] width 7 height 7
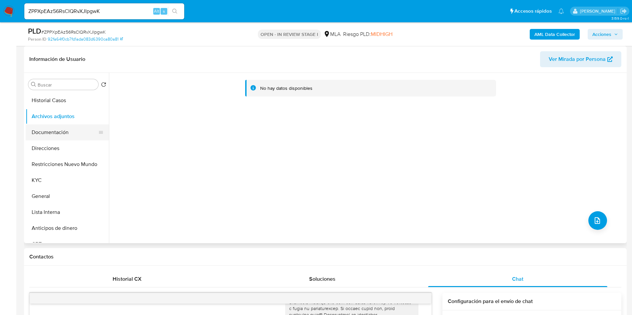
click at [64, 136] on button "Documentación" at bounding box center [65, 133] width 78 height 16
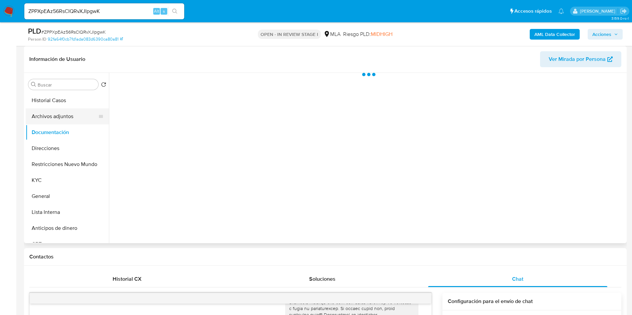
click at [51, 117] on button "Archivos adjuntos" at bounding box center [65, 117] width 78 height 16
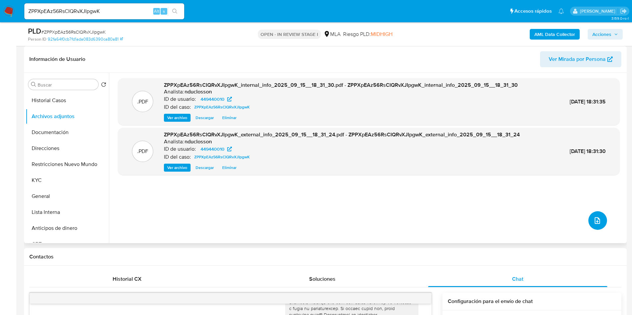
click at [593, 217] on icon "upload-file" at bounding box center [597, 221] width 8 height 8
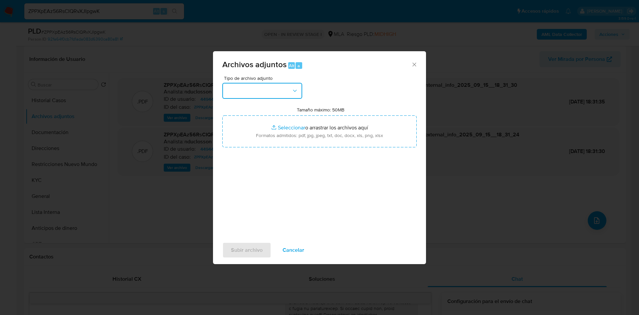
click at [286, 98] on button "button" at bounding box center [262, 91] width 80 height 16
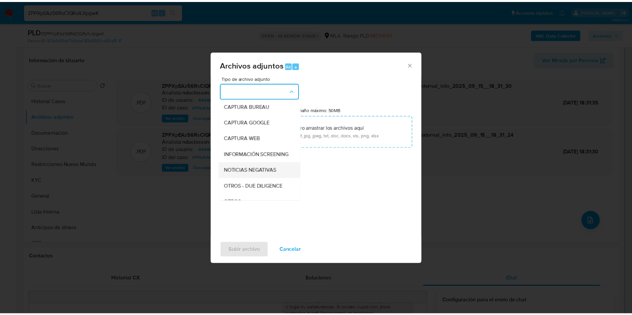
scroll to position [85, 0]
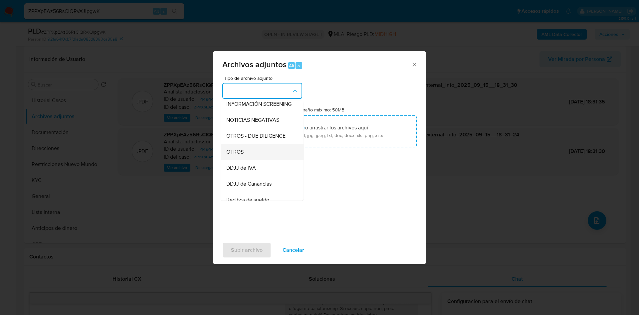
click at [245, 158] on div "OTROS" at bounding box center [260, 152] width 68 height 16
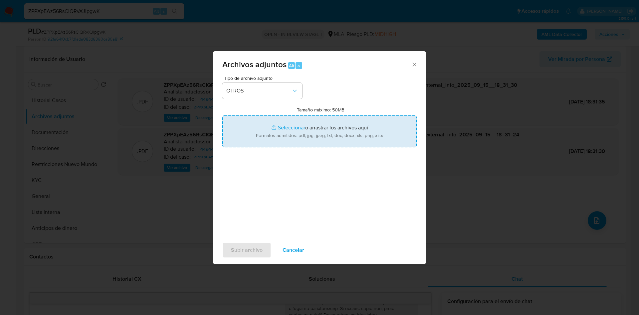
type input "C:\fakepath\Caselog ZPPXpEAz56RsCIQRvXJIpgwK_2025_08_18_14_05_01.docx"
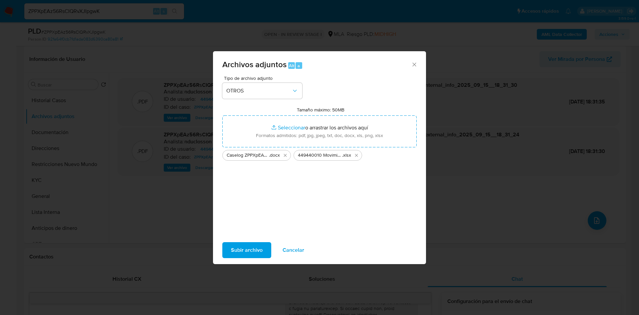
click at [240, 247] on span "Subir archivo" at bounding box center [247, 250] width 32 height 15
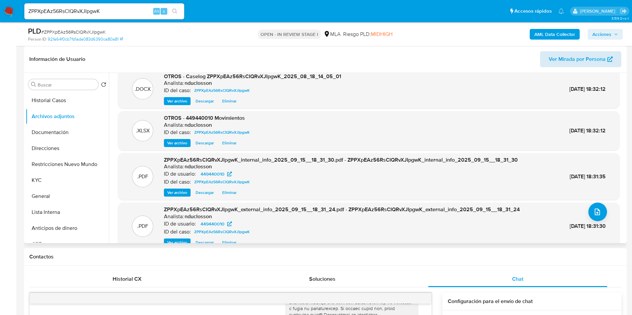
scroll to position [0, 0]
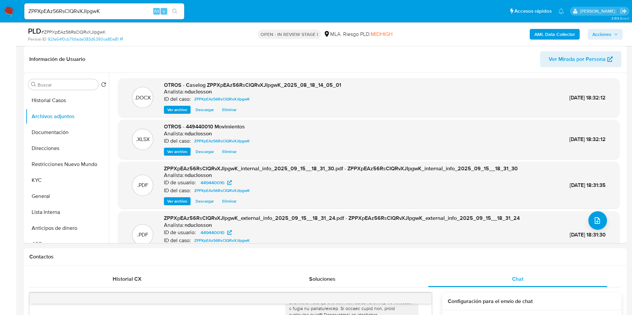
click at [610, 32] on span "Acciones" at bounding box center [601, 34] width 19 height 11
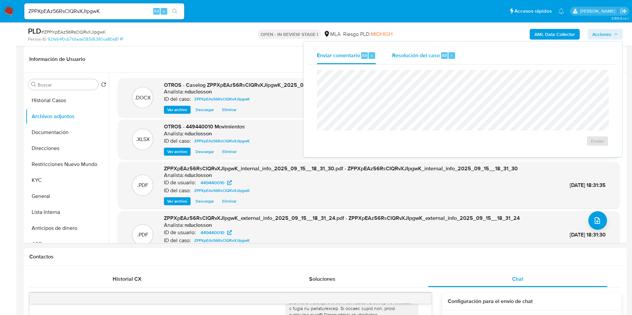
click at [401, 53] on span "Resolución del caso" at bounding box center [416, 55] width 48 height 8
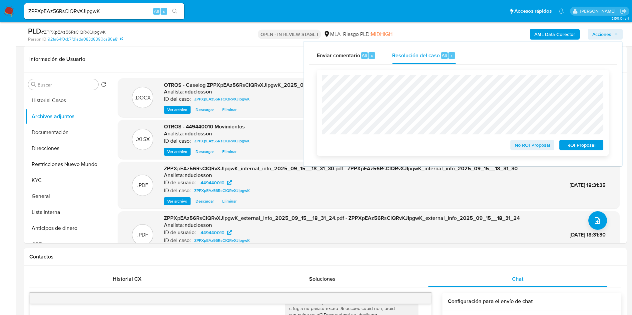
click at [520, 148] on span "No ROI Proposal" at bounding box center [532, 145] width 35 height 9
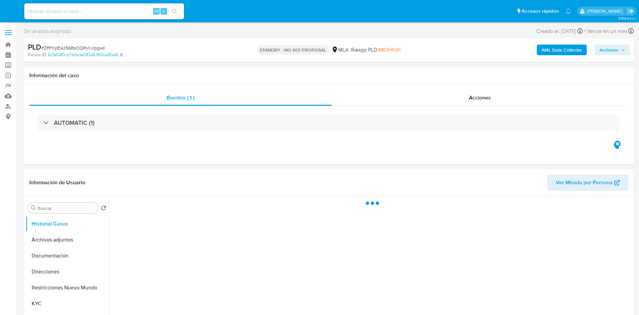
select select "10"
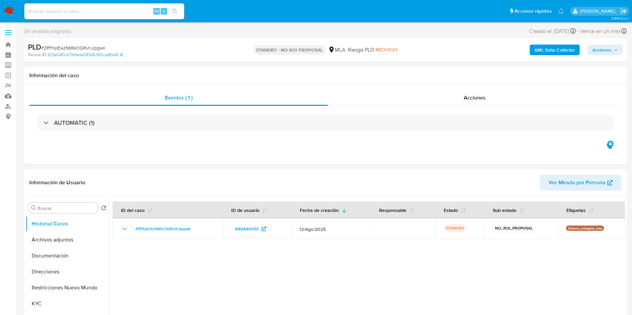
click at [71, 9] on input at bounding box center [104, 11] width 160 height 9
paste input "ViovUkcxq2sSBXevrmjtIxCz"
type input "ViovUkcxq2sSBXevrmjtIxCz"
click at [175, 15] on button "search-icon" at bounding box center [175, 11] width 14 height 9
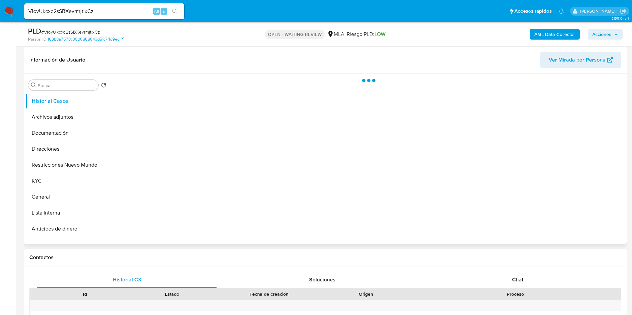
select select "10"
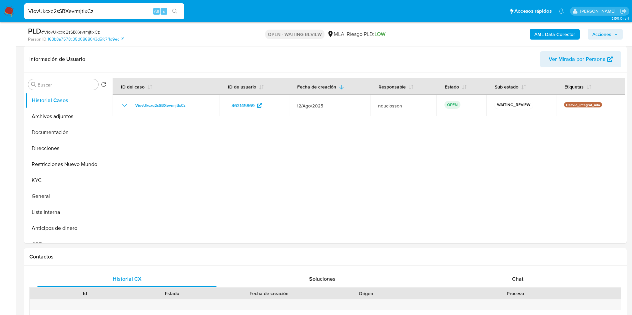
click at [85, 8] on input "ViovUkcxq2sSBXevrmjtIxCz" at bounding box center [104, 11] width 160 height 9
click at [175, 8] on button "search-icon" at bounding box center [175, 11] width 14 height 9
click at [84, 8] on input "ViovUkcxq2sSBXevrmjtIxCz" at bounding box center [104, 11] width 160 height 9
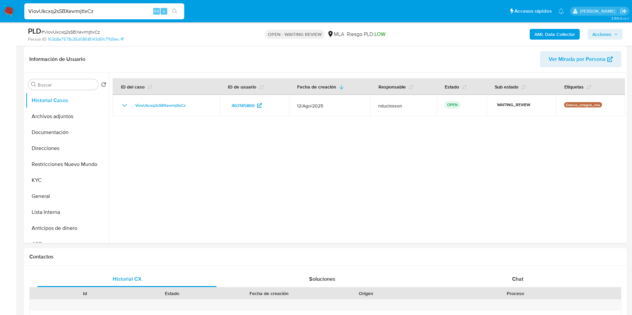
paste input "n1C6zOWg3EmaglZJLNySd2mf"
type input "n1C6zOWg3EmaglZJLNySd2mf"
click at [175, 13] on icon "search-icon" at bounding box center [174, 11] width 5 height 5
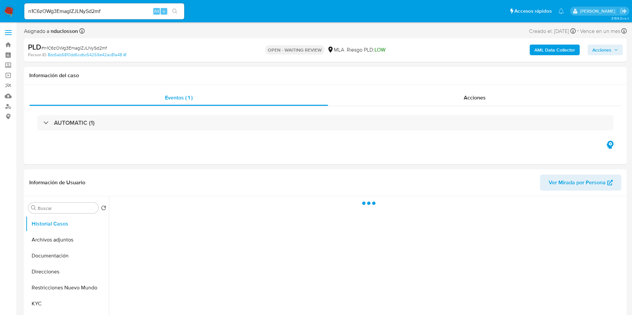
select select "10"
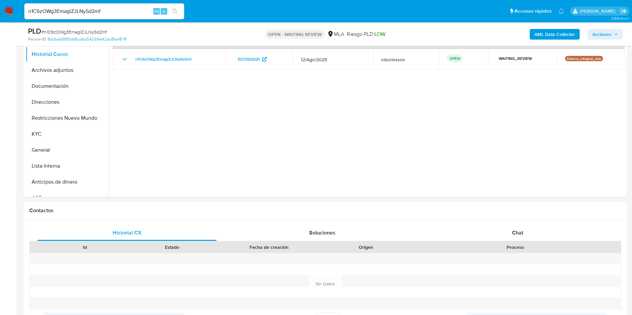
scroll to position [150, 0]
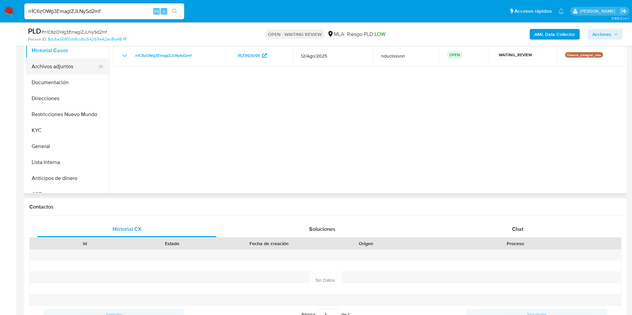
click at [62, 71] on button "Archivos adjuntos" at bounding box center [65, 67] width 78 height 16
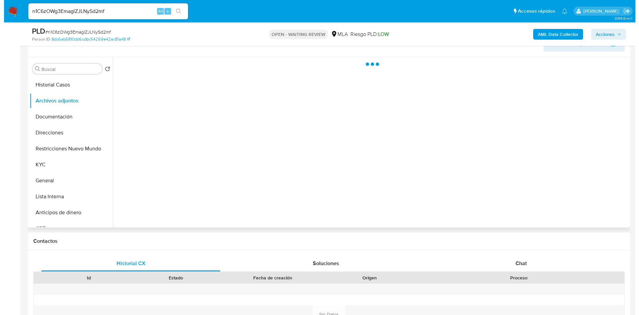
scroll to position [100, 0]
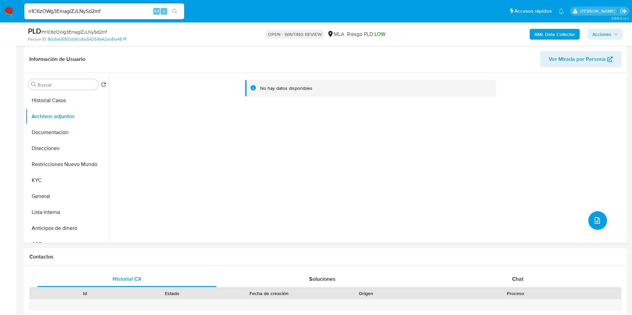
click at [545, 31] on b "AML Data Collector" at bounding box center [554, 34] width 41 height 11
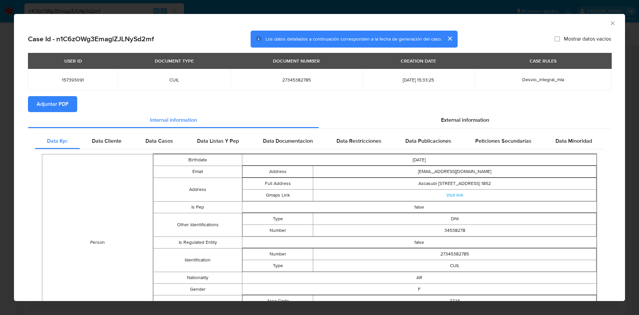
click at [487, 111] on section "Adjuntar PDF" at bounding box center [319, 104] width 583 height 16
click at [477, 119] on span "External information" at bounding box center [465, 120] width 48 height 8
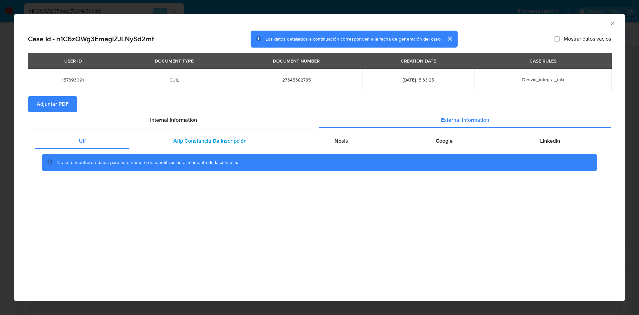
click at [250, 149] on div "Afip Constancia De Inscripción" at bounding box center [210, 141] width 161 height 16
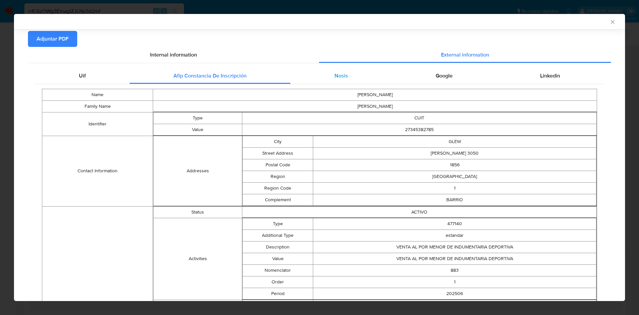
scroll to position [0, 0]
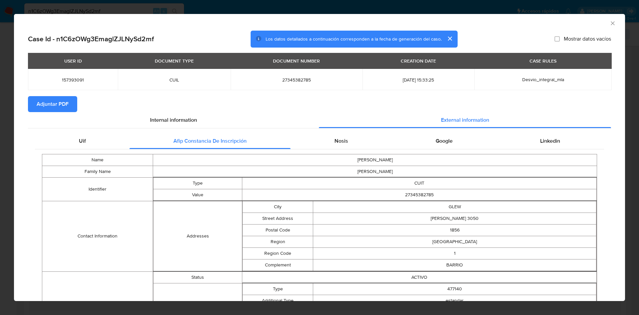
click at [352, 131] on div "Uif Afip [PERSON_NAME] De Inscripción Nosis Google Linkedin Name [PERSON_NAME] …" at bounding box center [319, 322] width 583 height 386
drag, startPoint x: 352, startPoint y: 140, endPoint x: 431, endPoint y: 141, distance: 79.6
click at [352, 141] on div "Nosis" at bounding box center [341, 141] width 101 height 16
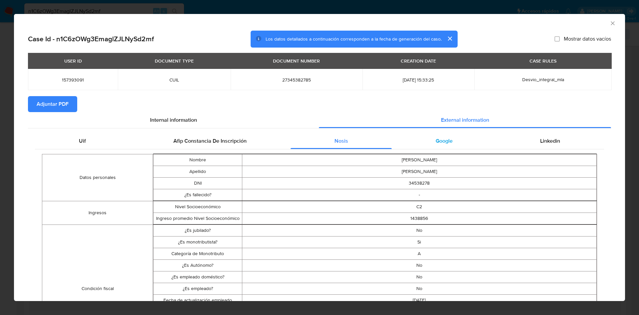
drag, startPoint x: 436, startPoint y: 140, endPoint x: 465, endPoint y: 140, distance: 28.6
click at [437, 140] on span "Google" at bounding box center [444, 141] width 17 height 8
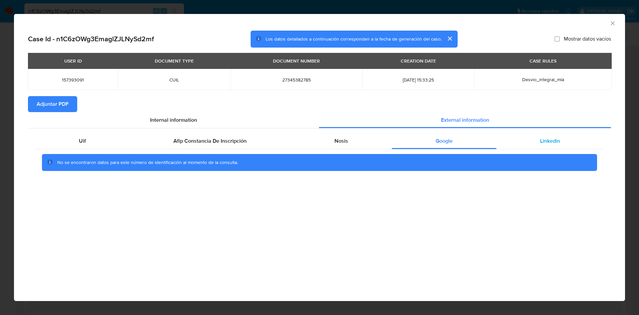
click at [525, 142] on div "Linkedin" at bounding box center [551, 141] width 108 height 16
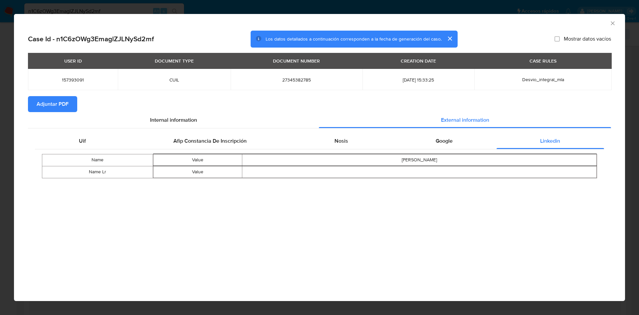
click at [66, 103] on span "Adjuntar PDF" at bounding box center [53, 104] width 32 height 15
click at [614, 24] on icon "Cerrar ventana" at bounding box center [613, 23] width 7 height 7
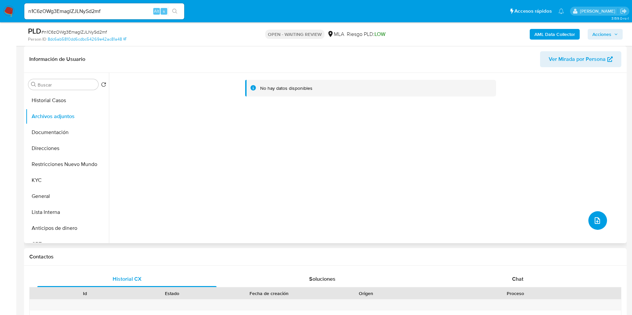
click at [598, 227] on button "upload-file" at bounding box center [597, 220] width 19 height 19
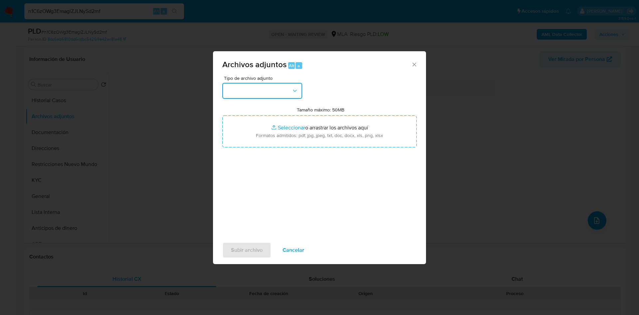
click at [260, 89] on button "button" at bounding box center [262, 91] width 80 height 16
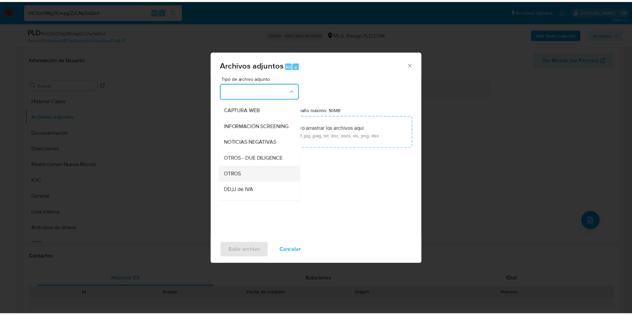
scroll to position [85, 0]
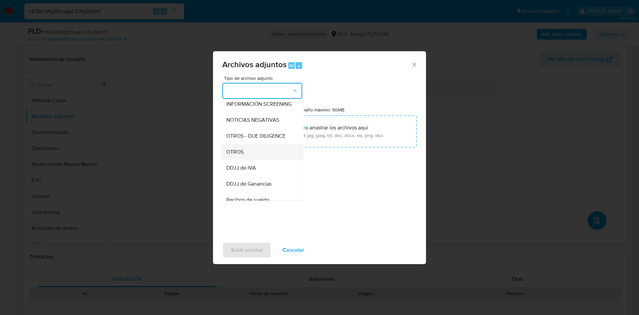
click at [243, 155] on span "OTROS" at bounding box center [234, 152] width 17 height 7
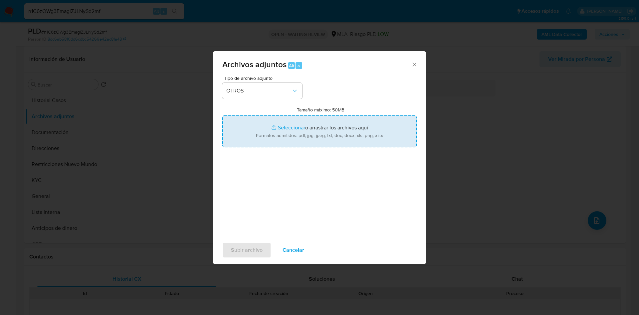
type input "C:\fakepath\157393091 Movimientos.xlsx"
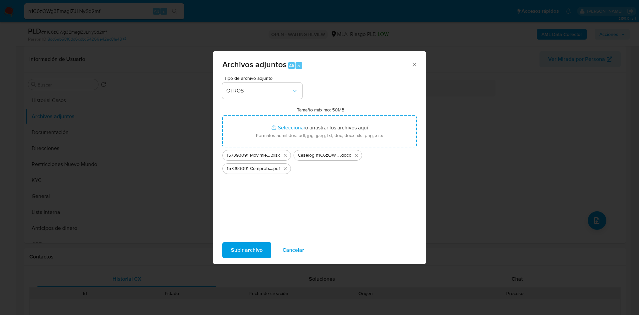
click at [237, 244] on span "Subir archivo" at bounding box center [247, 250] width 32 height 15
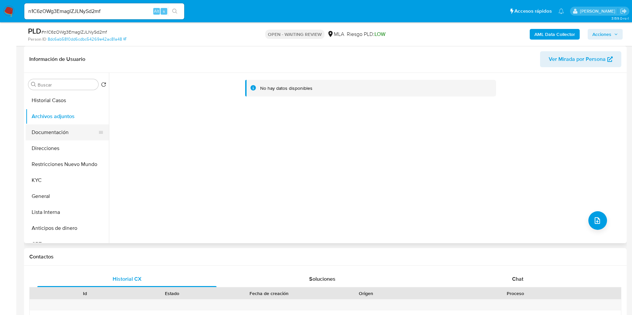
click at [84, 131] on button "Documentación" at bounding box center [65, 133] width 78 height 16
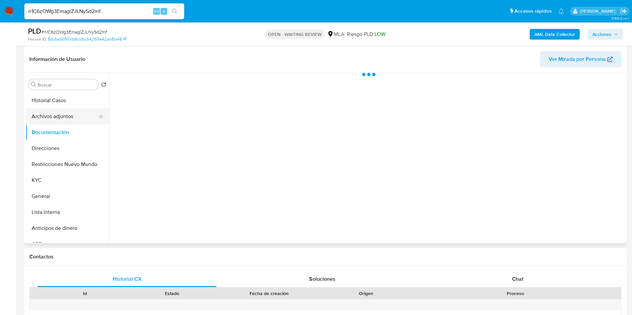
click at [74, 118] on button "Archivos adjuntos" at bounding box center [65, 117] width 78 height 16
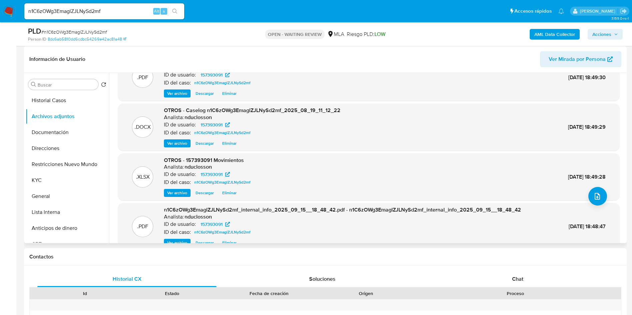
scroll to position [56, 0]
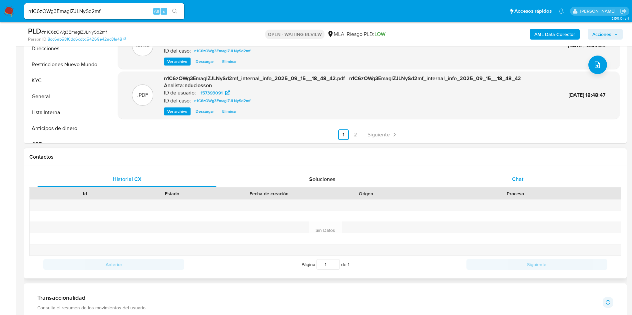
click at [485, 181] on div "Chat" at bounding box center [517, 179] width 179 height 16
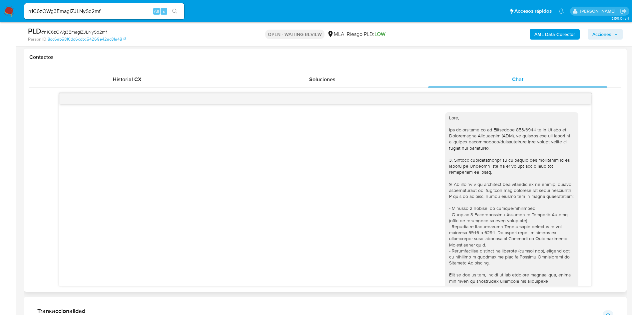
scroll to position [238, 0]
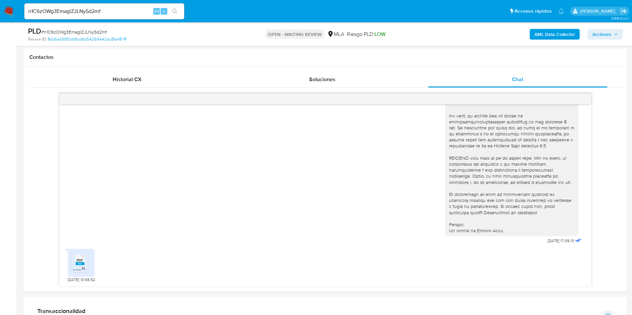
click at [49, 32] on span "# n1C6zOWg3EmaglZJLNySd2mf" at bounding box center [74, 32] width 66 height 7
copy span "n1C6zOWg3EmaglZJLNySd2mf"
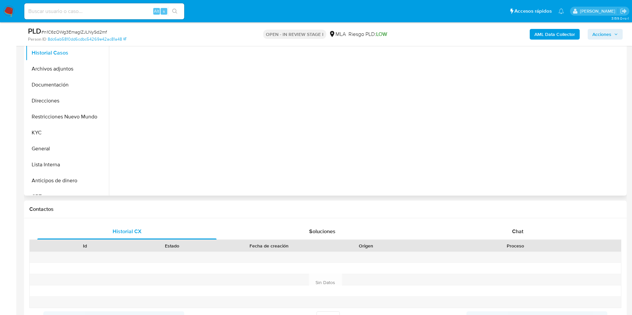
scroll to position [150, 0]
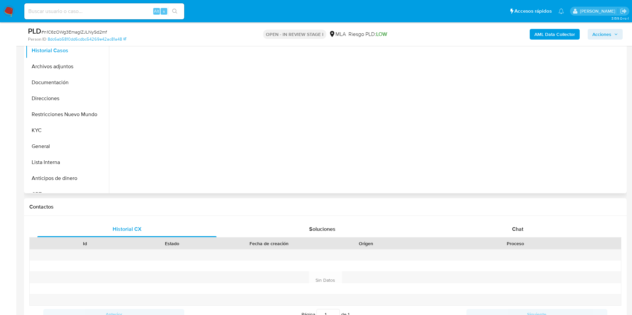
select select "10"
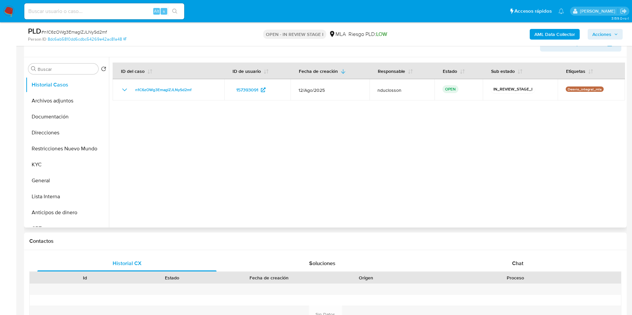
scroll to position [100, 0]
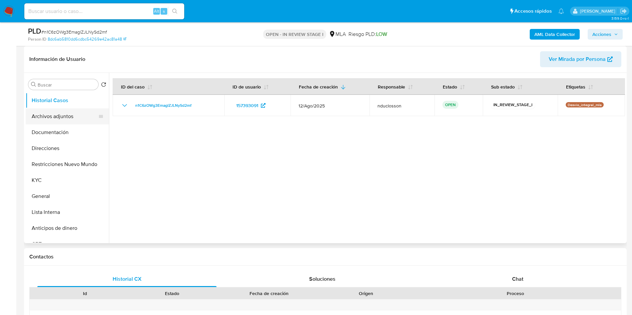
click at [47, 110] on button "Archivos adjuntos" at bounding box center [65, 117] width 78 height 16
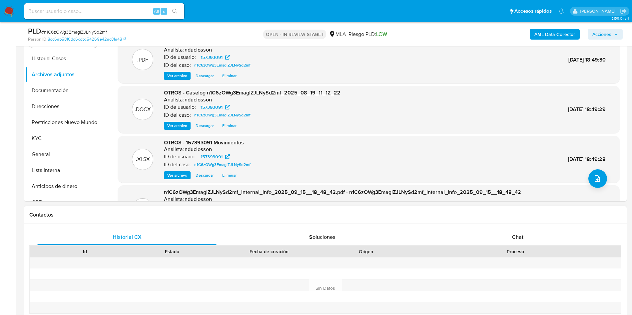
scroll to position [200, 0]
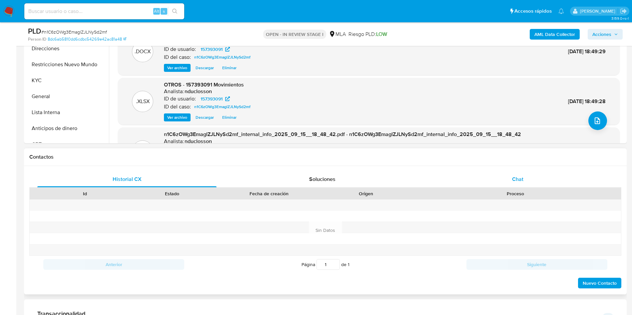
drag, startPoint x: 516, startPoint y: 178, endPoint x: 492, endPoint y: 184, distance: 25.3
click at [516, 178] on span "Chat" at bounding box center [517, 179] width 11 height 8
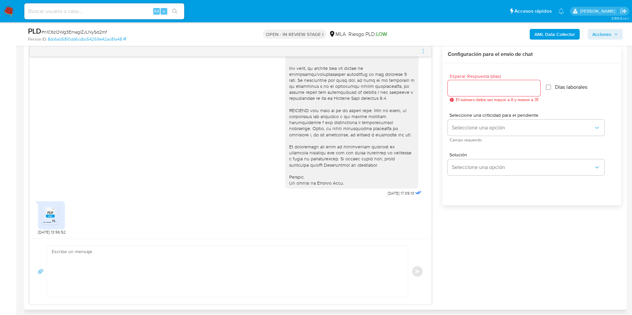
scroll to position [350, 0]
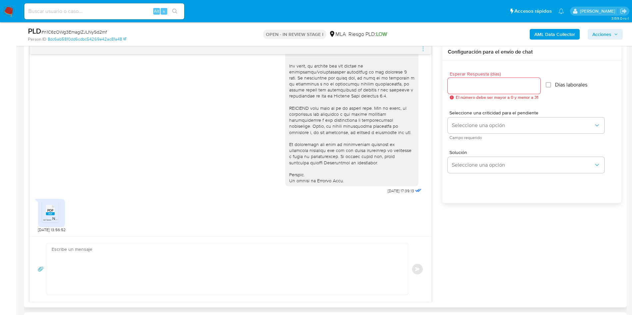
click at [208, 251] on textarea at bounding box center [226, 269] width 348 height 51
paste textarea "Hola, Muchas gracias por la respuesta. Analizamos tu caso y notamos que la info…"
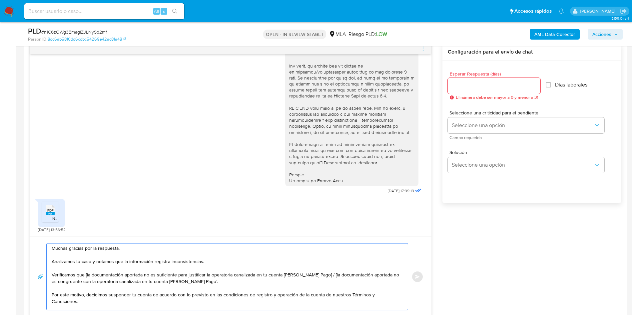
scroll to position [0, 0]
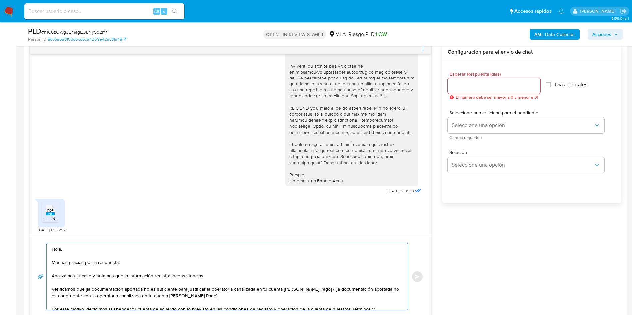
drag, startPoint x: 224, startPoint y: 297, endPoint x: 317, endPoint y: 291, distance: 93.4
click at [317, 291] on textarea "Hola, Muchas gracias por la respuesta. Analizamos tu caso y notamos que la info…" at bounding box center [226, 277] width 348 height 67
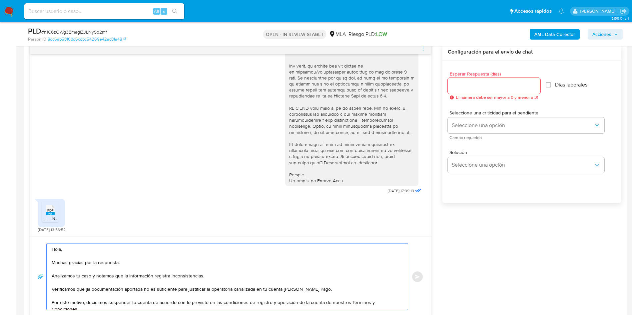
click at [86, 289] on textarea "Hola, Muchas gracias por la respuesta. Analizamos tu caso y notamos que la info…" at bounding box center [226, 277] width 348 height 67
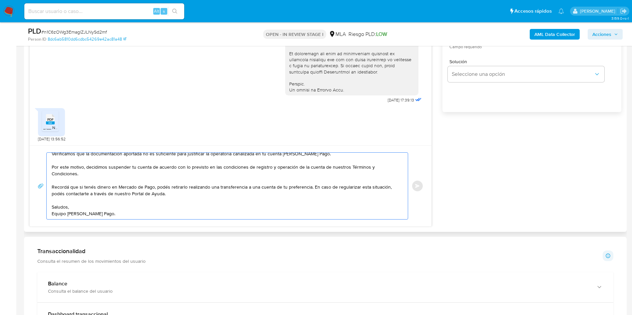
scroll to position [300, 0]
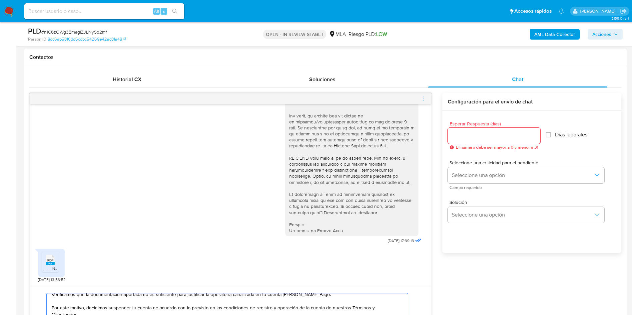
type textarea "Hola, Muchas gracias por la respuesta. Analizamos tu caso y notamos que la info…"
click at [479, 131] on div at bounding box center [493, 136] width 93 height 16
click at [478, 138] on input "Esperar Respuesta (días)" at bounding box center [493, 136] width 93 height 9
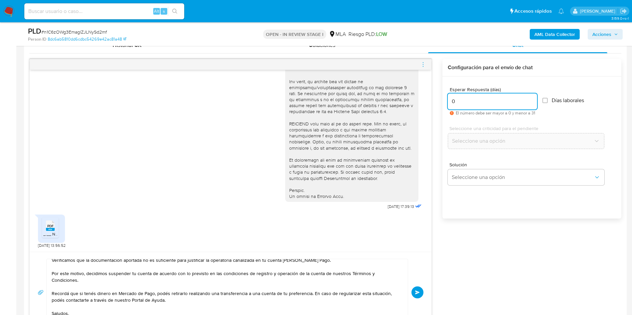
scroll to position [350, 0]
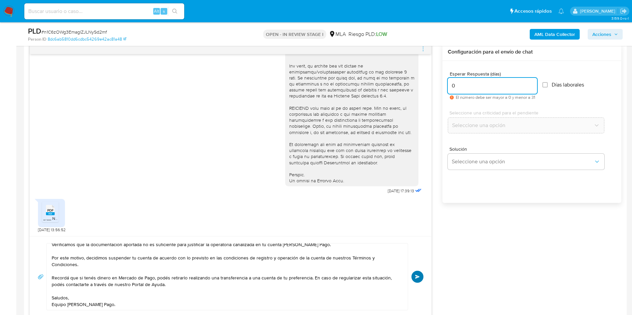
type input "0"
click at [420, 277] on button "Enviar" at bounding box center [417, 277] width 12 height 12
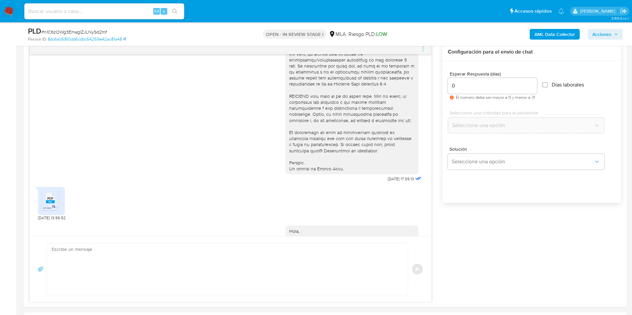
scroll to position [391, 0]
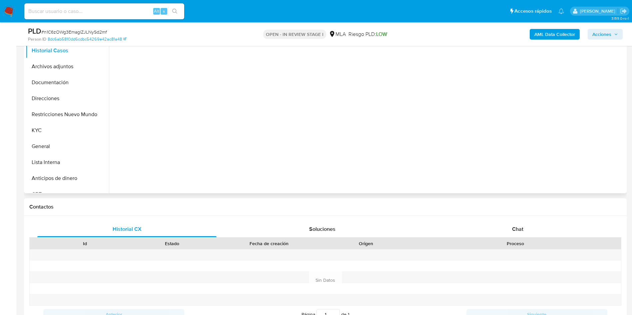
select select "10"
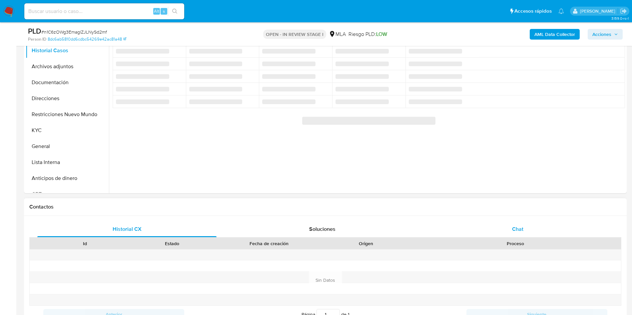
click at [505, 225] on div "Chat" at bounding box center [517, 229] width 179 height 16
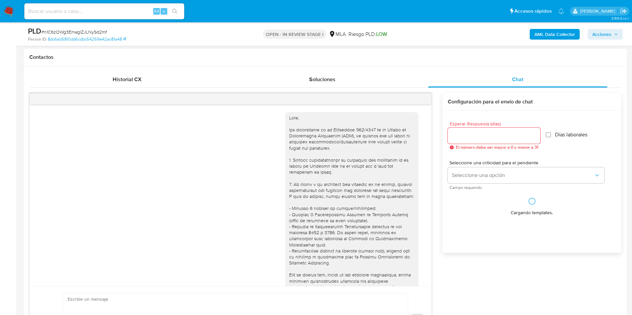
scroll to position [391, 0]
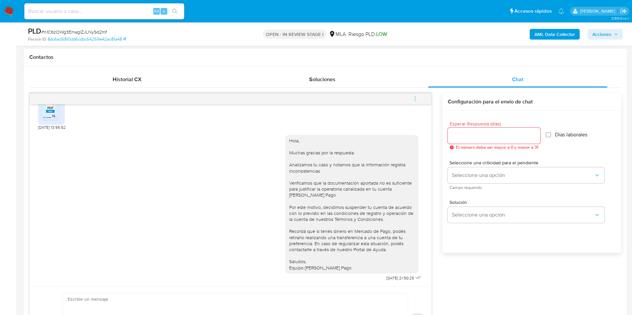
click at [418, 96] on button "menu-action" at bounding box center [415, 99] width 22 height 16
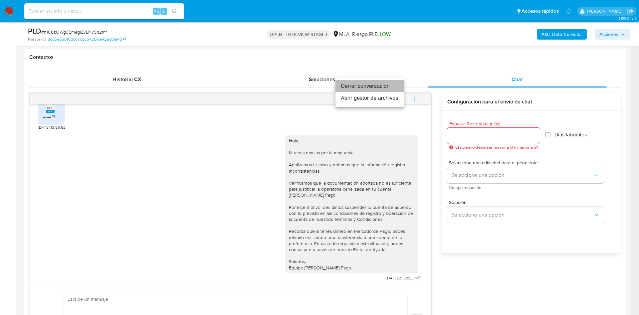
click at [373, 81] on li "Cerrar conversación" at bounding box center [370, 86] width 68 height 12
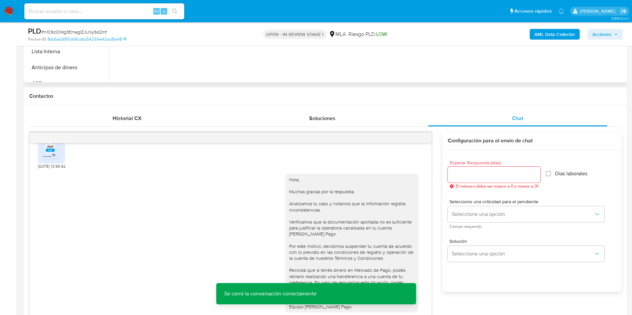
scroll to position [100, 0]
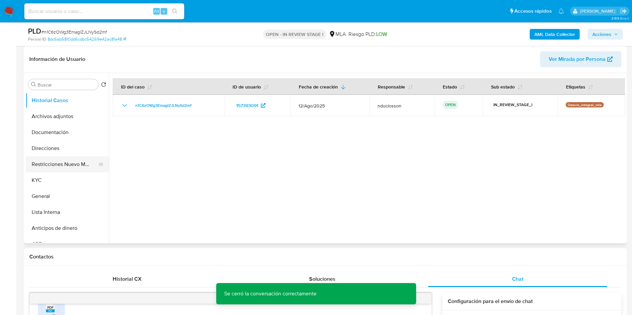
click at [65, 158] on button "Restricciones Nuevo Mundo" at bounding box center [65, 164] width 78 height 16
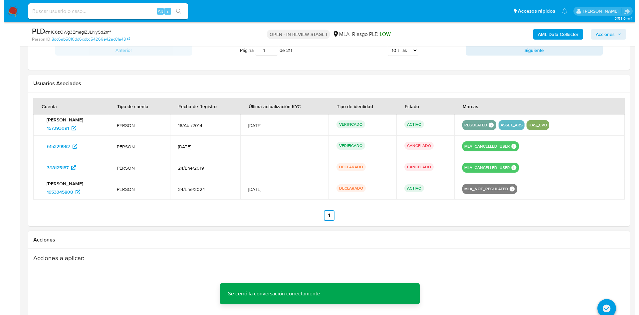
scroll to position [1083, 0]
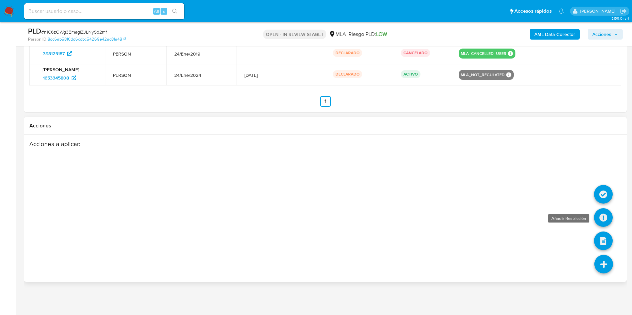
click at [603, 211] on icon at bounding box center [603, 217] width 19 height 19
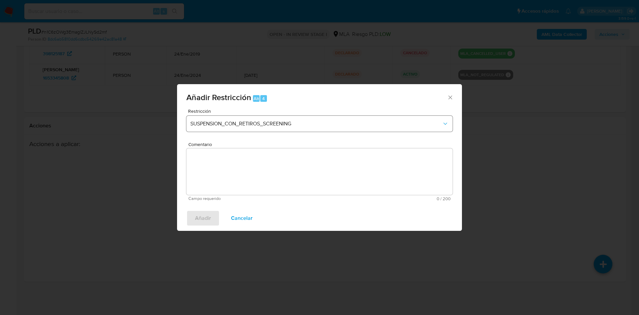
drag, startPoint x: 306, startPoint y: 134, endPoint x: 301, endPoint y: 127, distance: 8.4
click at [305, 133] on div "Restricción SUSPENSION_CON_RETIROS_SCREENING" at bounding box center [319, 125] width 266 height 32
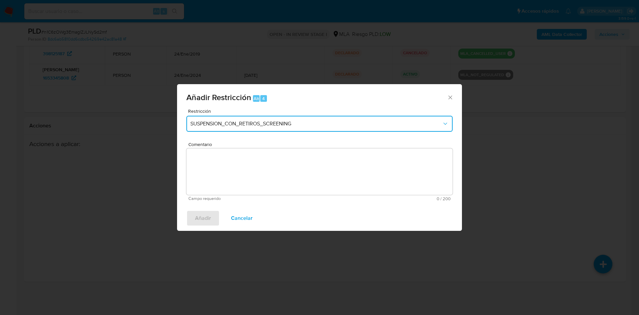
click at [301, 127] on span "SUSPENSION_CON_RETIROS_SCREENING" at bounding box center [316, 124] width 252 height 7
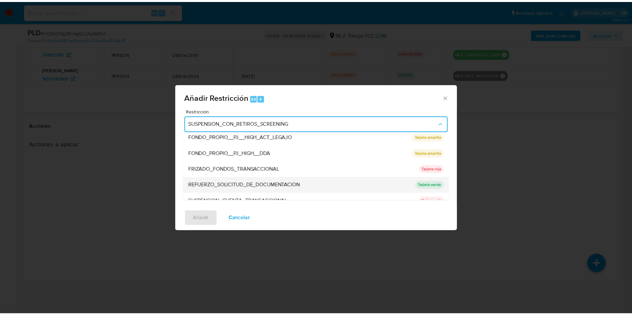
scroll to position [141, 0]
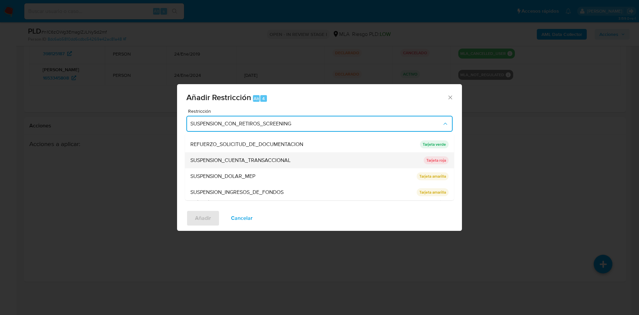
click at [254, 161] on span "SUSPENSION_CUENTA_TRANSACCIONAL" at bounding box center [240, 160] width 100 height 7
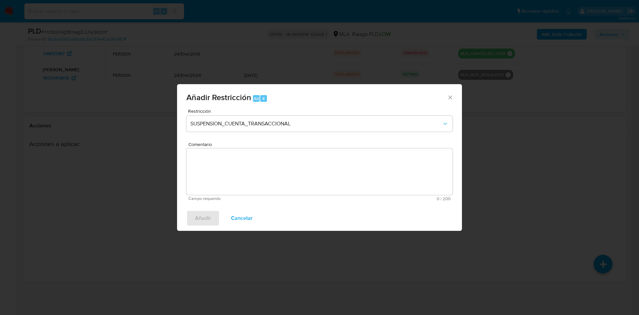
click at [253, 163] on textarea "Comentario" at bounding box center [319, 171] width 266 height 47
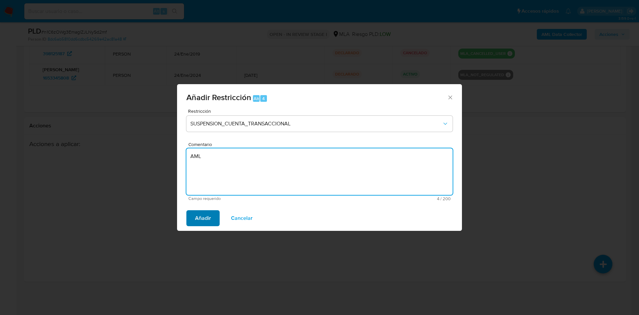
type textarea "AML"
click at [200, 221] on span "Añadir" at bounding box center [203, 218] width 16 height 15
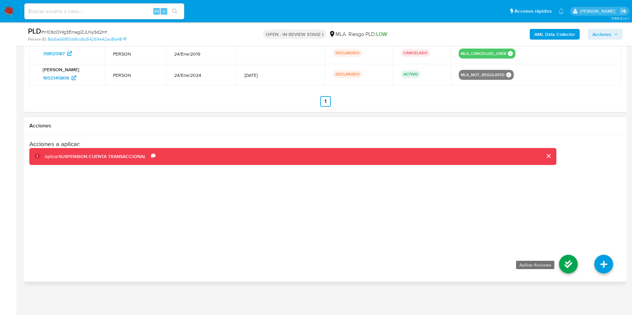
click at [565, 260] on icon at bounding box center [568, 264] width 19 height 19
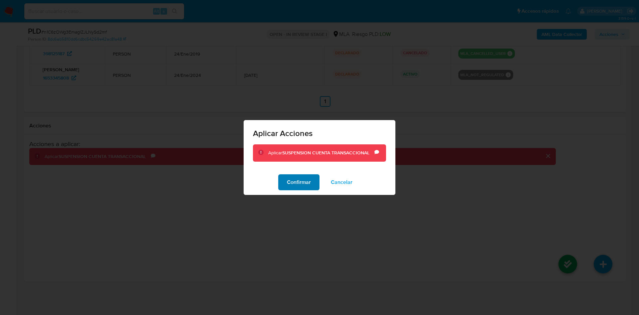
click at [297, 188] on span "Confirmar" at bounding box center [299, 182] width 24 height 15
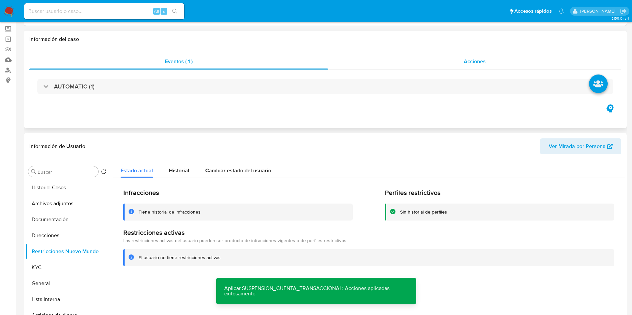
scroll to position [0, 0]
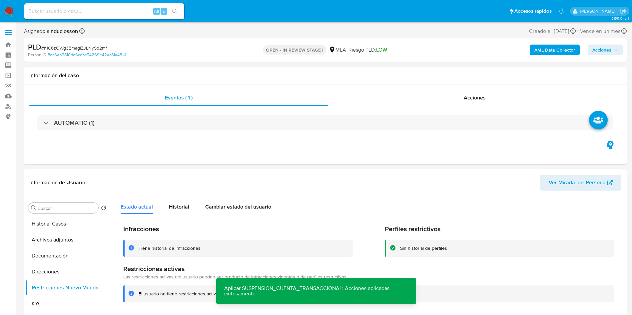
click at [592, 48] on span "Acciones" at bounding box center [601, 50] width 19 height 11
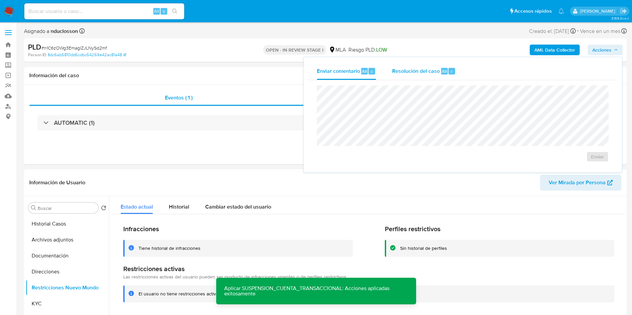
click at [425, 64] on div "Resolución del caso Alt r" at bounding box center [424, 71] width 64 height 17
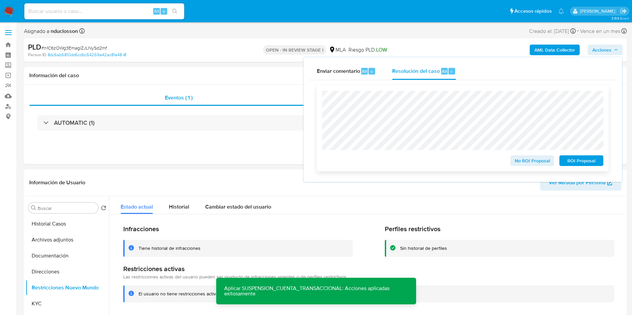
click at [578, 164] on span "ROI Proposal" at bounding box center [581, 160] width 35 height 9
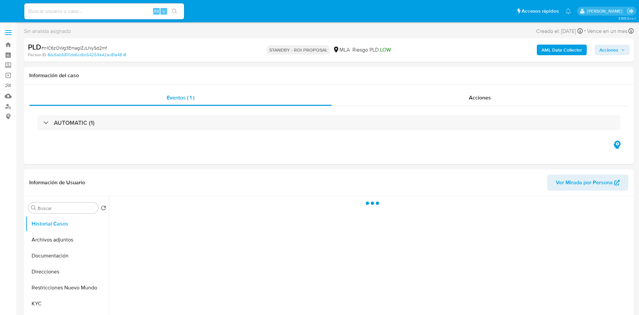
select select "10"
